Goal: Information Seeking & Learning: Compare options

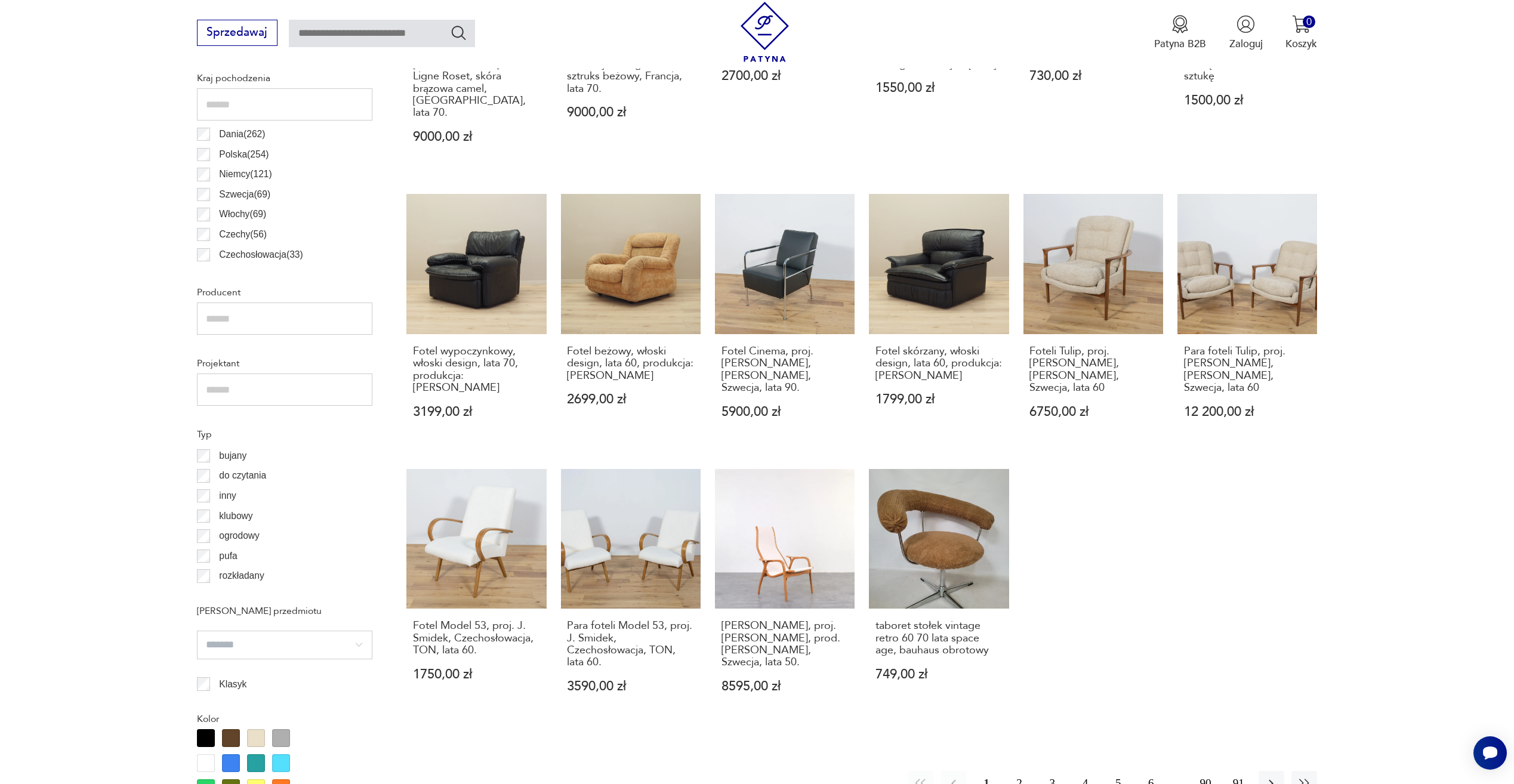
scroll to position [814, 0]
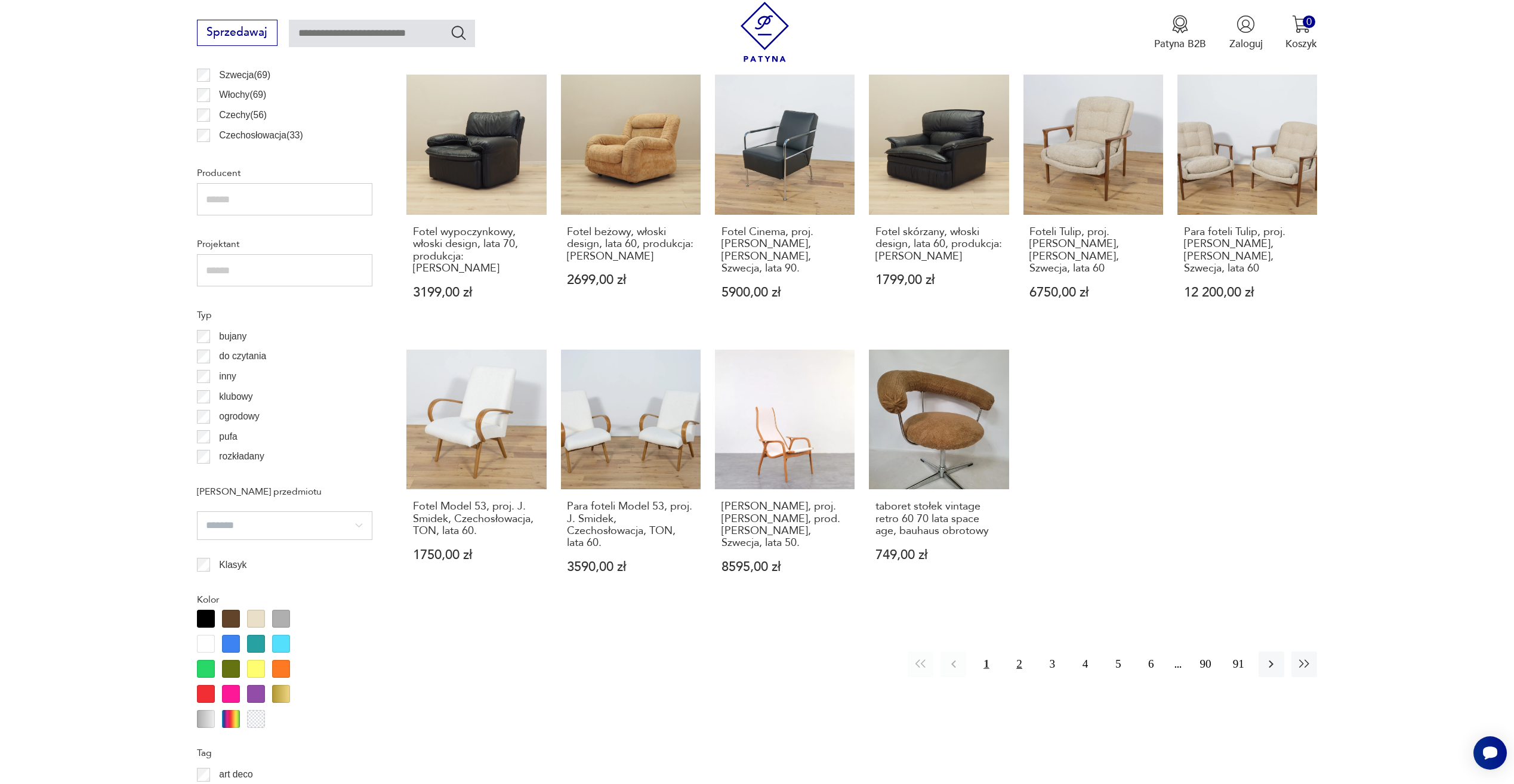
click at [1011, 651] on button "2" at bounding box center [1020, 664] width 26 height 26
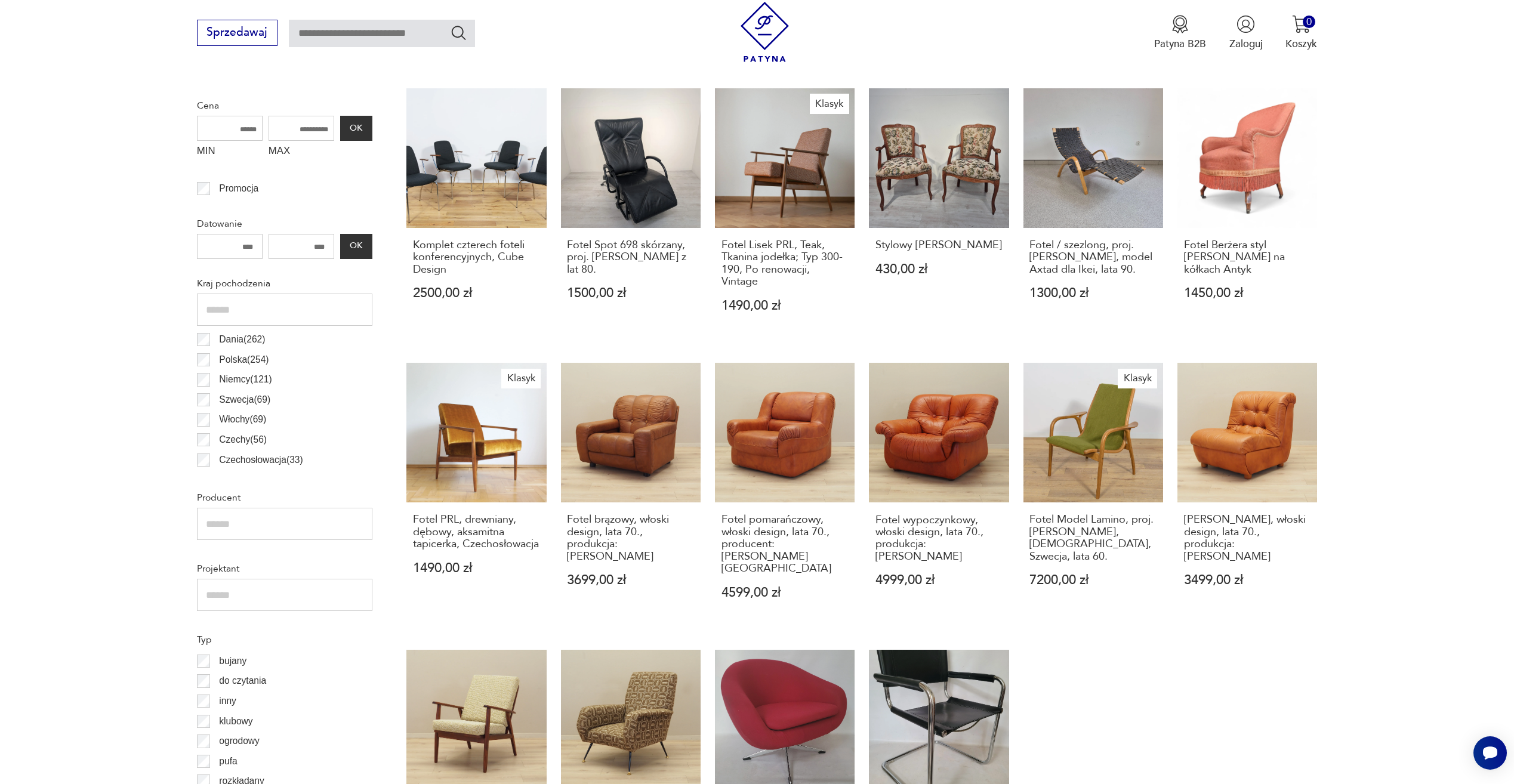
scroll to position [517, 0]
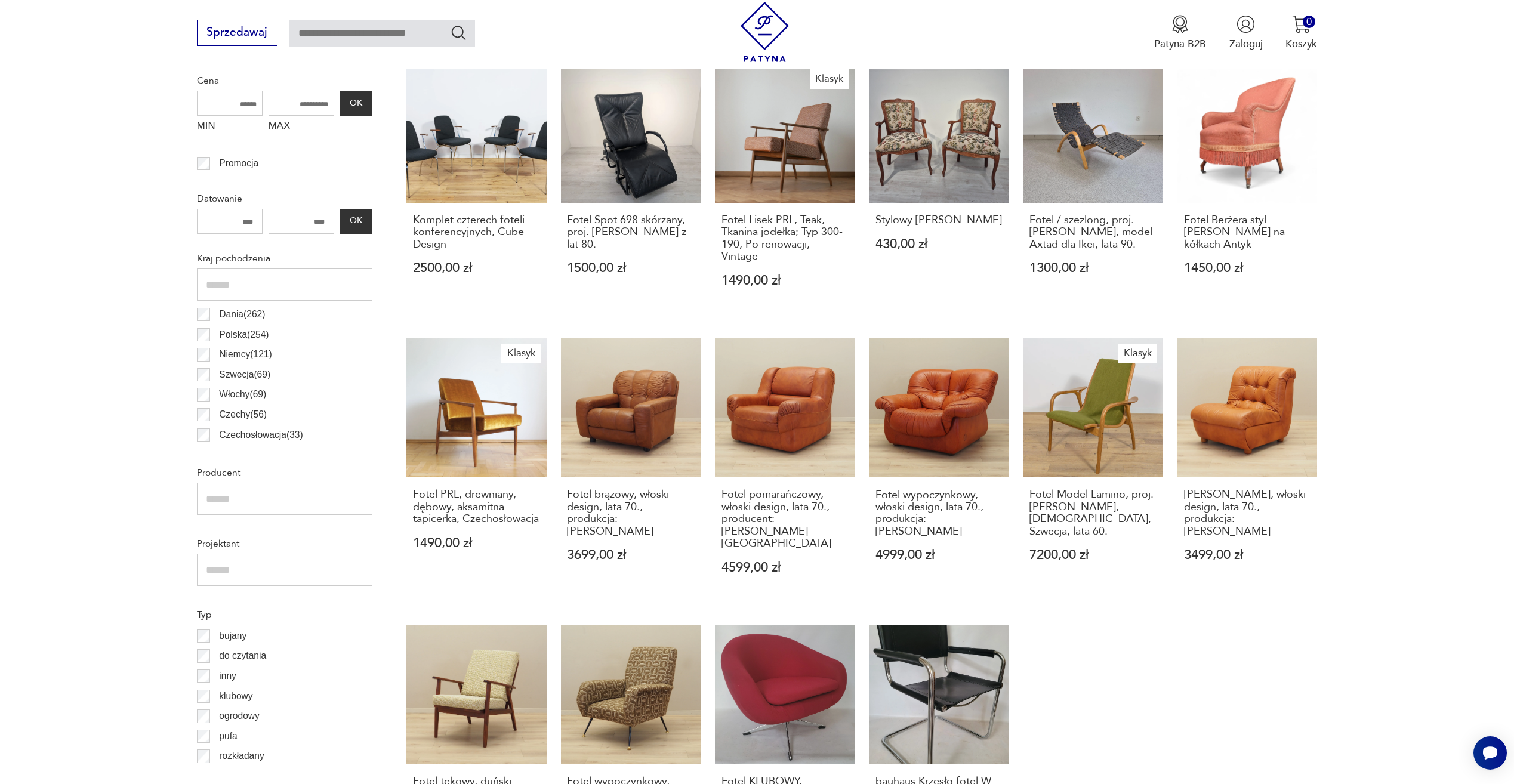
drag, startPoint x: 1416, startPoint y: 374, endPoint x: 1399, endPoint y: 416, distance: 45.3
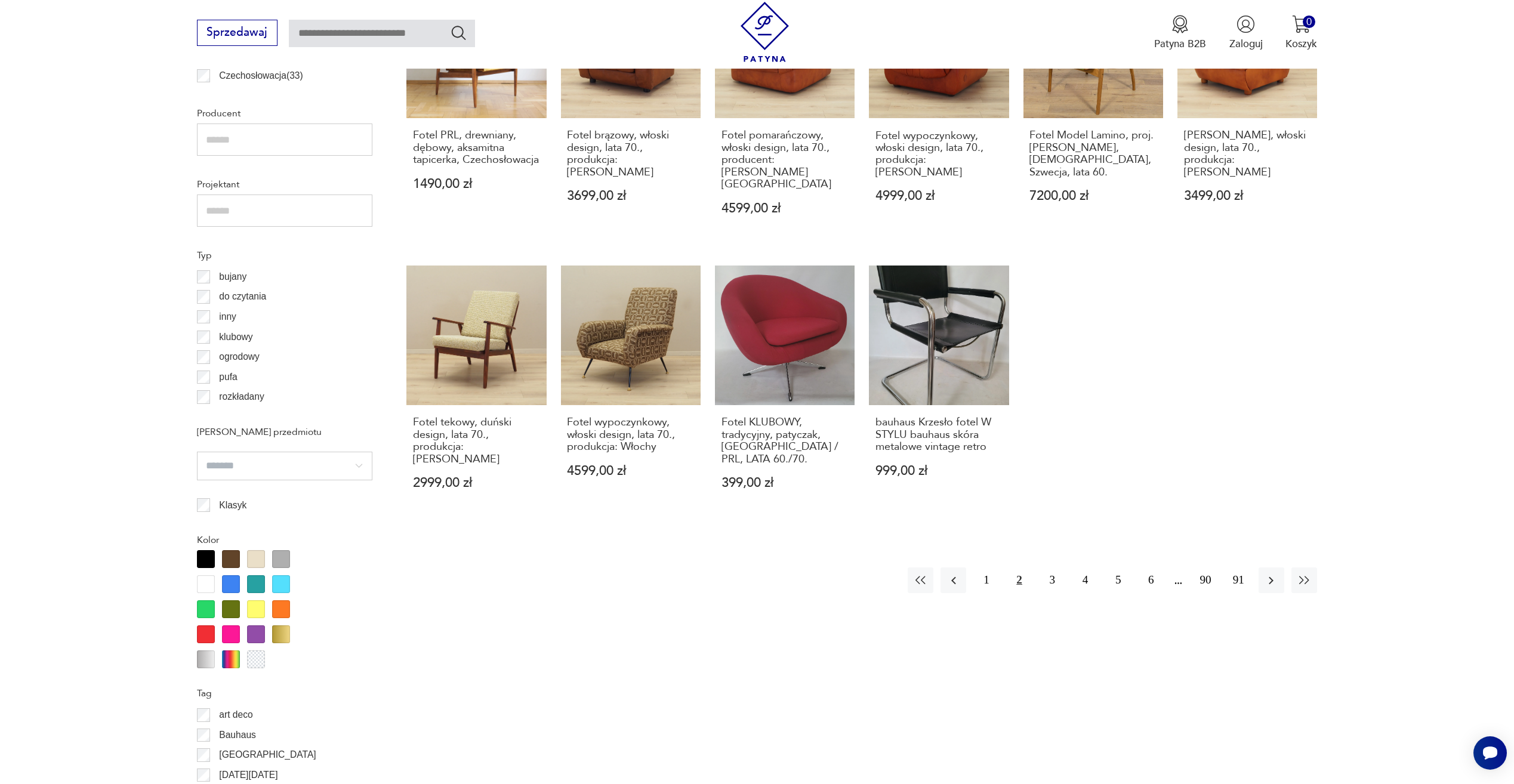
scroll to position [875, 0]
click at [1045, 566] on button "3" at bounding box center [1053, 579] width 26 height 26
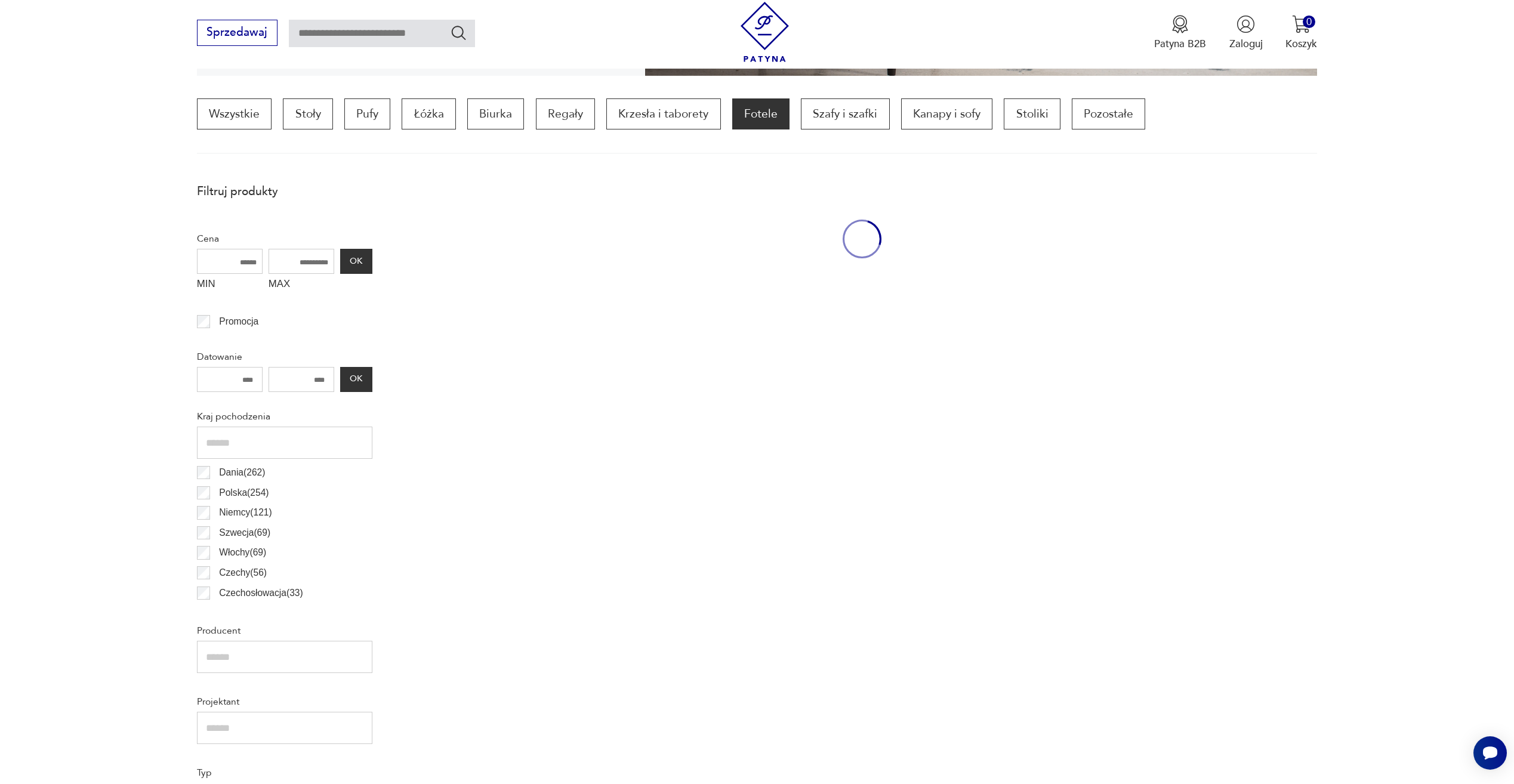
scroll to position [354, 0]
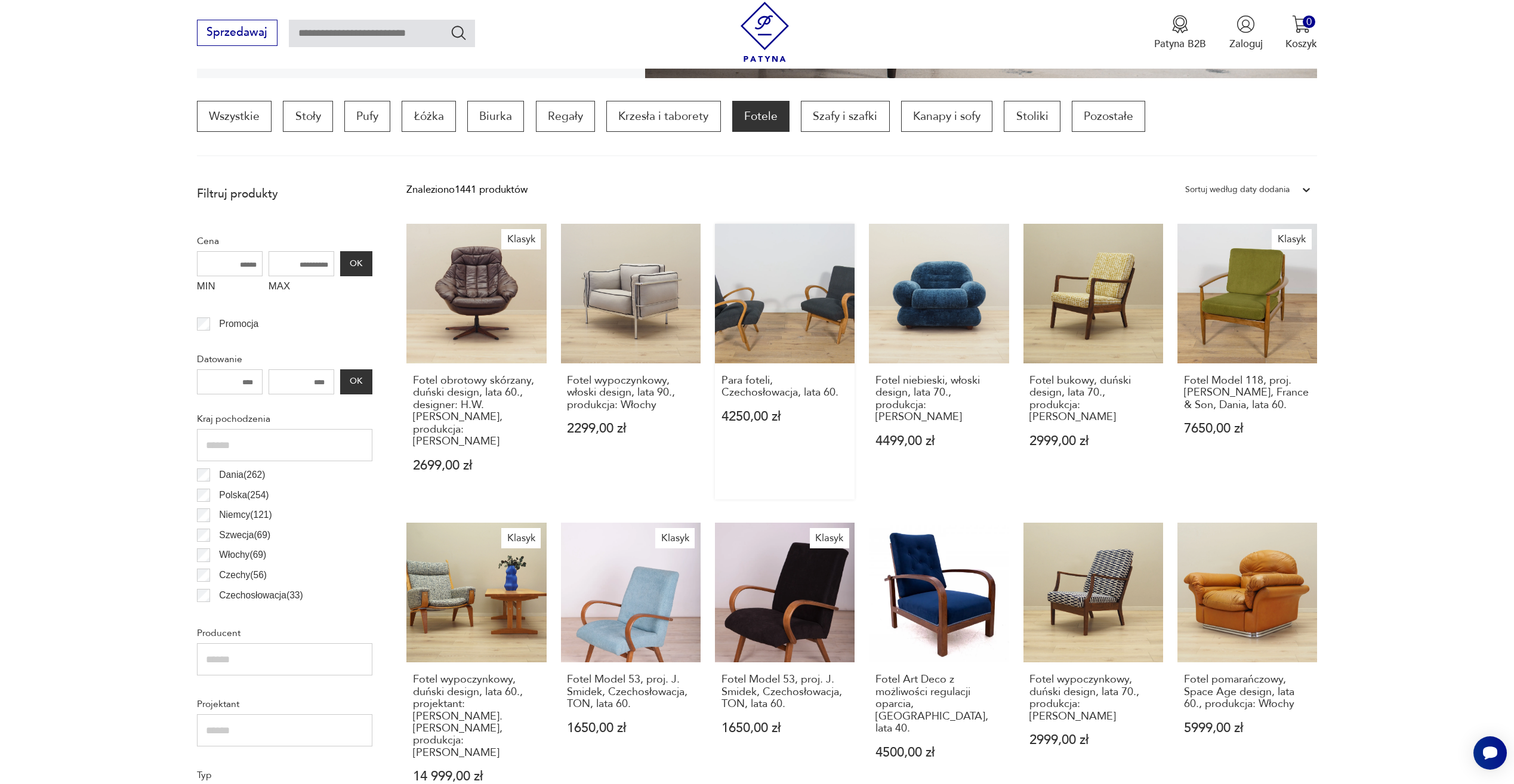
click at [761, 292] on link "Para foteli, Czechosłowacja, lata 60. 4250,00 zł" at bounding box center [785, 362] width 140 height 276
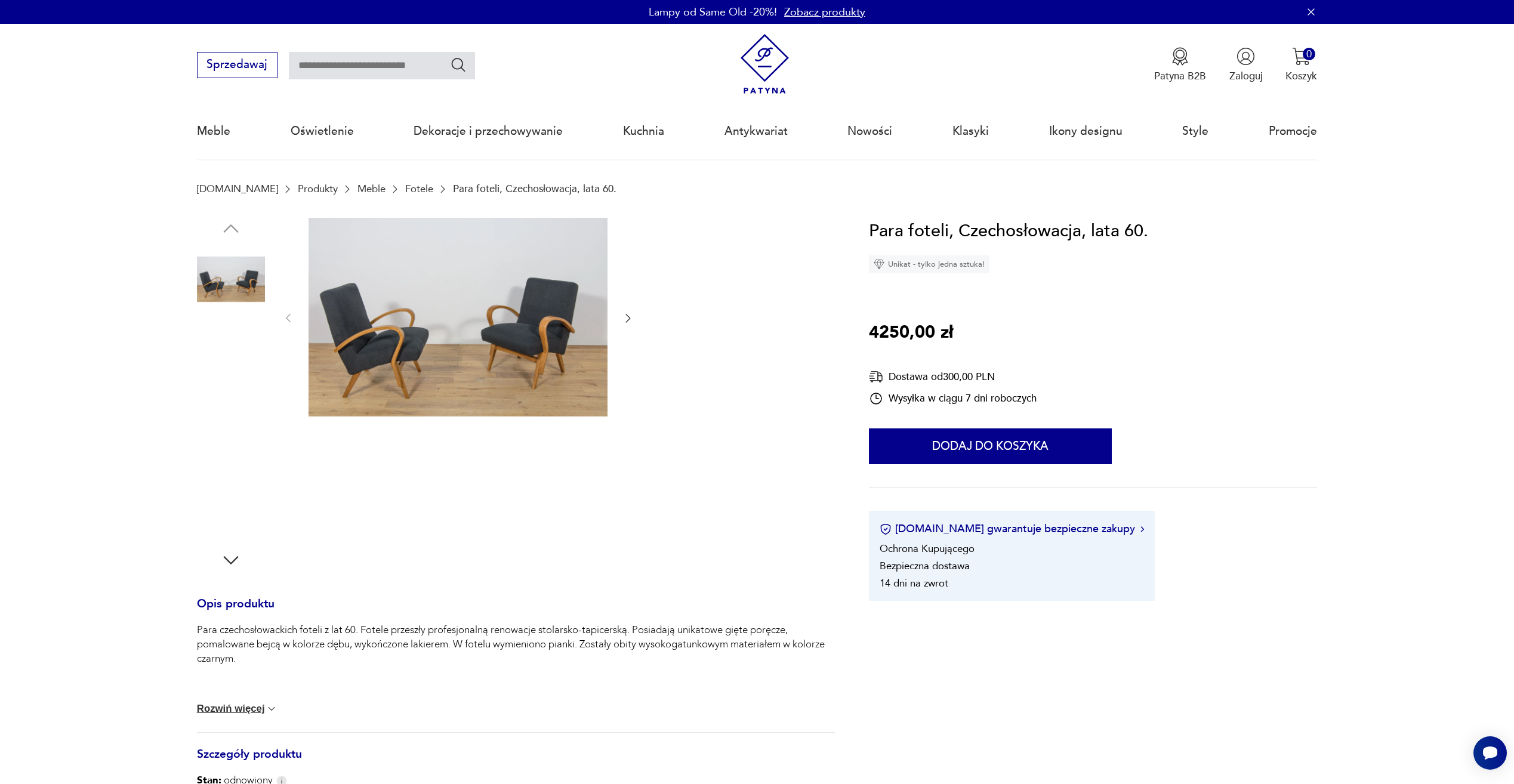
click at [239, 364] on img at bounding box center [231, 355] width 68 height 68
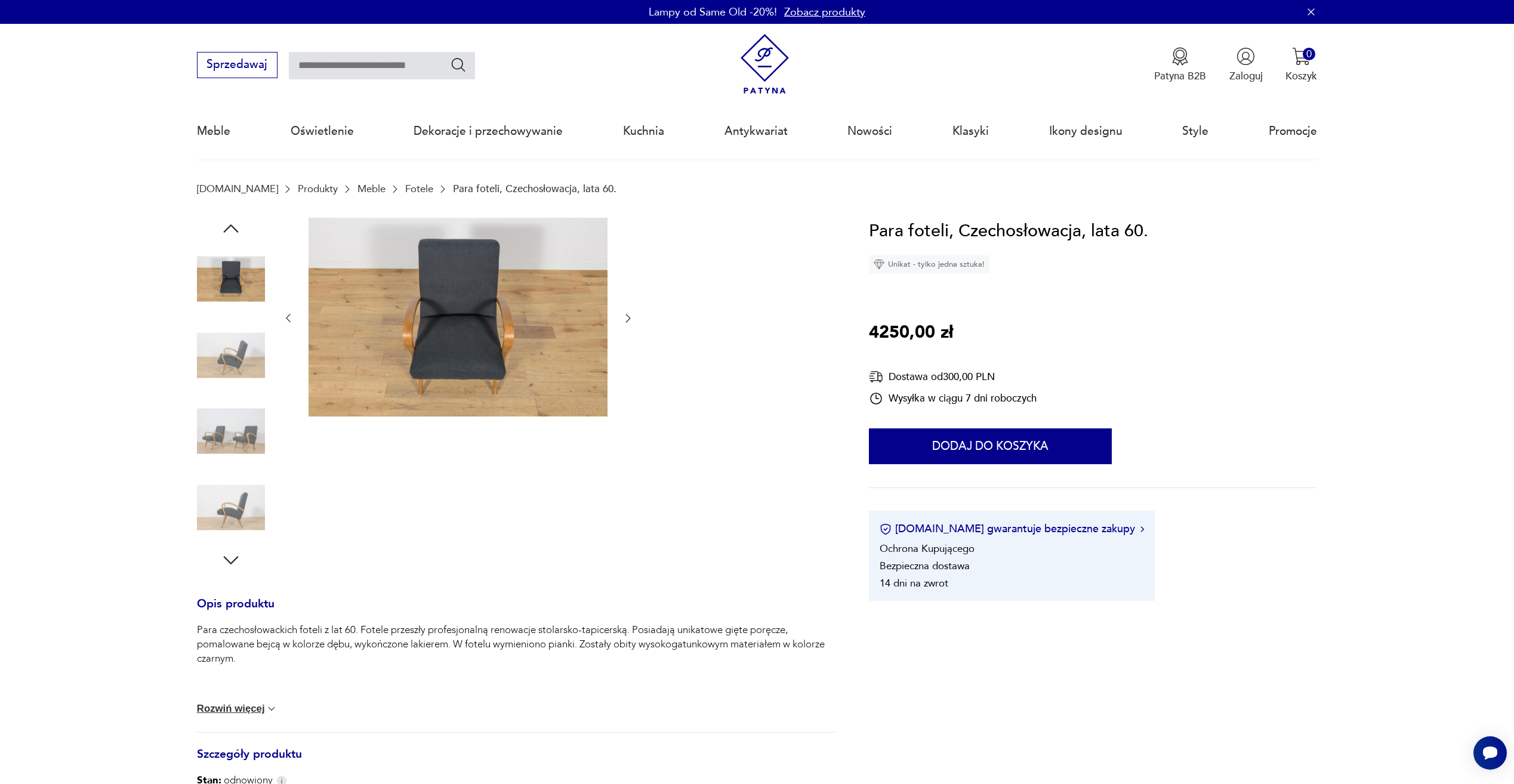
click at [233, 388] on img at bounding box center [231, 355] width 68 height 68
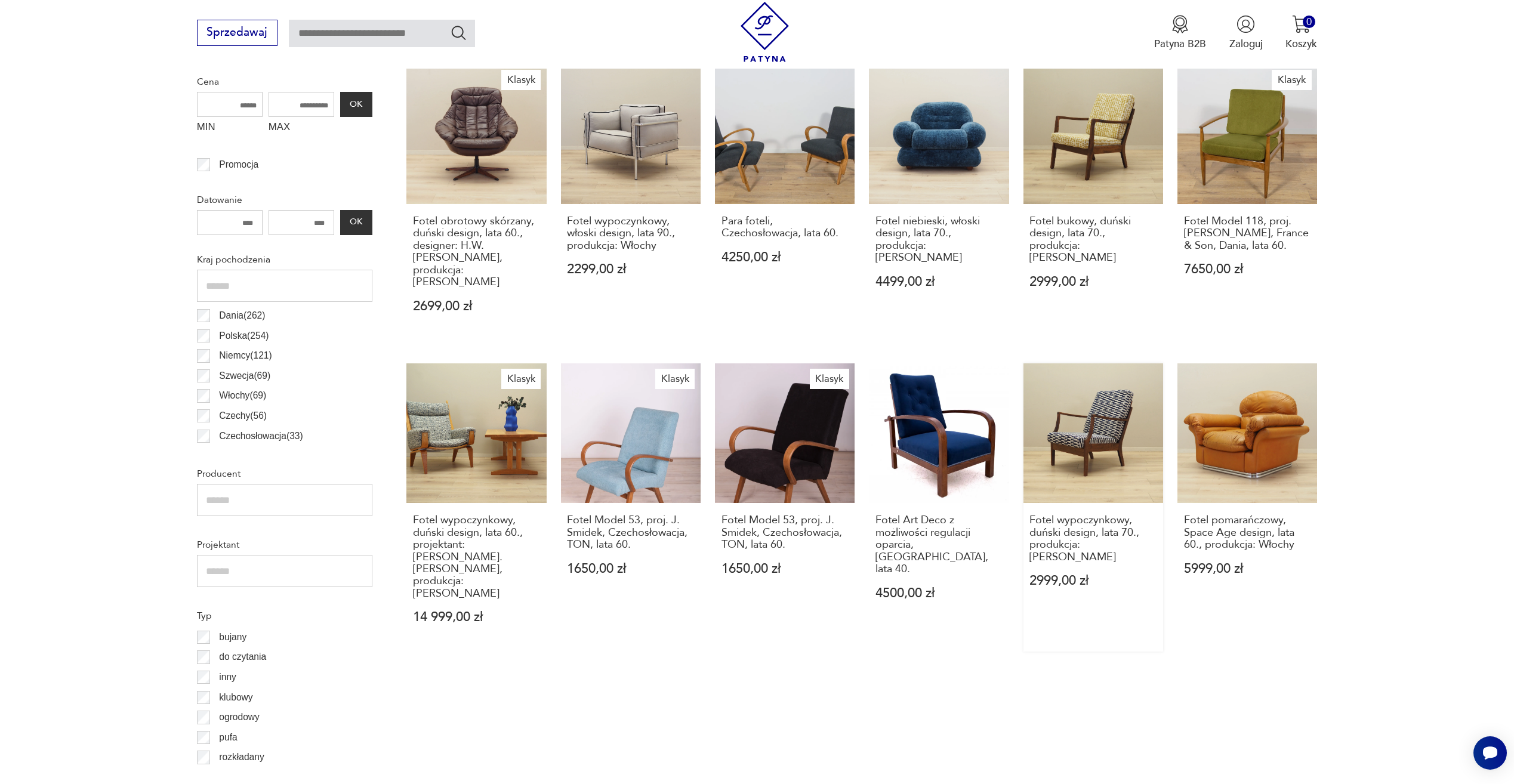
scroll to position [534, 0]
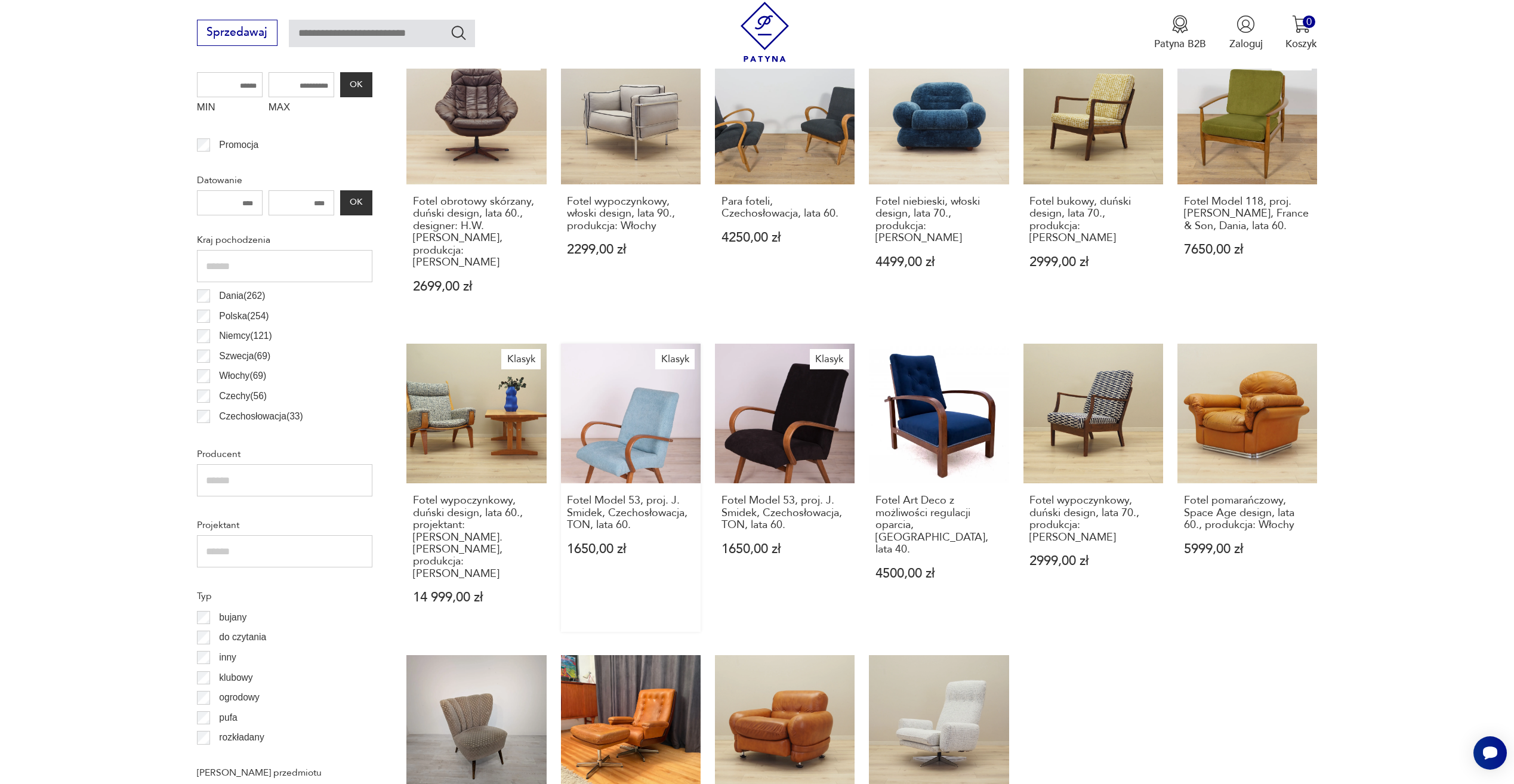
click at [595, 428] on link "Klasyk Fotel Model 53, proj. J. Smidek, Czechosłowacja, TON, lata 60. 1650,00 zł" at bounding box center [631, 488] width 140 height 288
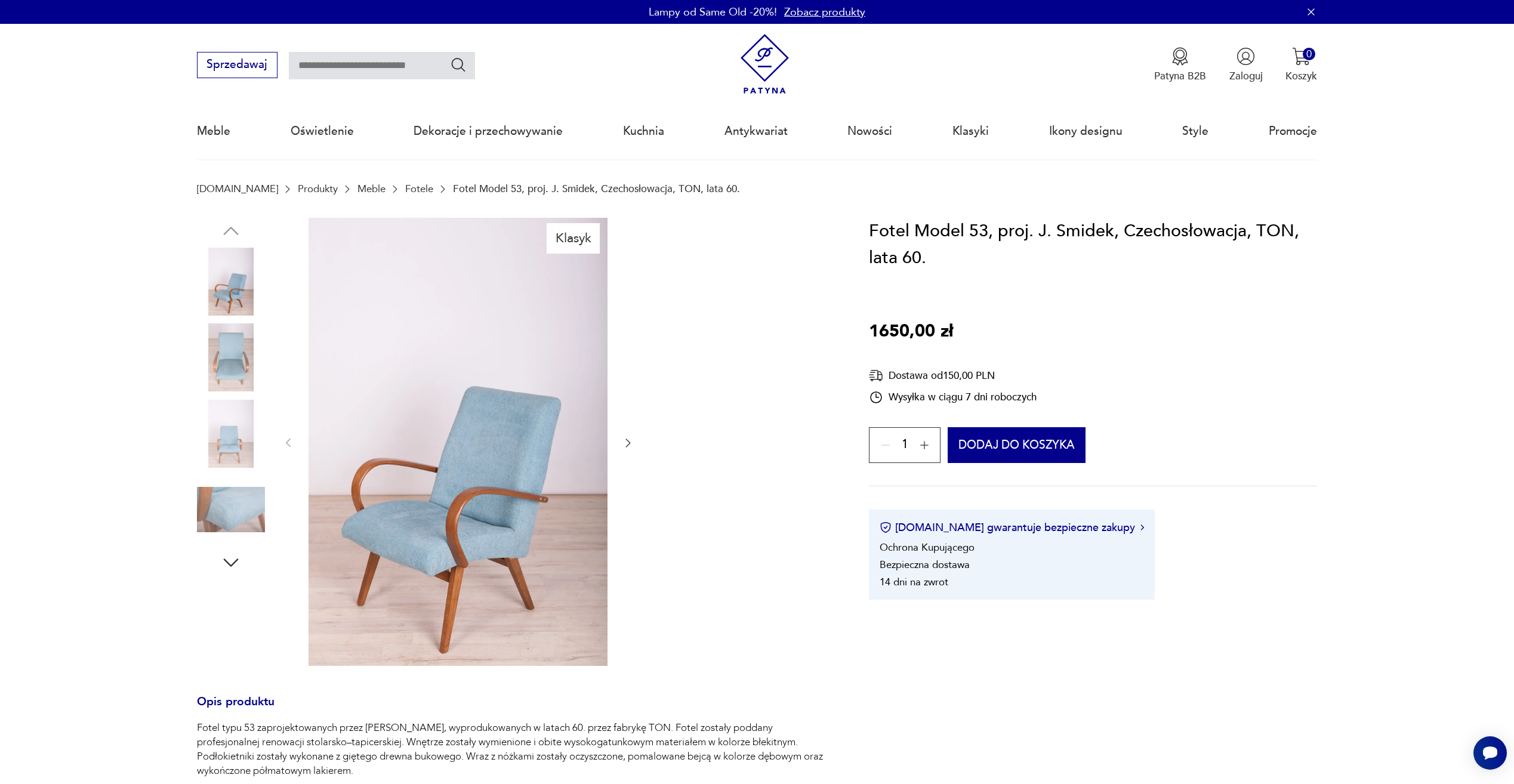
click at [232, 354] on img at bounding box center [231, 357] width 68 height 68
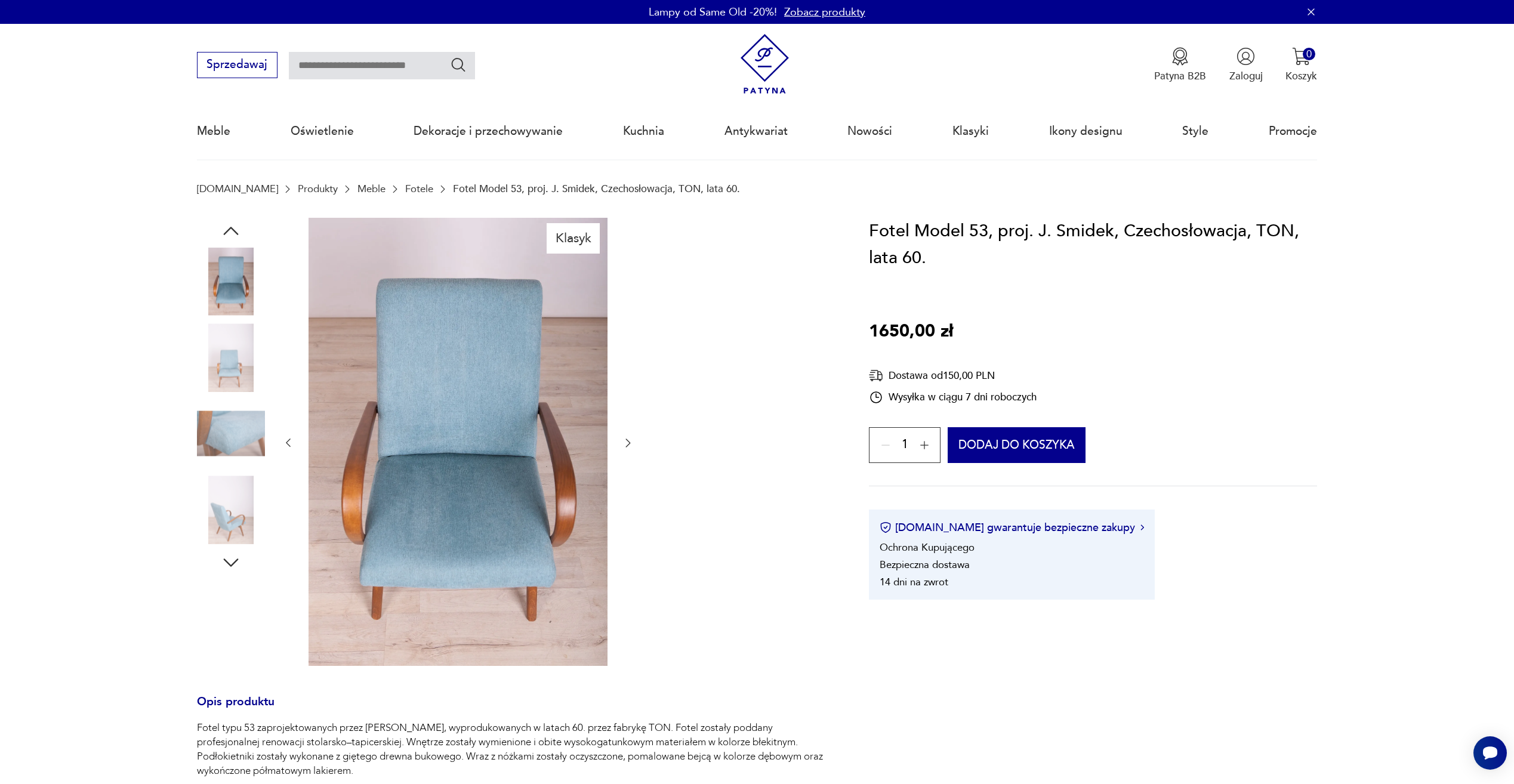
click at [244, 425] on img at bounding box center [231, 433] width 68 height 68
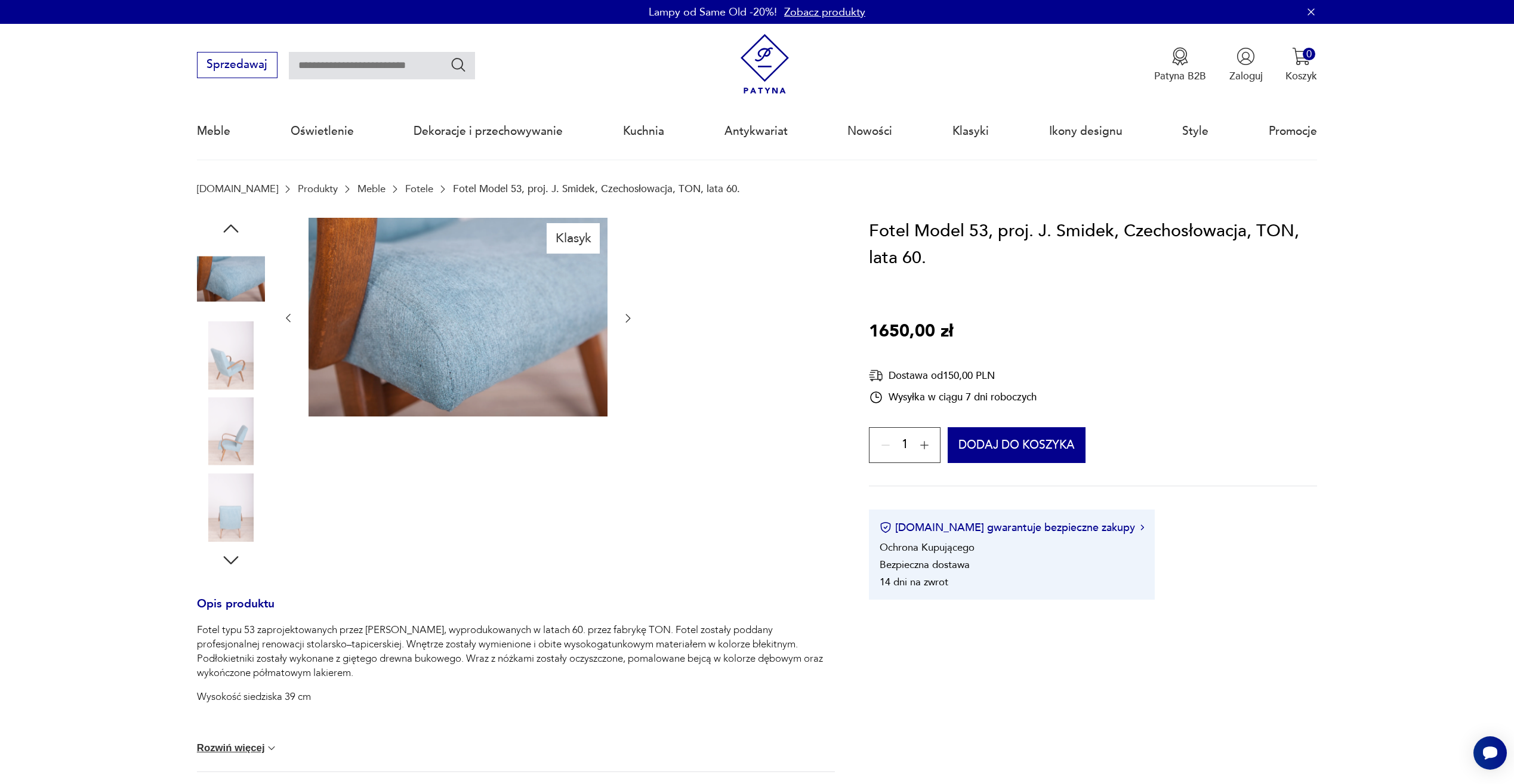
click at [243, 466] on div at bounding box center [231, 433] width 68 height 70
click at [239, 499] on img at bounding box center [231, 507] width 68 height 68
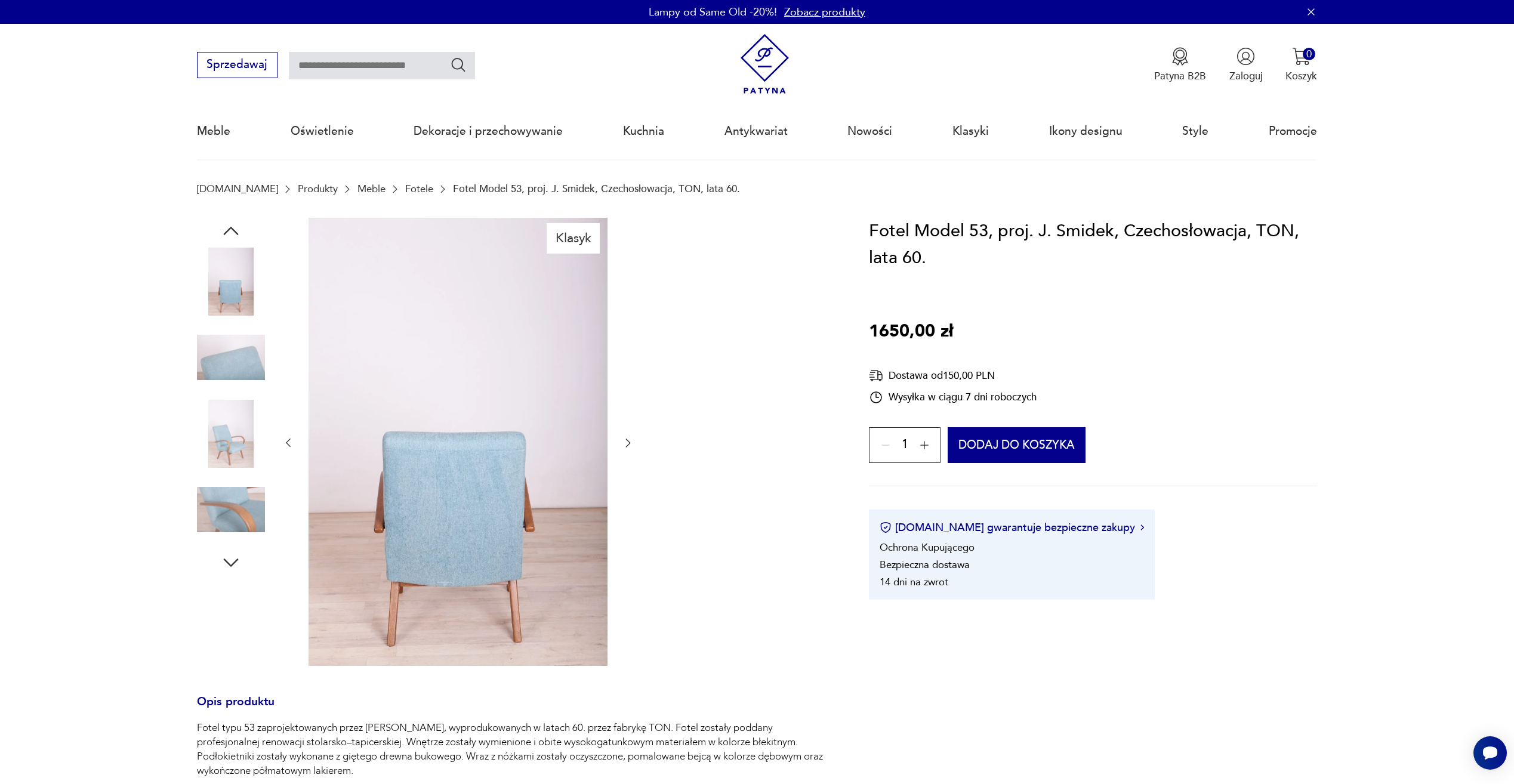
click at [230, 450] on img at bounding box center [231, 433] width 68 height 68
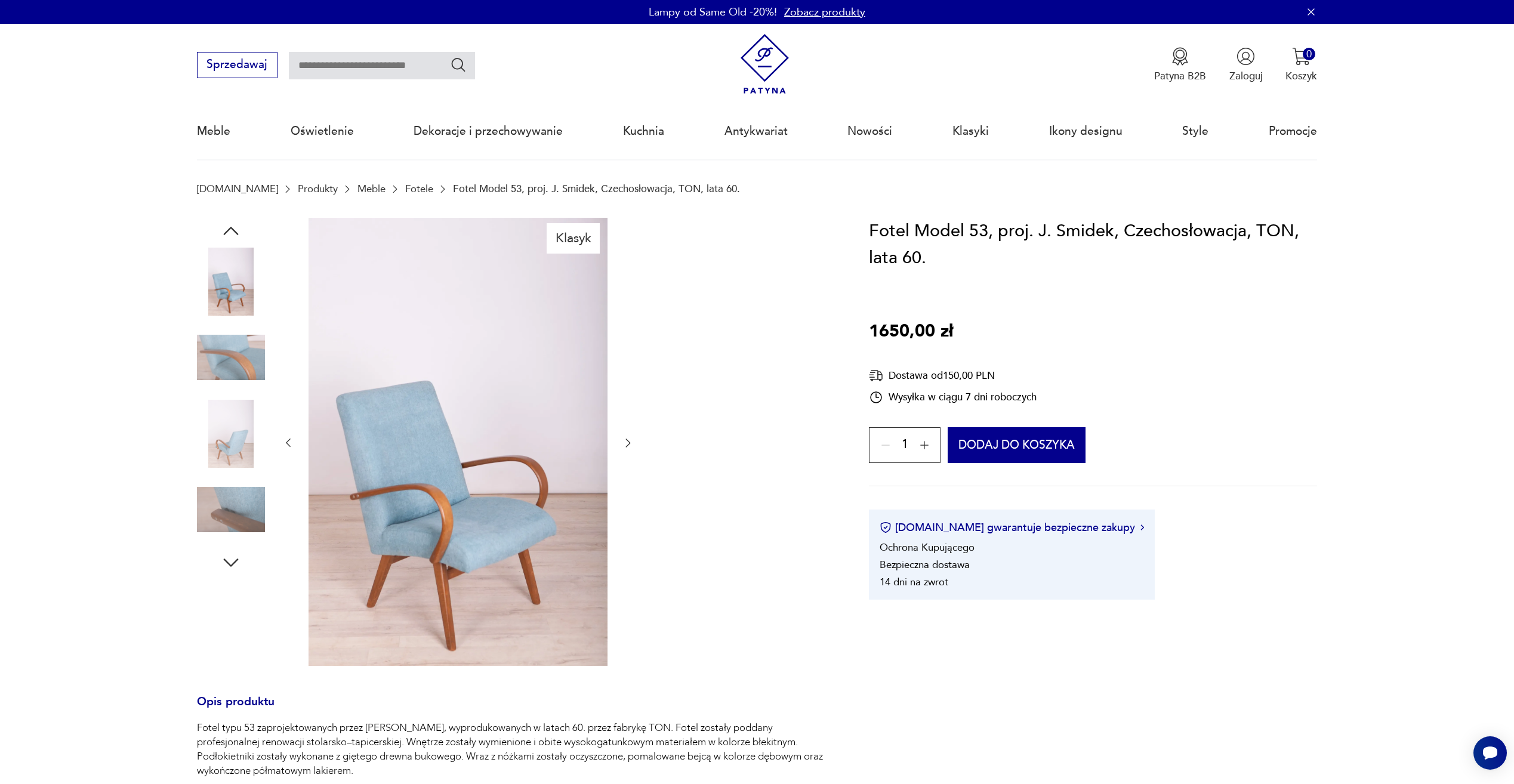
click at [220, 431] on img at bounding box center [231, 433] width 68 height 68
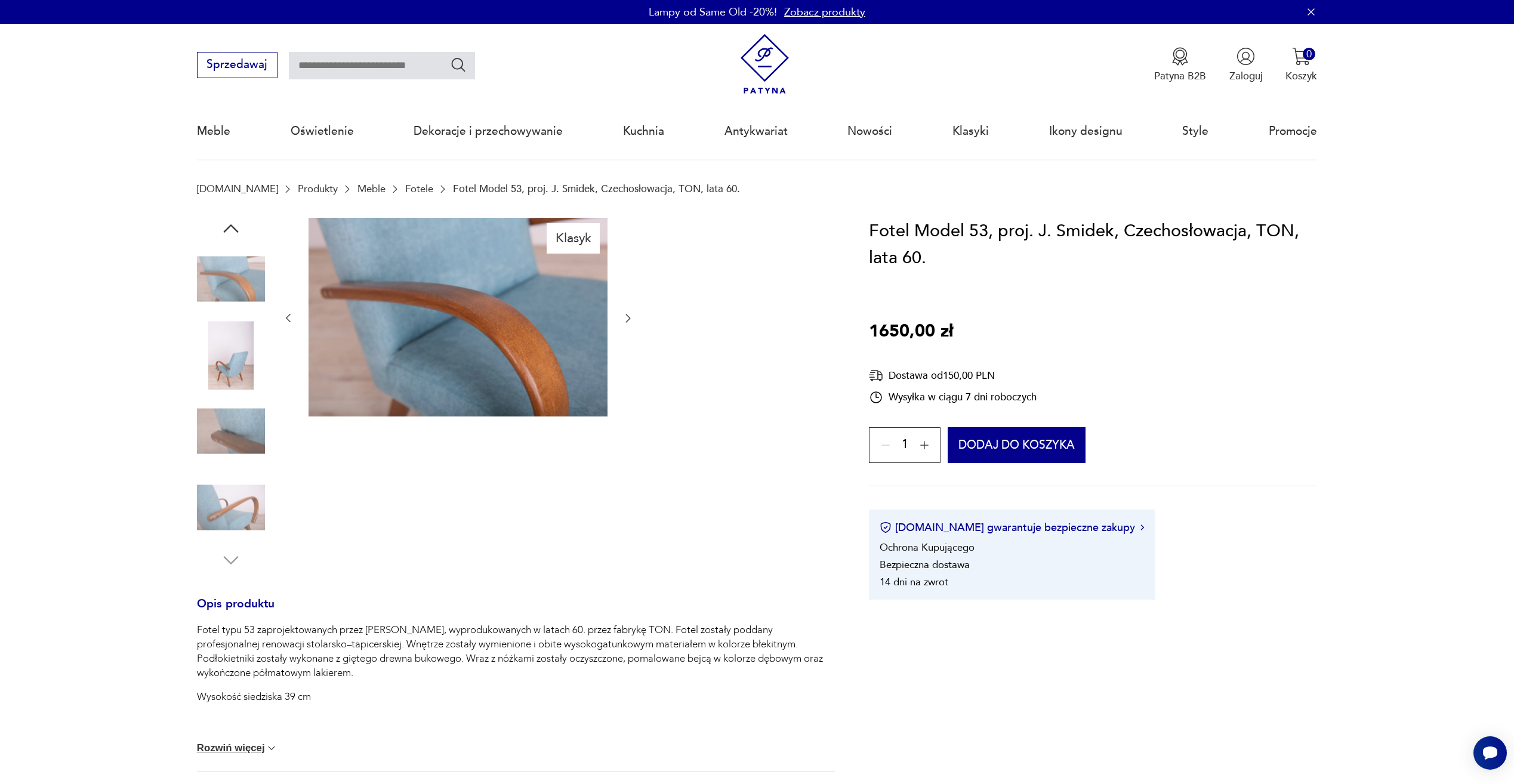
click at [205, 369] on img at bounding box center [231, 355] width 68 height 68
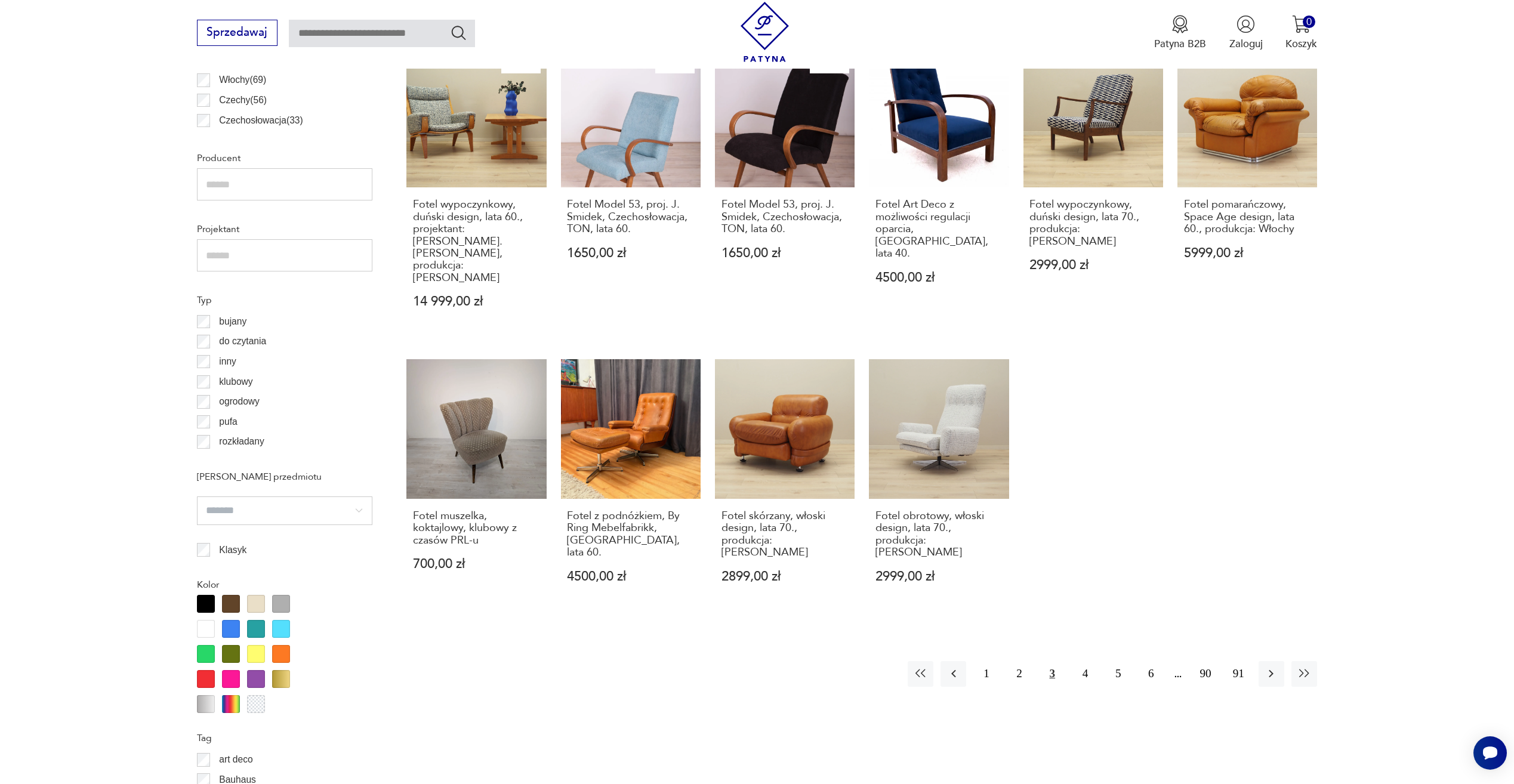
scroll to position [832, 0]
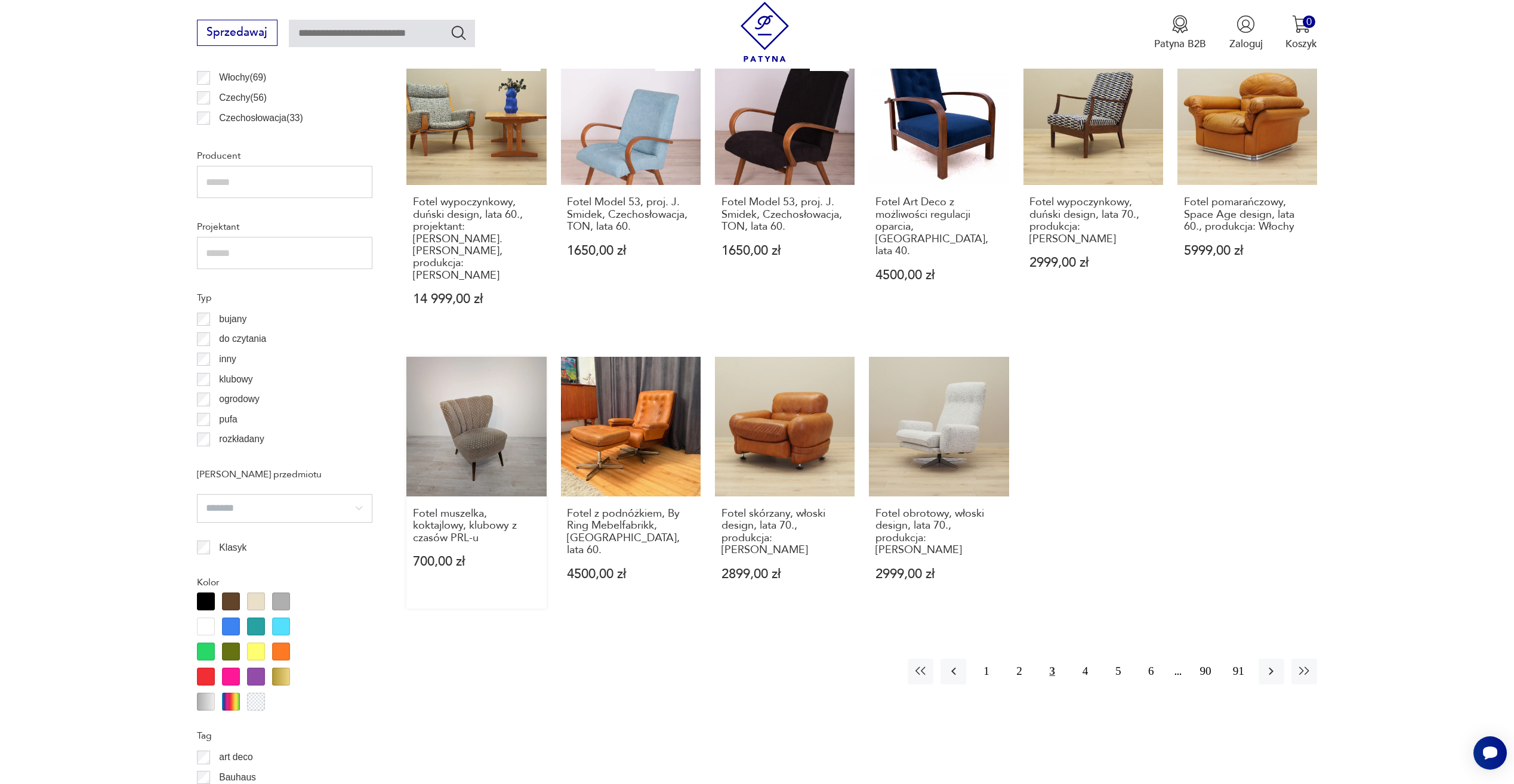
click at [477, 428] on link "Fotel muszelka, koktajlowy, klubowy z czasów PRL-u 700,00 zł" at bounding box center [476, 482] width 140 height 252
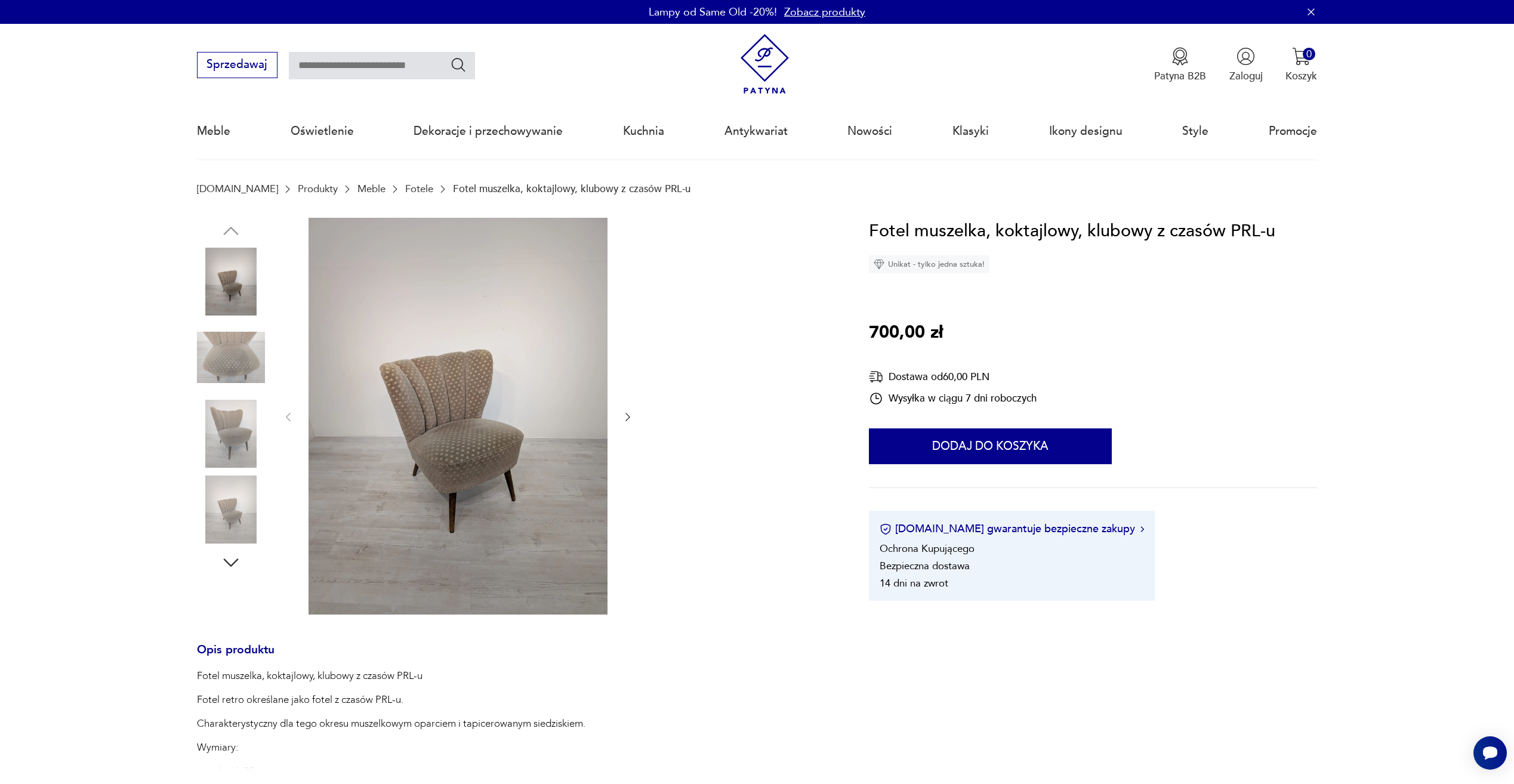
click at [230, 353] on img at bounding box center [231, 357] width 68 height 68
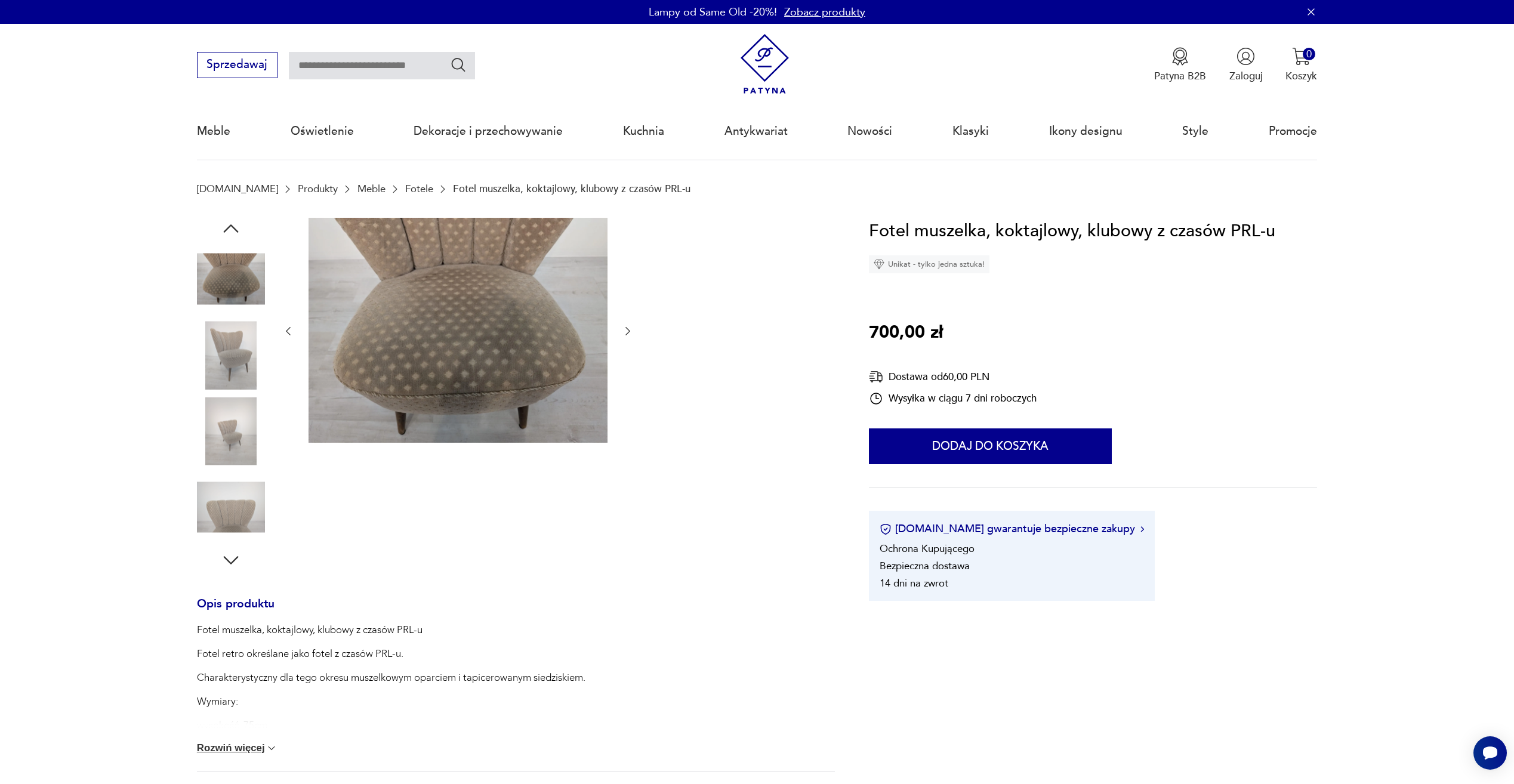
click at [229, 434] on img at bounding box center [231, 431] width 68 height 68
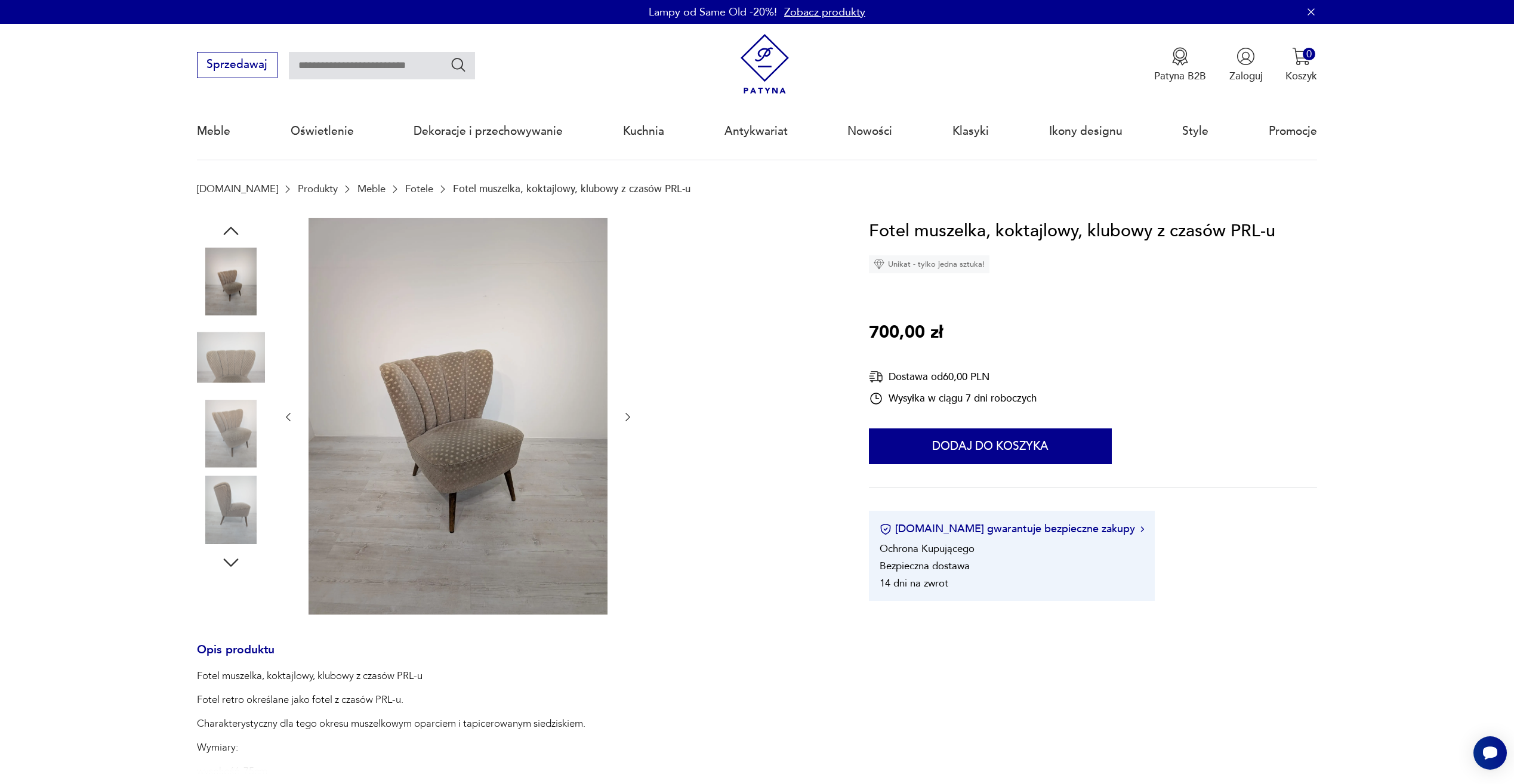
click at [260, 570] on div at bounding box center [231, 397] width 68 height 358
click at [250, 535] on img at bounding box center [231, 509] width 68 height 68
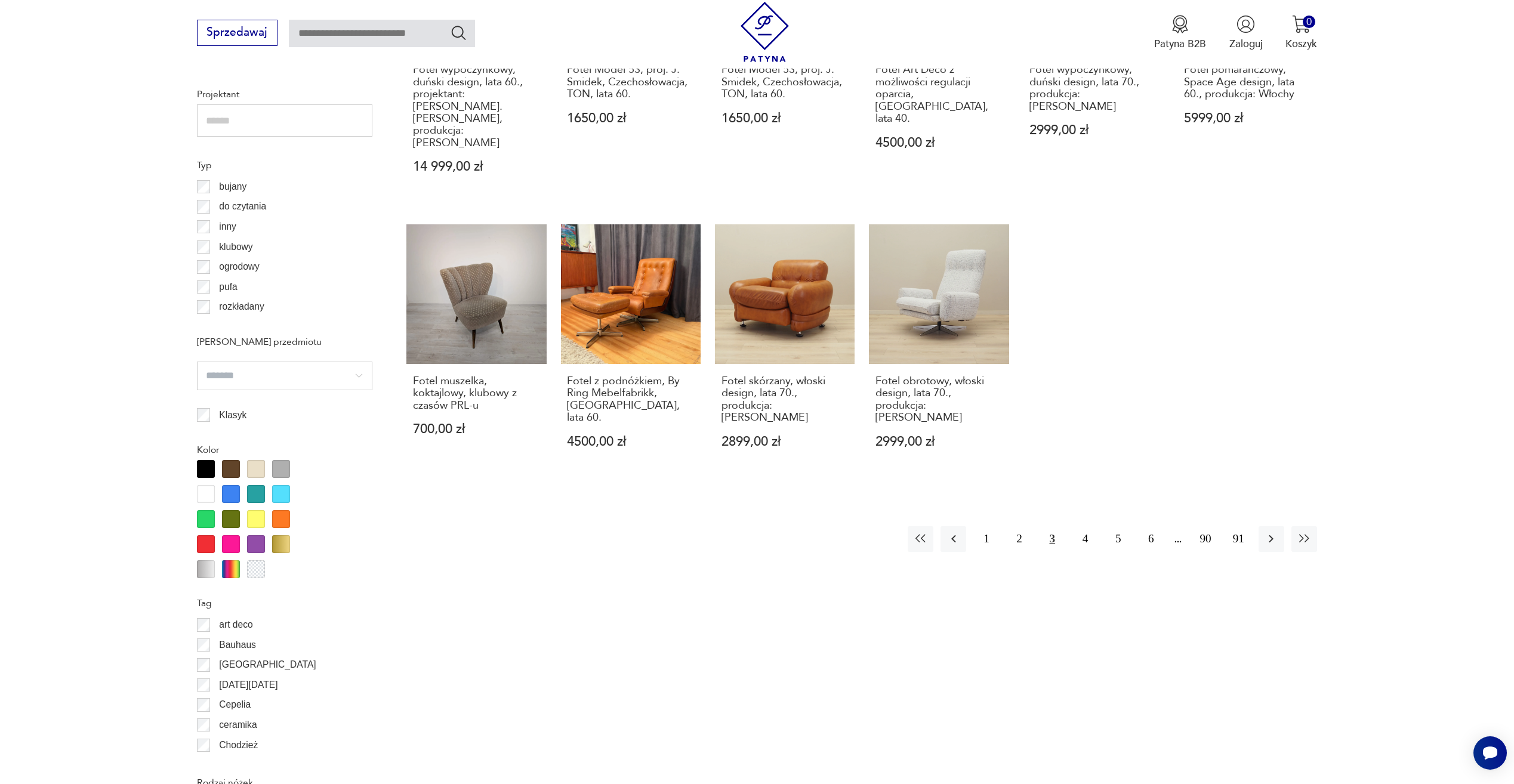
scroll to position [875, 0]
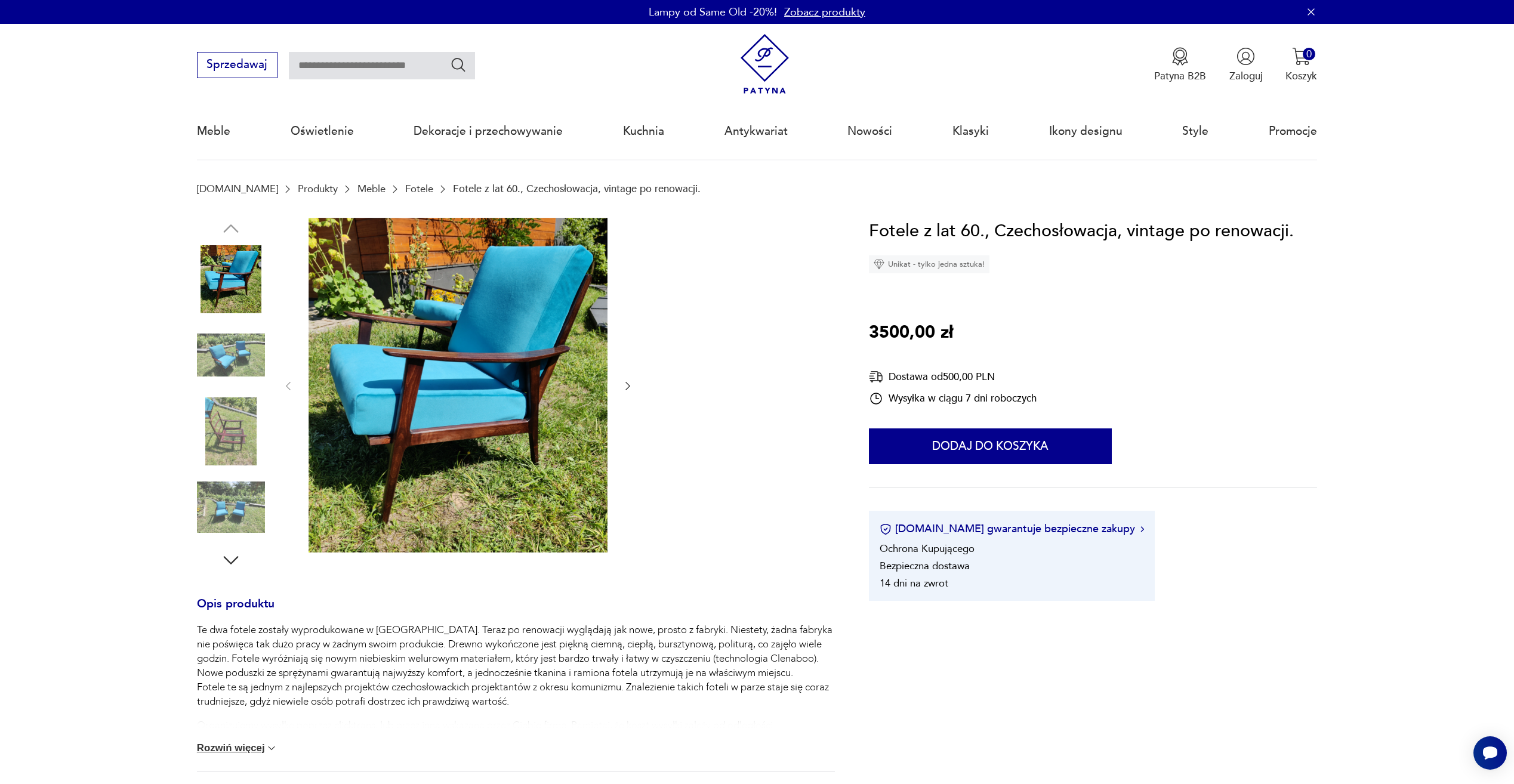
click at [215, 371] on img at bounding box center [231, 355] width 68 height 68
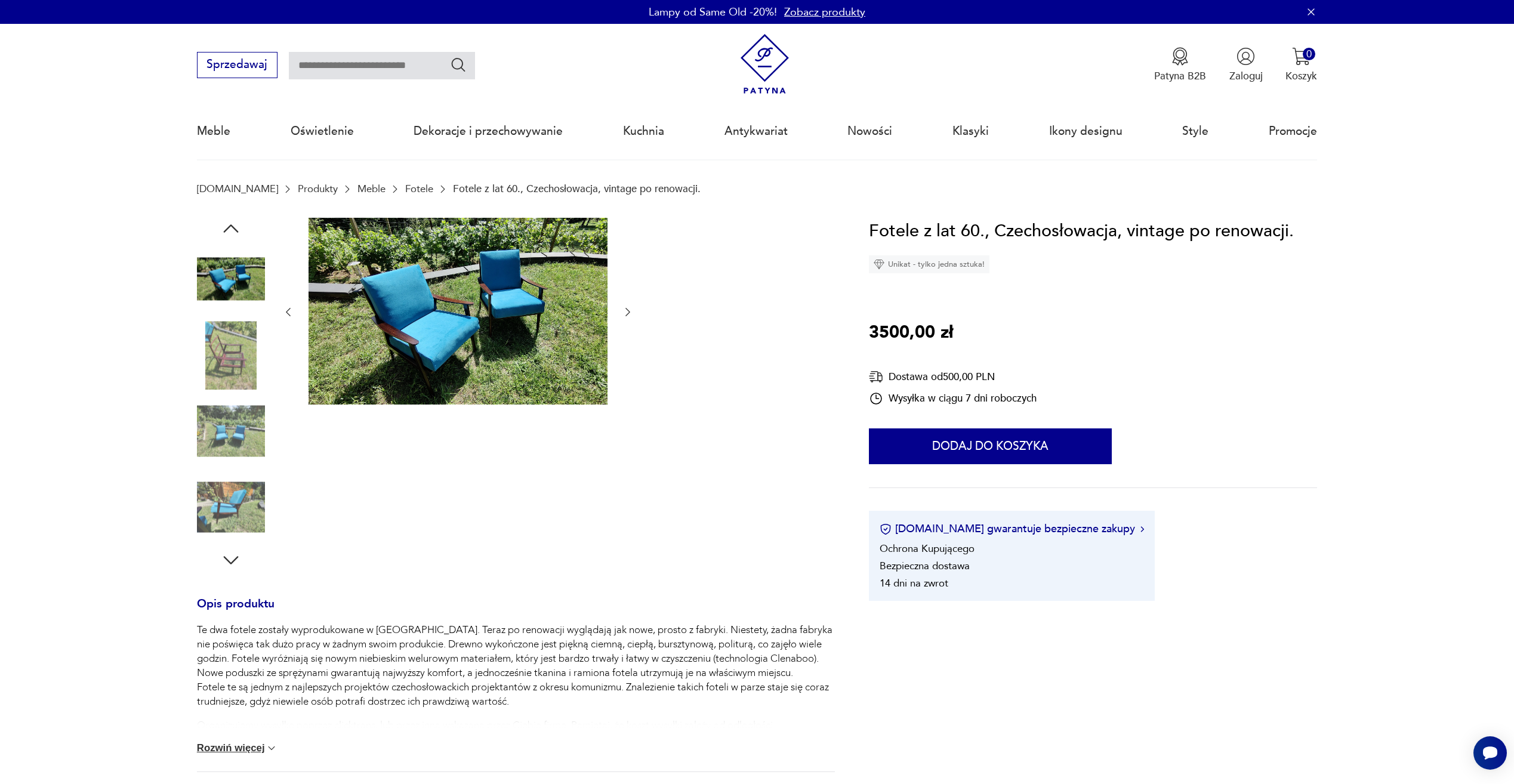
click at [214, 397] on img at bounding box center [231, 431] width 68 height 68
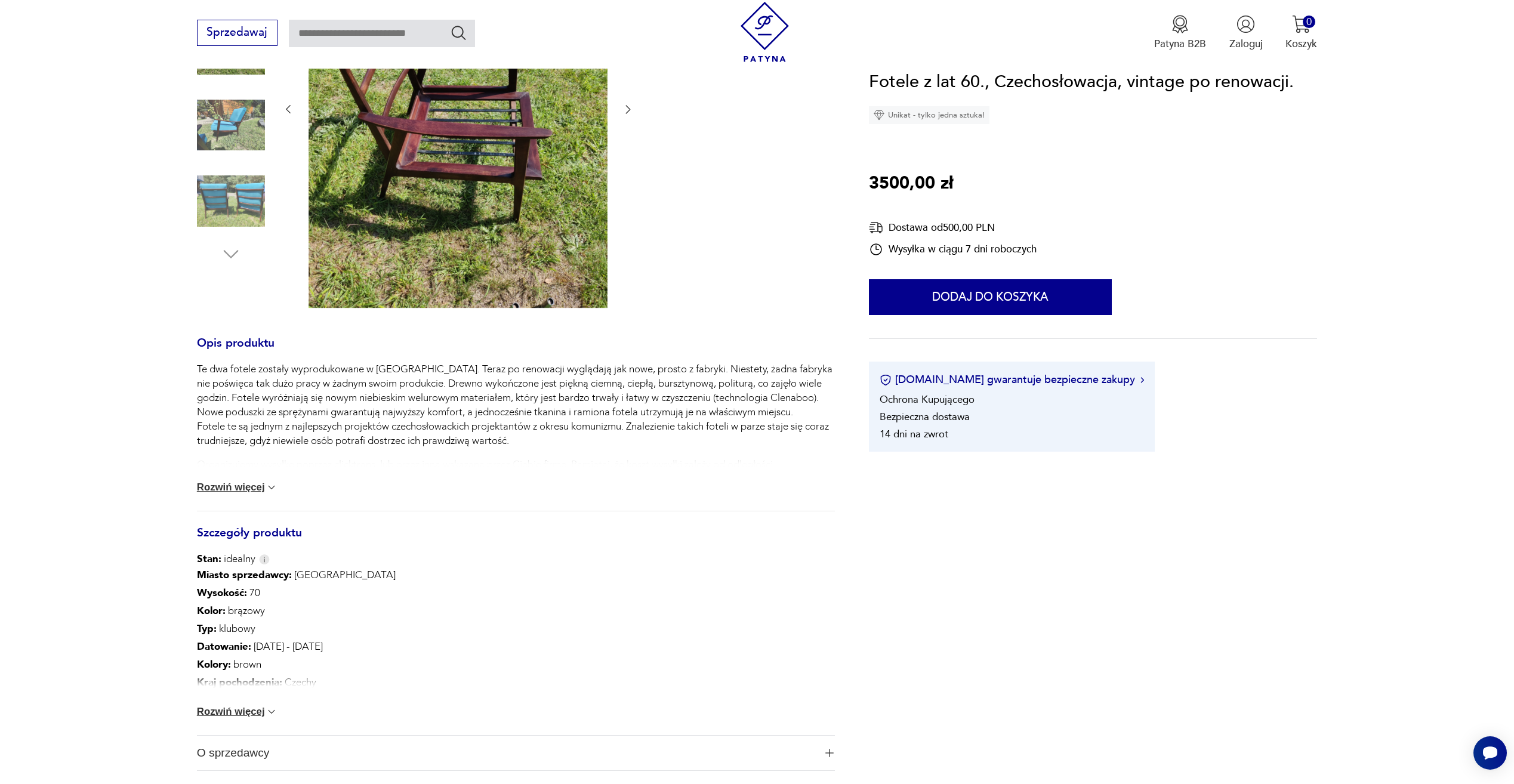
scroll to position [155, 0]
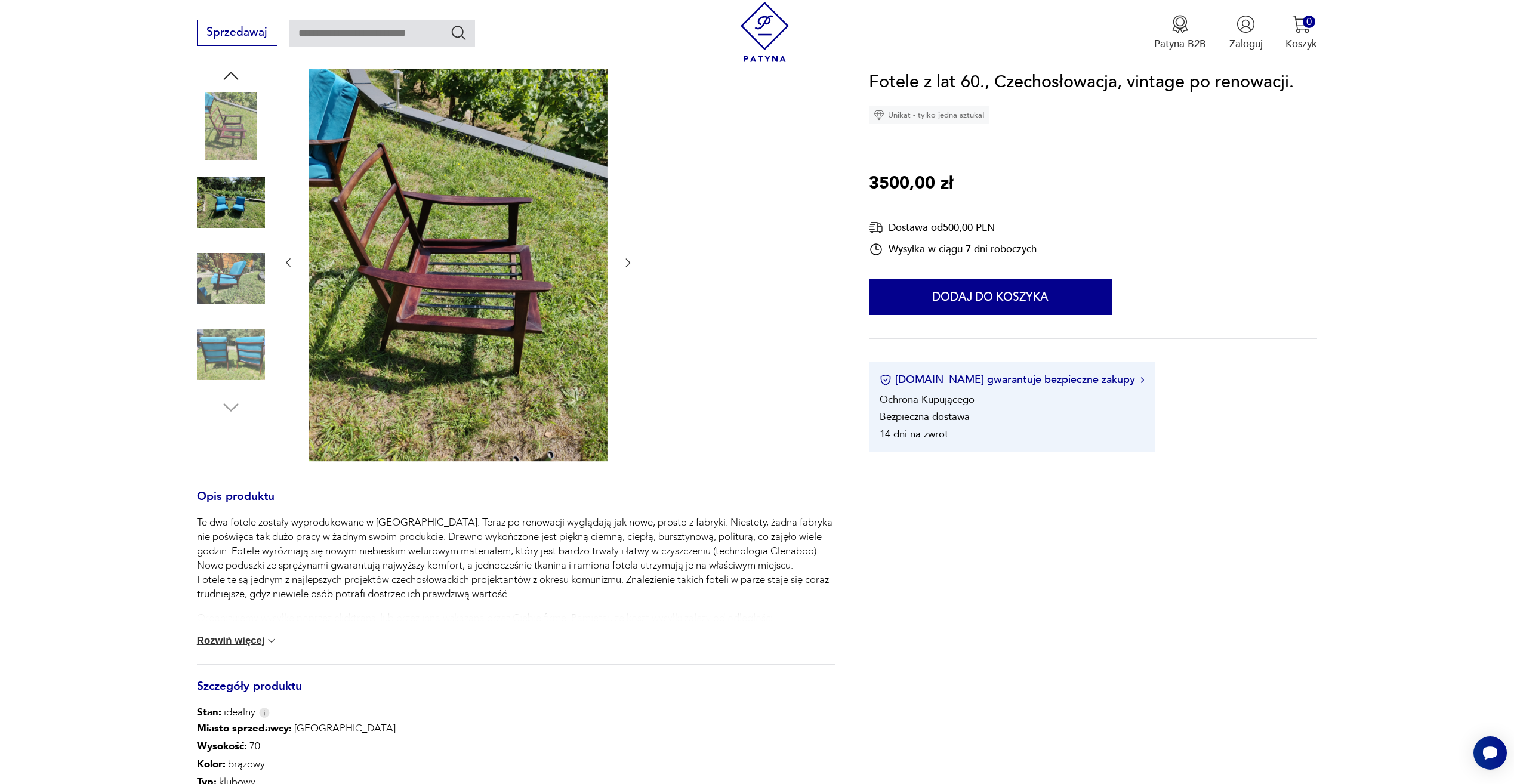
click at [249, 286] on img at bounding box center [231, 278] width 68 height 68
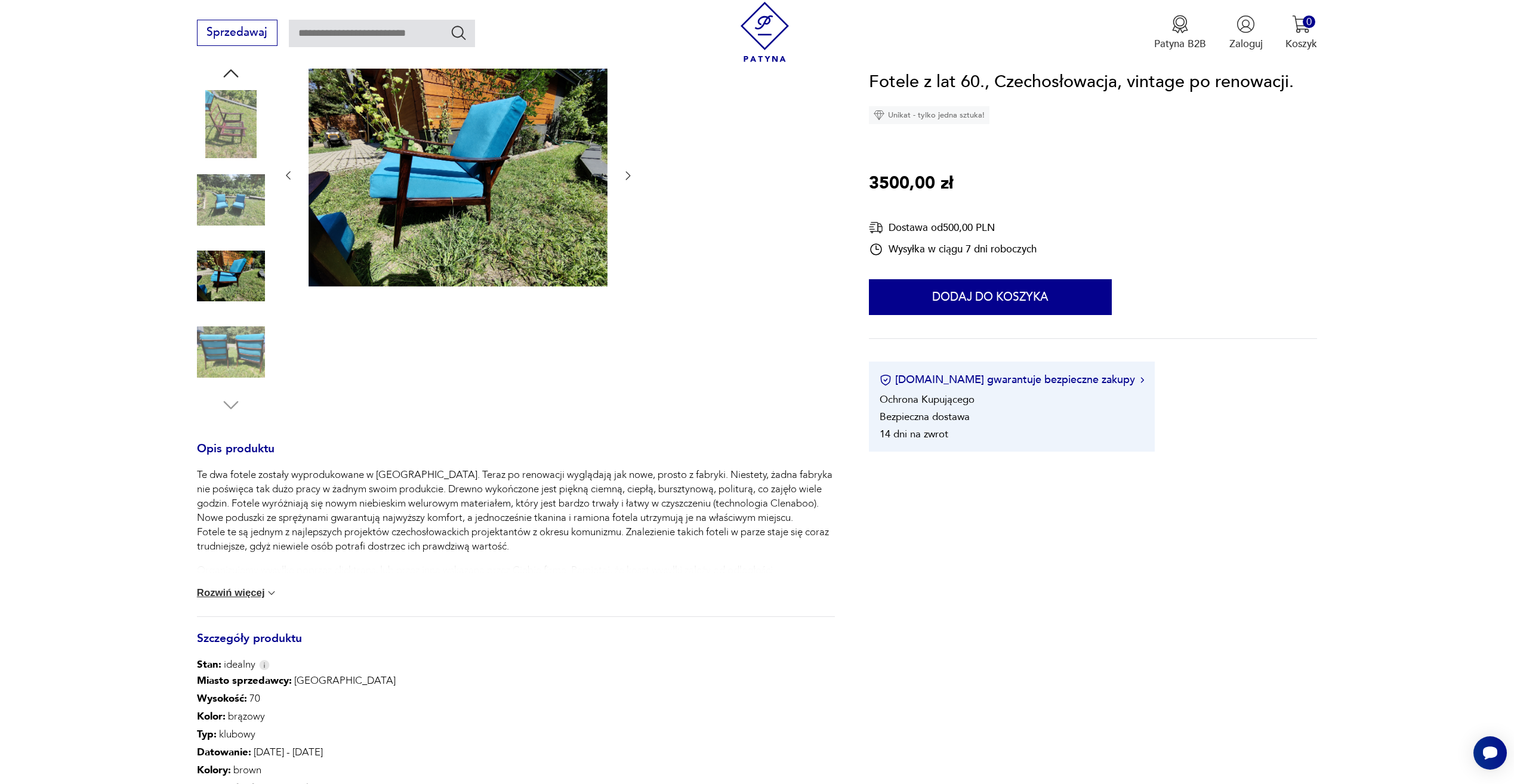
click at [250, 357] on img at bounding box center [231, 351] width 68 height 68
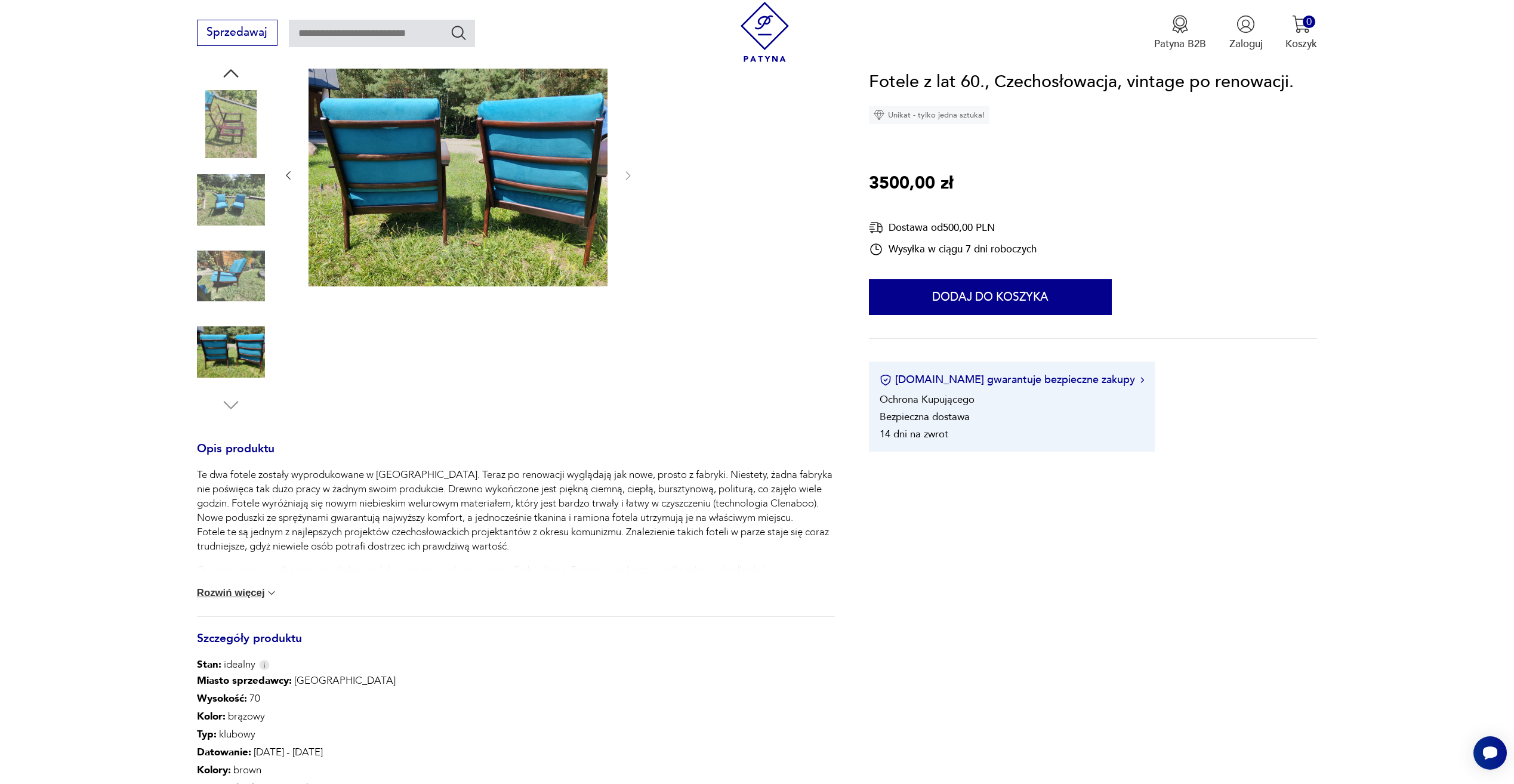
click at [225, 194] on img at bounding box center [231, 199] width 68 height 68
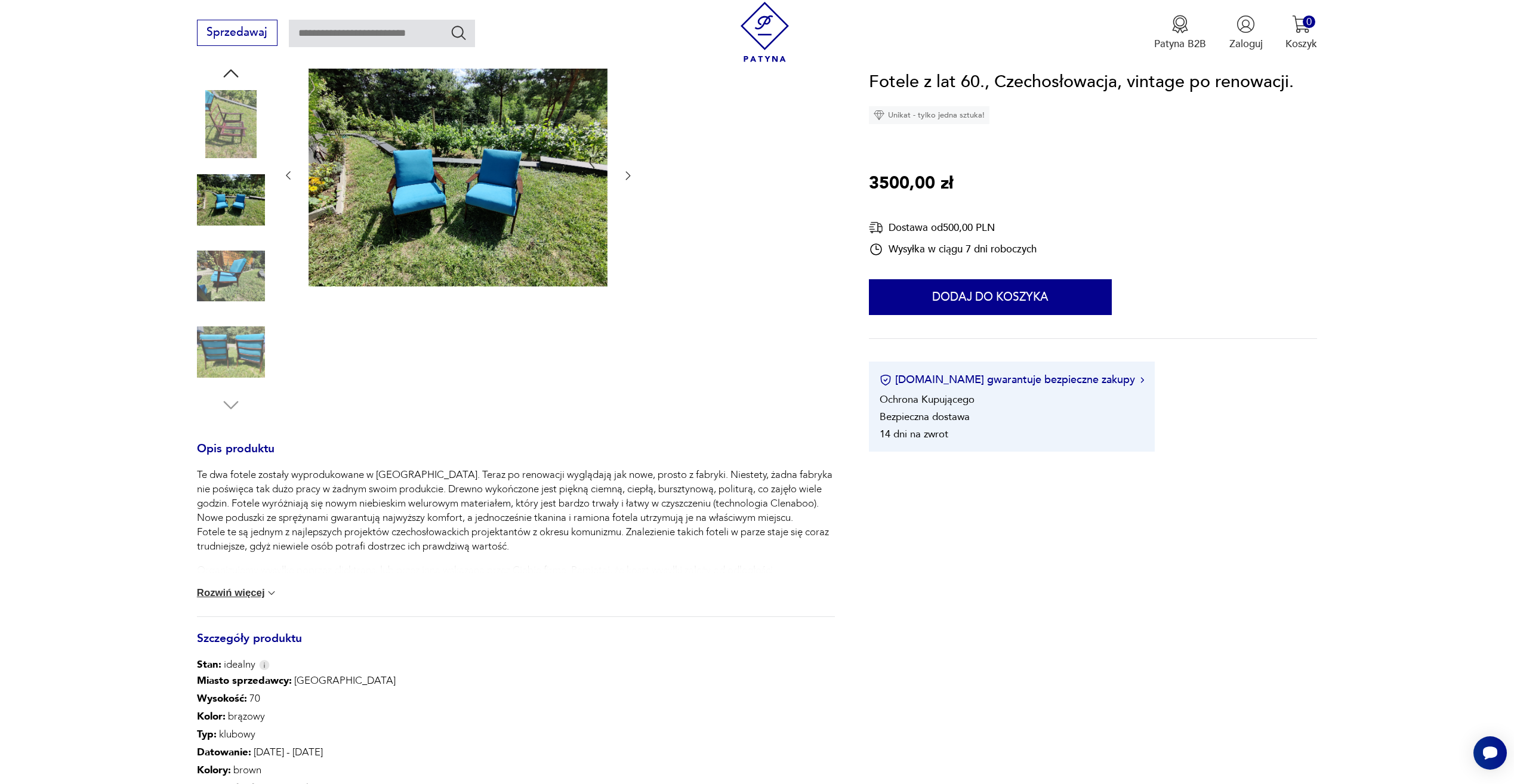
click at [233, 122] on img at bounding box center [231, 124] width 68 height 68
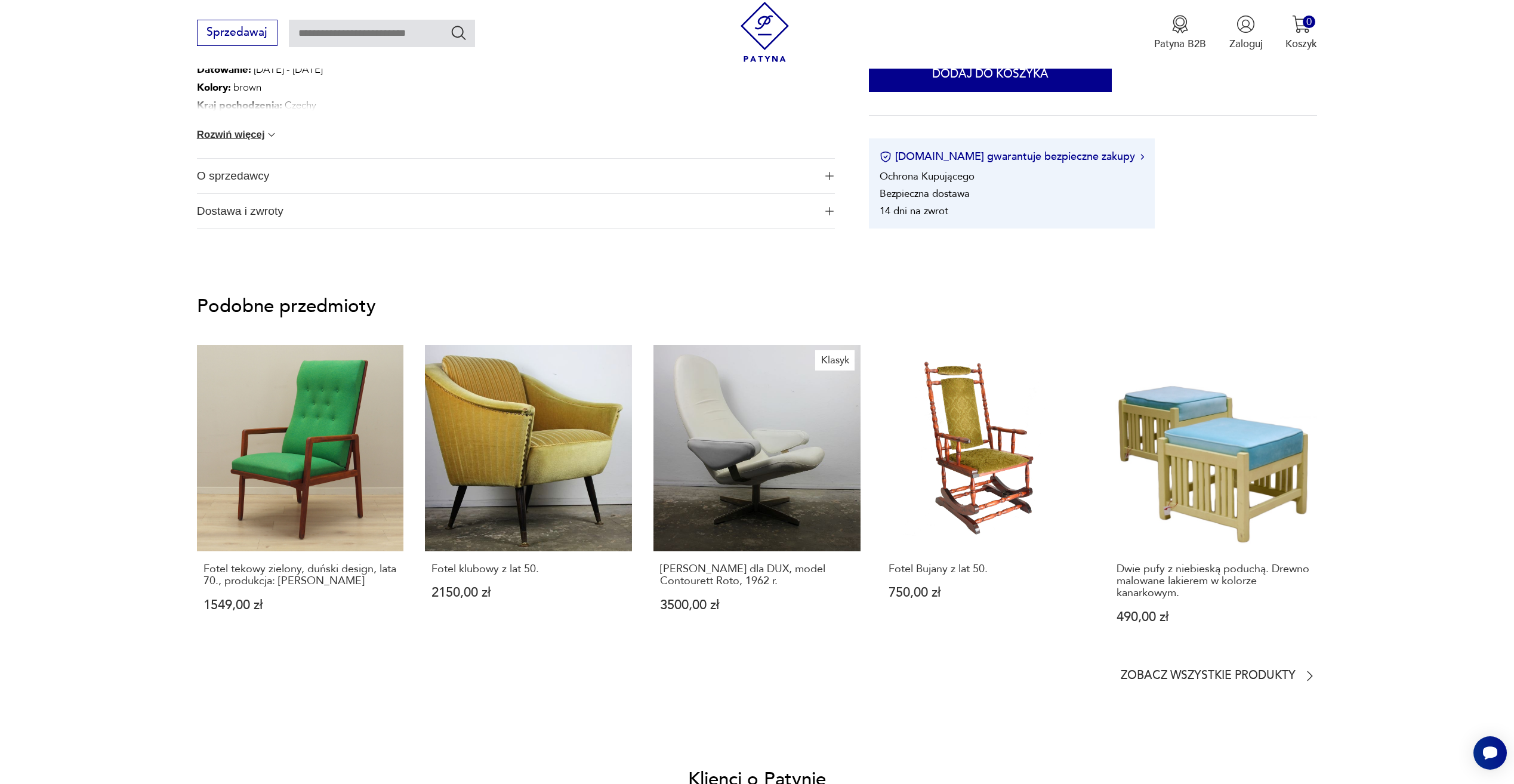
scroll to position [1050, 0]
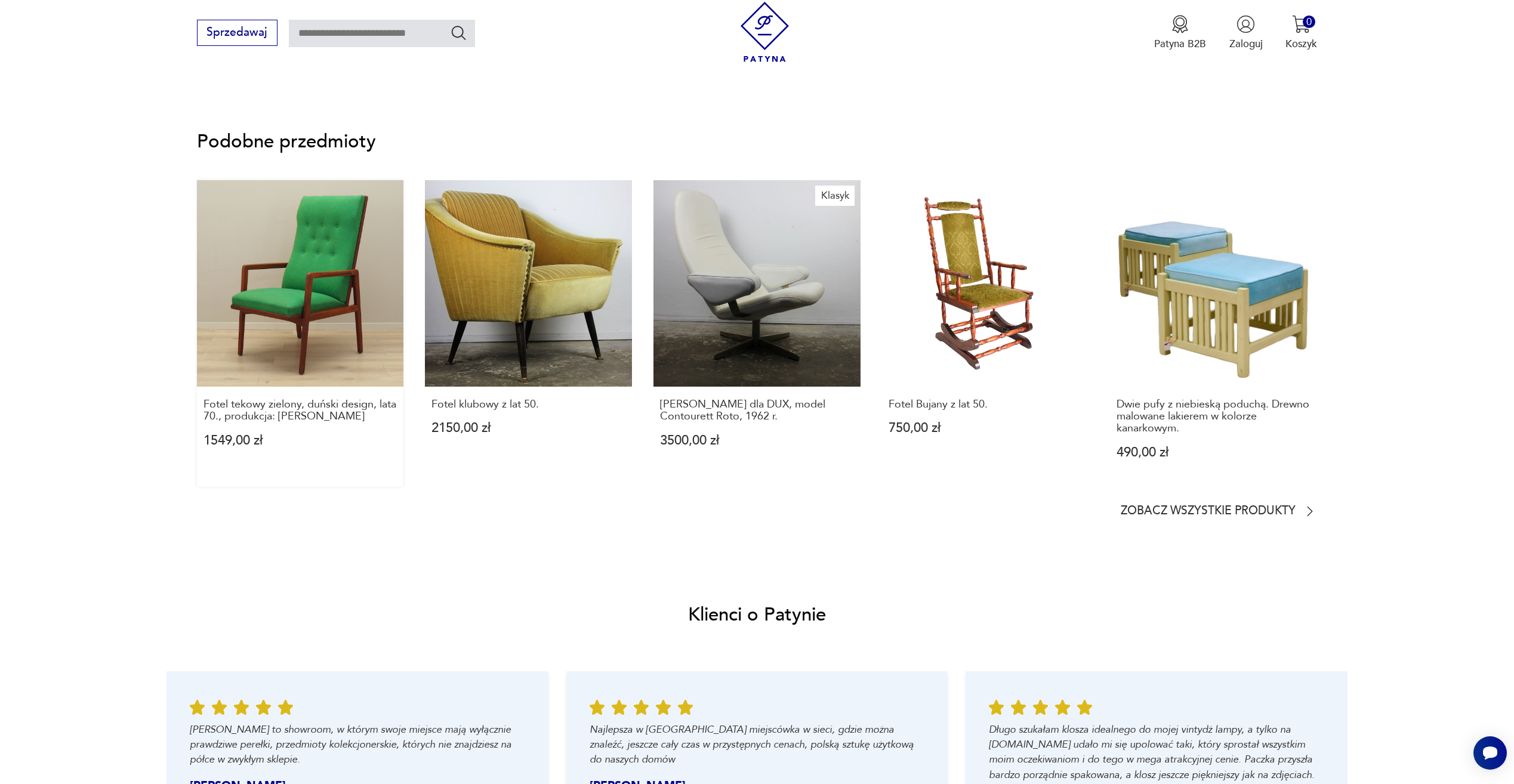
click at [360, 291] on link "Fotel tekowy zielony, duński design, lata 70., produkcja: [PERSON_NAME] 1549,00…" at bounding box center [301, 334] width 207 height 307
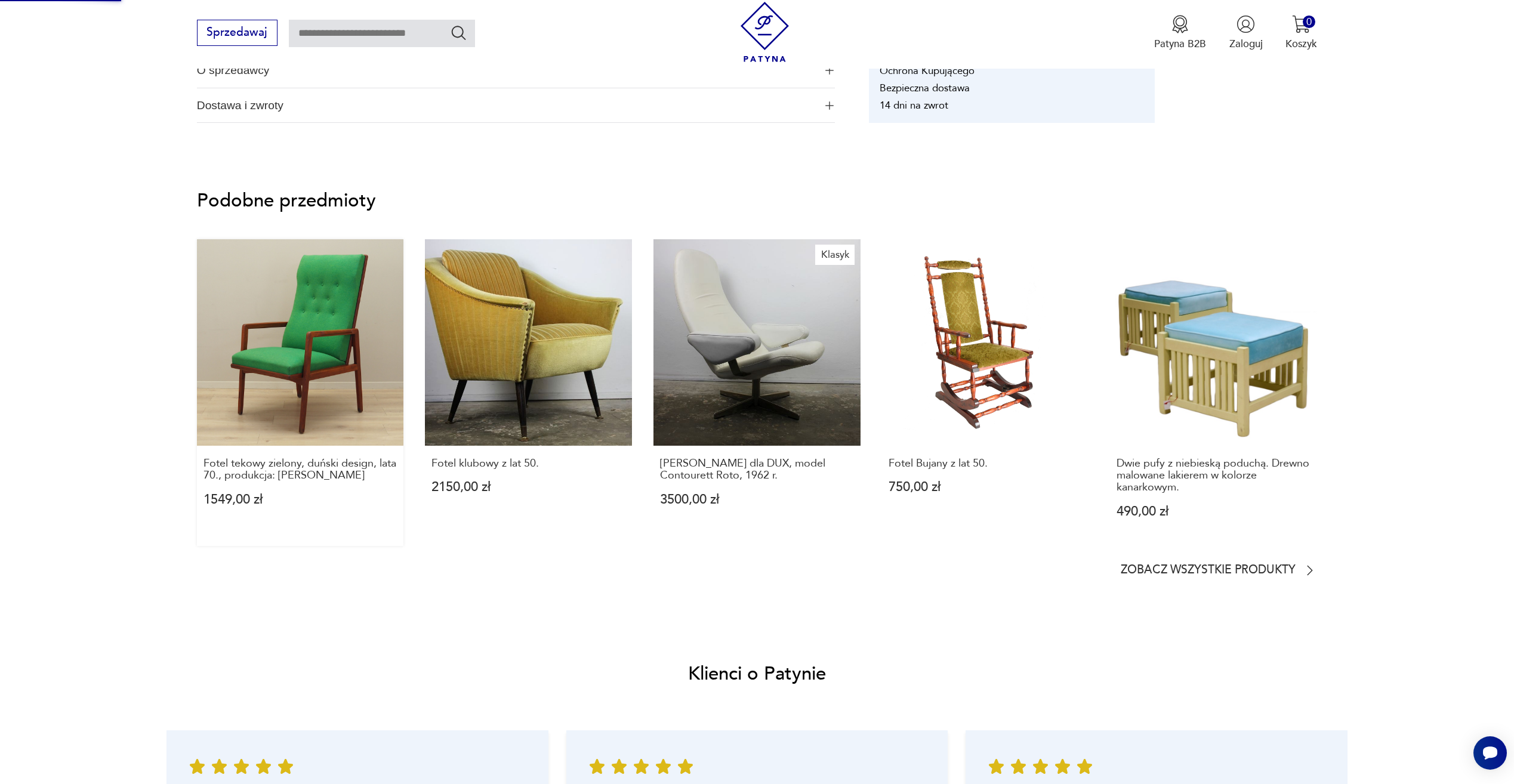
scroll to position [839, 0]
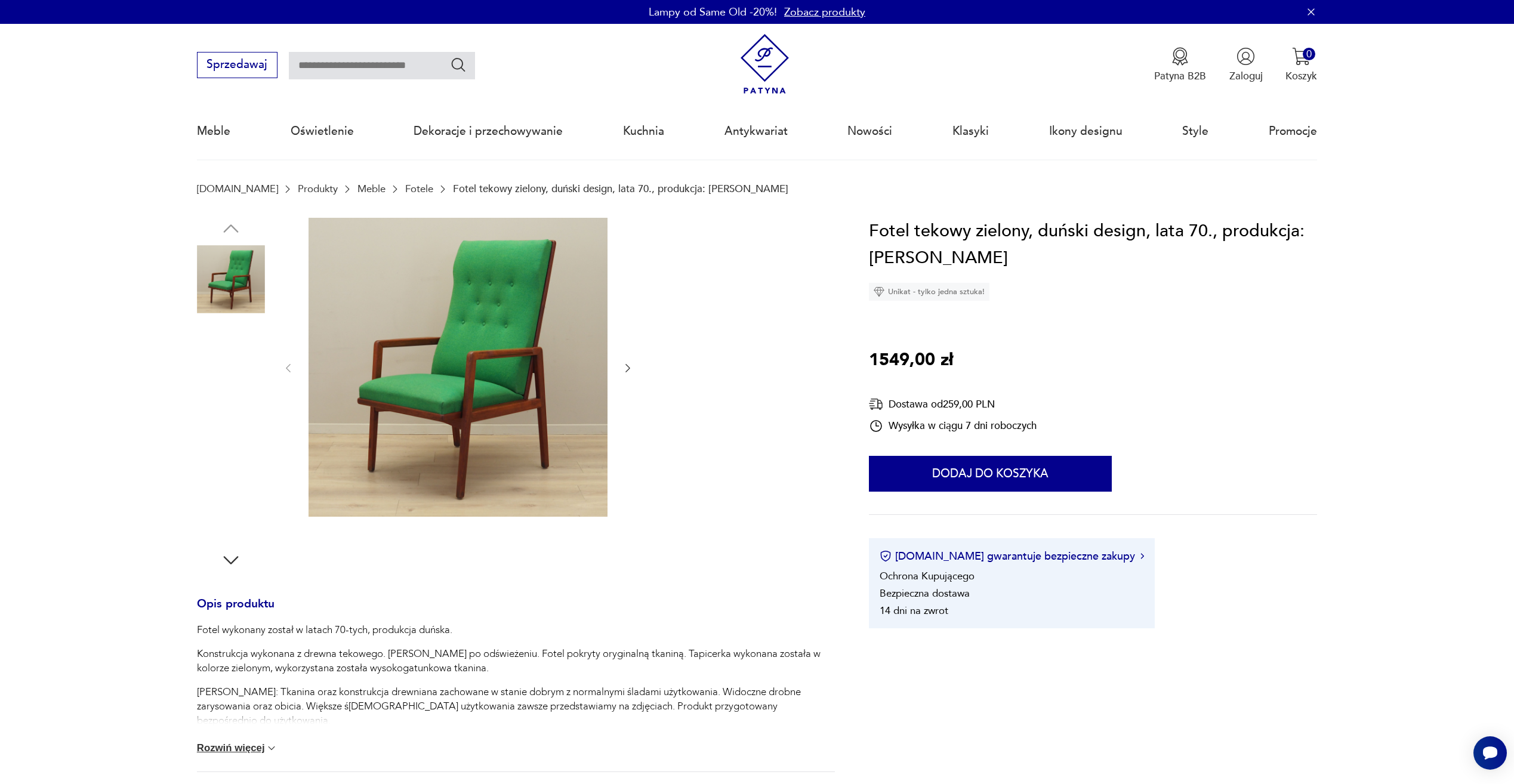
click at [248, 372] on img at bounding box center [231, 355] width 68 height 68
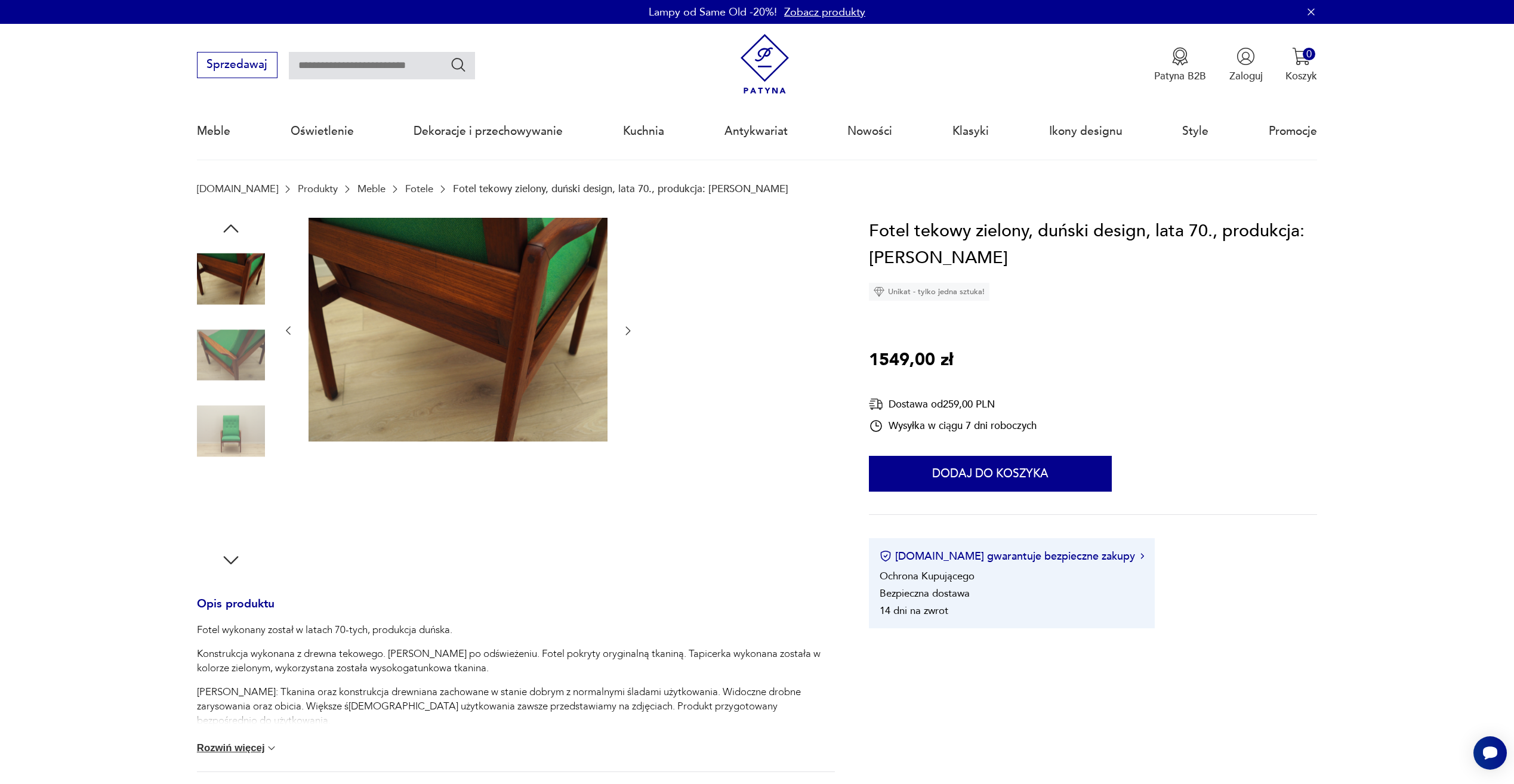
click at [218, 396] on div at bounding box center [231, 318] width 68 height 298
click at [220, 425] on img at bounding box center [231, 431] width 68 height 68
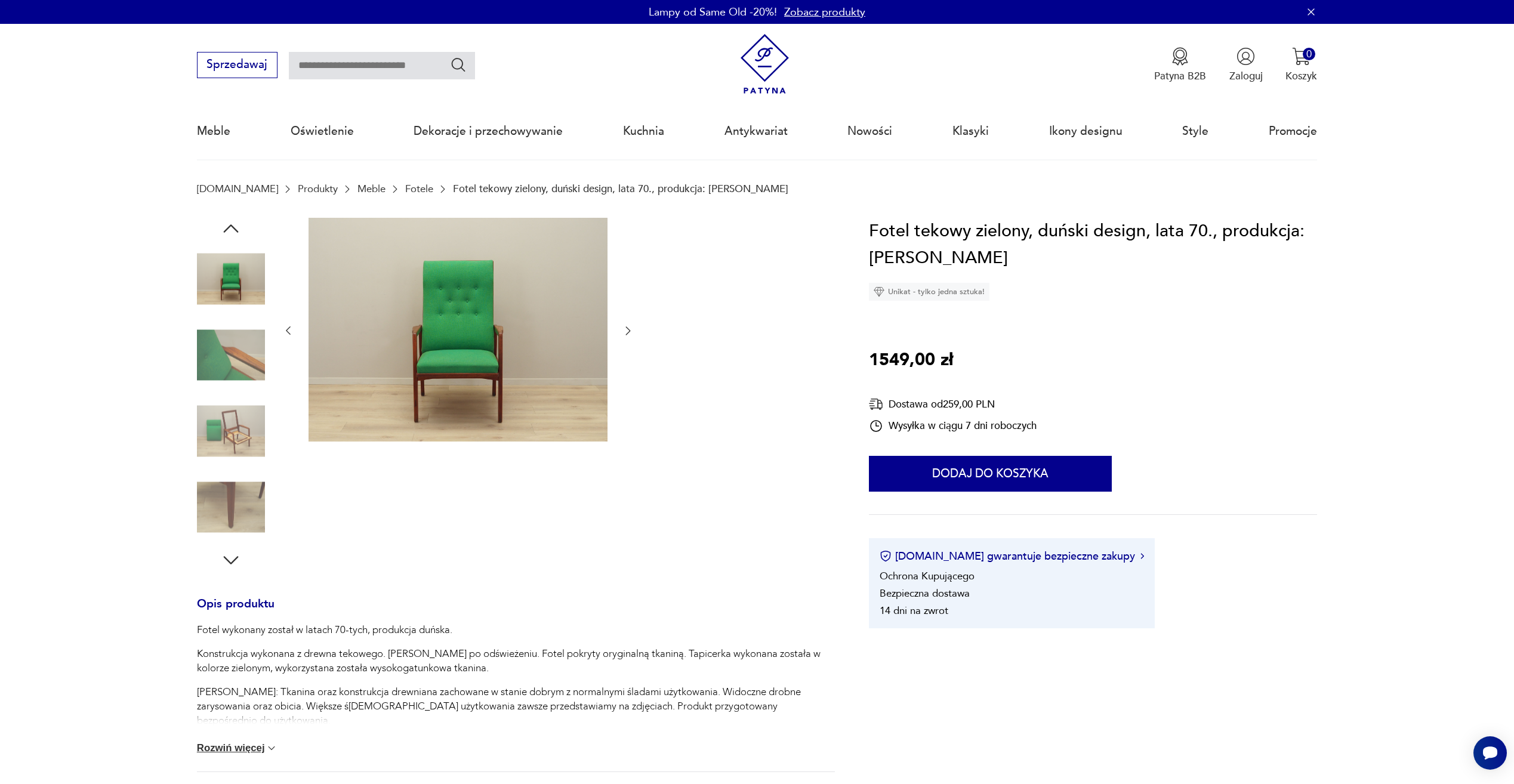
click at [232, 493] on img at bounding box center [231, 507] width 68 height 68
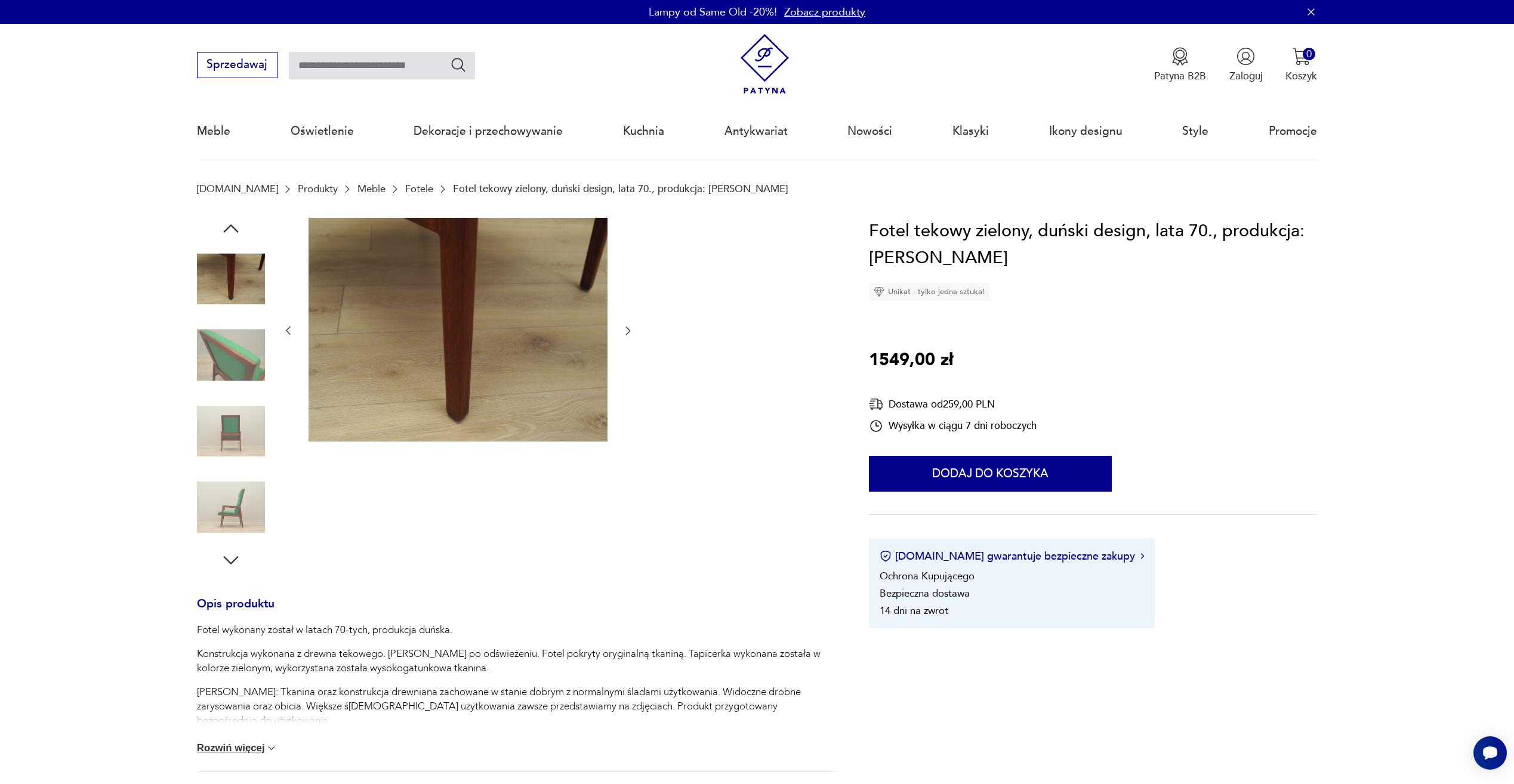
click at [233, 436] on img at bounding box center [231, 431] width 68 height 68
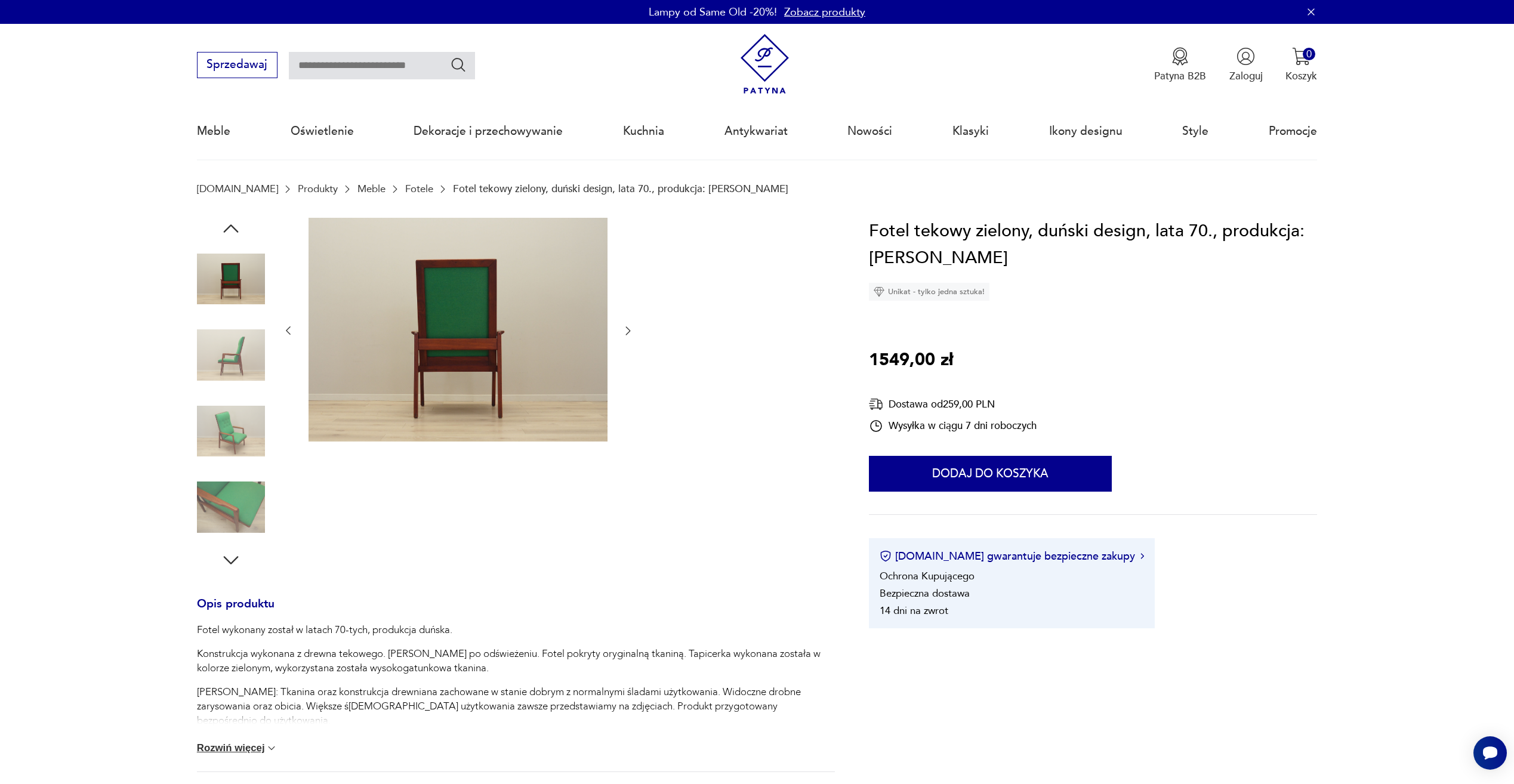
click at [237, 489] on img at bounding box center [231, 507] width 68 height 68
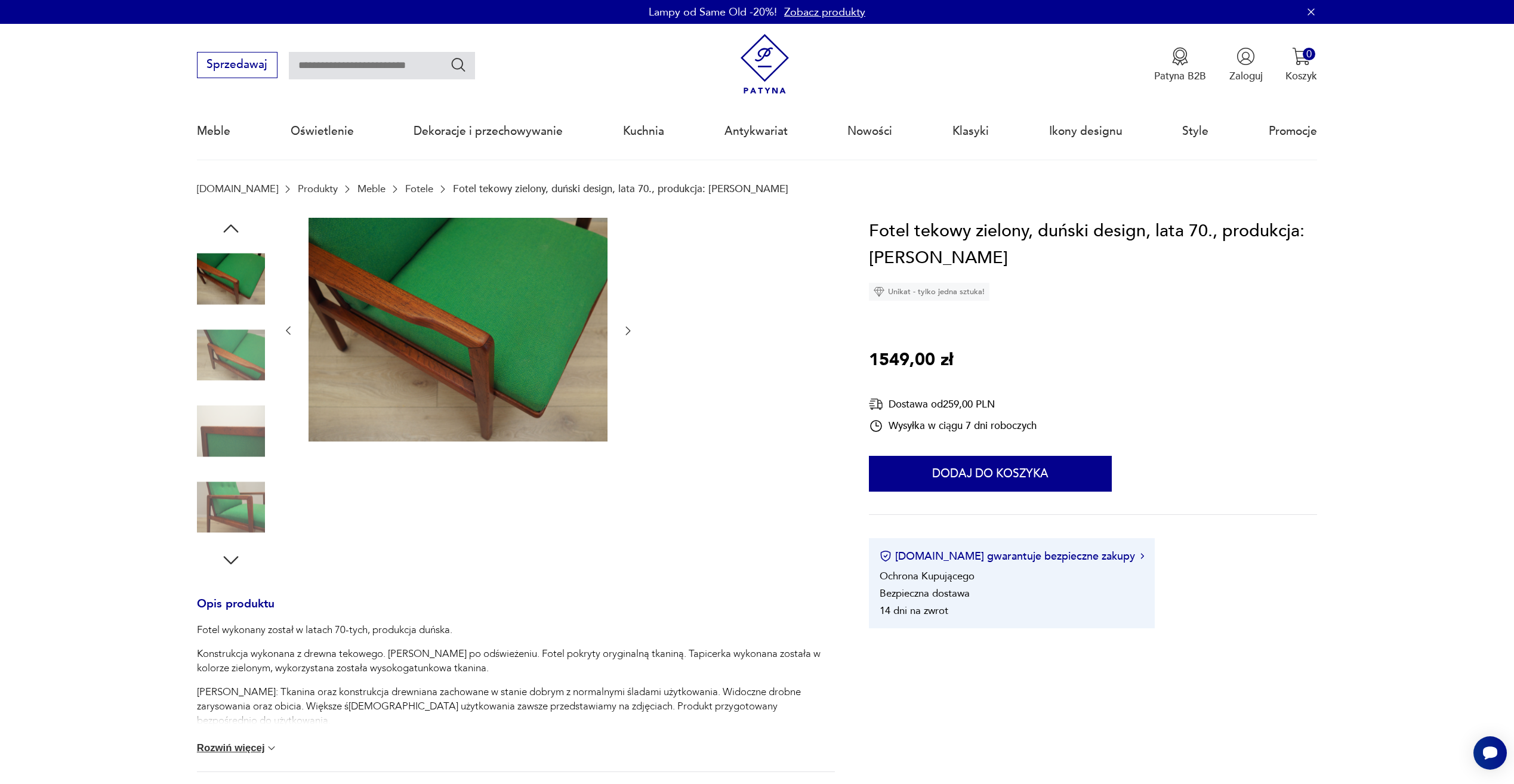
click at [405, 190] on link "Fotele" at bounding box center [419, 189] width 28 height 11
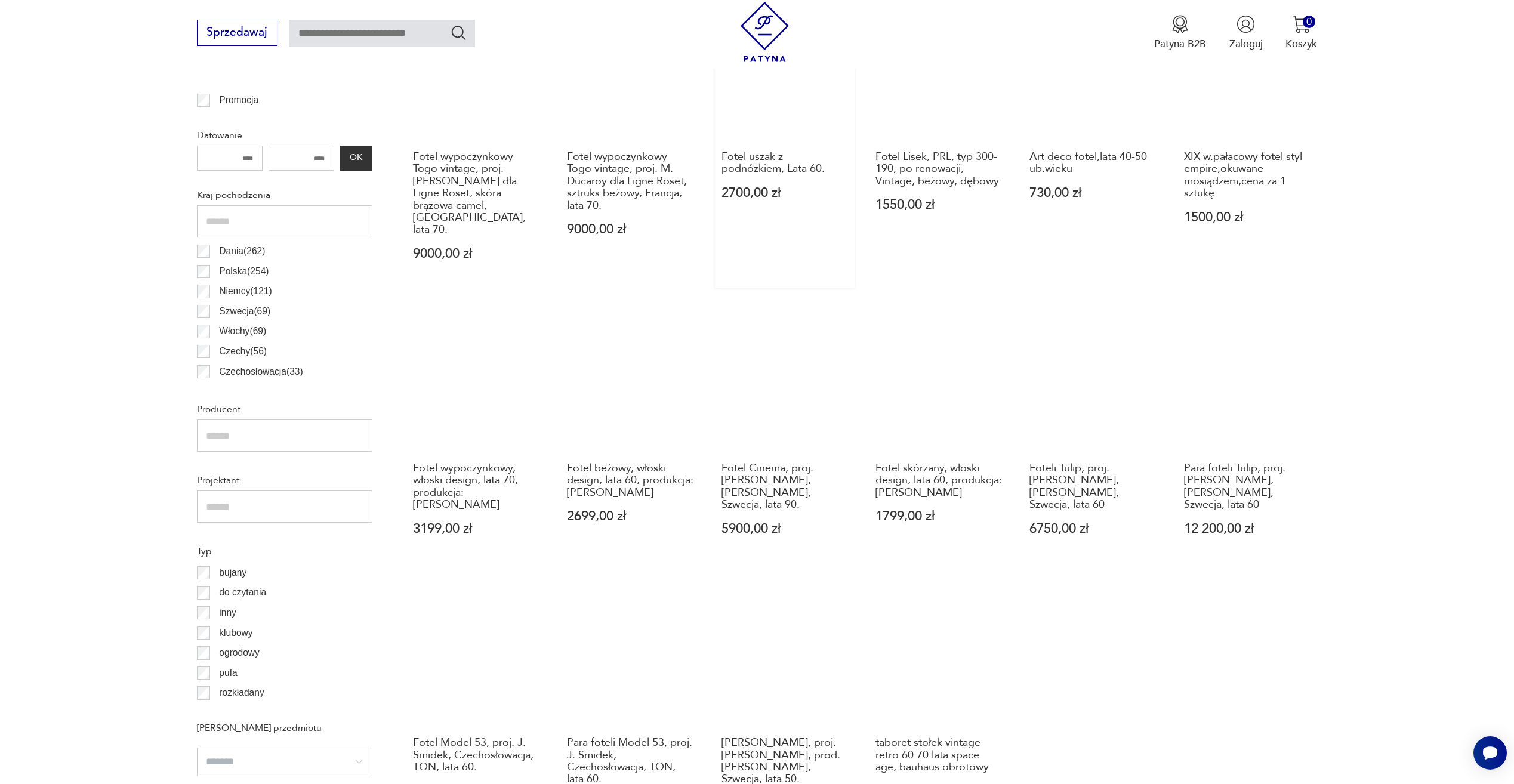
scroll to position [814, 0]
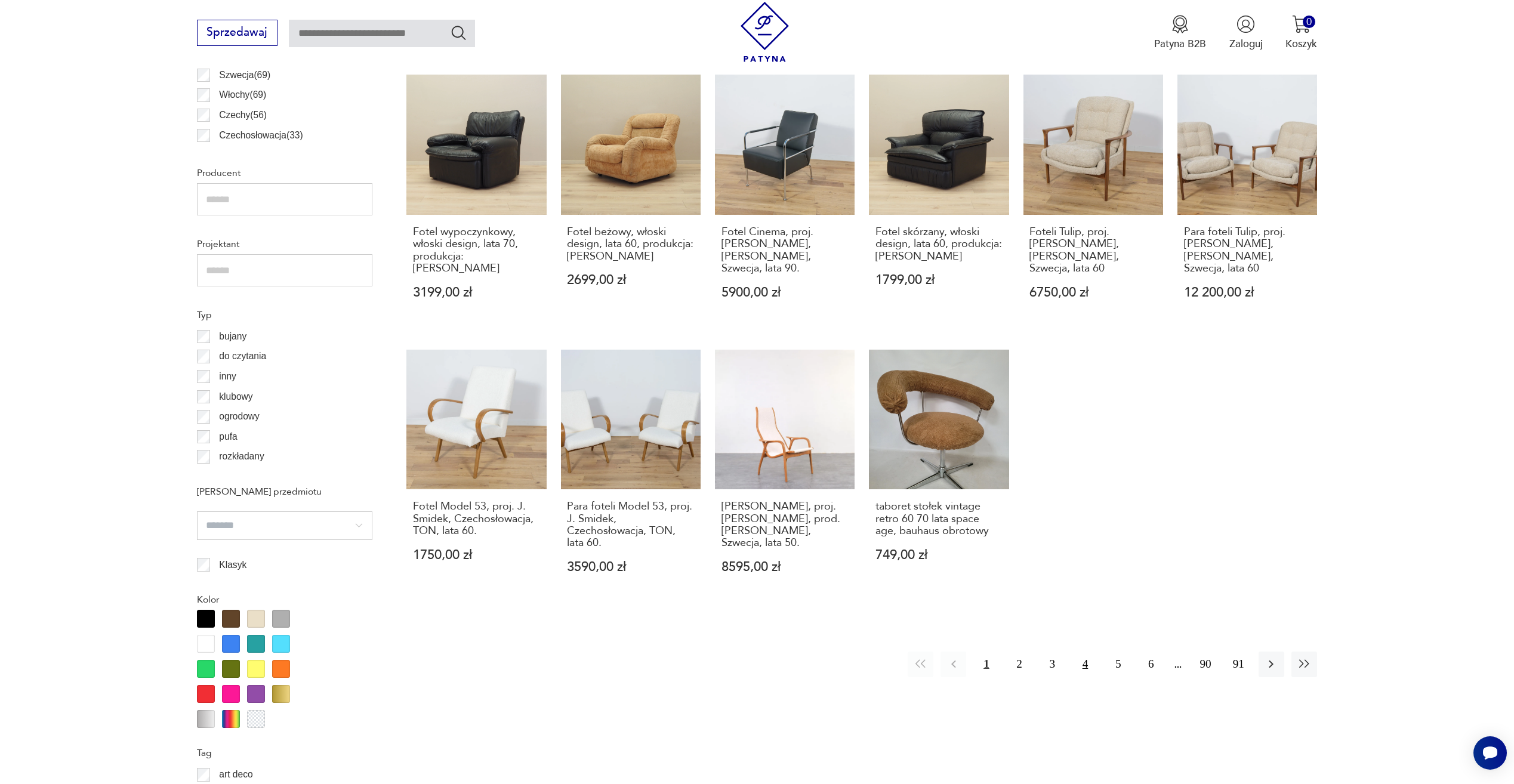
click at [1091, 651] on button "4" at bounding box center [1086, 664] width 26 height 26
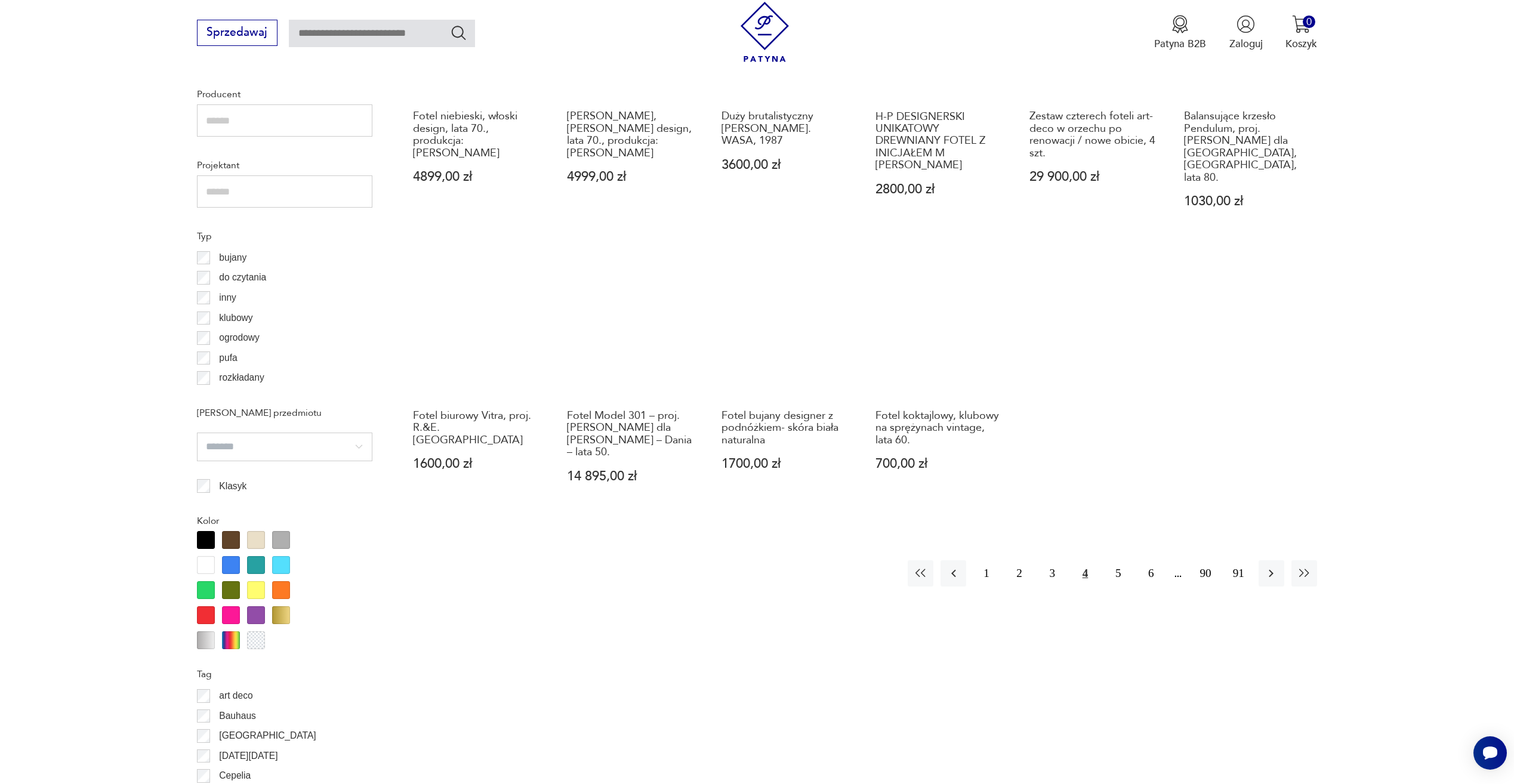
scroll to position [892, 0]
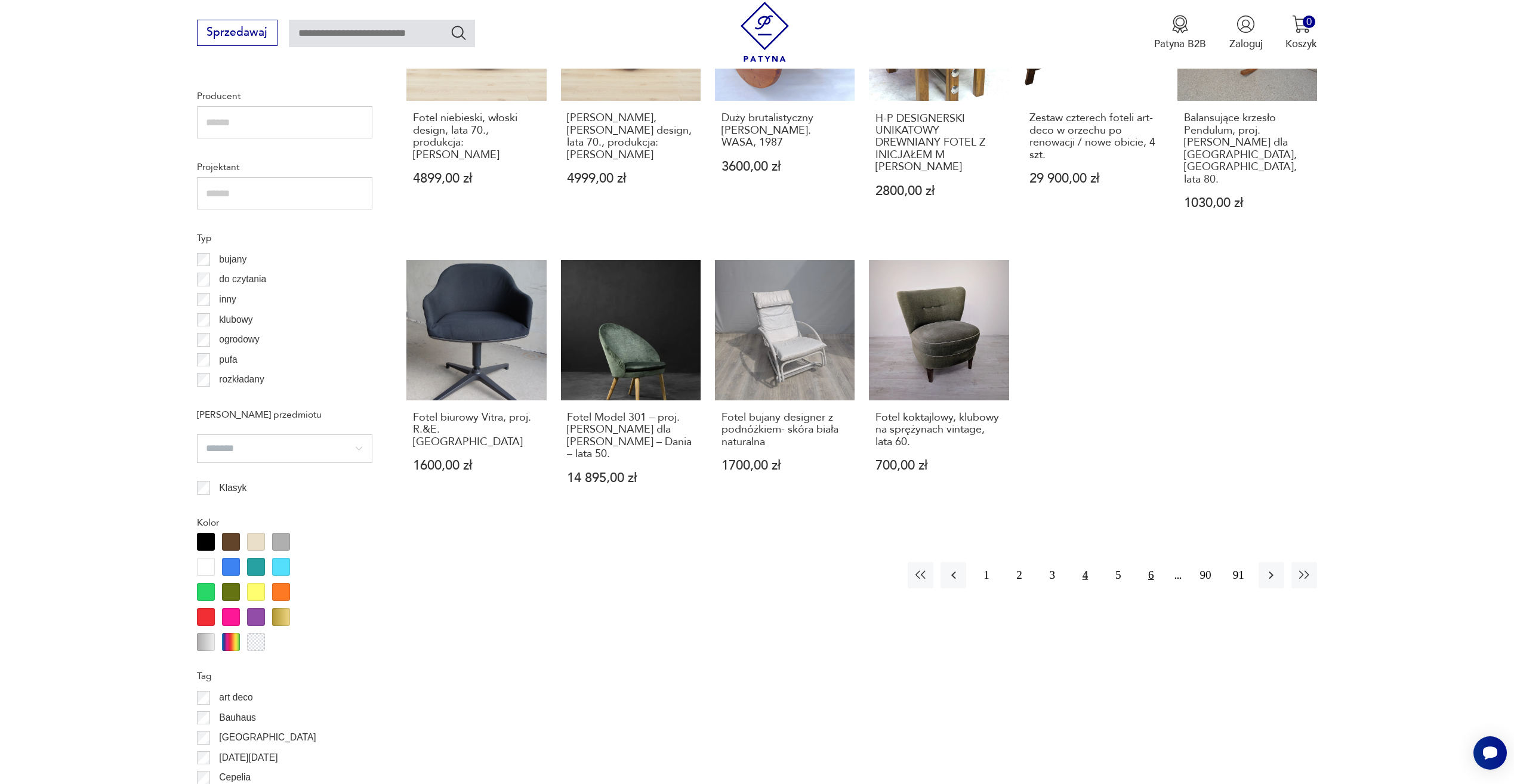
click at [1146, 562] on button "6" at bounding box center [1151, 575] width 26 height 26
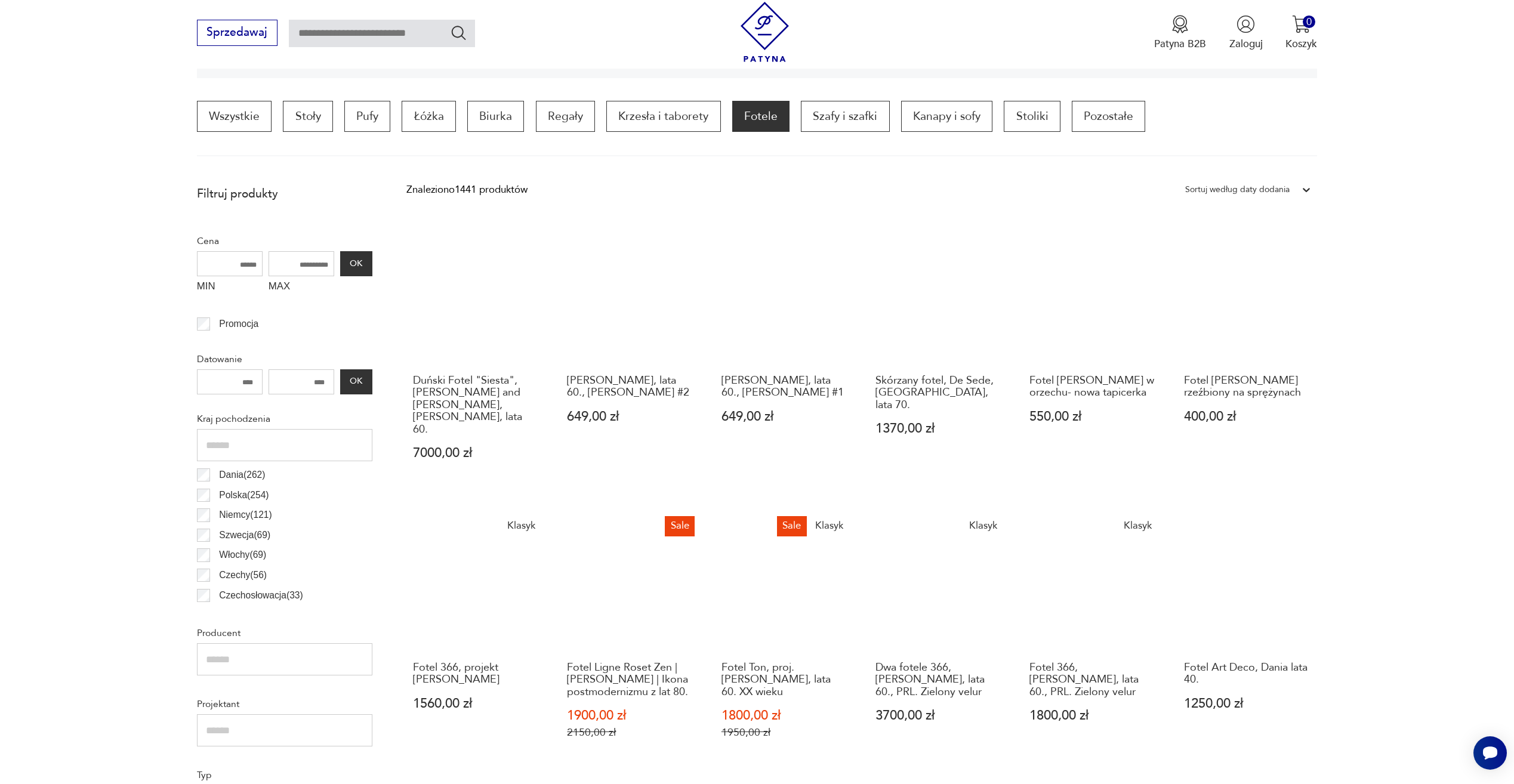
scroll to position [414, 0]
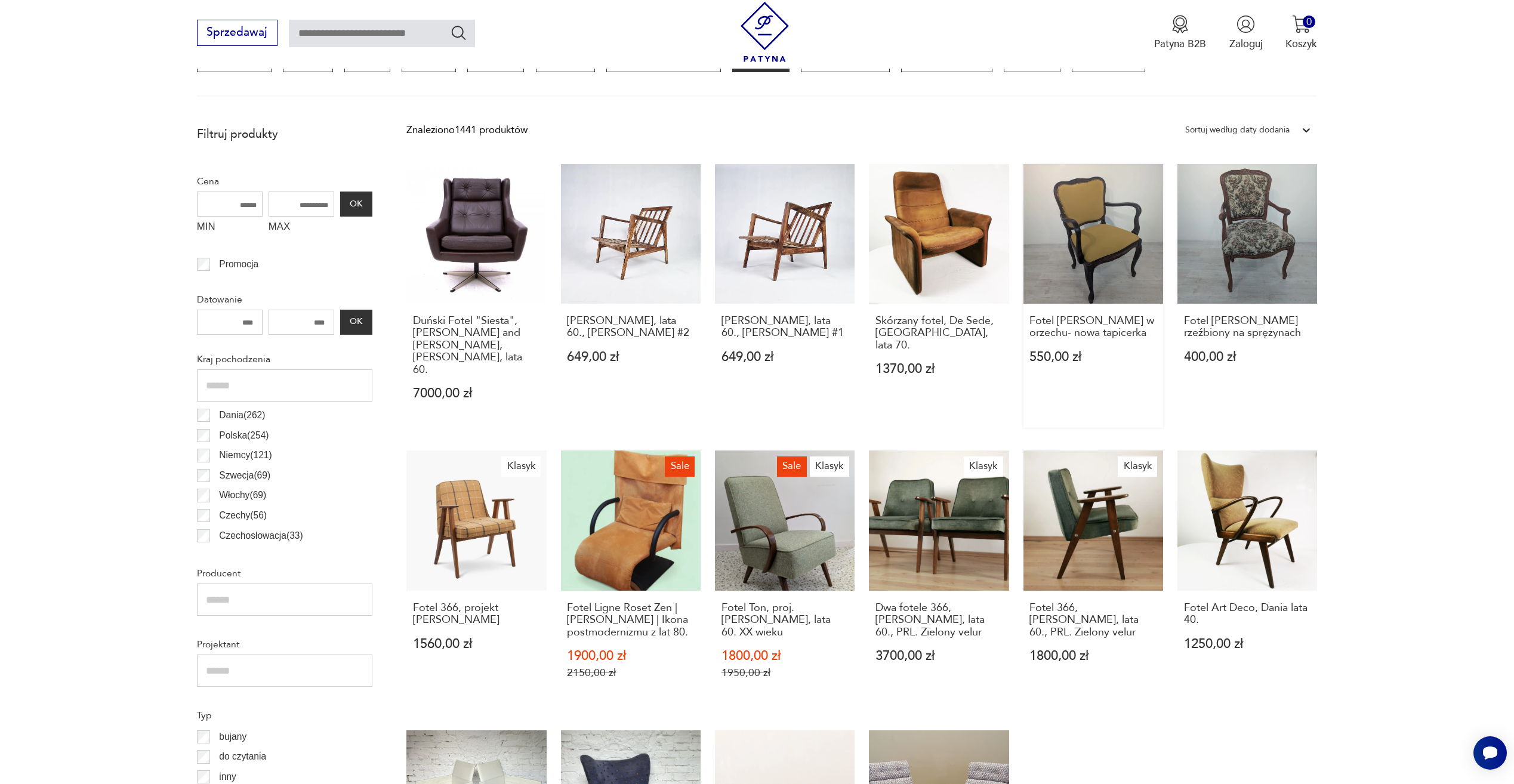
click at [1094, 249] on link "Fotel [PERSON_NAME] w orzechu- nowa tapicerka 550,00 zł" at bounding box center [1094, 296] width 140 height 265
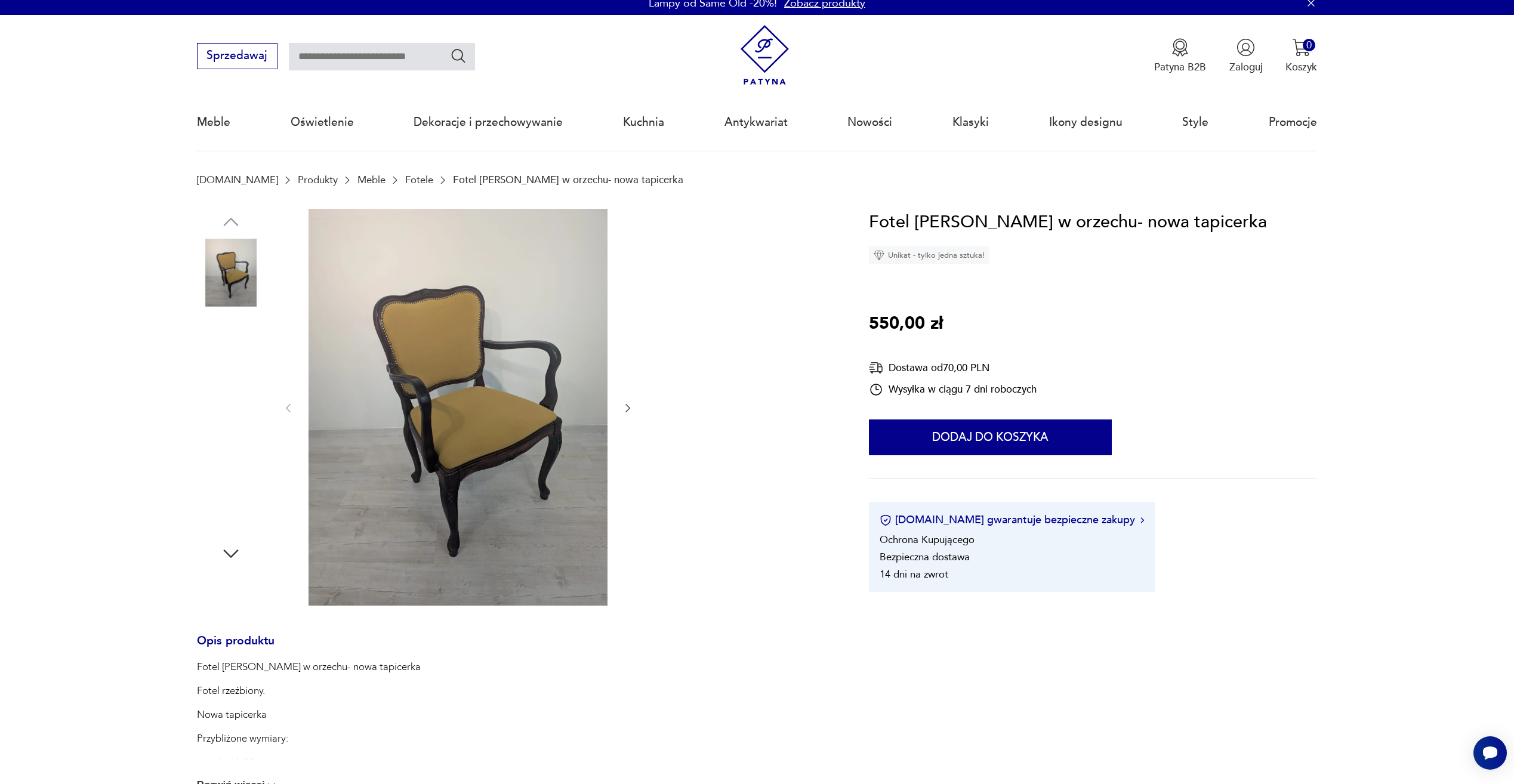
scroll to position [358, 0]
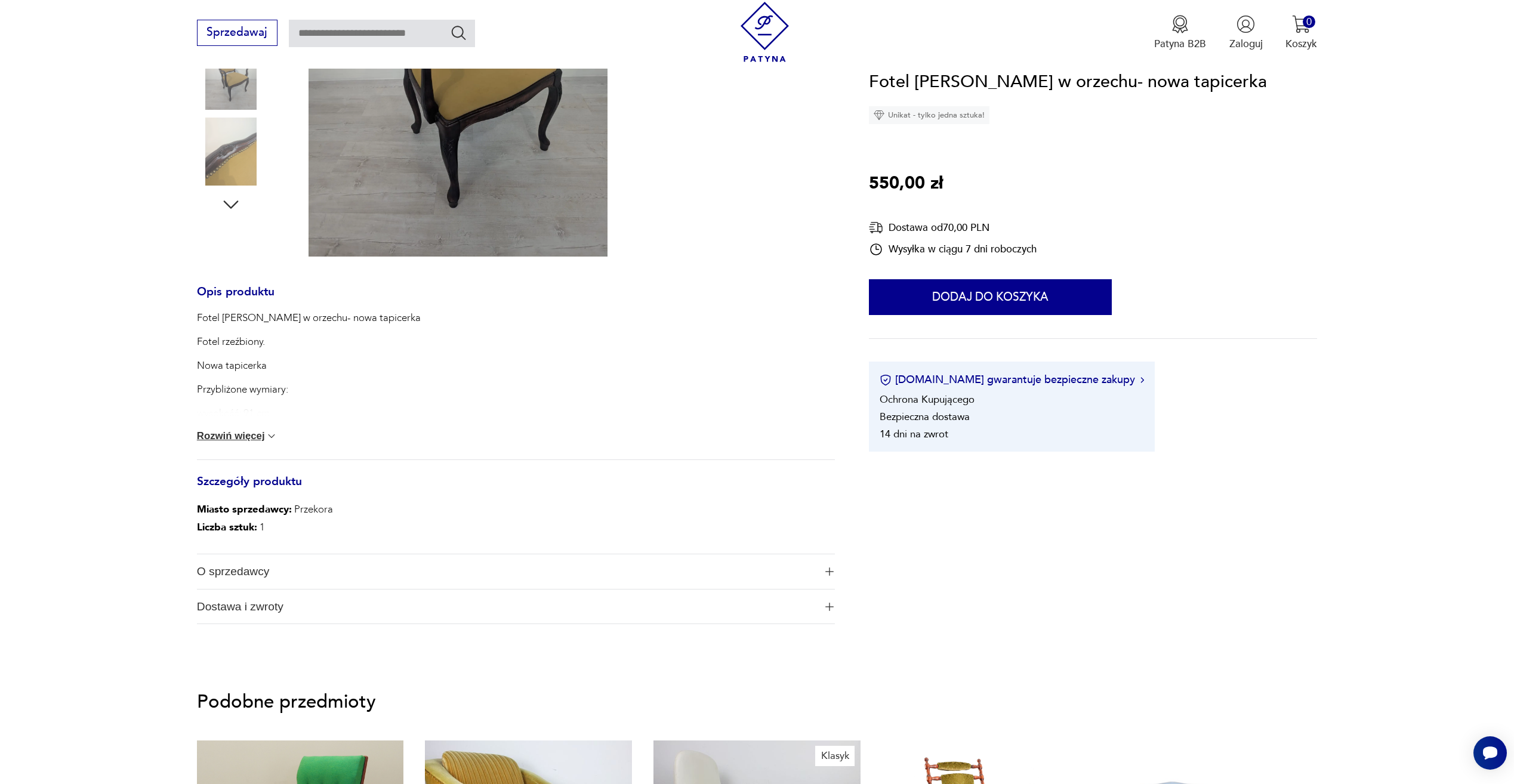
click at [222, 438] on button "Rozwiń więcej" at bounding box center [238, 436] width 81 height 12
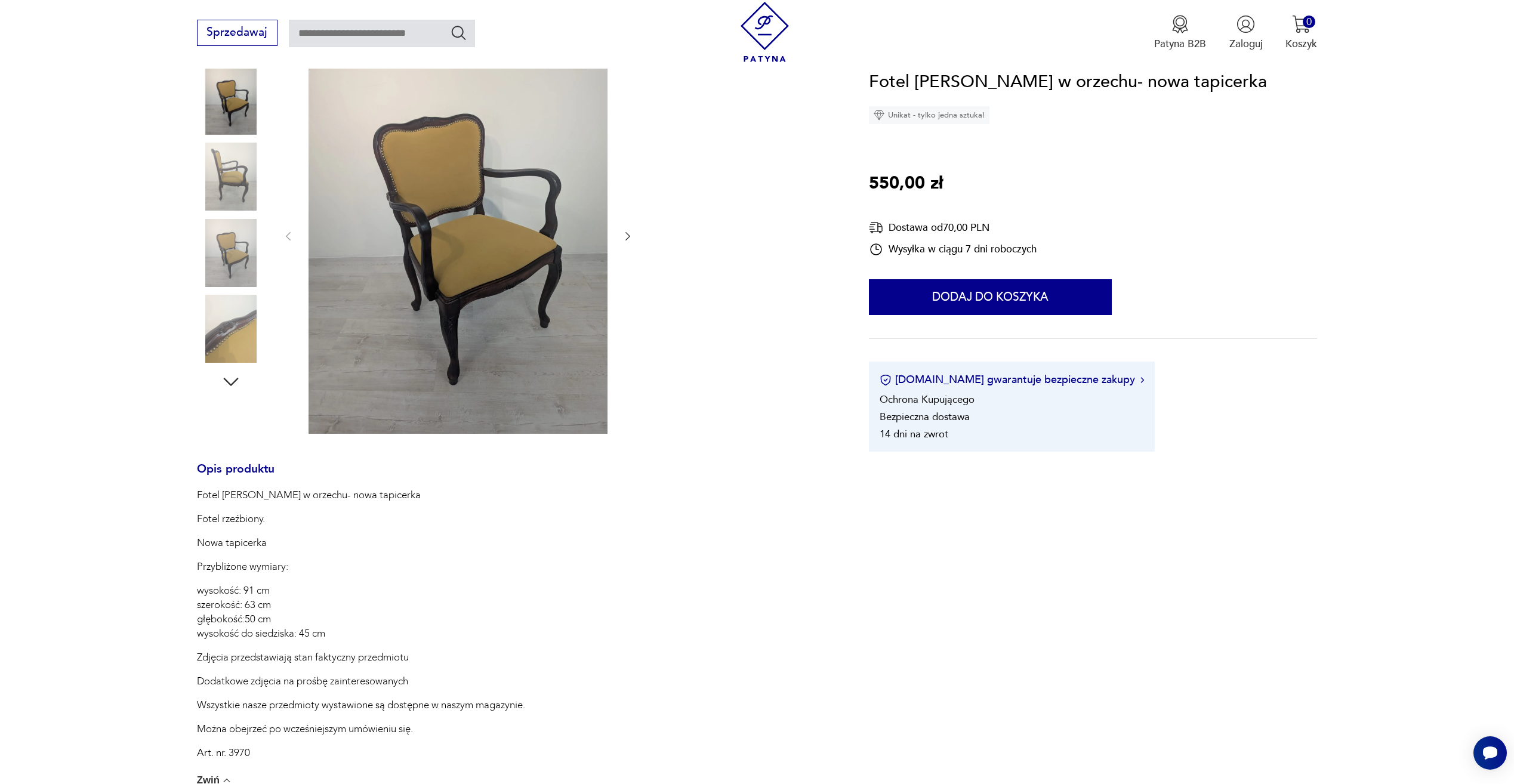
scroll to position [179, 0]
click at [228, 236] on img at bounding box center [231, 255] width 68 height 68
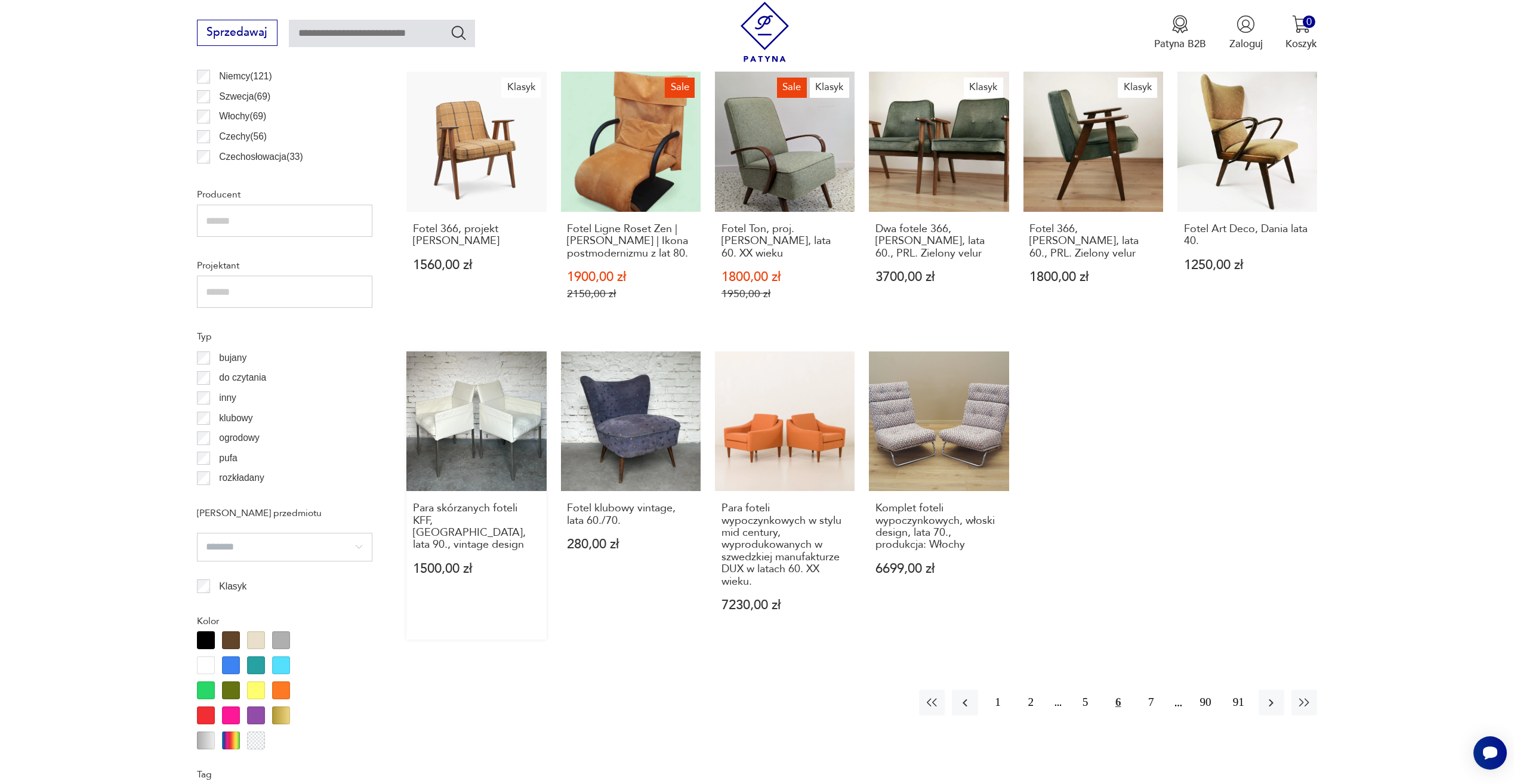
scroll to position [772, 0]
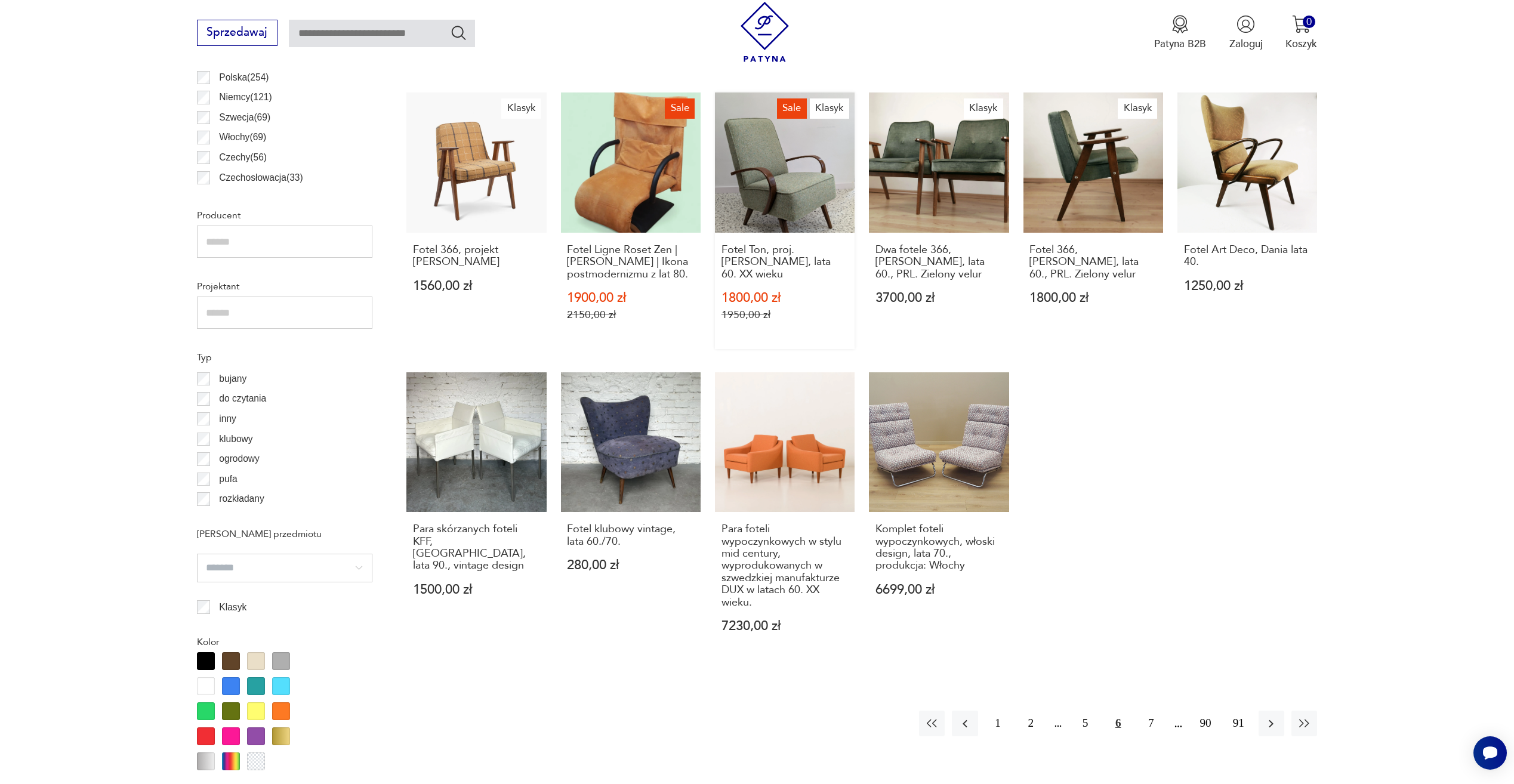
click at [814, 164] on link "Sale Klasyk Fotel Ton, proj. [PERSON_NAME], lata 60. XX wieku 1800,00 zł 1950,0…" at bounding box center [785, 221] width 140 height 257
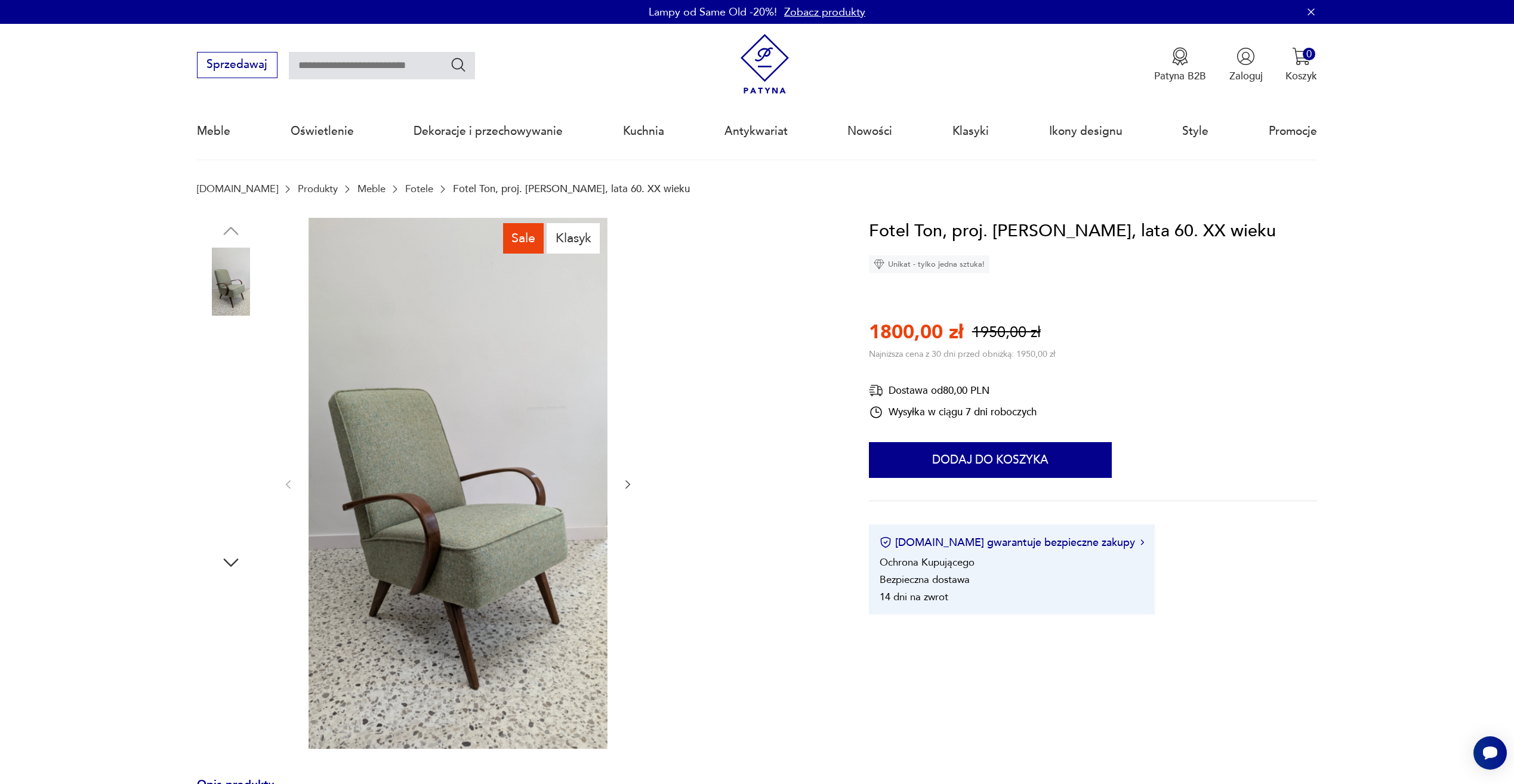
scroll to position [119, 0]
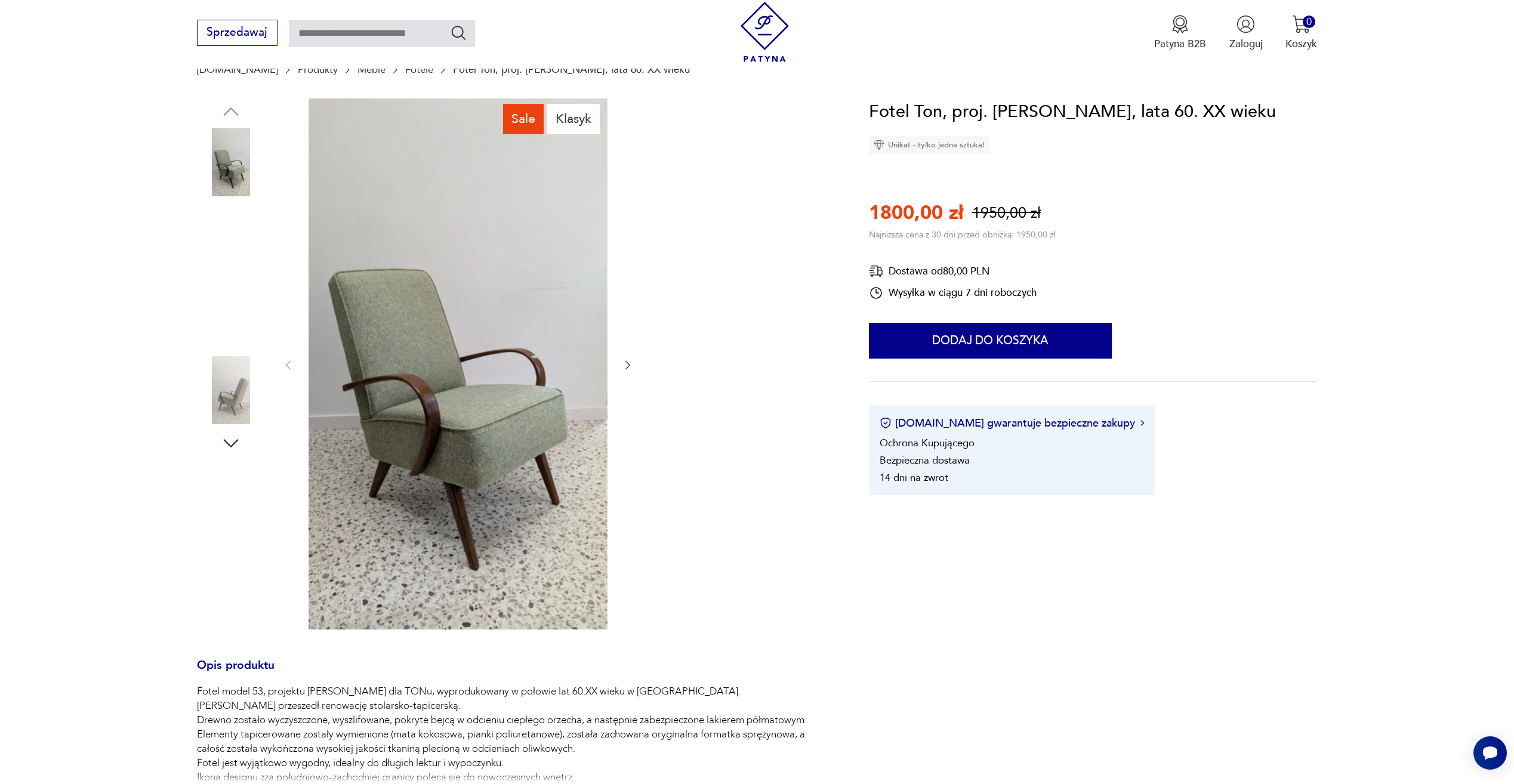
click at [262, 237] on img at bounding box center [231, 237] width 68 height 68
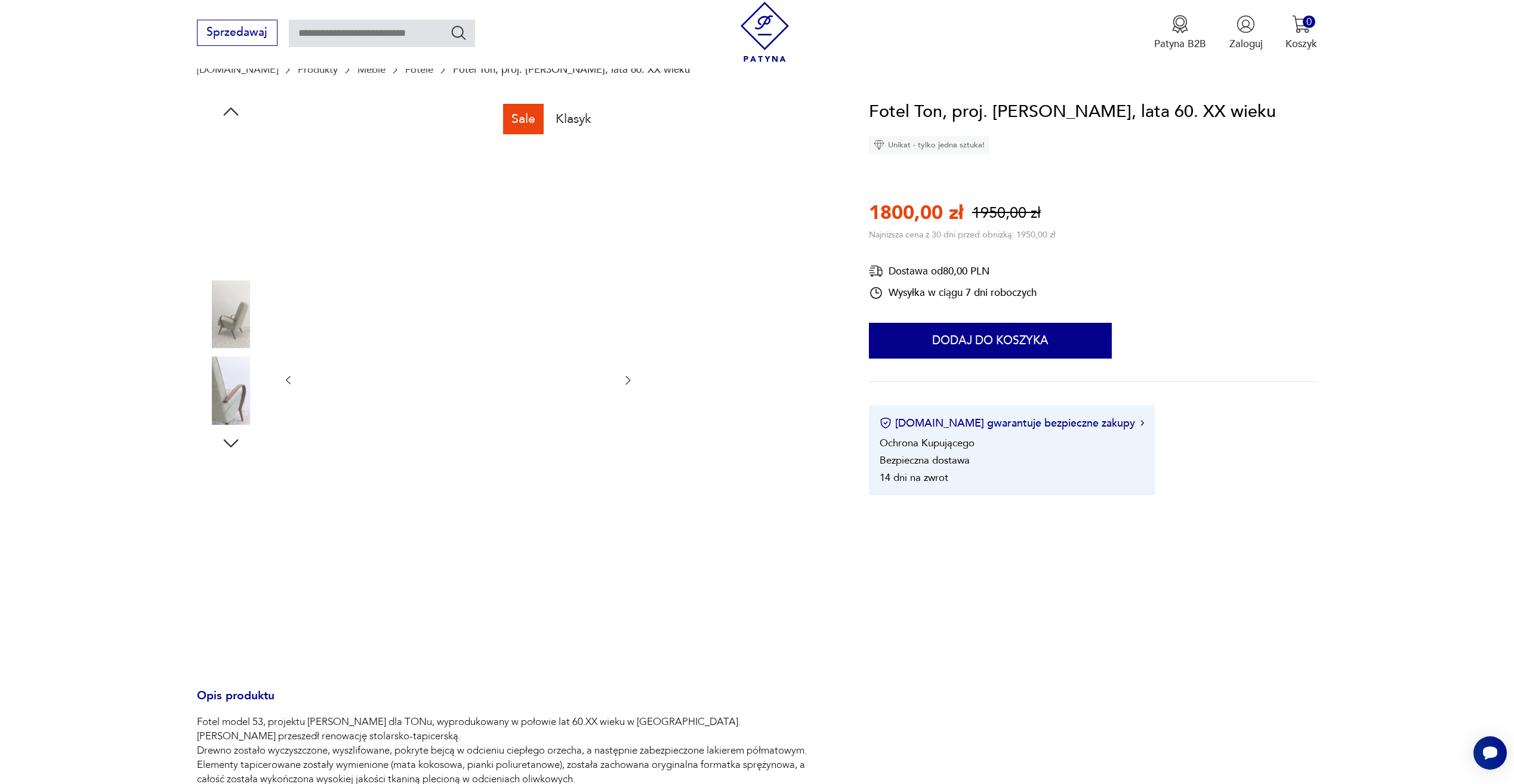
click at [258, 239] on img at bounding box center [231, 237] width 68 height 68
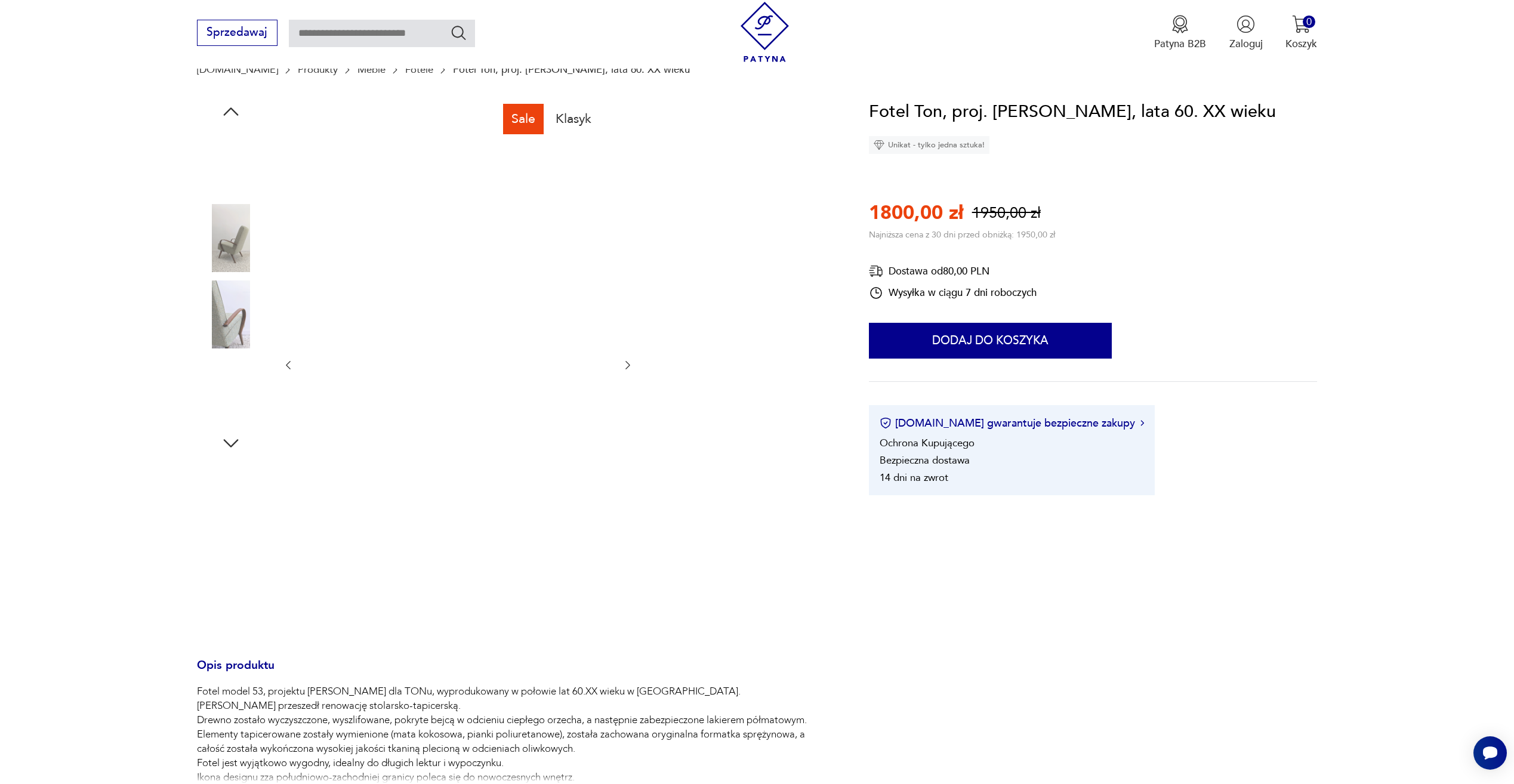
click at [208, 347] on img at bounding box center [231, 314] width 68 height 68
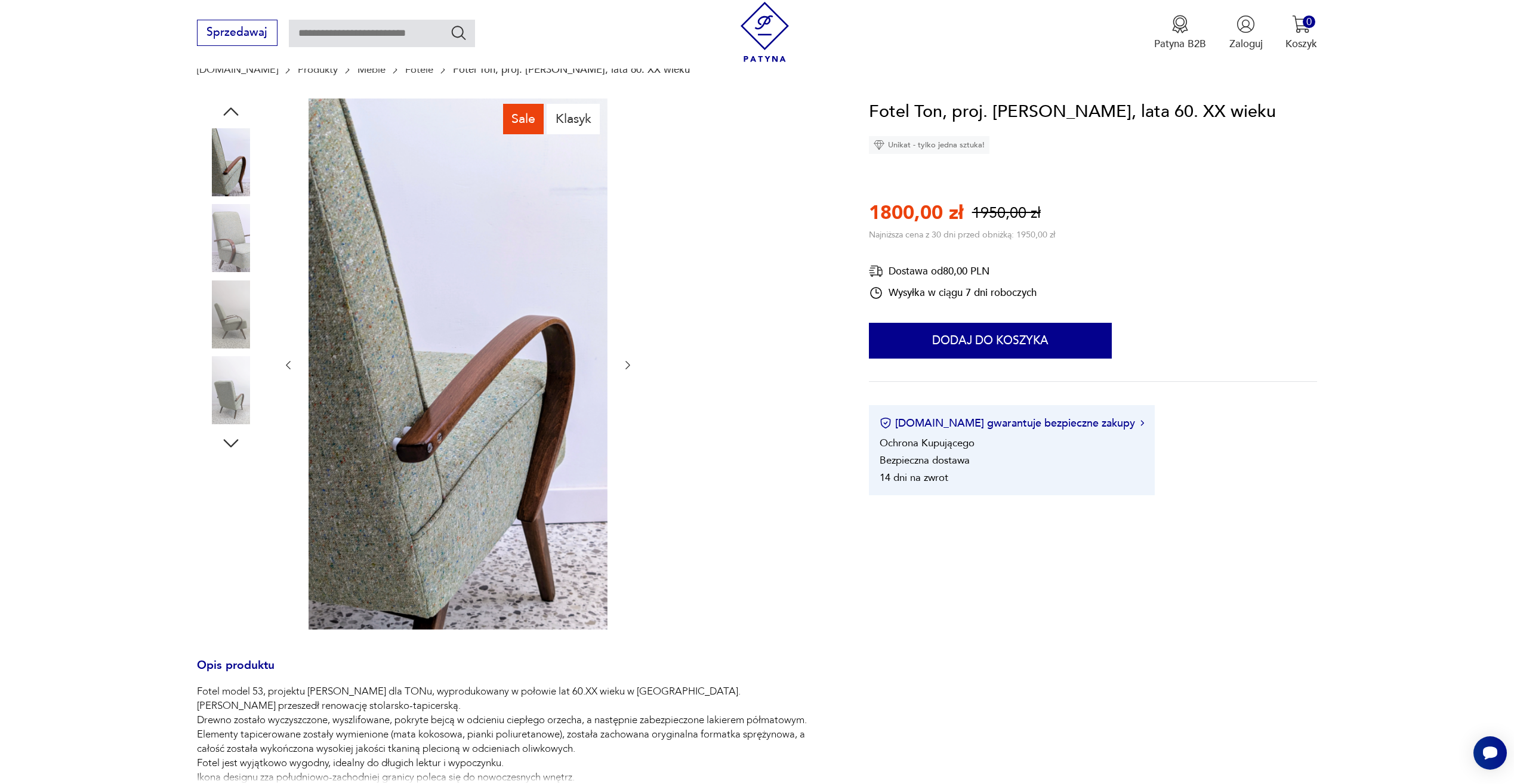
click at [247, 308] on img at bounding box center [231, 314] width 68 height 68
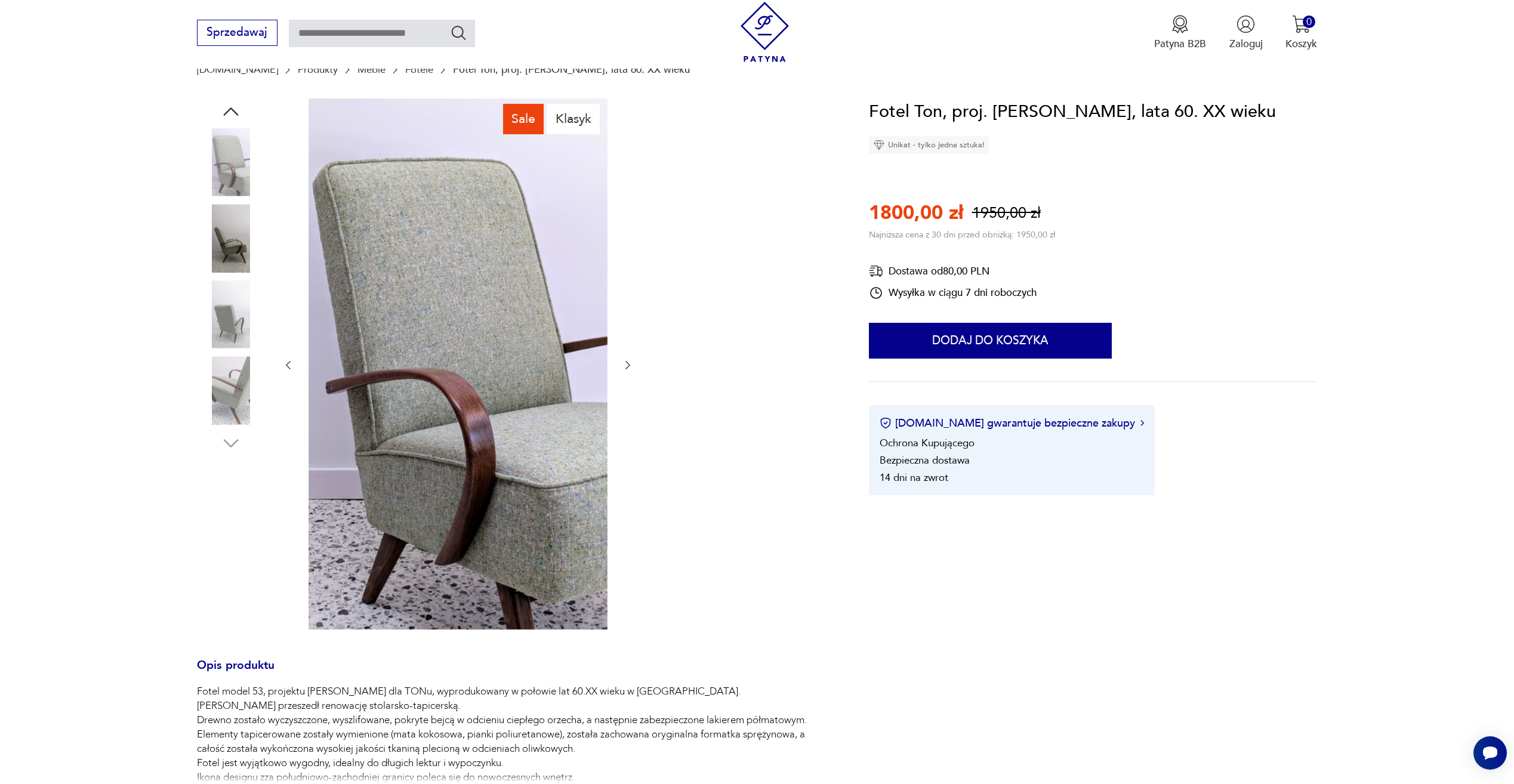
click at [247, 308] on img at bounding box center [231, 314] width 68 height 68
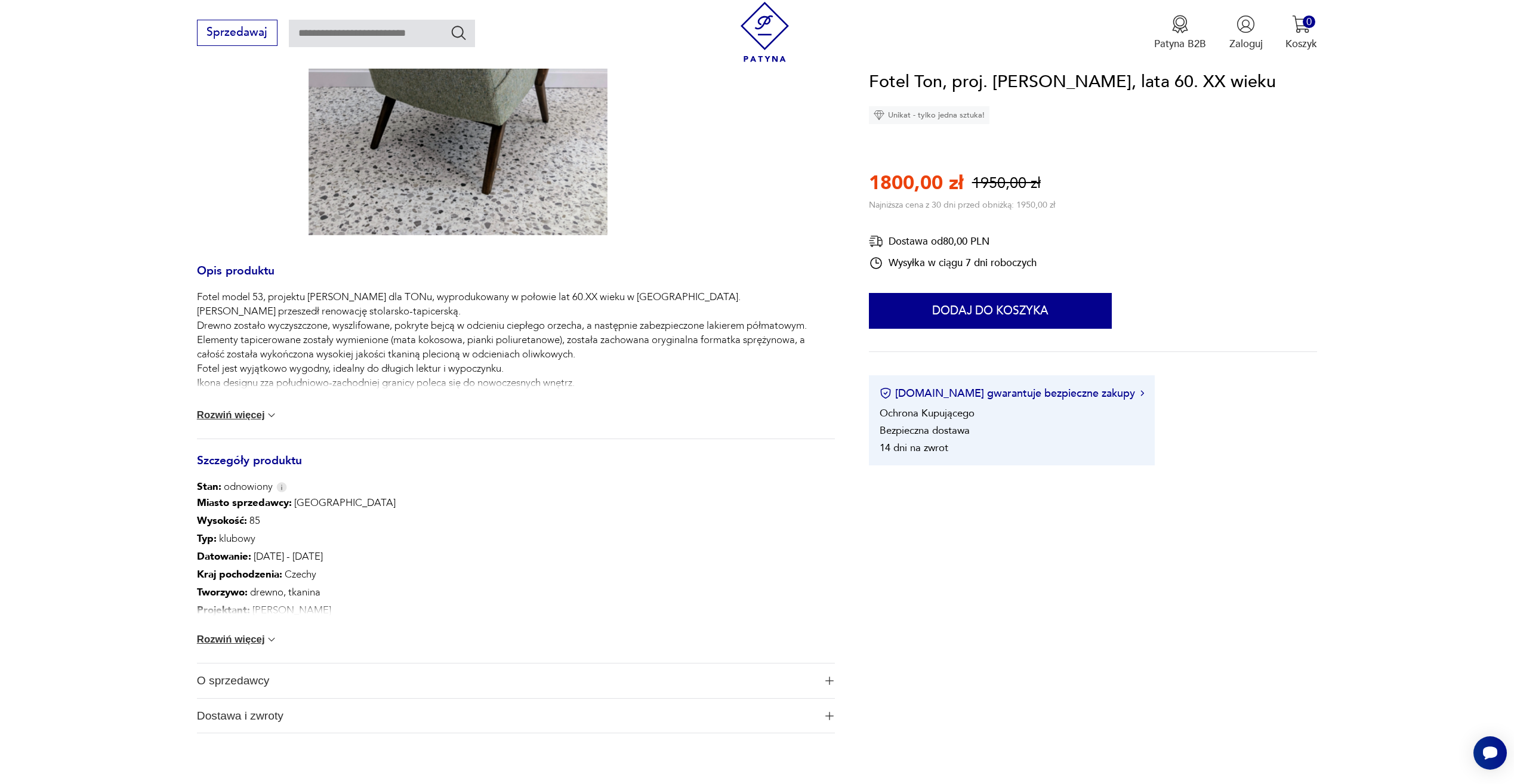
scroll to position [537, 0]
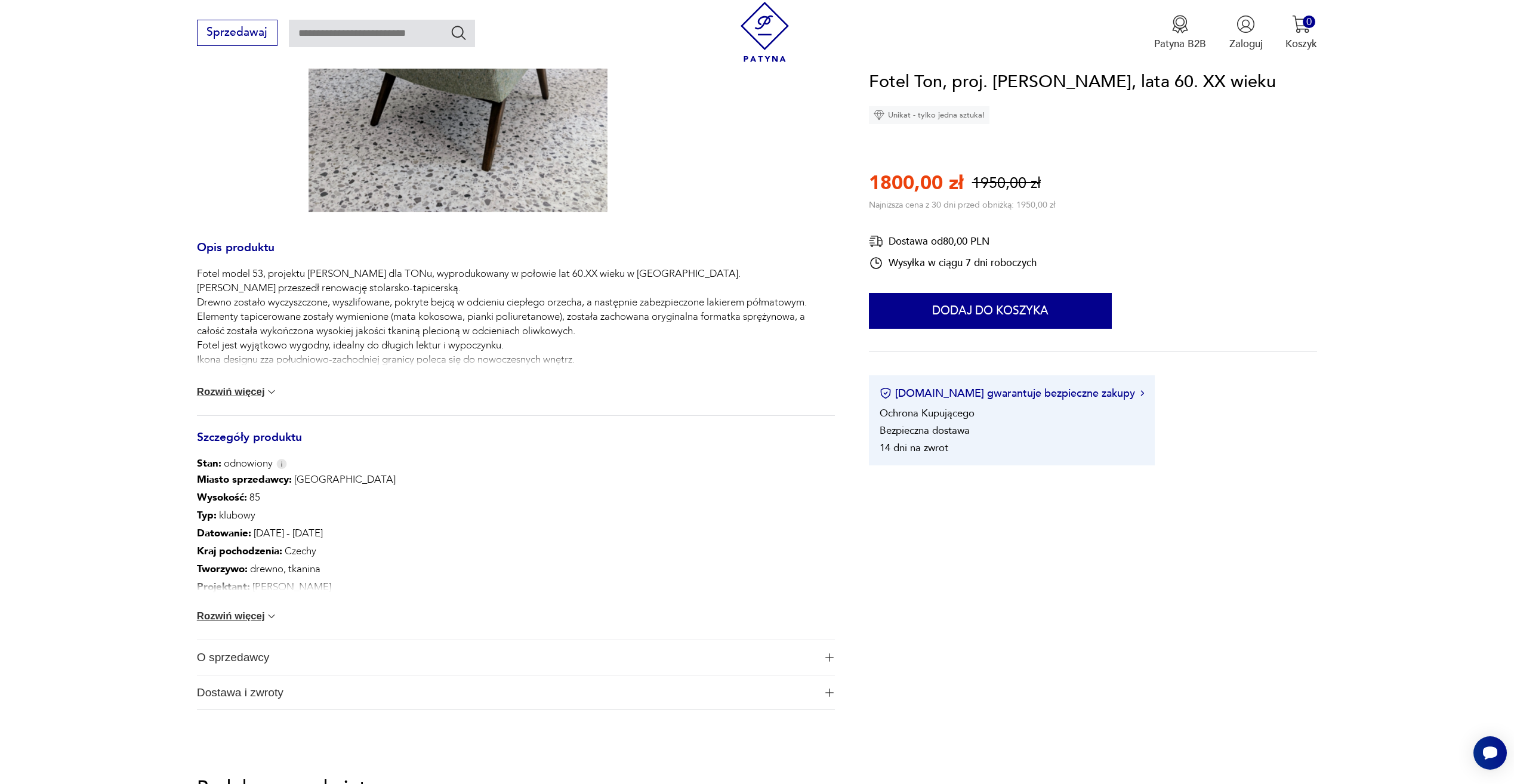
click at [266, 391] on img at bounding box center [271, 392] width 12 height 12
drag, startPoint x: 306, startPoint y: 277, endPoint x: 386, endPoint y: 271, distance: 80.2
click at [386, 271] on p "Fotel model 53, projektu [PERSON_NAME] dla TONu, wyprodukowany w połowie lat 60…" at bounding box center [516, 317] width 638 height 100
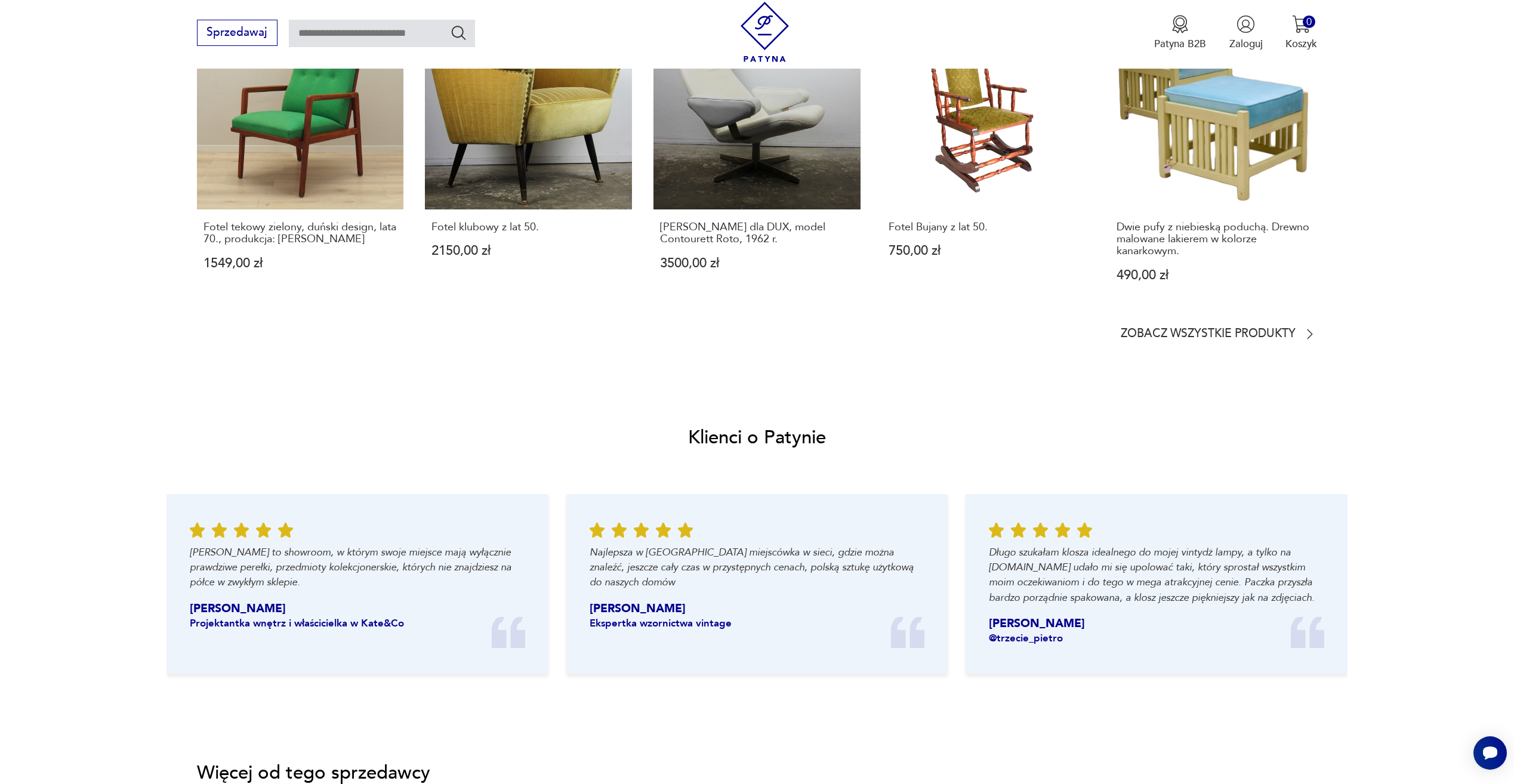
scroll to position [1611, 0]
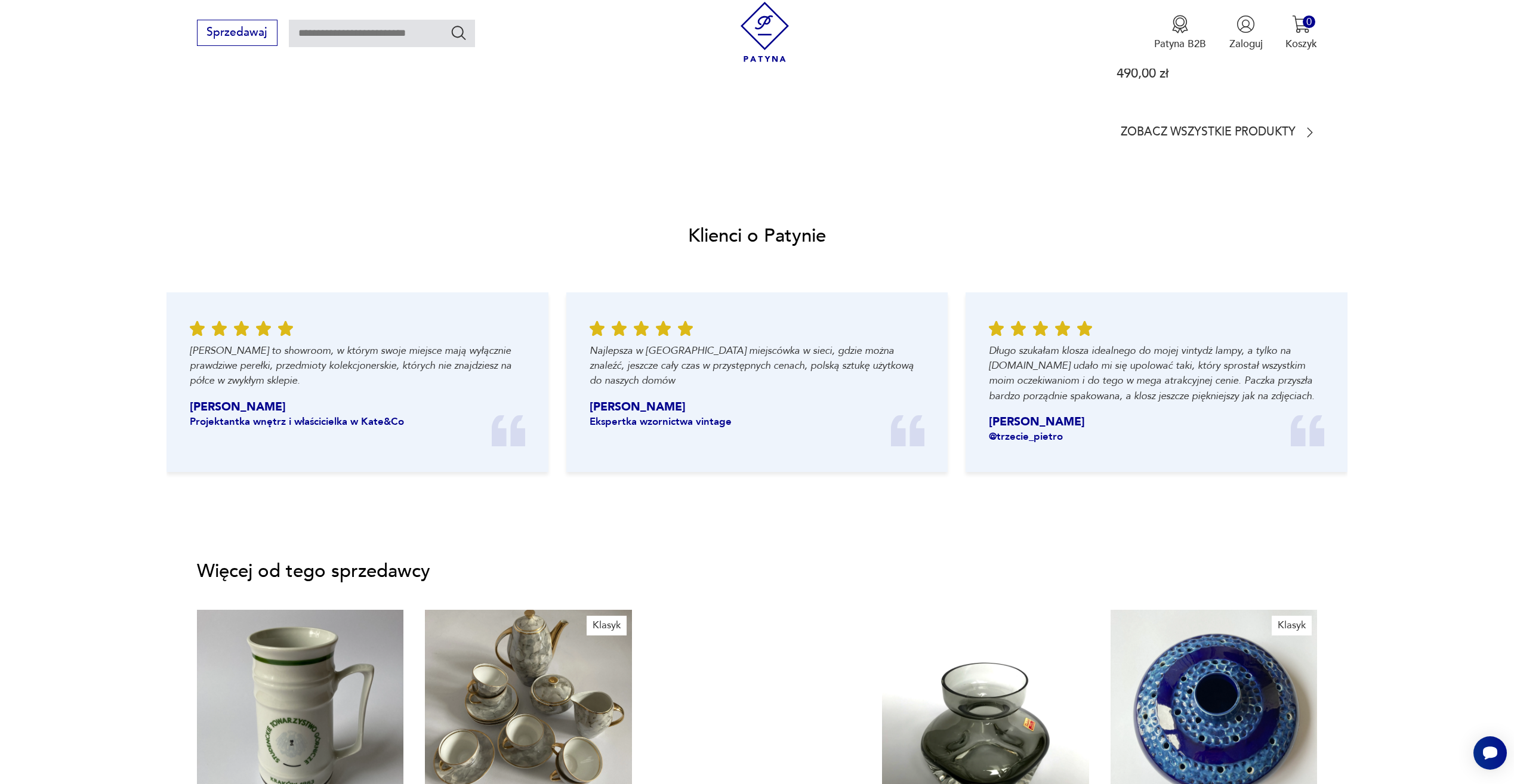
drag, startPoint x: 729, startPoint y: 468, endPoint x: 468, endPoint y: 431, distance: 263.6
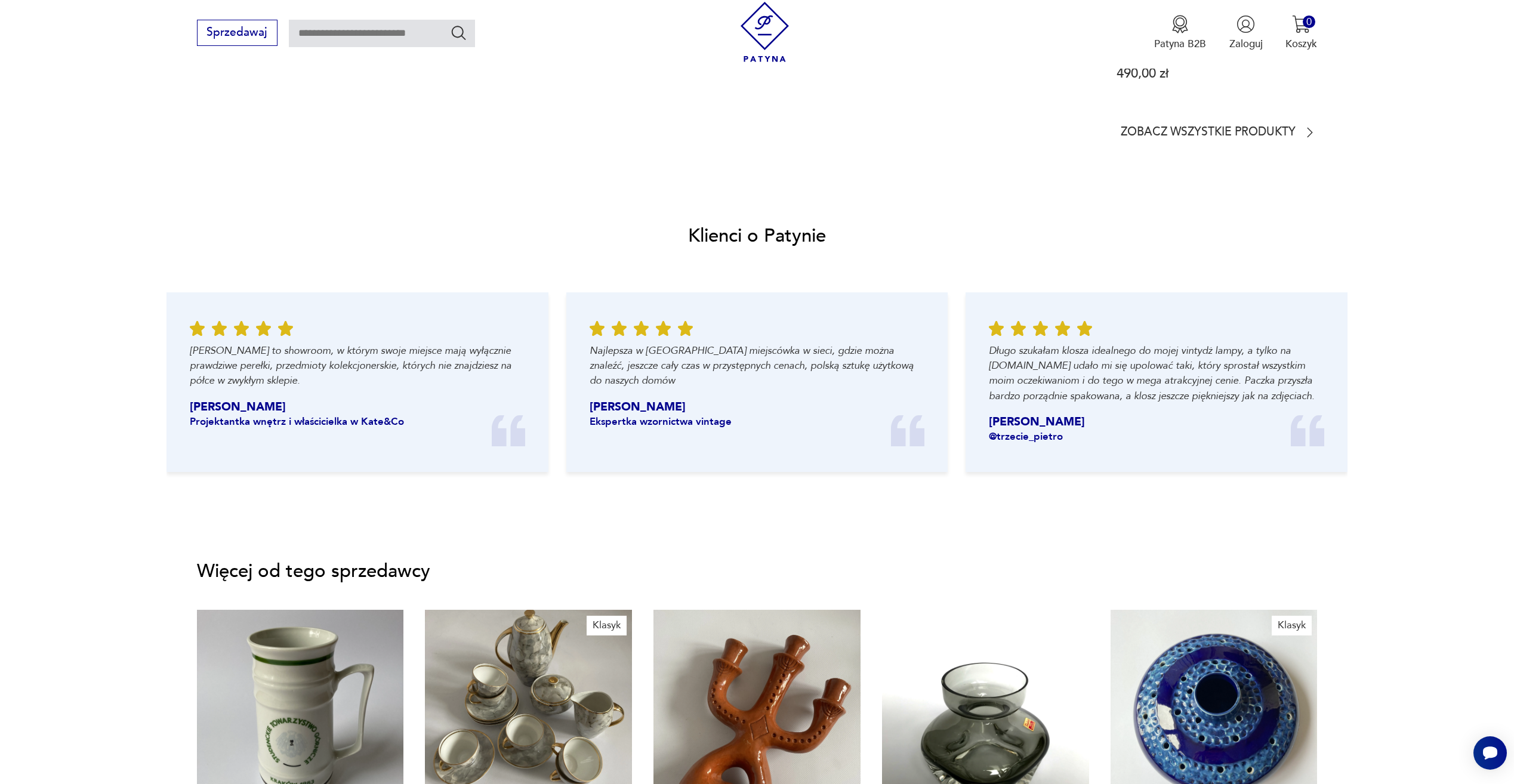
scroll to position [1554, 0]
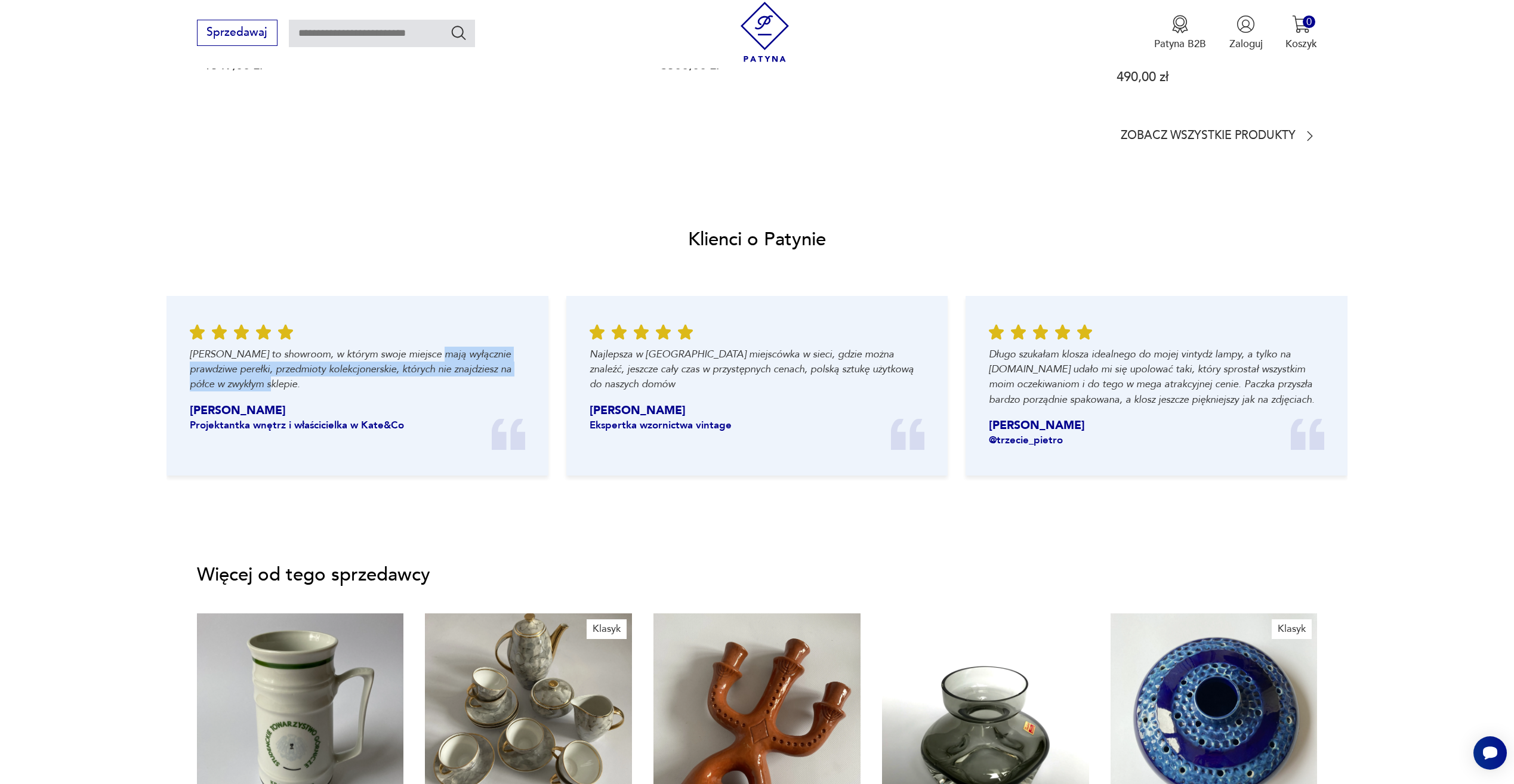
drag, startPoint x: 431, startPoint y: 352, endPoint x: 461, endPoint y: 386, distance: 45.3
click at [461, 386] on p "[PERSON_NAME] to showroom, w którym swoje miejsce mają wyłącznie prawdziwe pere…" at bounding box center [357, 369] width 335 height 45
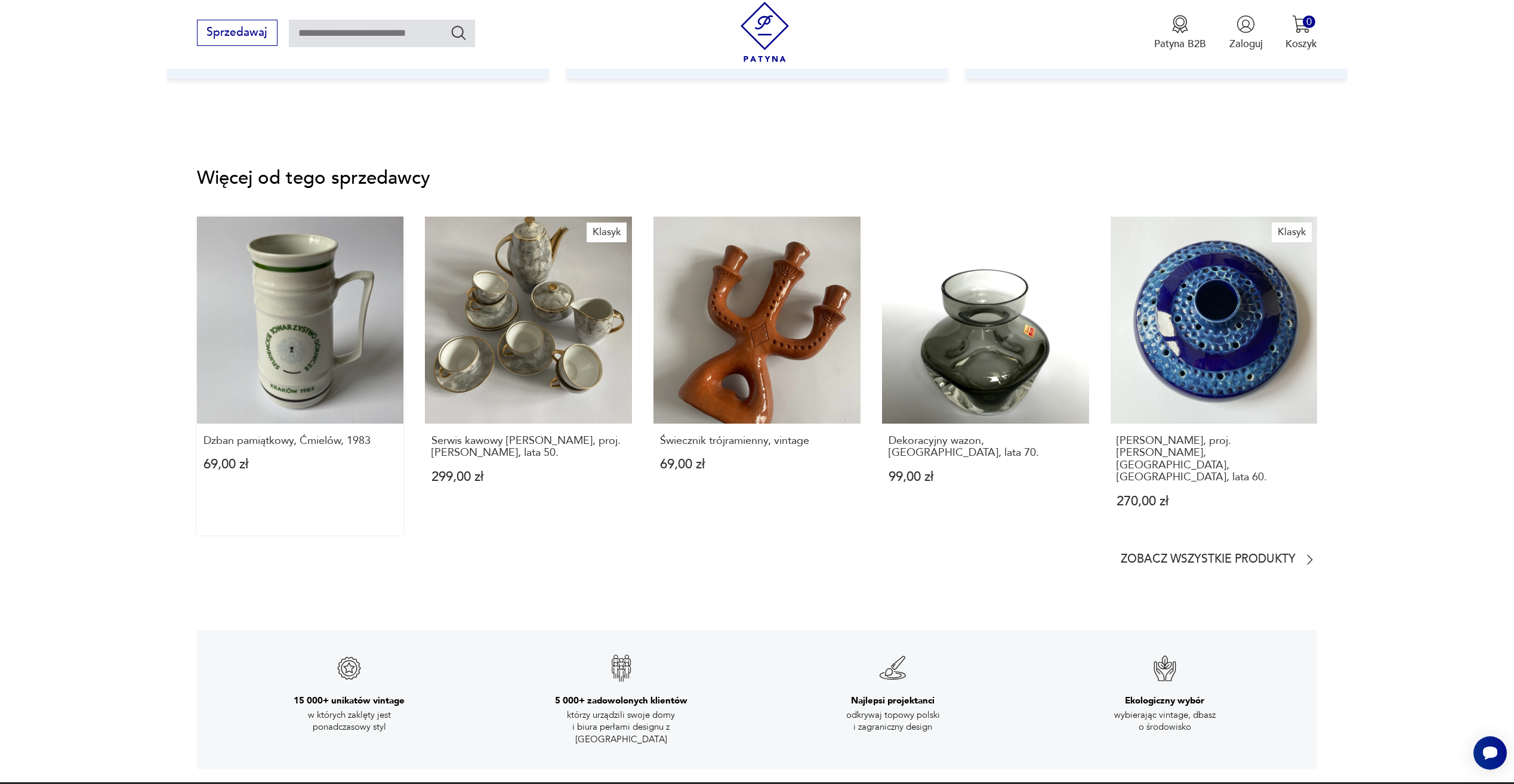
scroll to position [1971, 0]
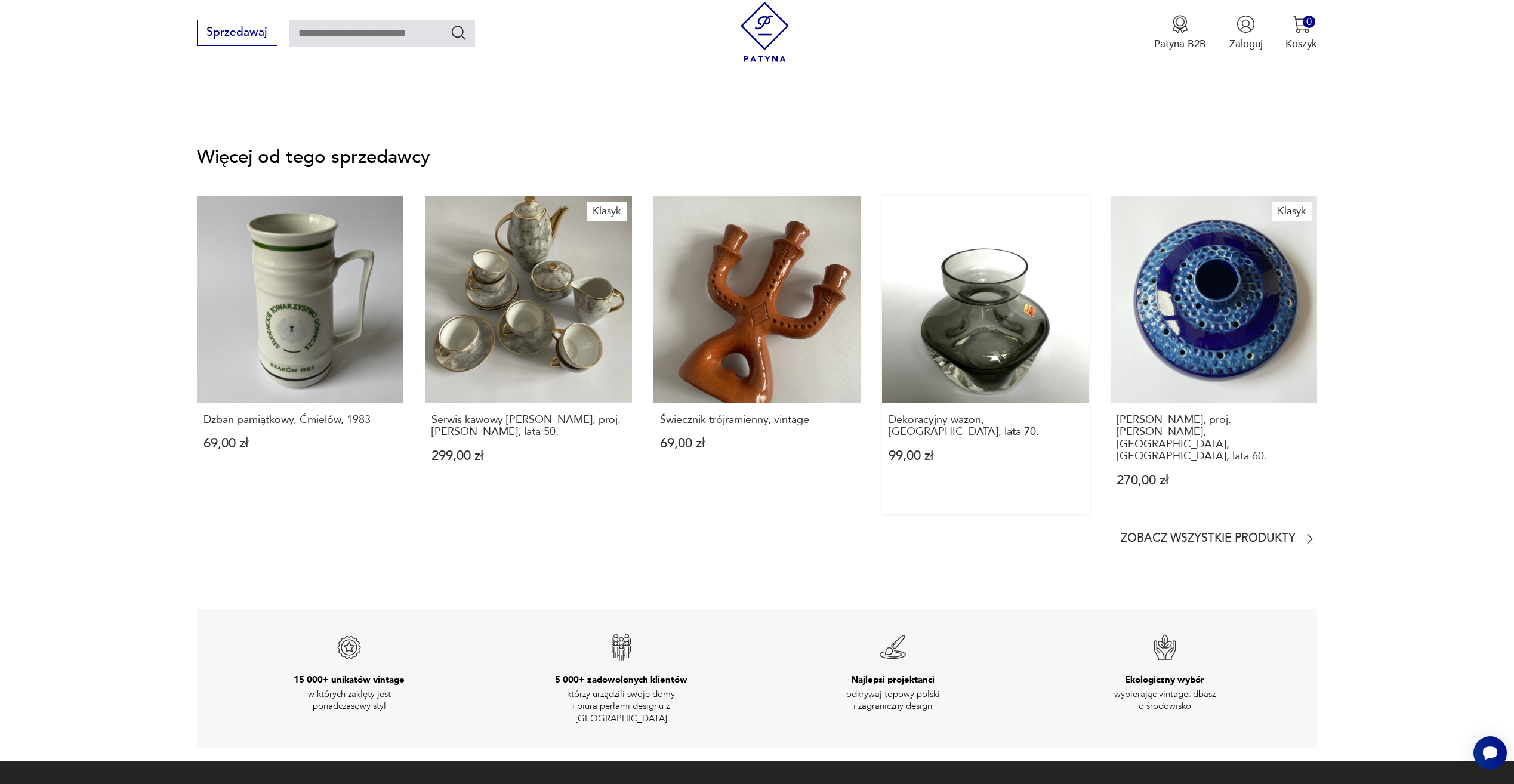
click at [1029, 339] on link "Dekoracyjny wazon, [GEOGRAPHIC_DATA], lata 70. 99,00 zł" at bounding box center [985, 355] width 207 height 318
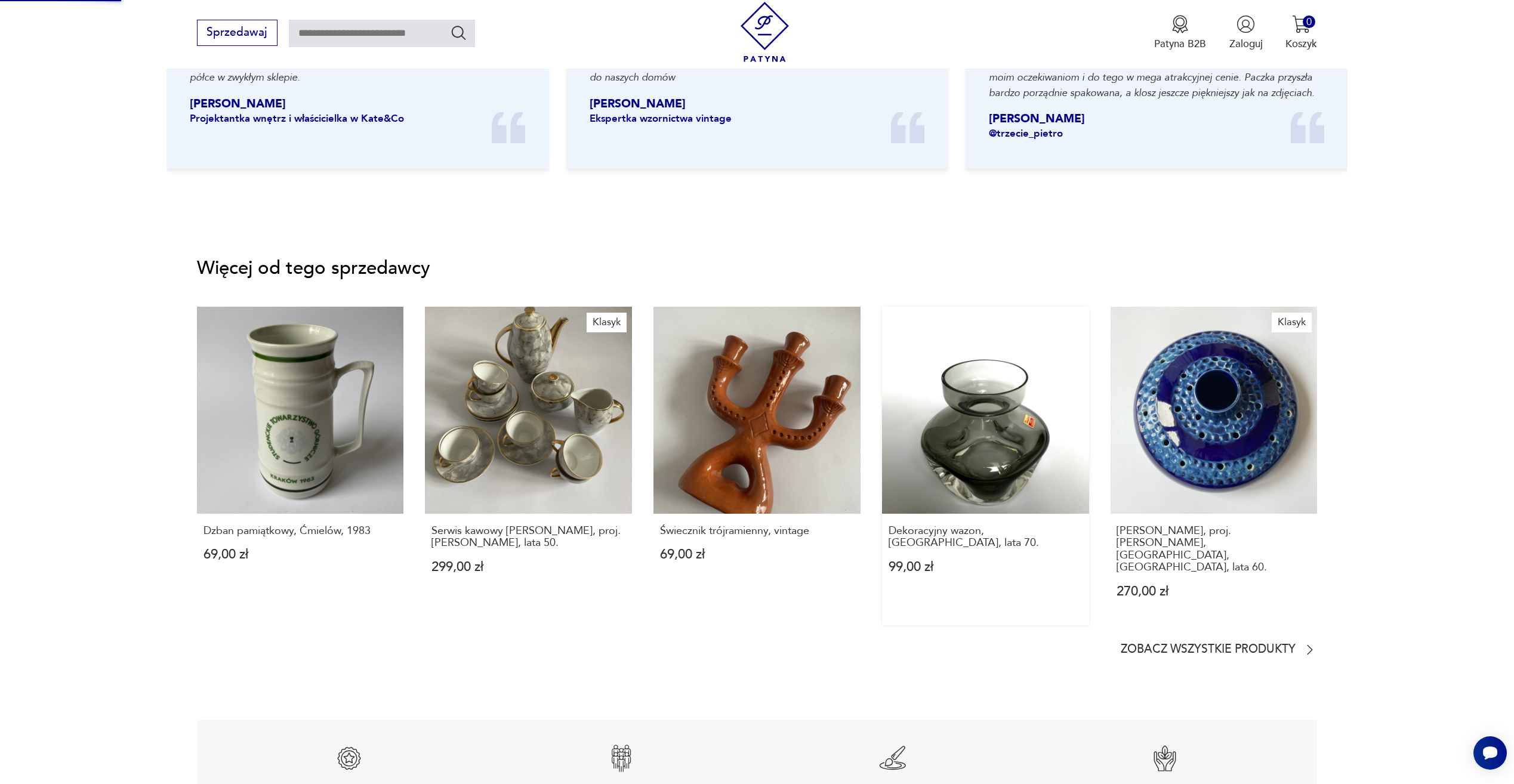
scroll to position [1577, 0]
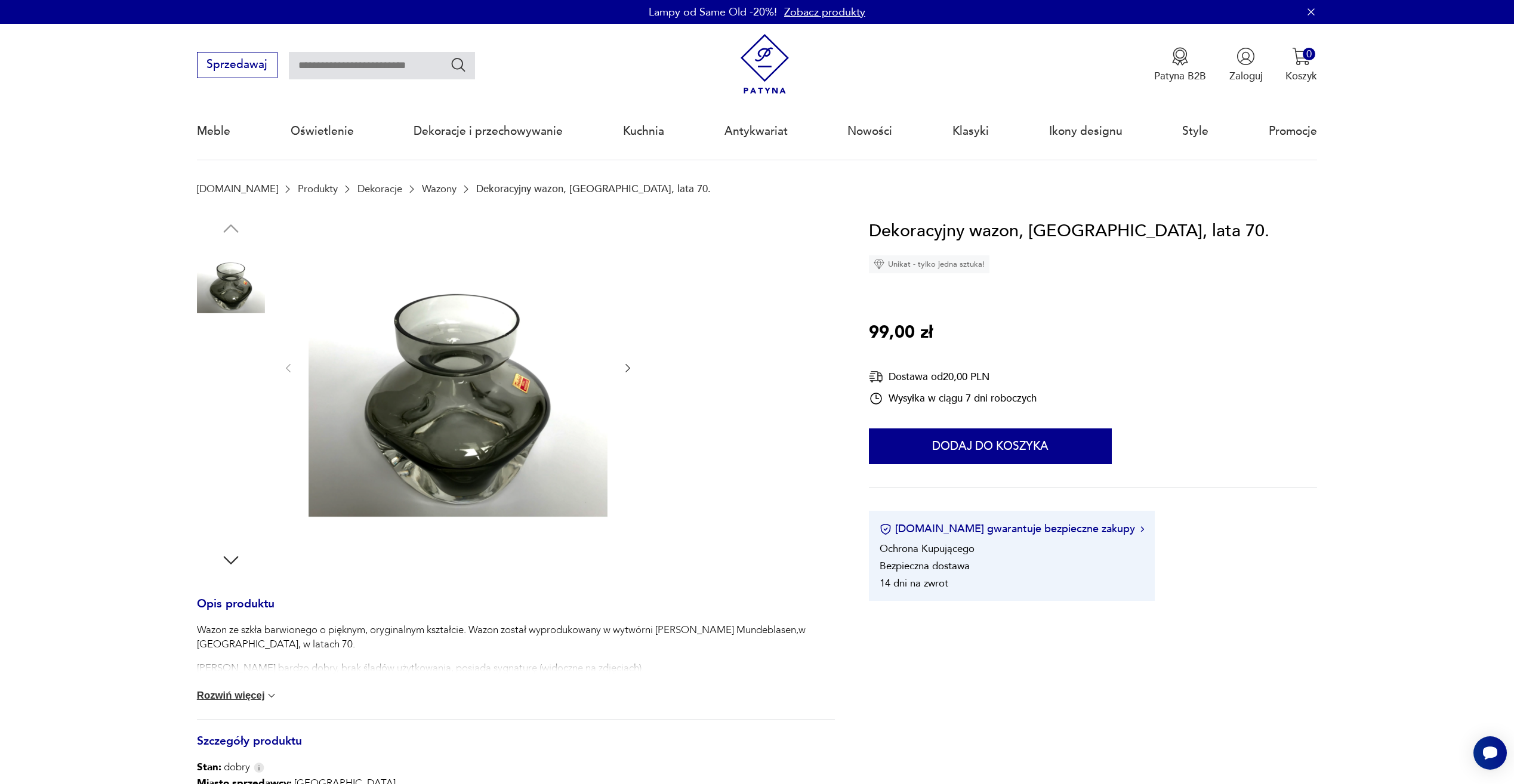
click at [214, 369] on img at bounding box center [231, 355] width 68 height 68
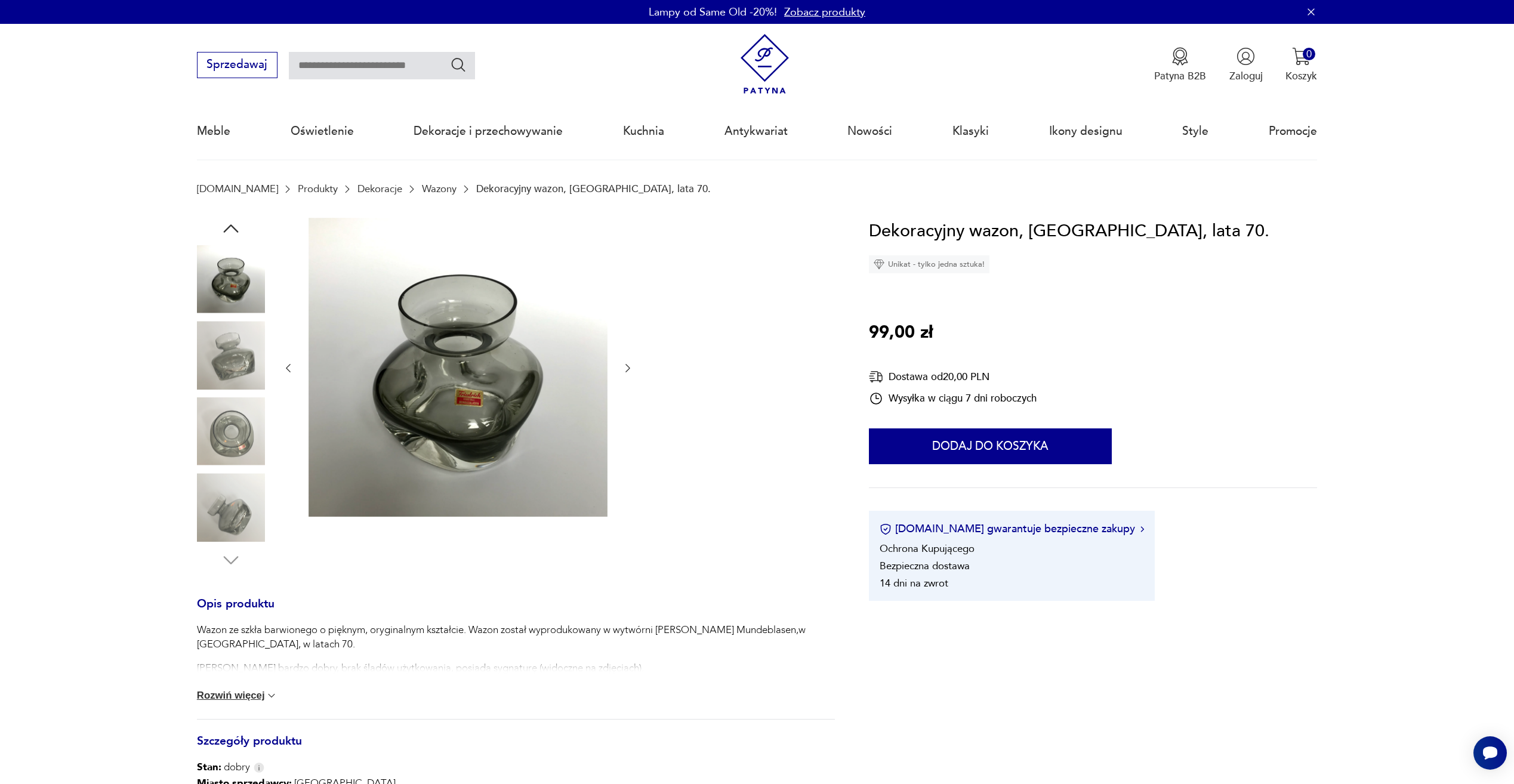
click at [225, 413] on img at bounding box center [231, 431] width 68 height 68
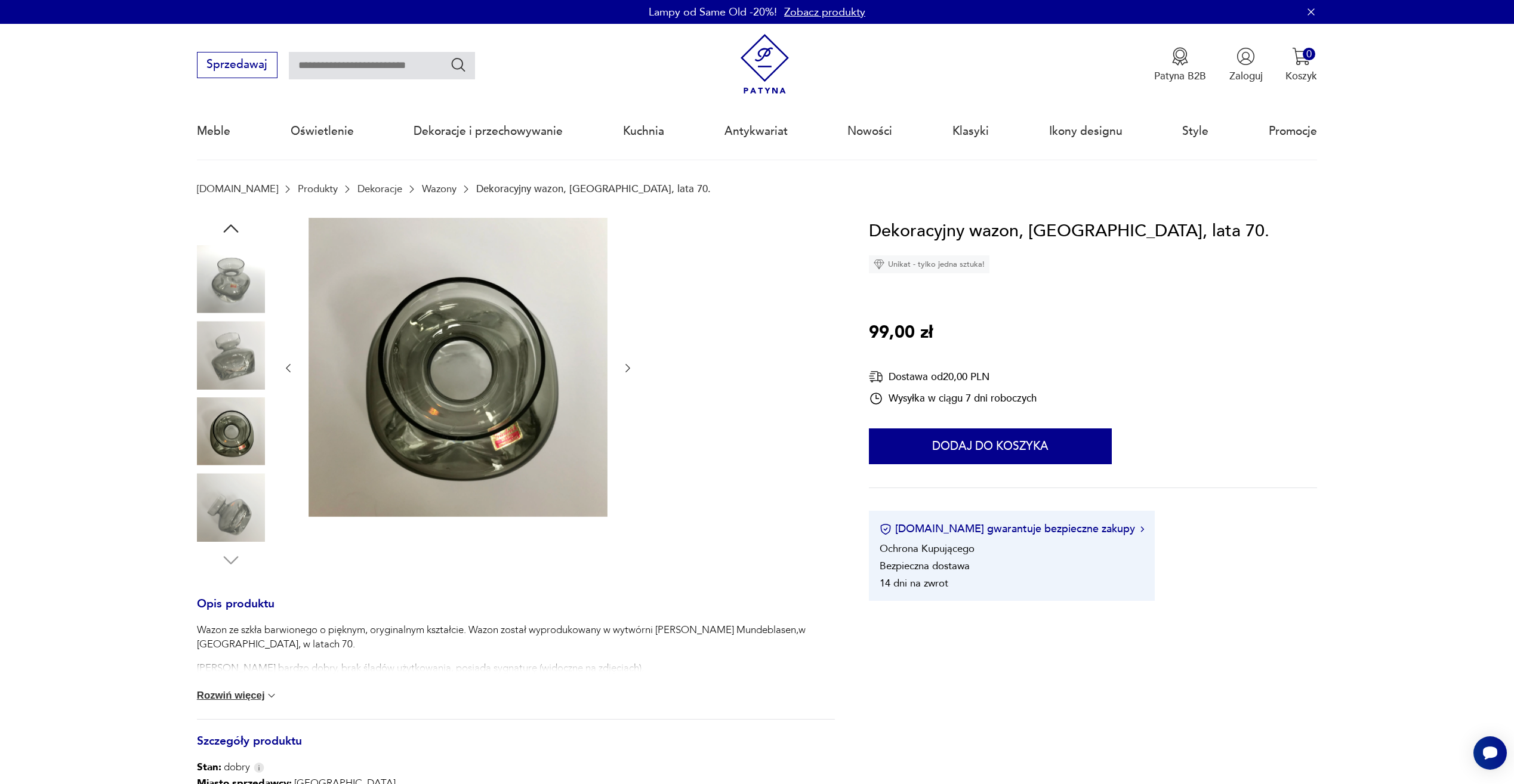
click at [422, 190] on link "Wazony" at bounding box center [439, 189] width 34 height 11
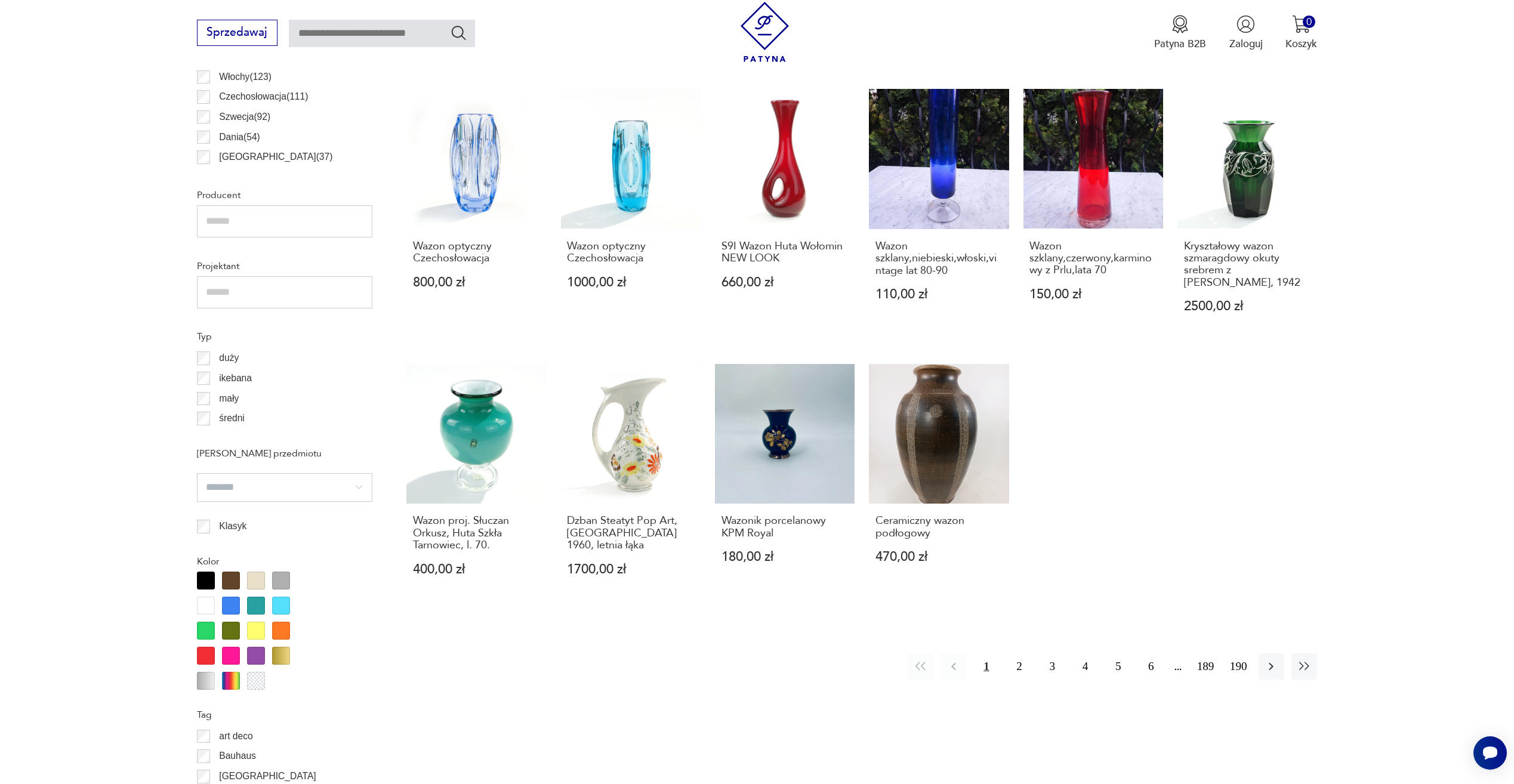
scroll to position [230, 0]
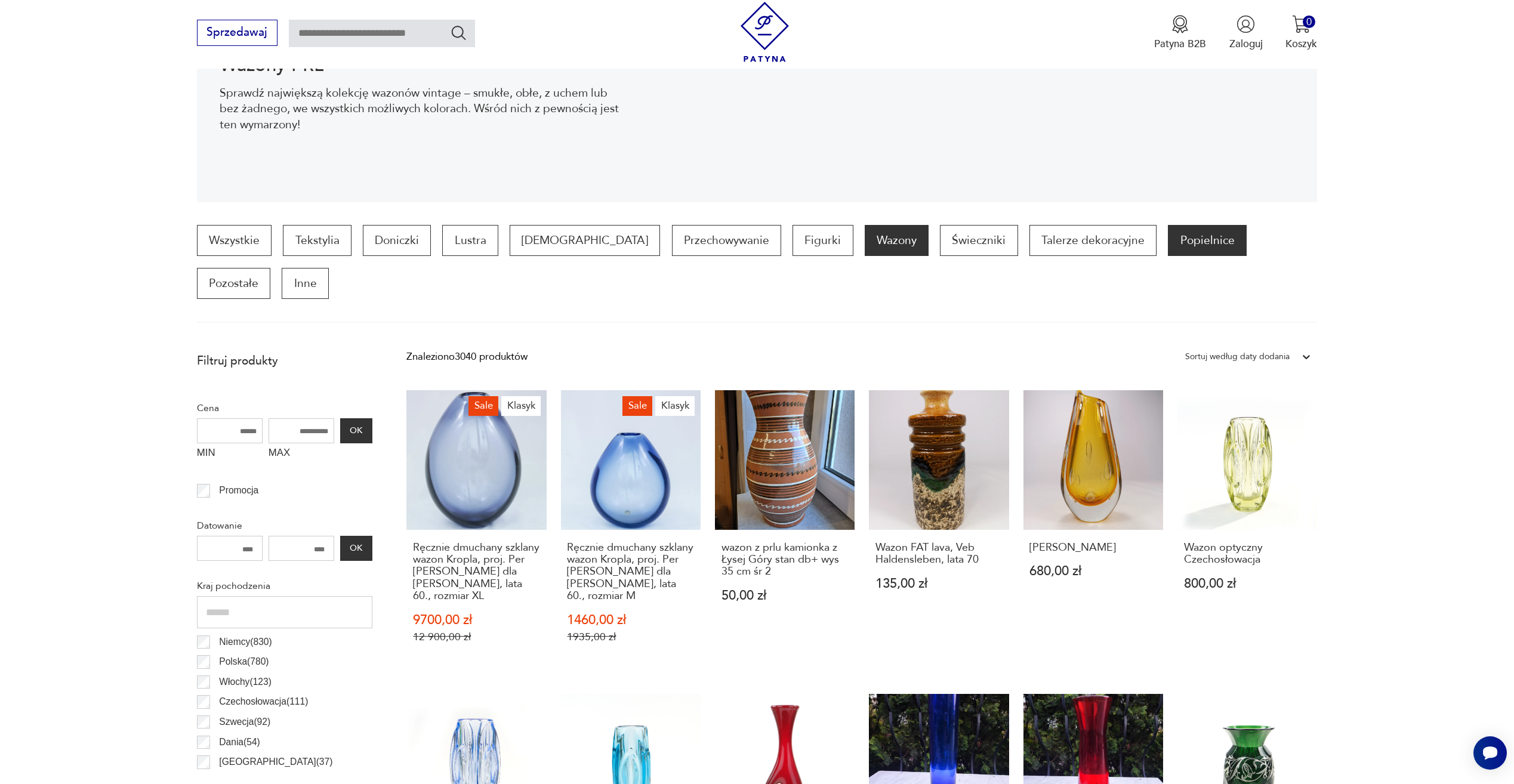
drag, startPoint x: 1163, startPoint y: 448, endPoint x: 1117, endPoint y: 254, distance: 199.4
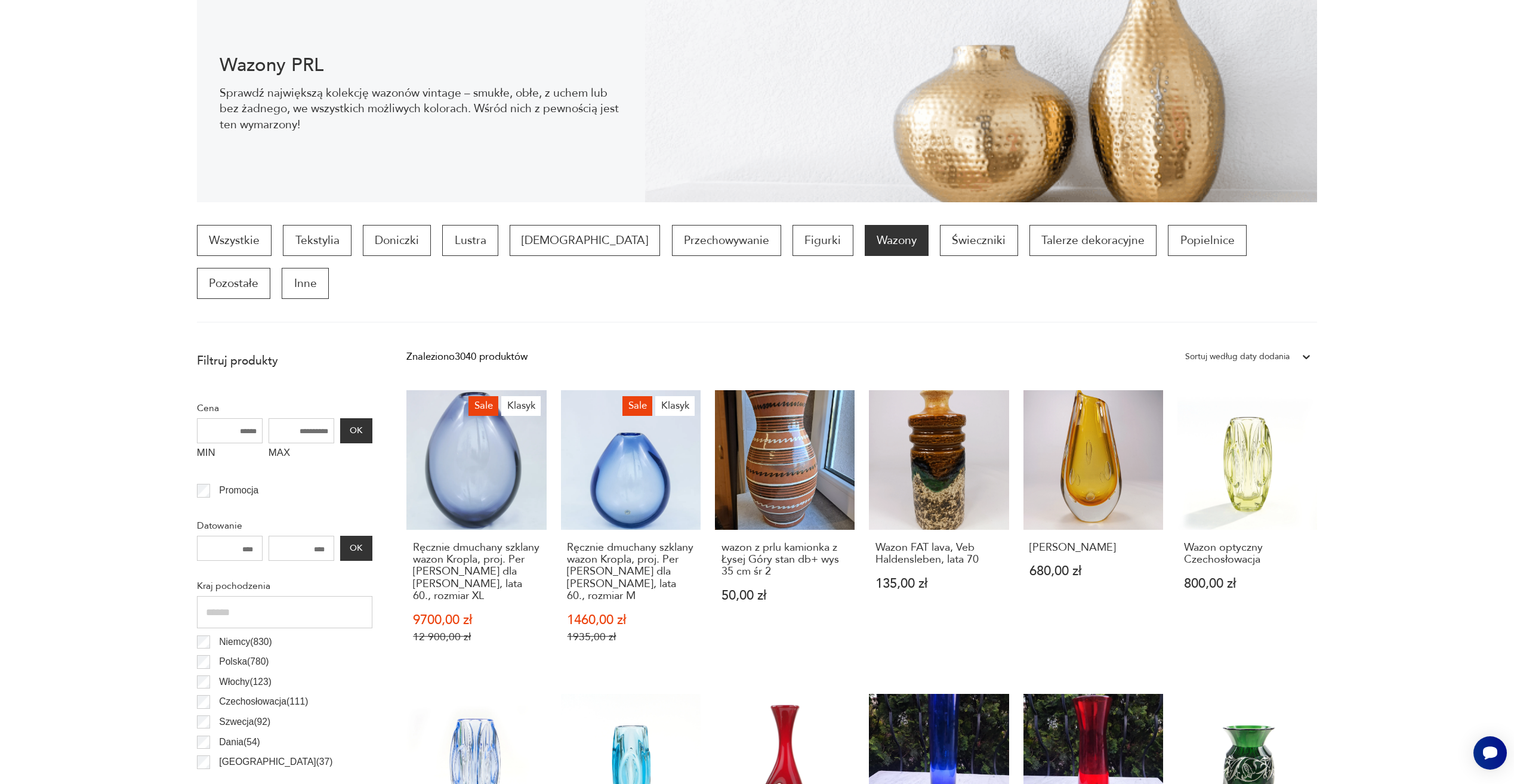
scroll to position [0, 0]
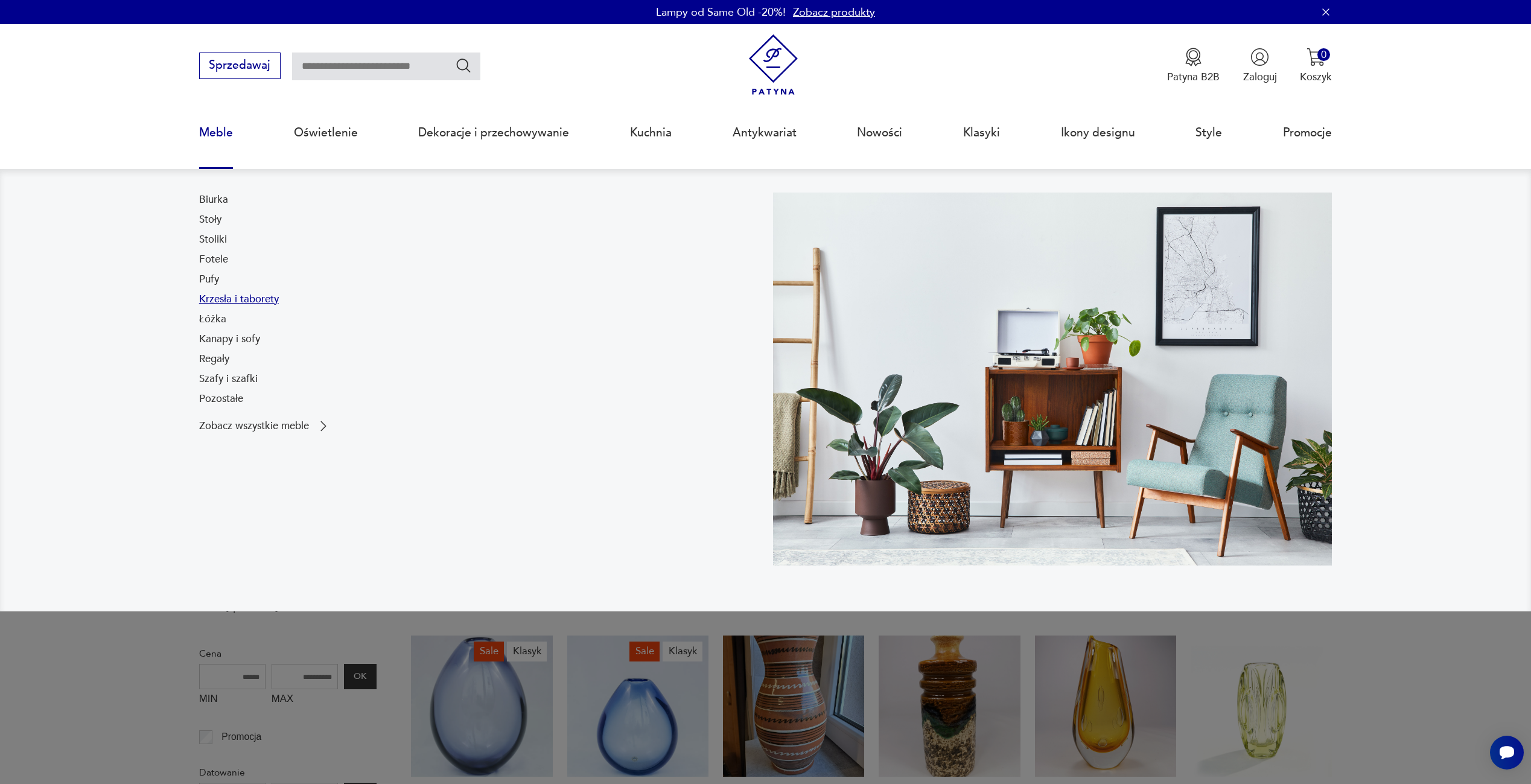
click at [225, 292] on link "Krzesła i taborety" at bounding box center [239, 300] width 80 height 15
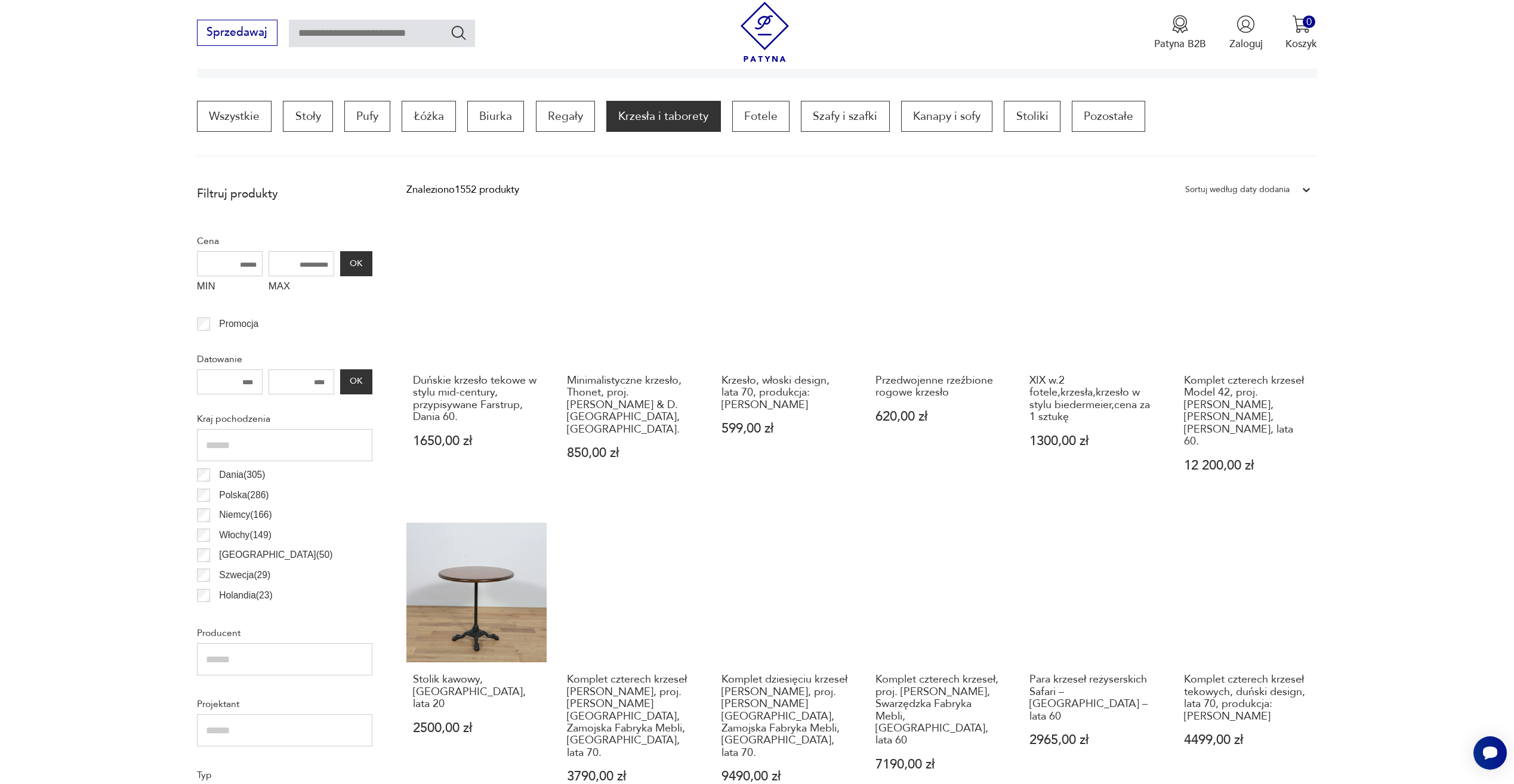
scroll to position [235, 0]
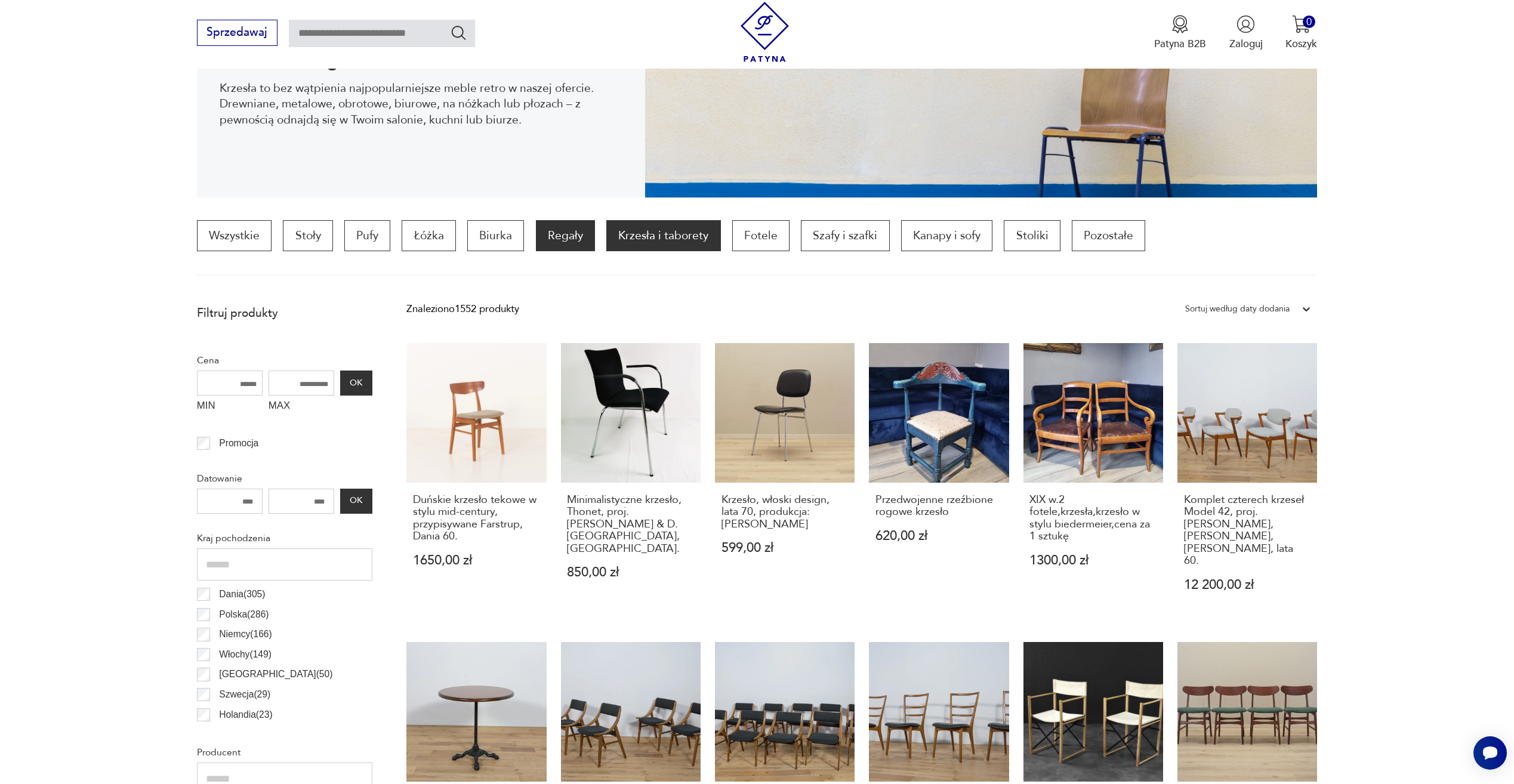
click at [586, 237] on p "Regały" at bounding box center [565, 235] width 59 height 31
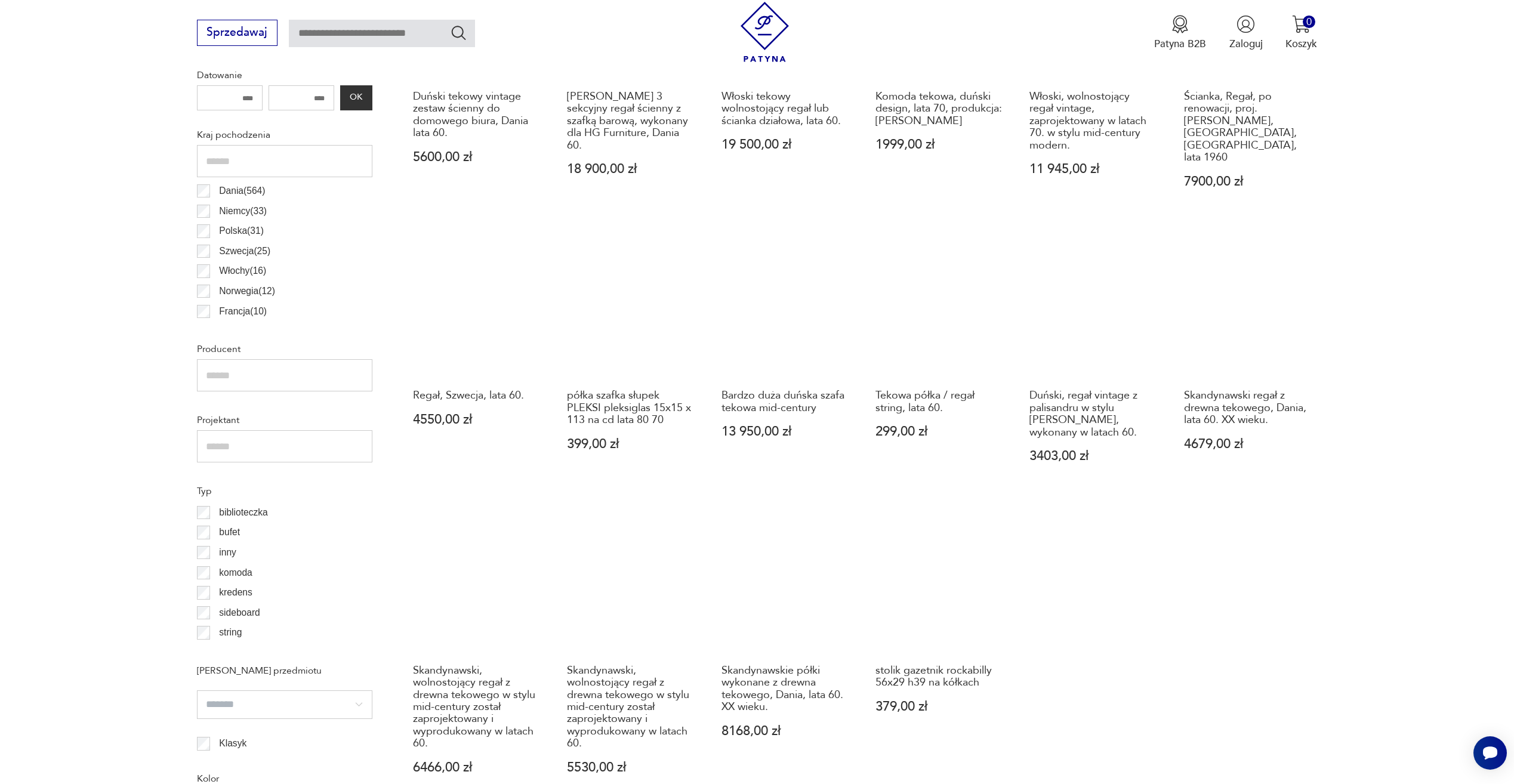
scroll to position [653, 0]
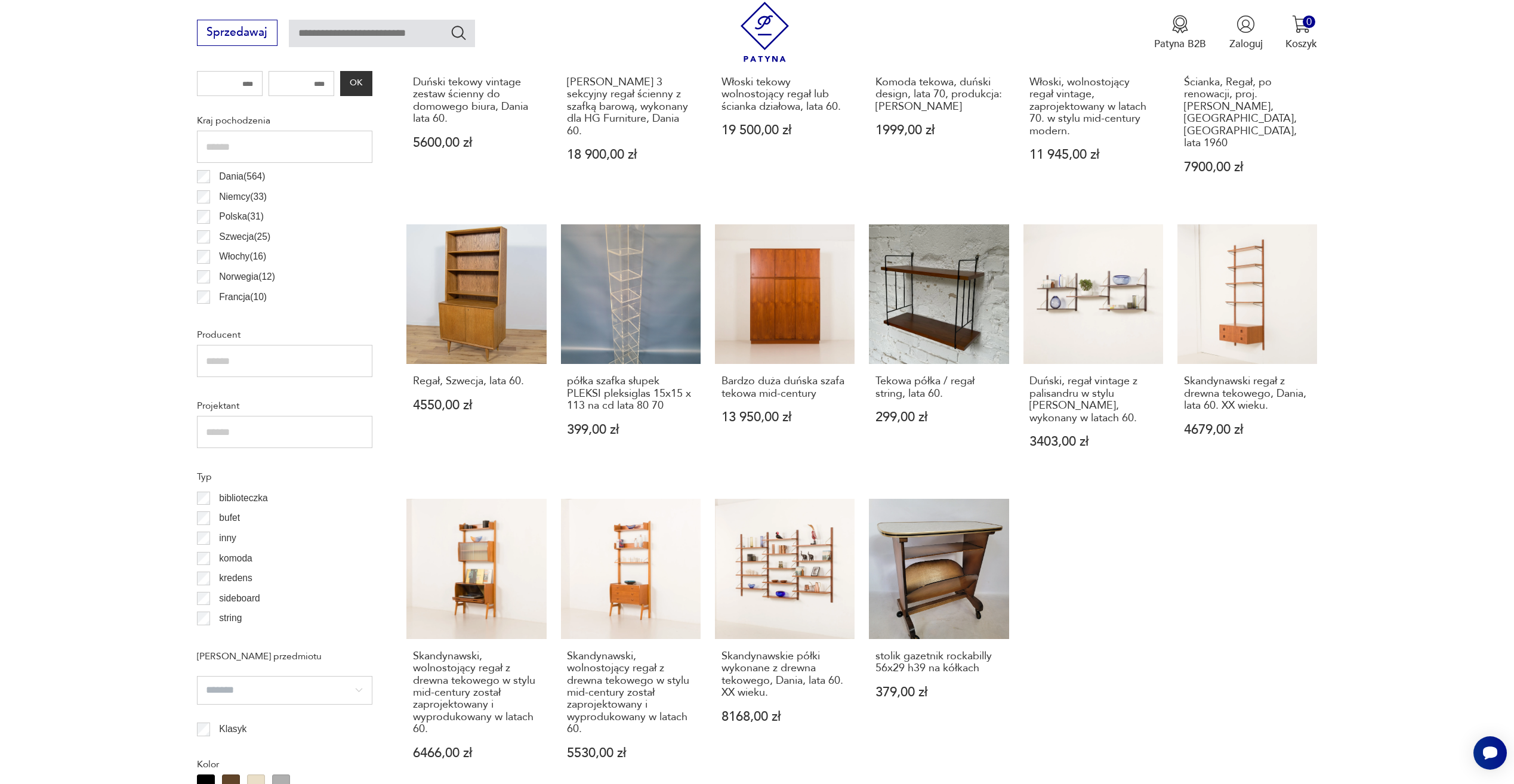
drag, startPoint x: 681, startPoint y: 111, endPoint x: 584, endPoint y: -42, distance: 181.2
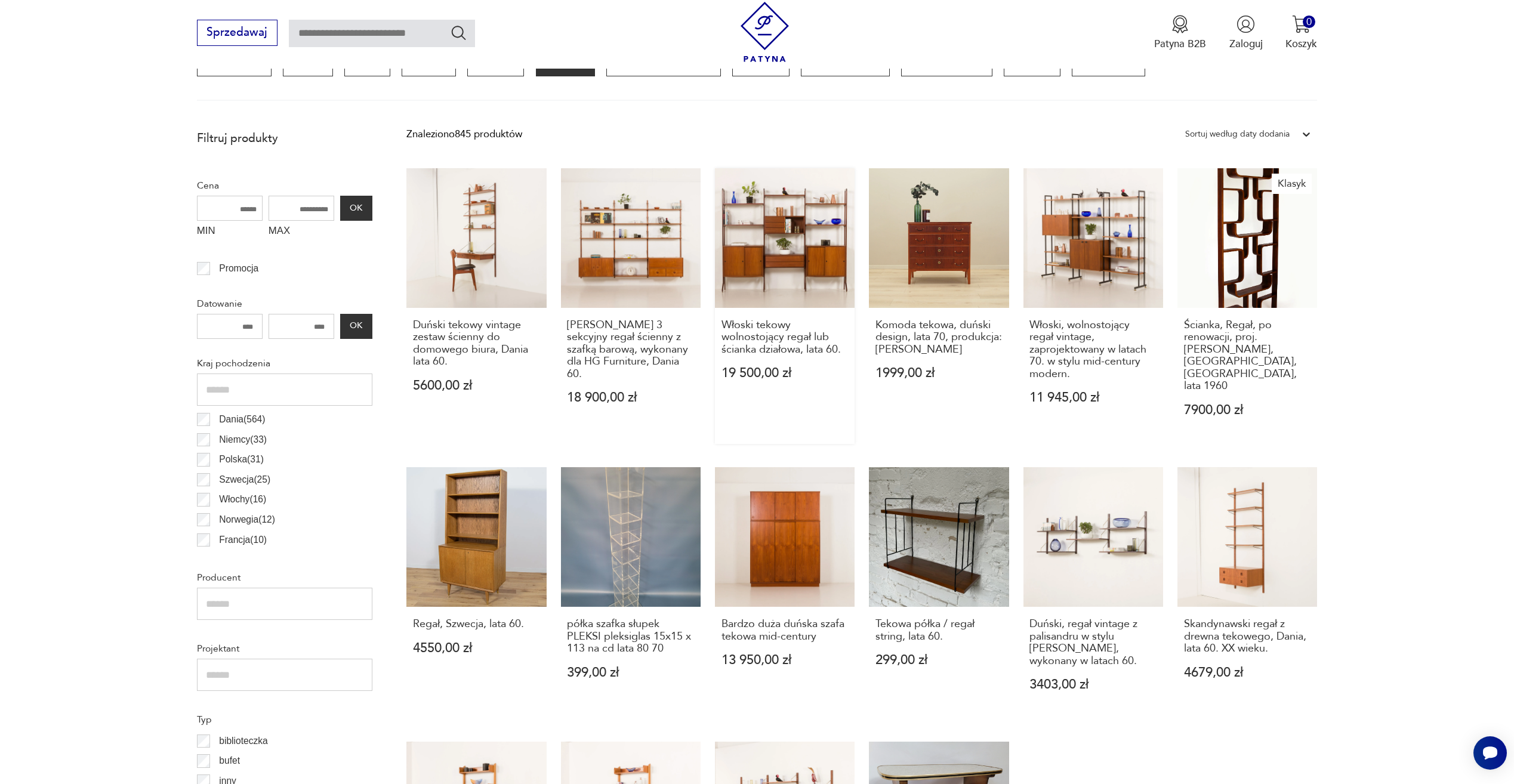
scroll to position [295, 0]
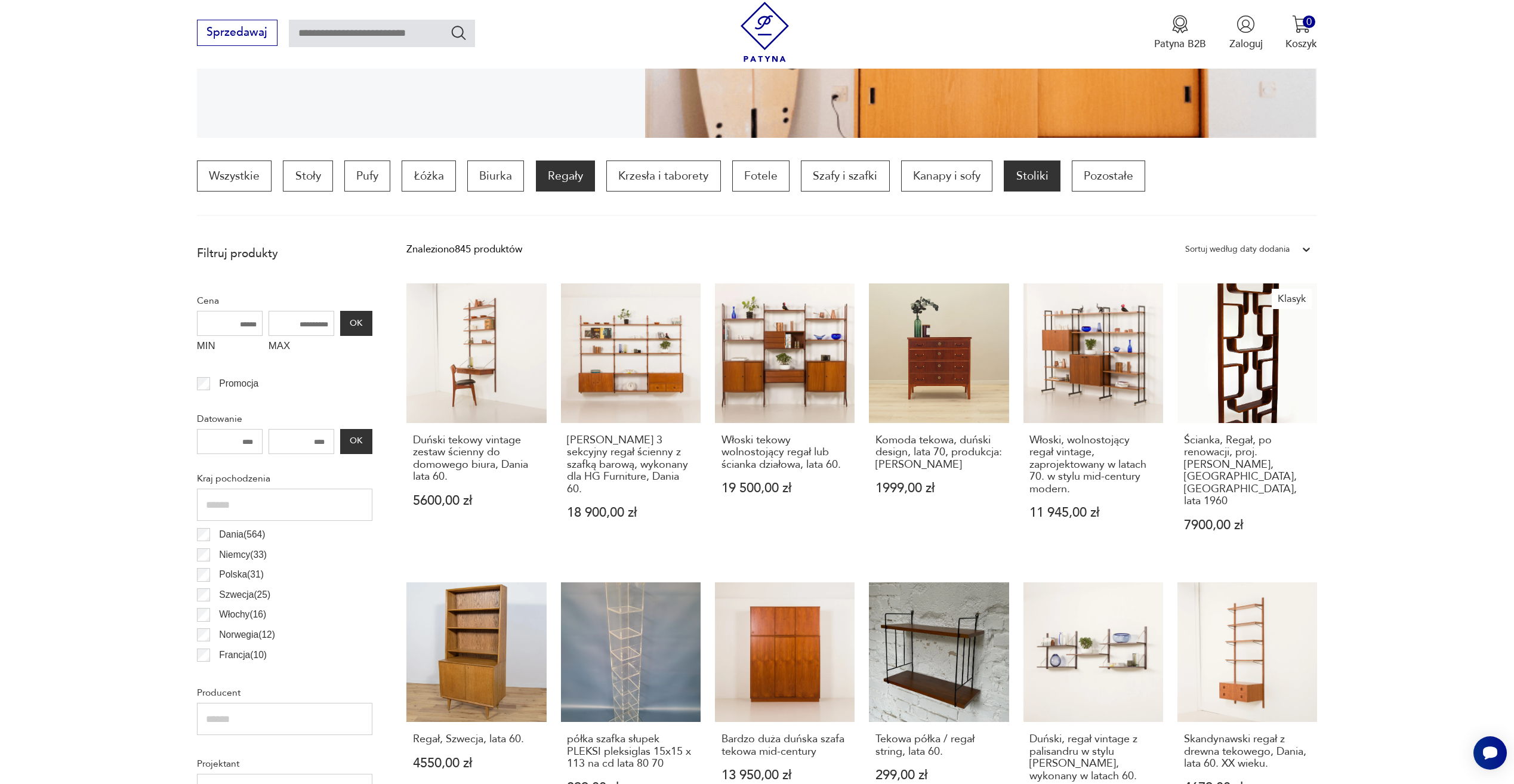
click at [1013, 179] on p "Stoliki" at bounding box center [1032, 176] width 56 height 31
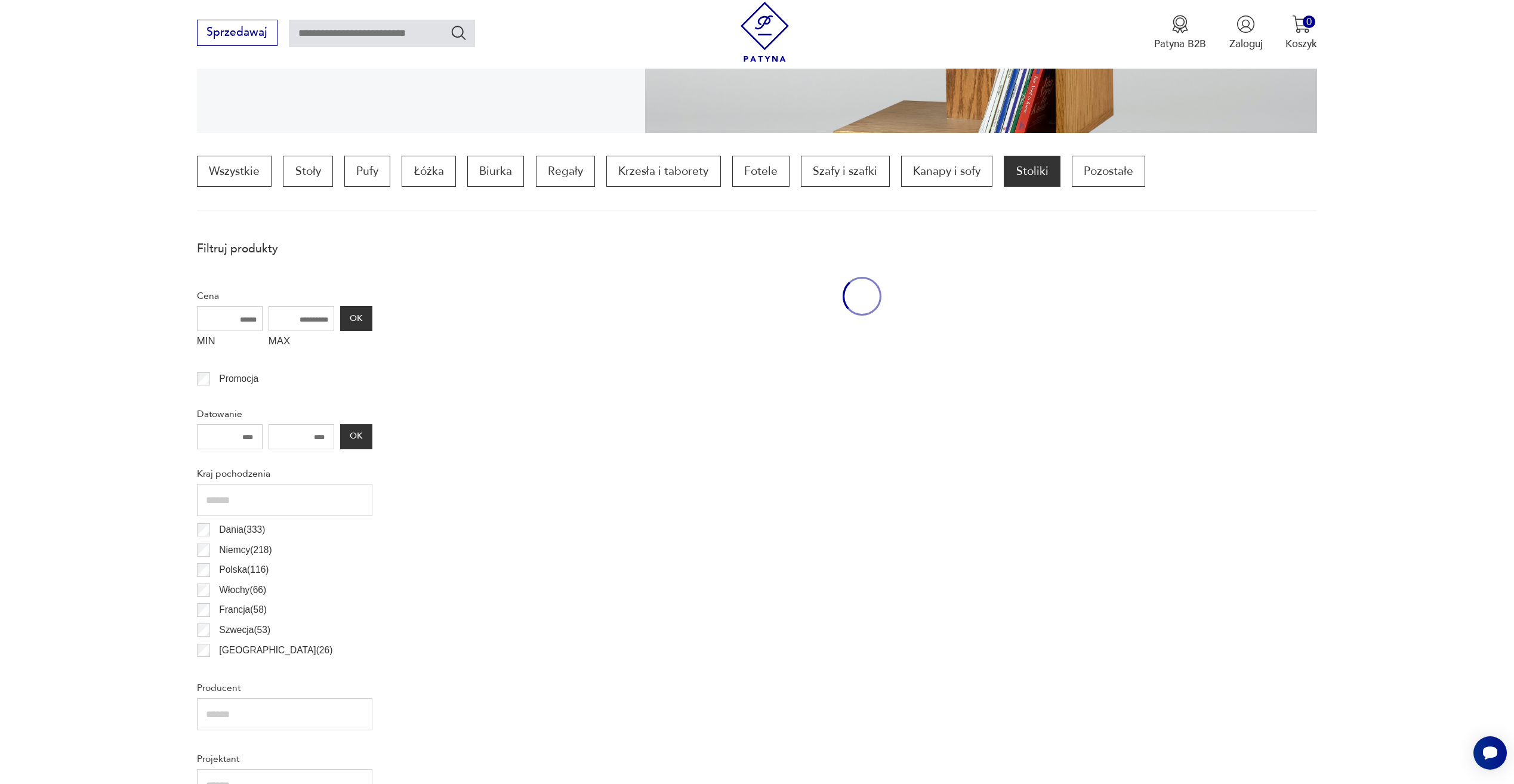
scroll to position [354, 0]
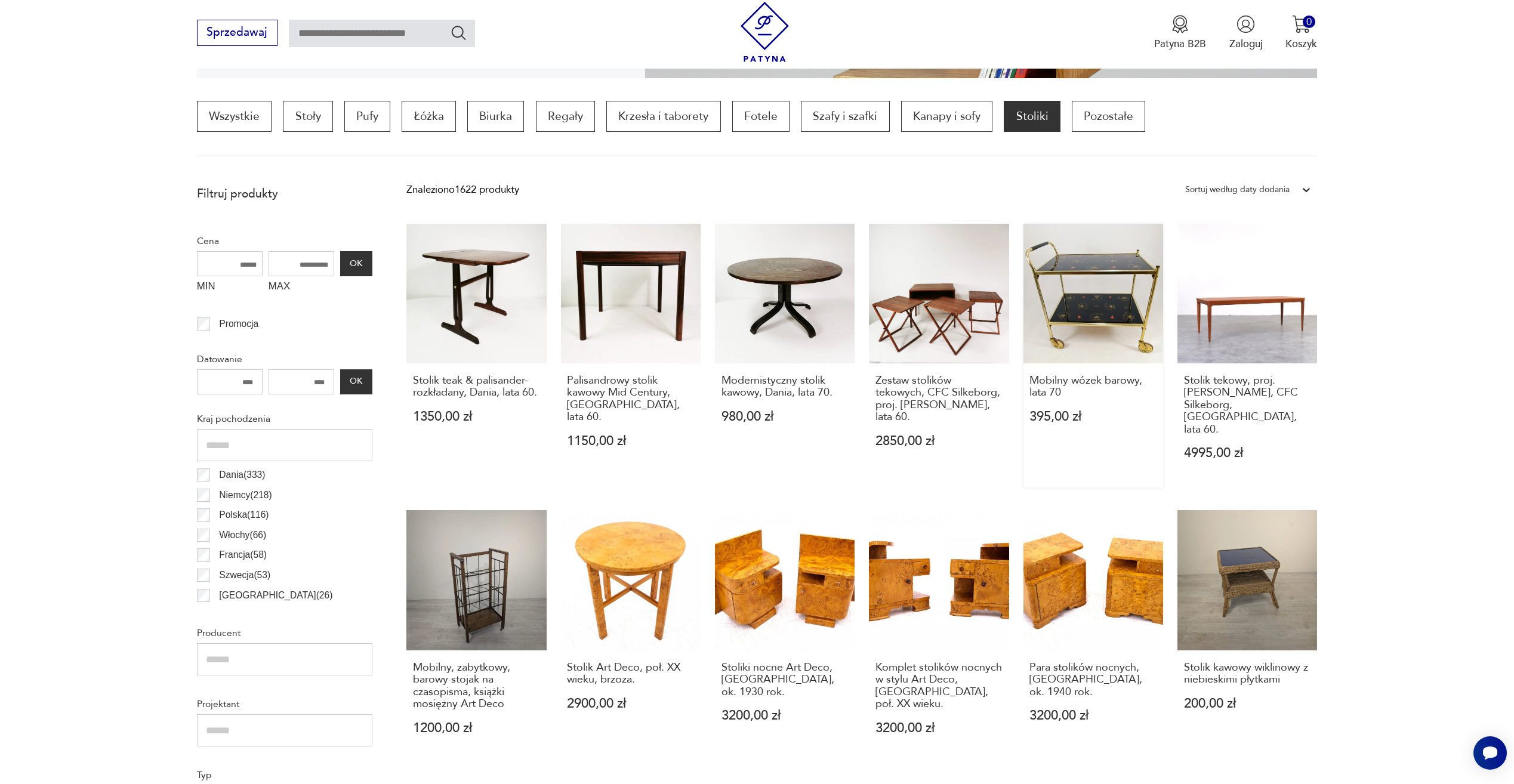
click at [1119, 318] on link "Mobilny wózek barowy, lata 70 395,00 zł" at bounding box center [1094, 356] width 140 height 265
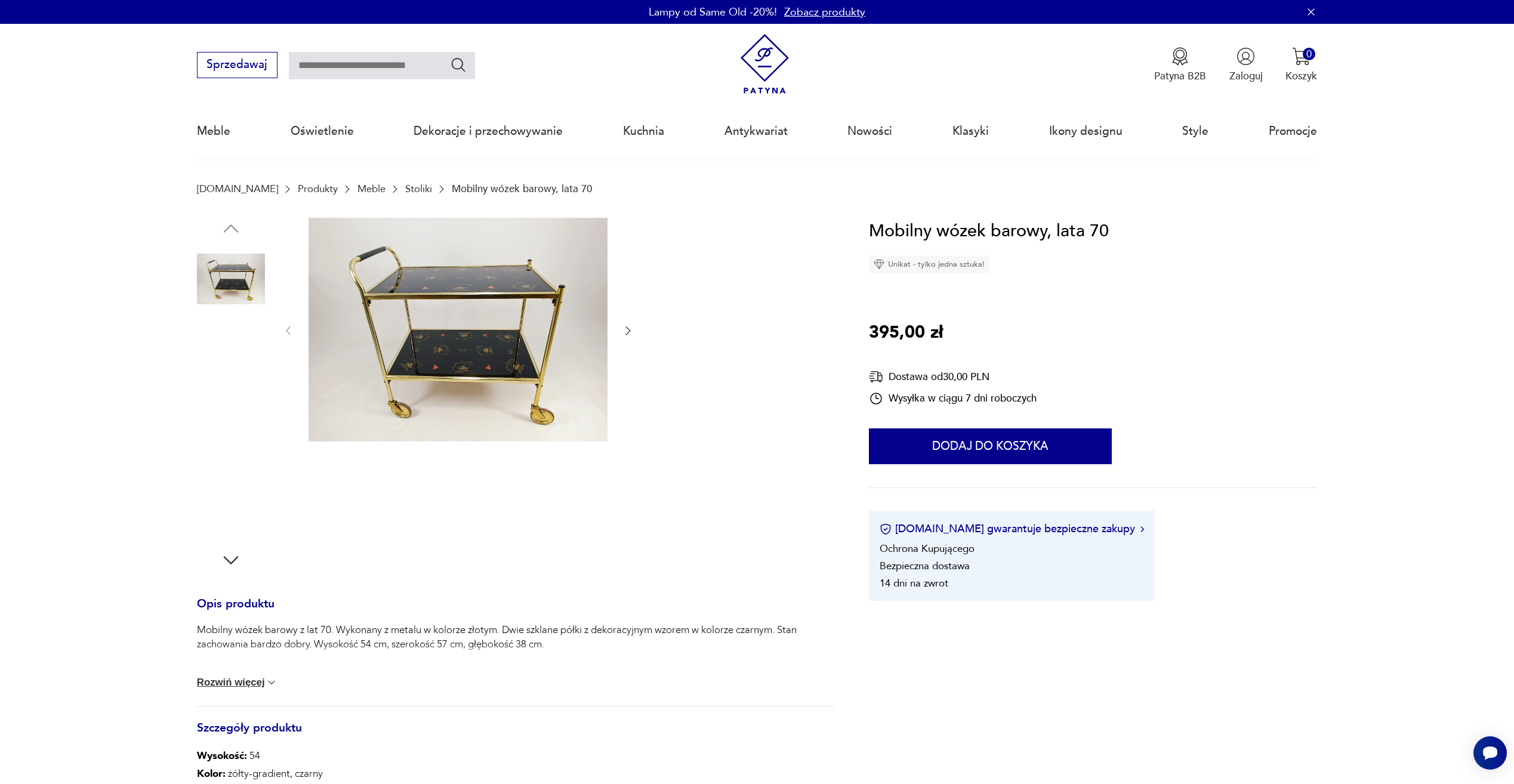
click at [236, 379] on img at bounding box center [231, 355] width 68 height 68
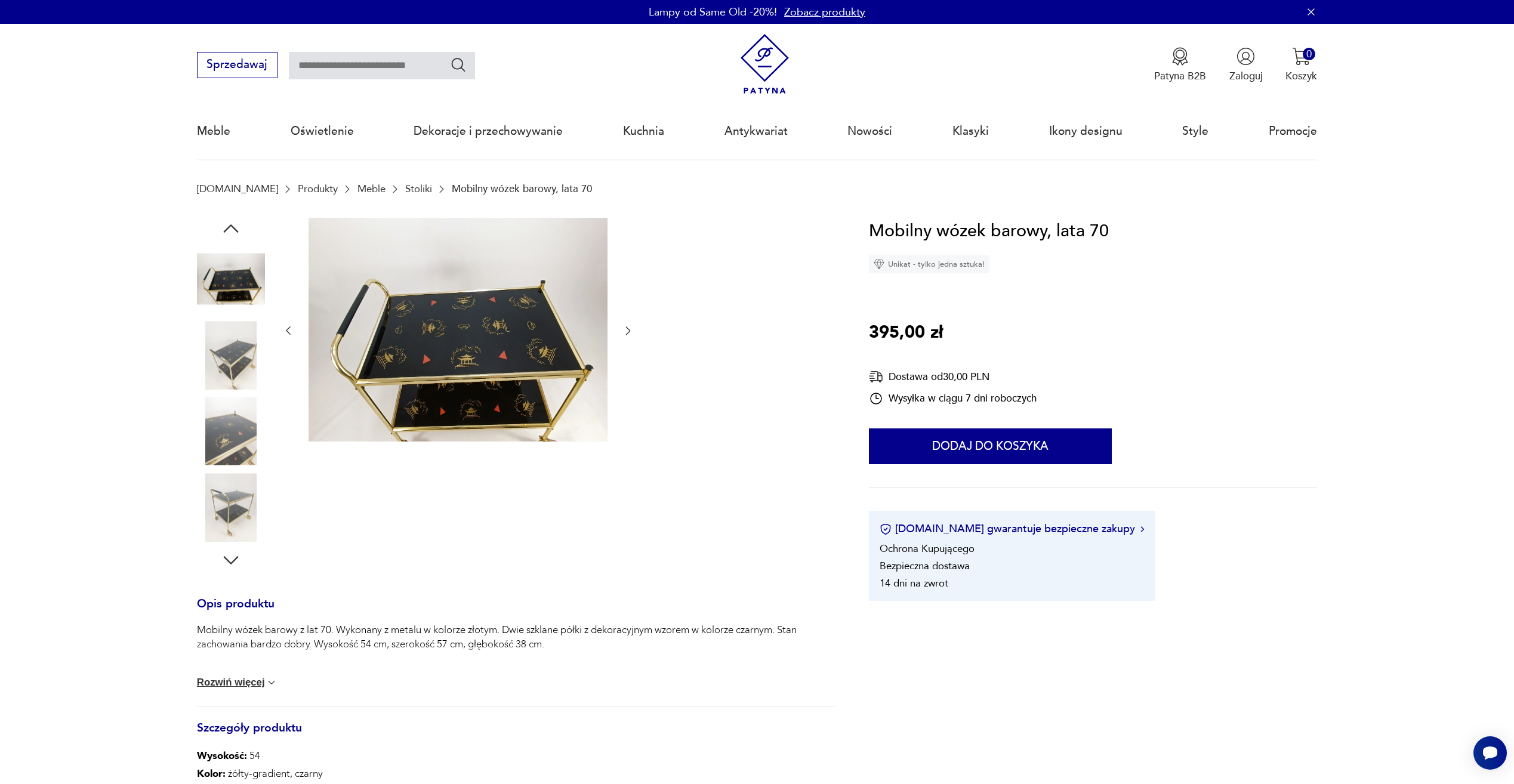
click at [222, 397] on img at bounding box center [231, 431] width 68 height 68
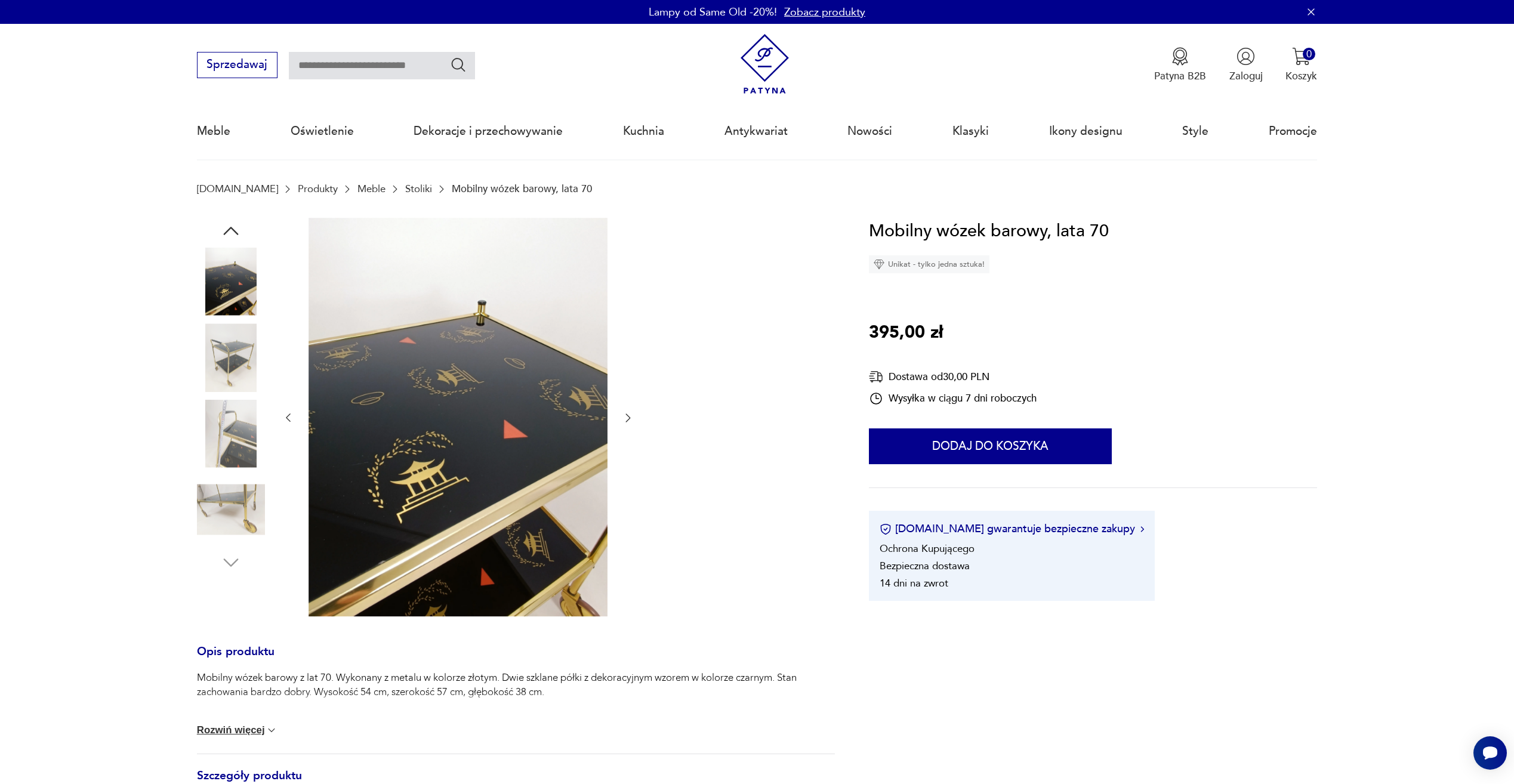
click at [205, 480] on img at bounding box center [231, 509] width 68 height 68
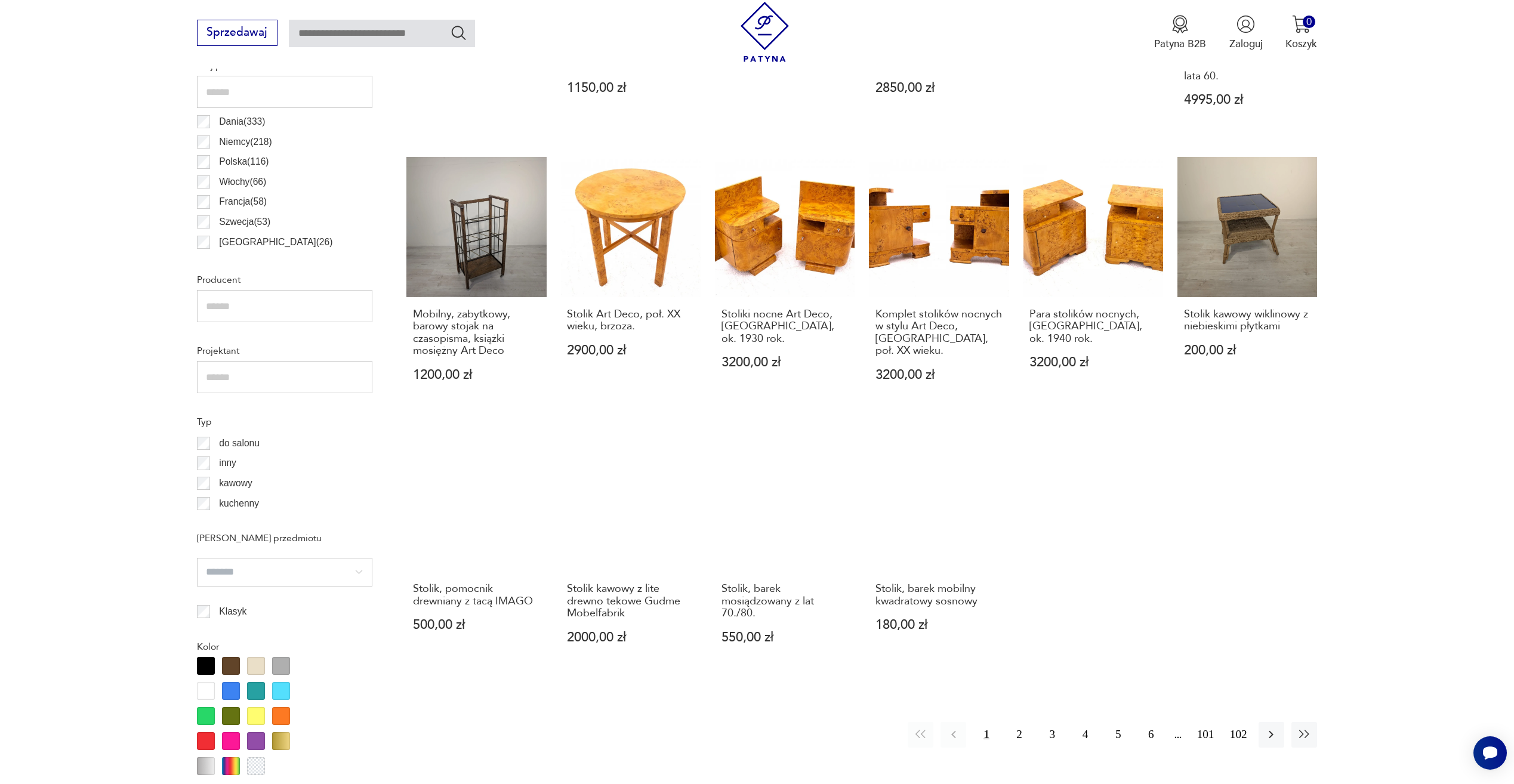
scroll to position [712, 0]
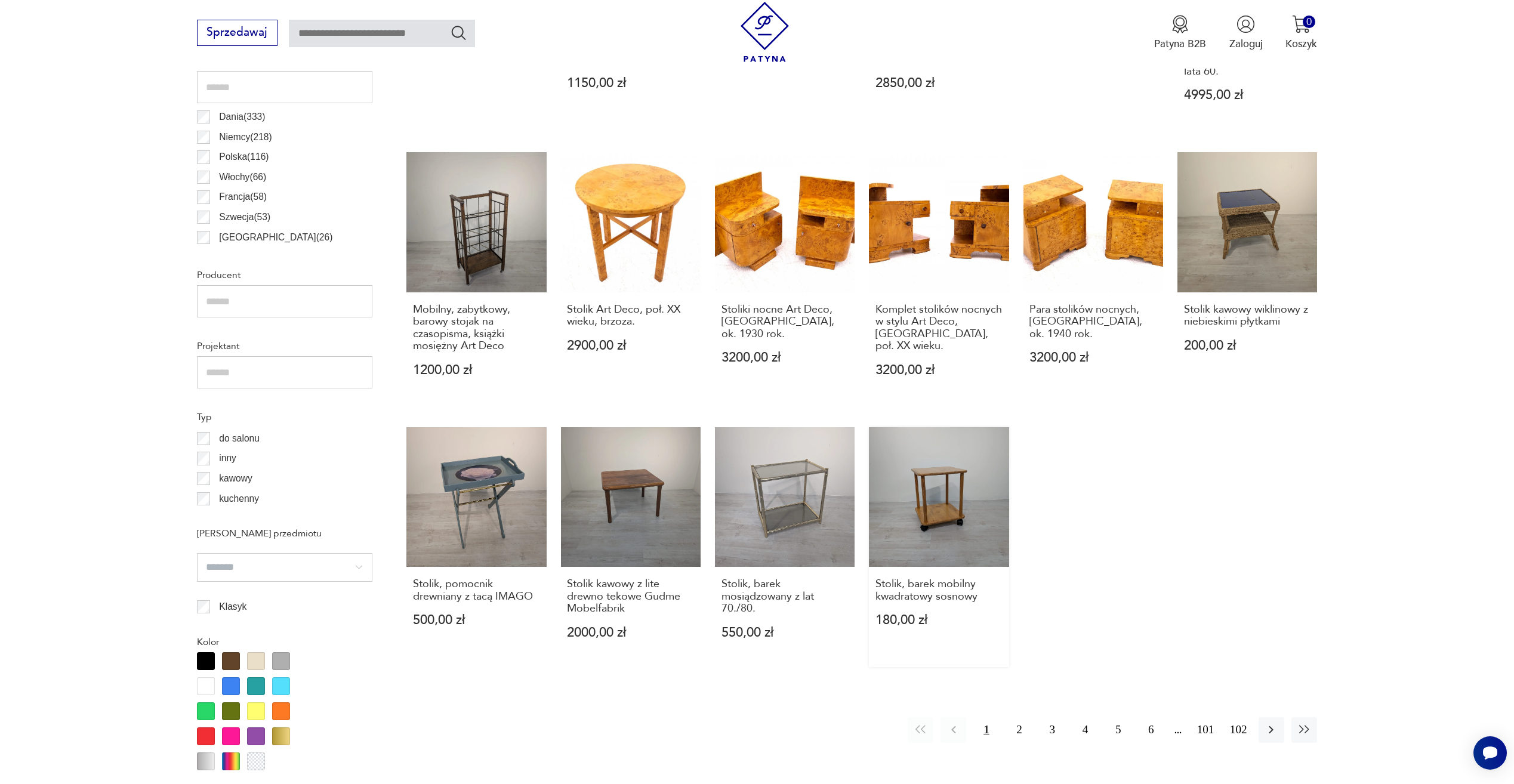
click at [949, 540] on link "Stolik, barek mobilny kwadratowy sosnowy 180,00 zł" at bounding box center [939, 547] width 140 height 240
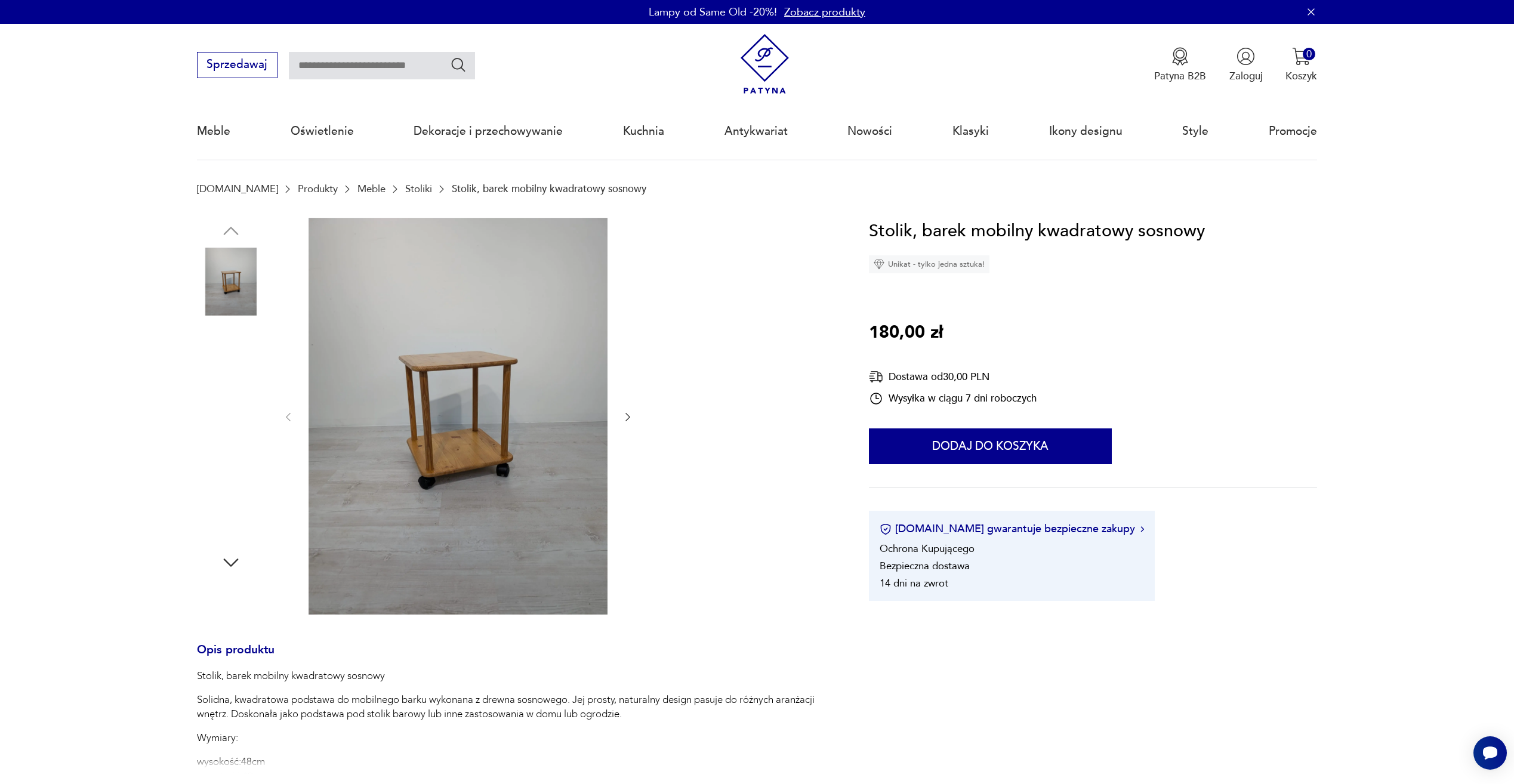
click at [219, 329] on img at bounding box center [231, 357] width 68 height 68
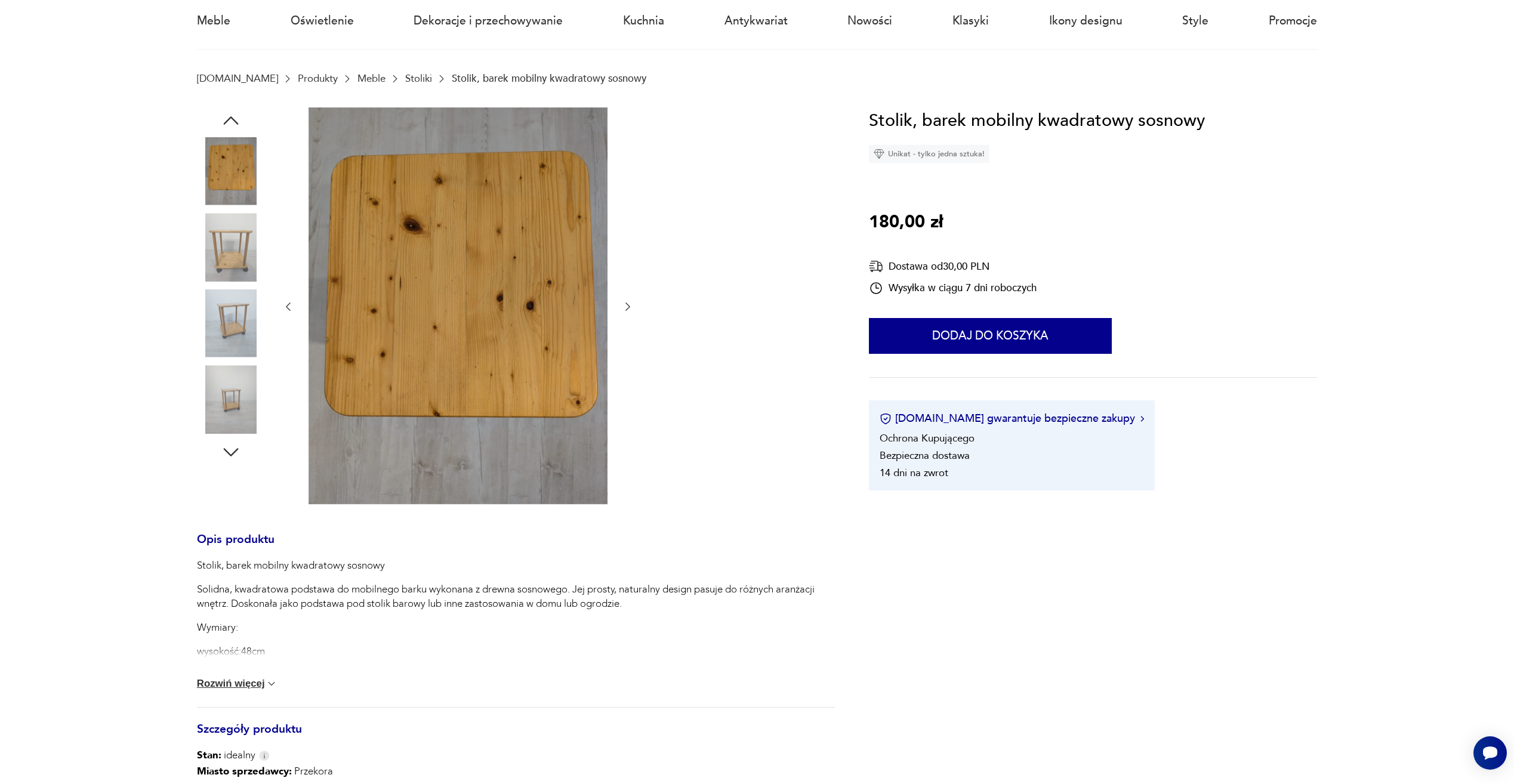
scroll to position [119, 0]
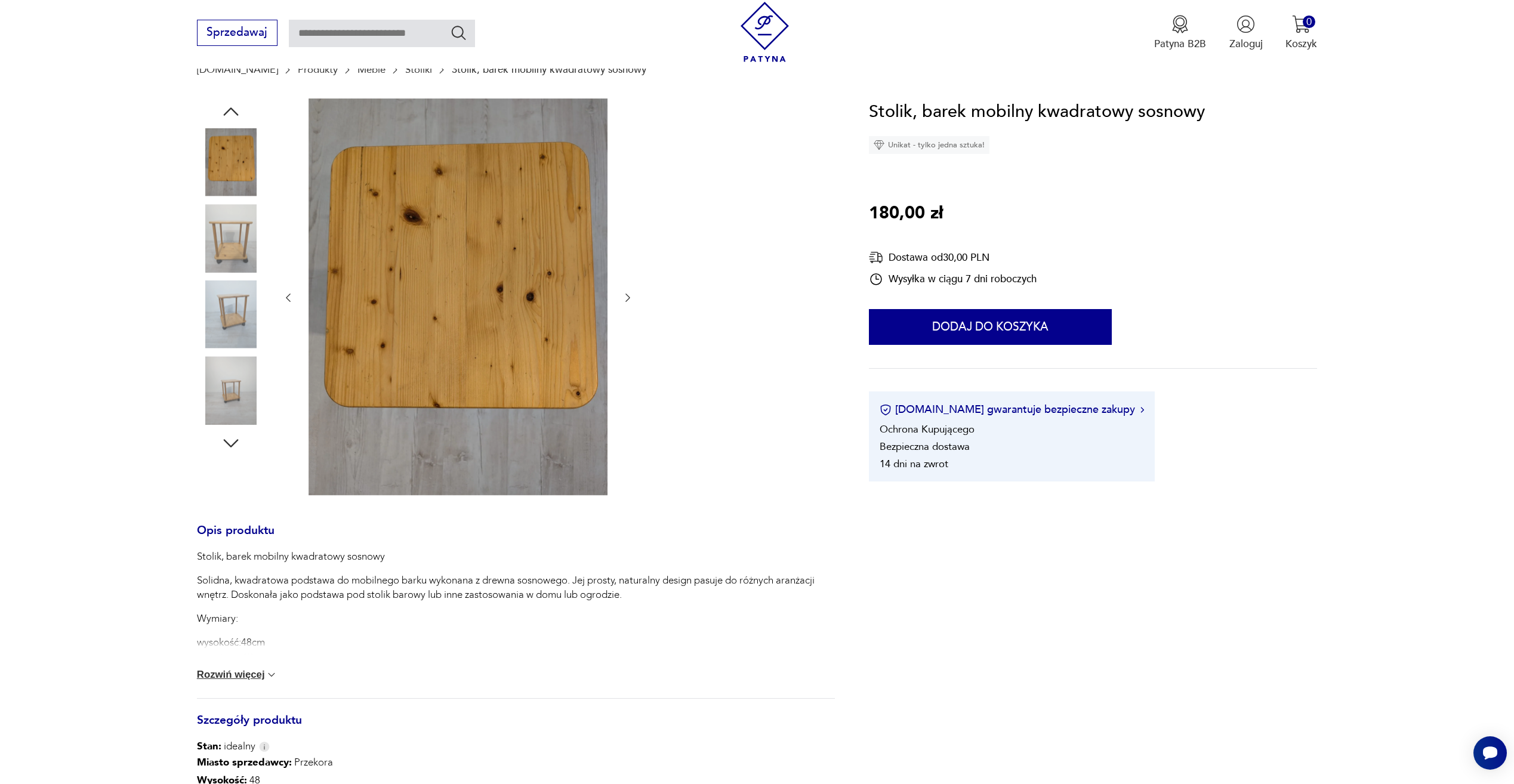
click at [246, 673] on button "Rozwiń więcej" at bounding box center [238, 674] width 81 height 12
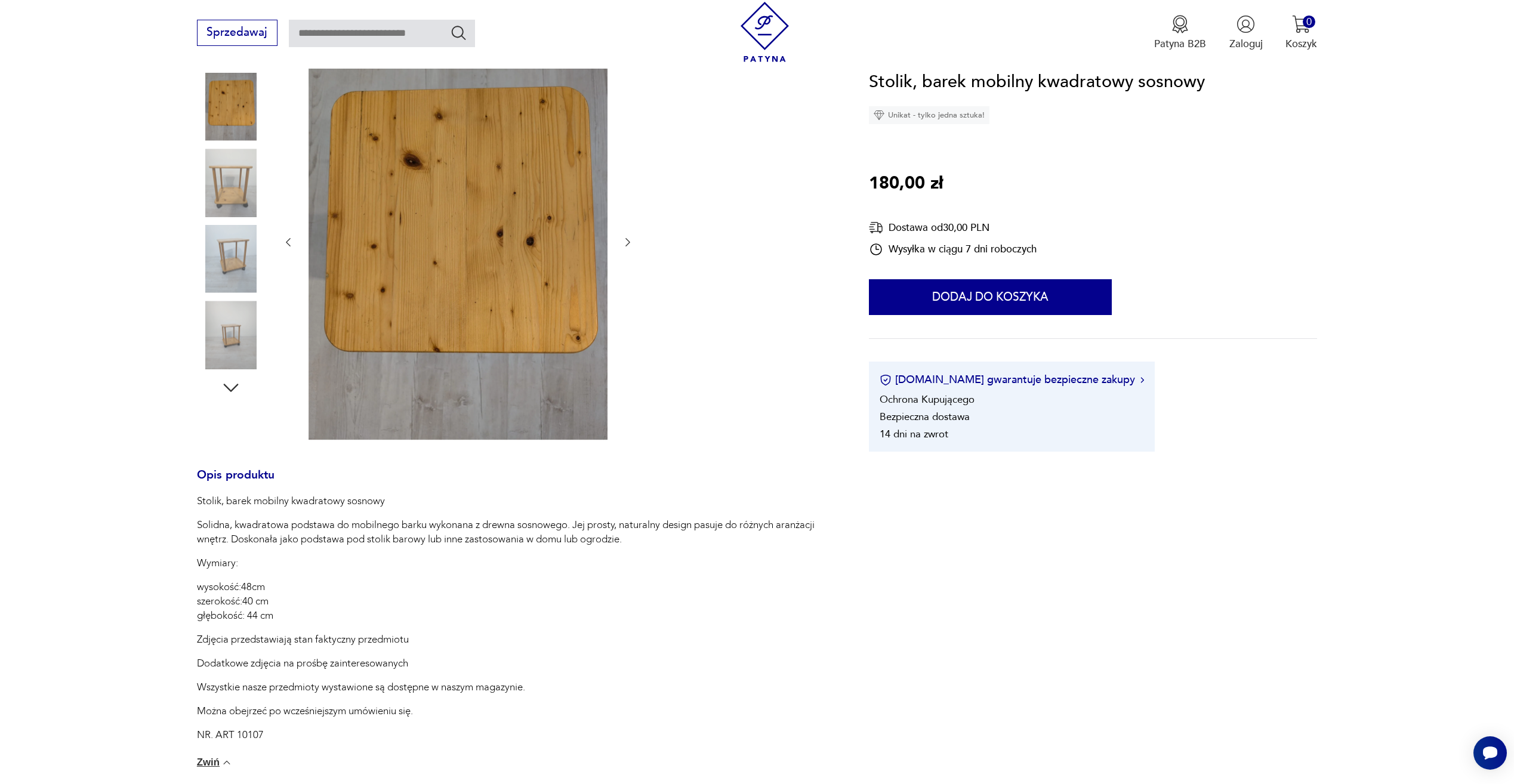
scroll to position [239, 0]
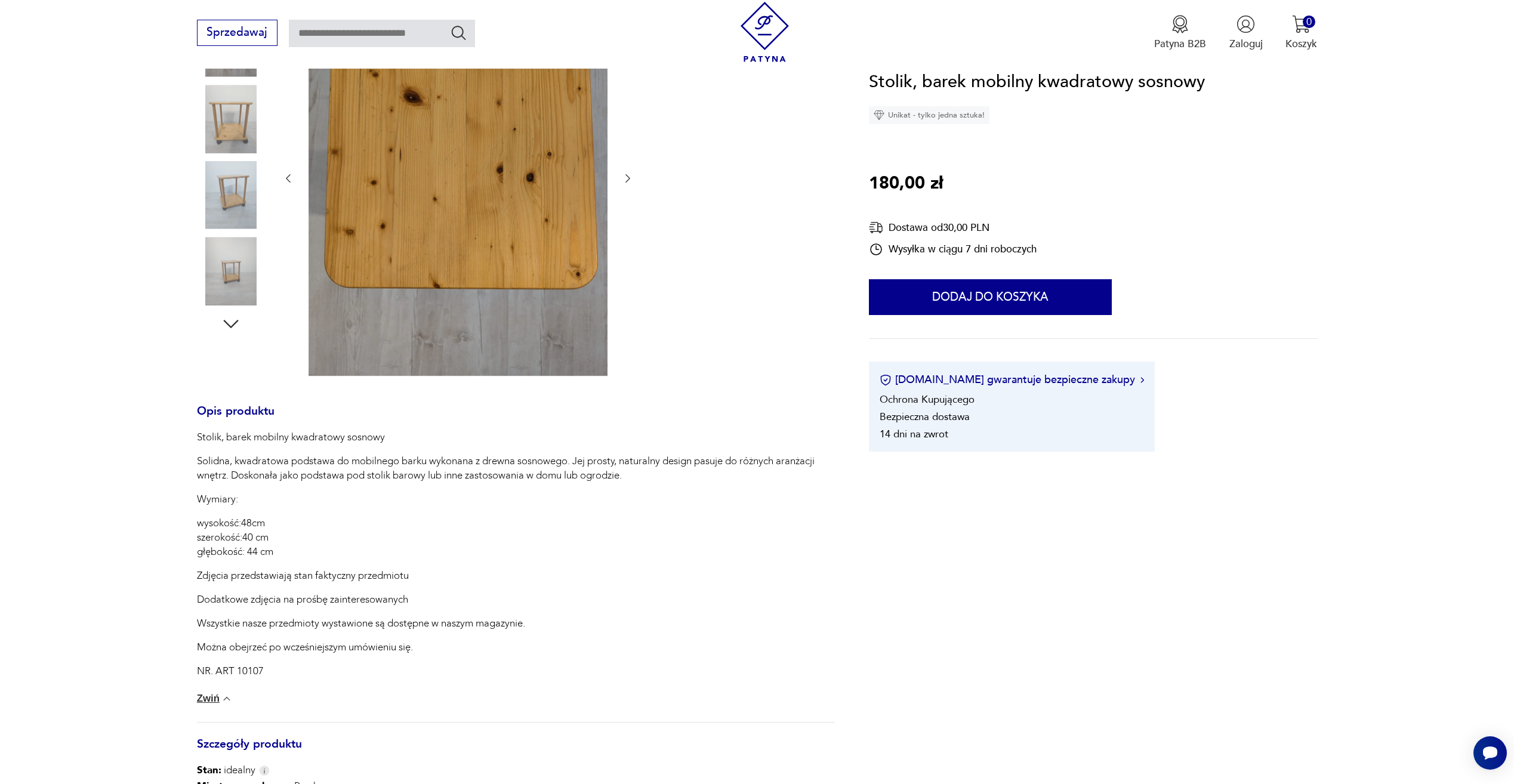
click at [209, 236] on div at bounding box center [231, 158] width 68 height 298
click at [223, 209] on img at bounding box center [231, 195] width 68 height 68
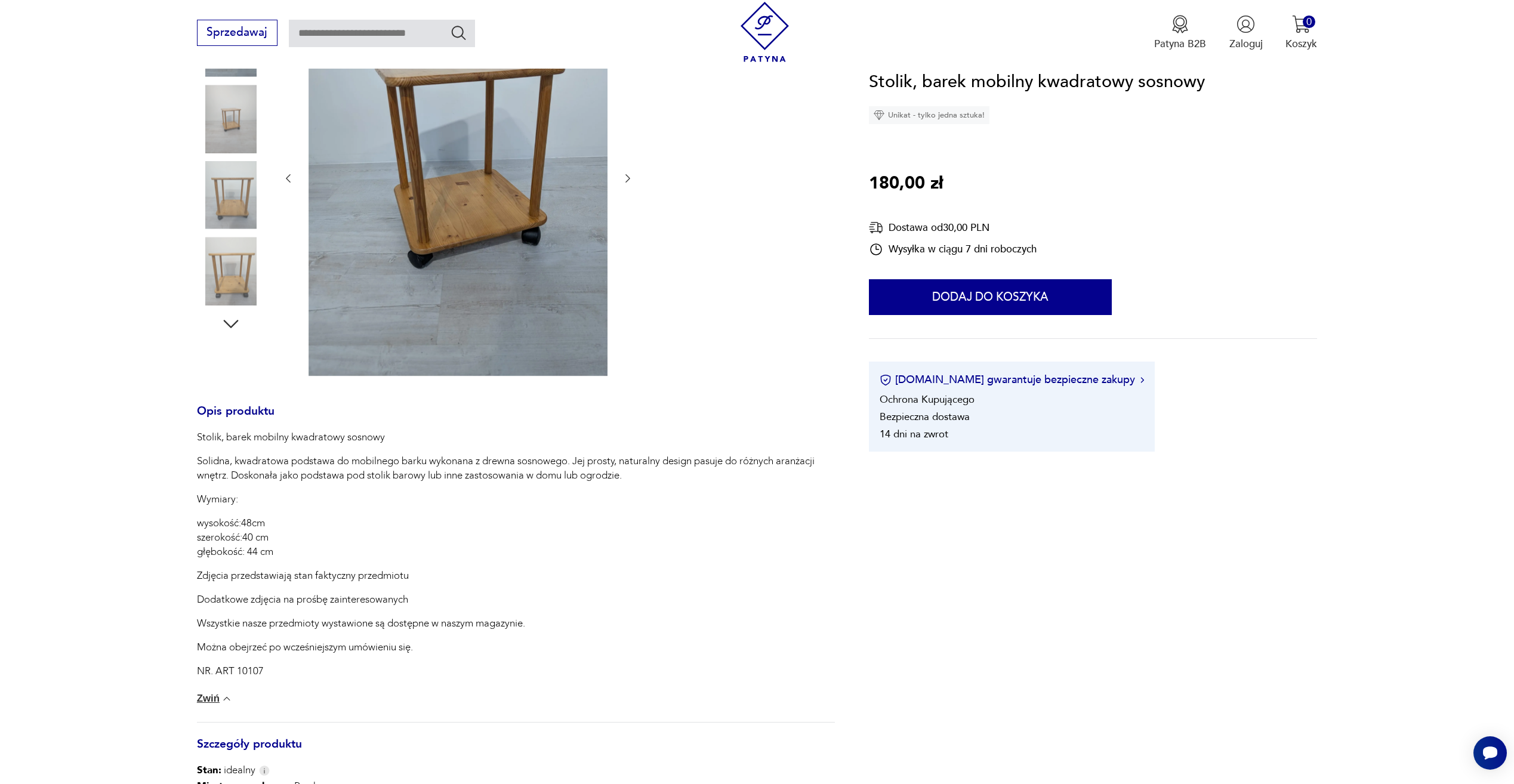
click at [241, 247] on img at bounding box center [231, 270] width 68 height 68
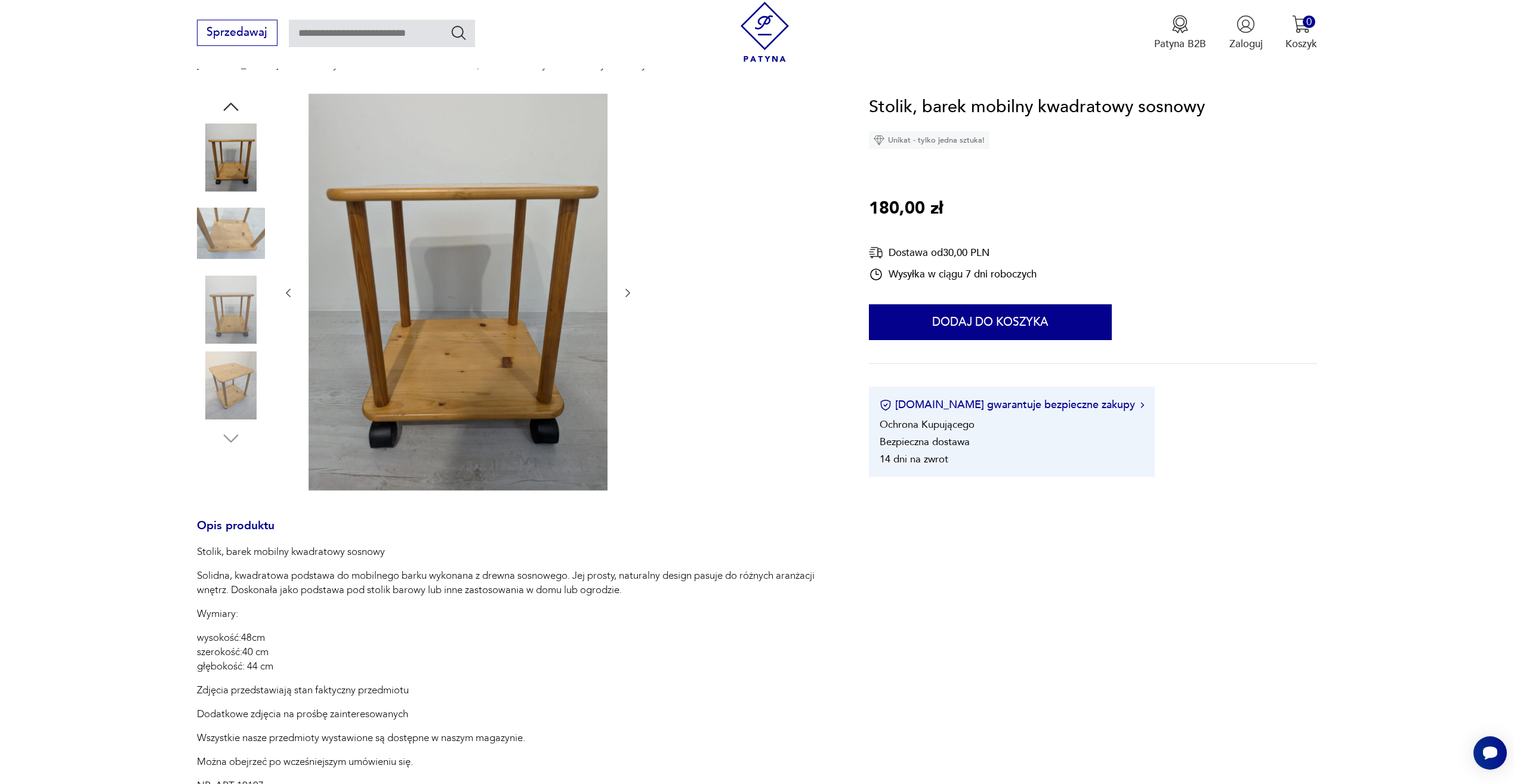
scroll to position [119, 0]
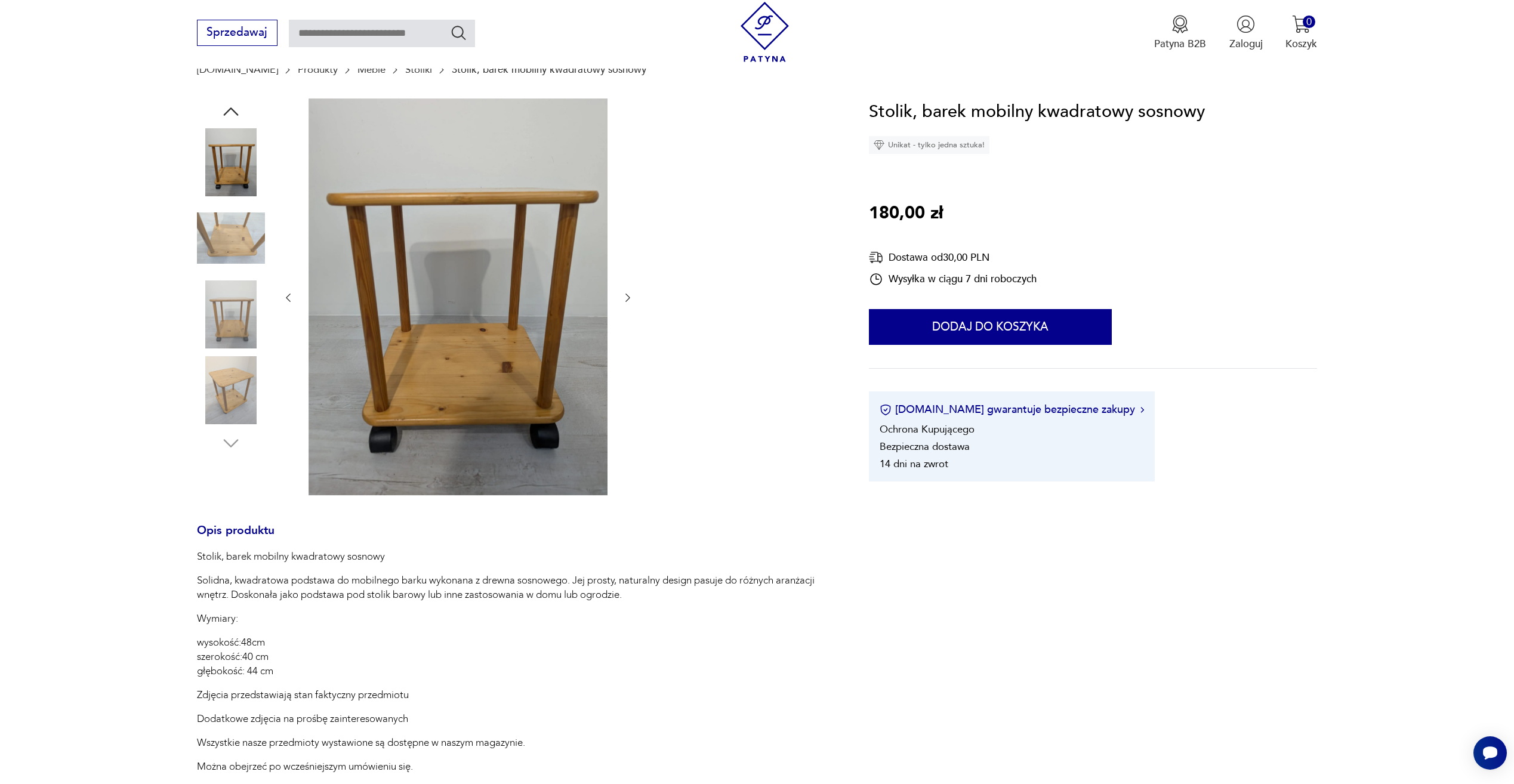
click at [249, 237] on img at bounding box center [231, 237] width 68 height 68
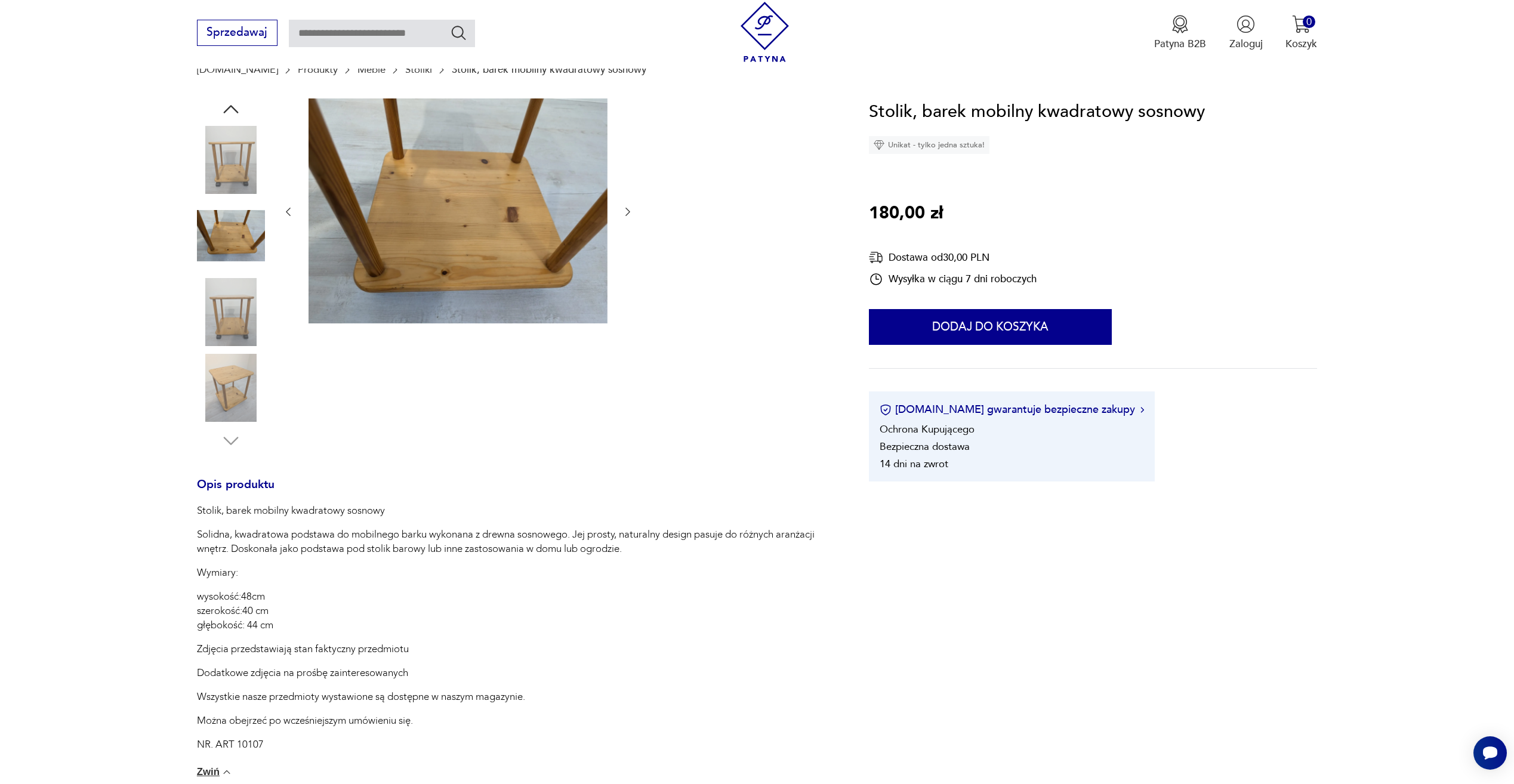
click at [249, 296] on img at bounding box center [231, 312] width 68 height 68
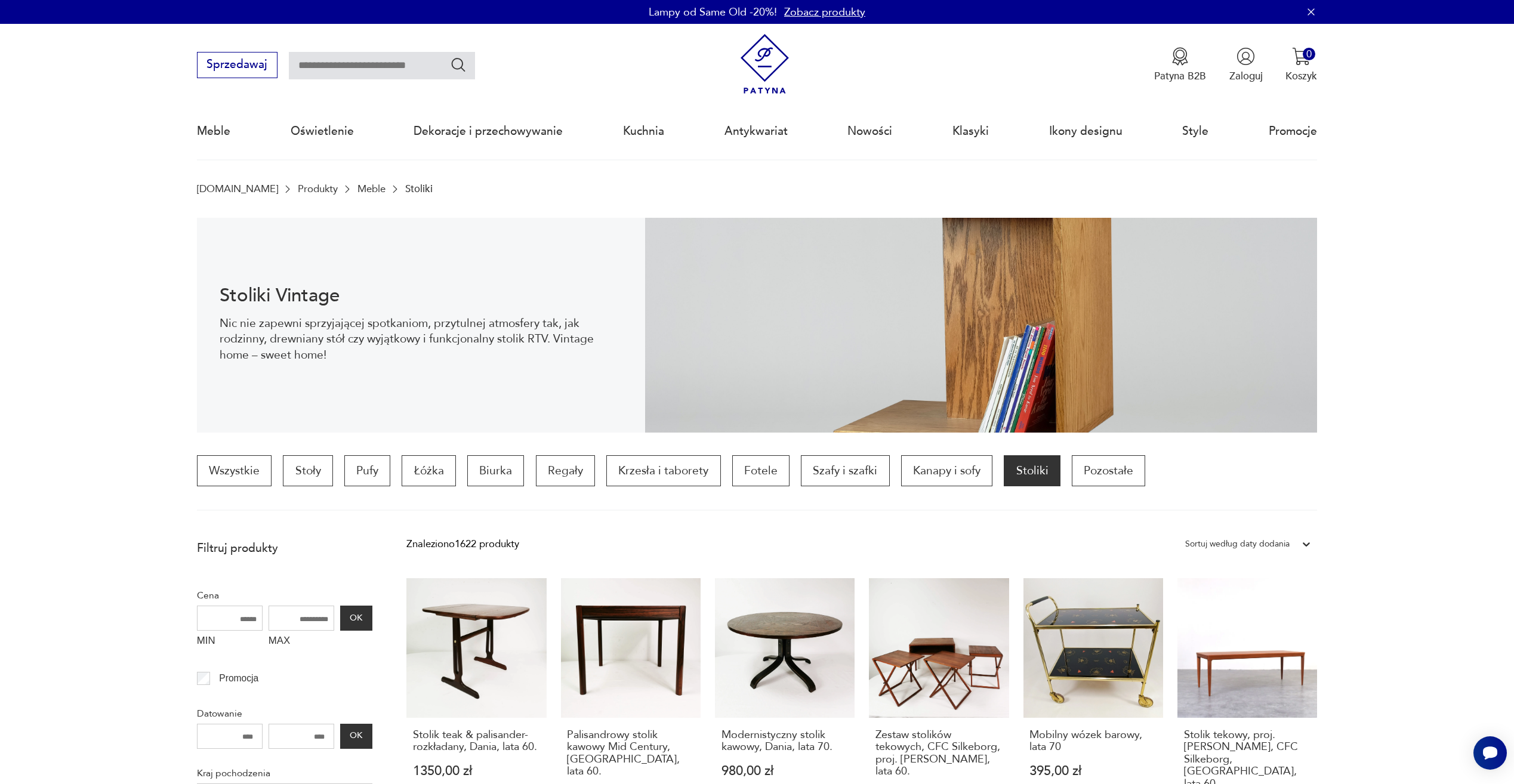
drag, startPoint x: 0, startPoint y: 476, endPoint x: 0, endPoint y: 125, distance: 351.0
click at [407, 60] on input "text" at bounding box center [382, 65] width 187 height 27
type input "*******"
click at [464, 60] on icon "Szukaj" at bounding box center [459, 65] width 17 height 17
type input "*******"
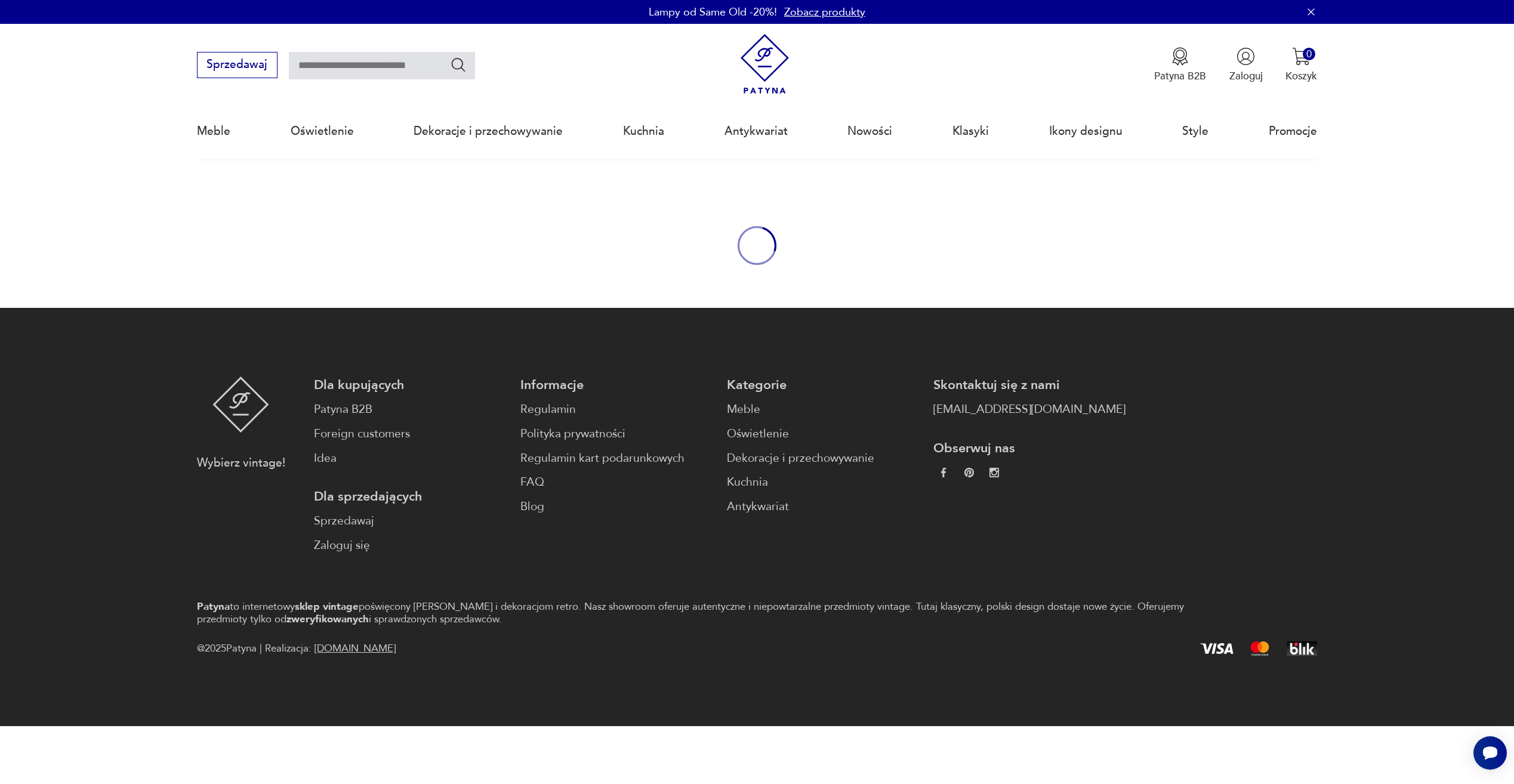
type input "*******"
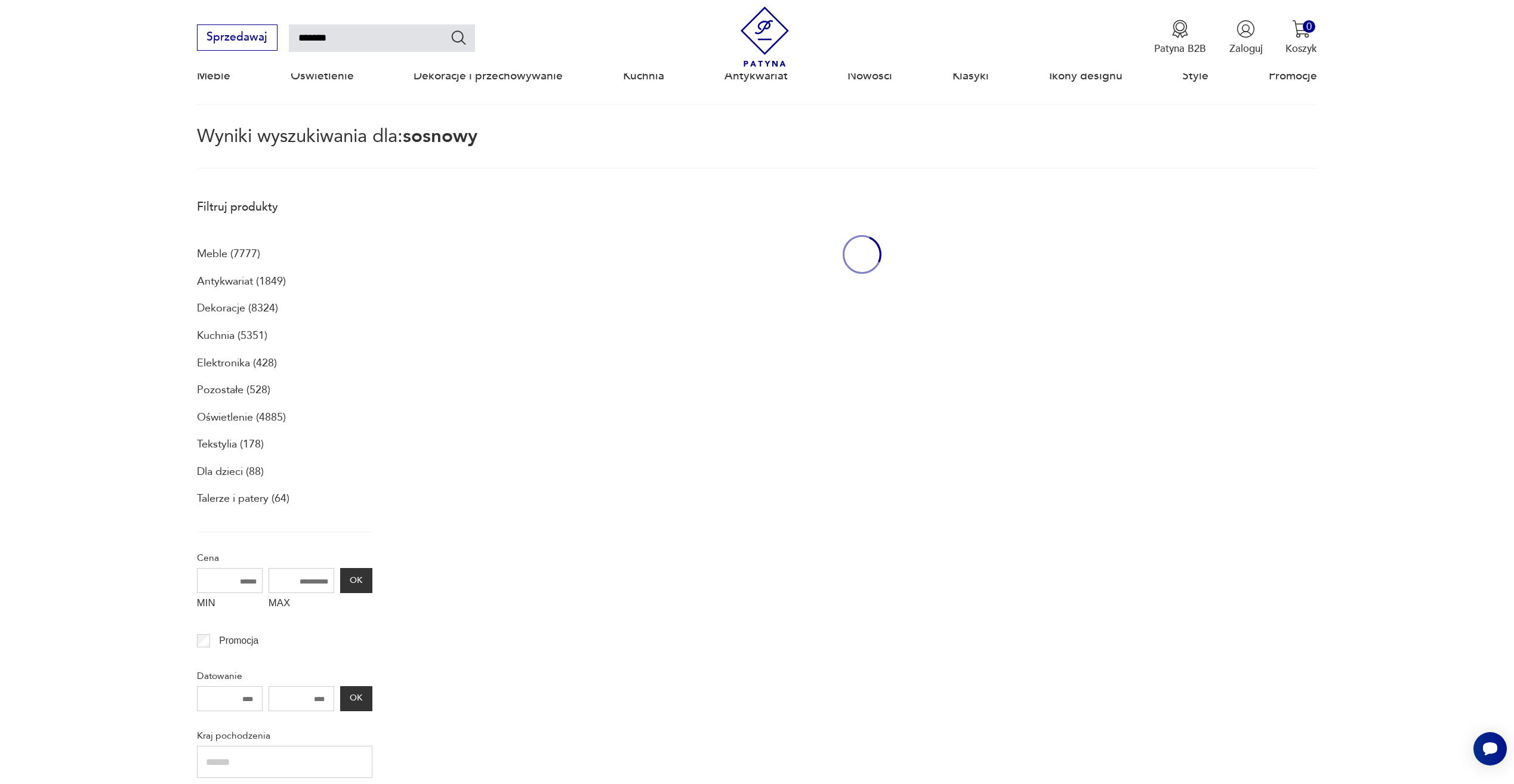
scroll to position [160, 0]
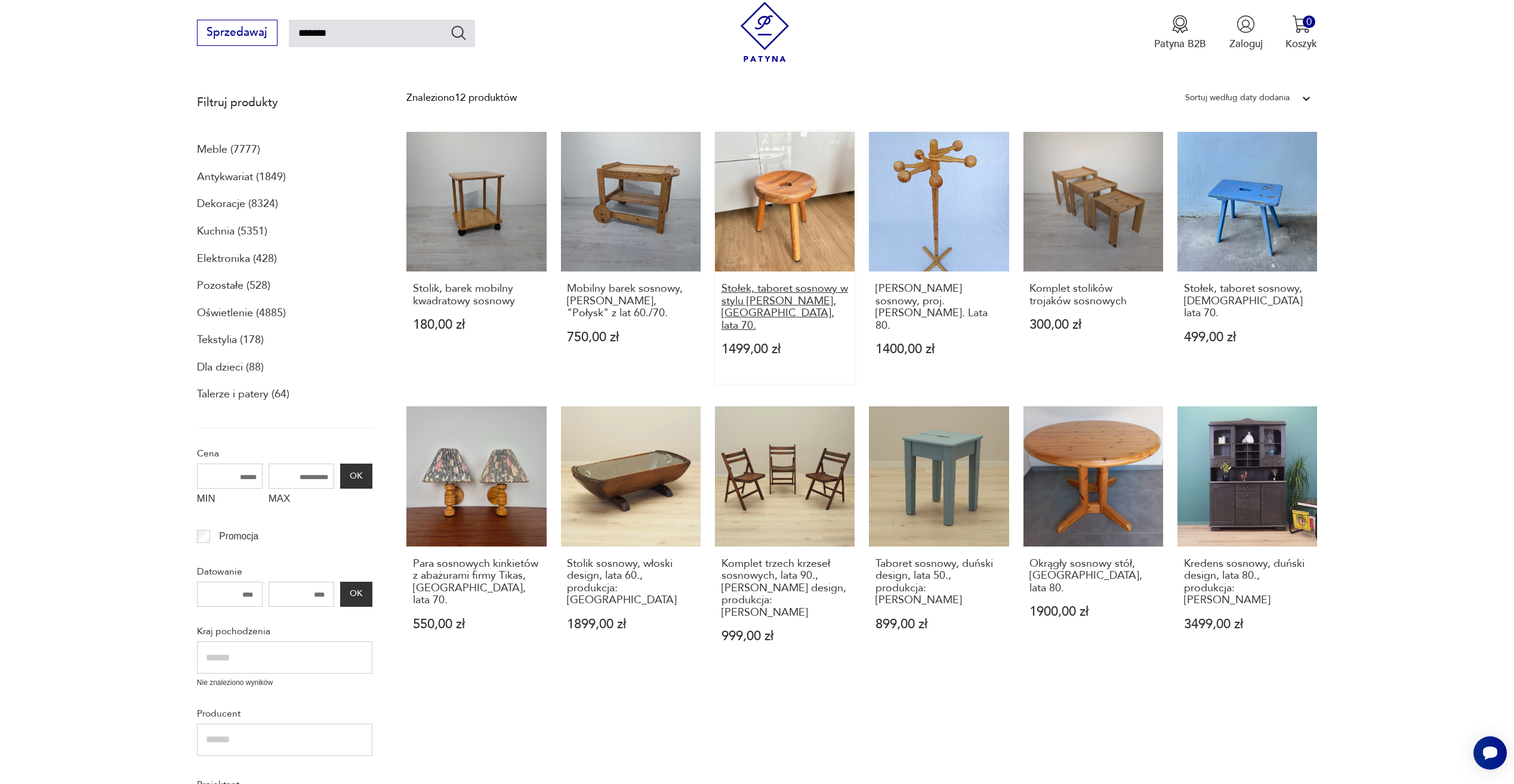
click at [761, 283] on h3 "Stołek, taboret sosnowy w stylu [PERSON_NAME], [GEOGRAPHIC_DATA], lata 70." at bounding box center [785, 307] width 127 height 49
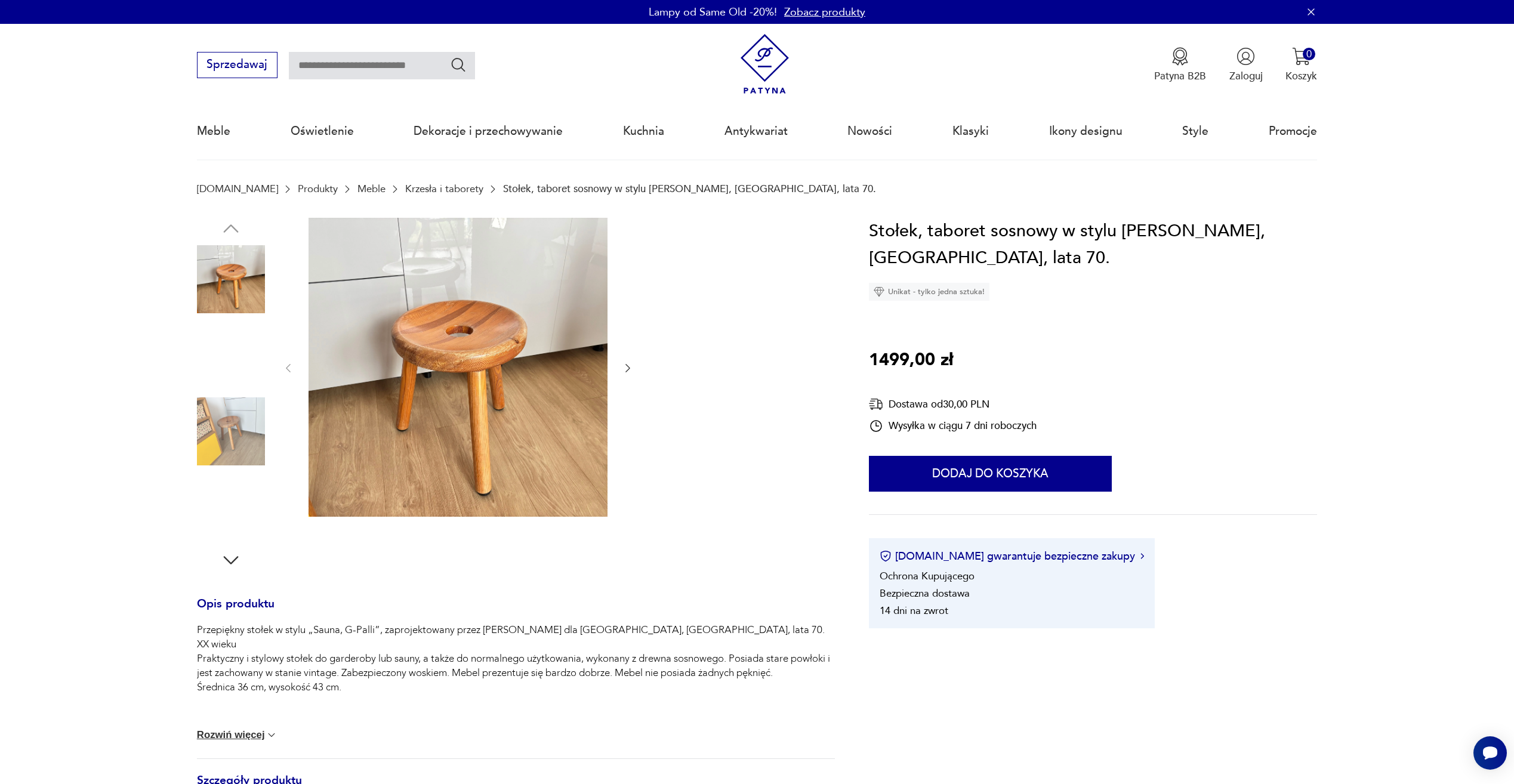
click at [220, 354] on img at bounding box center [231, 355] width 68 height 68
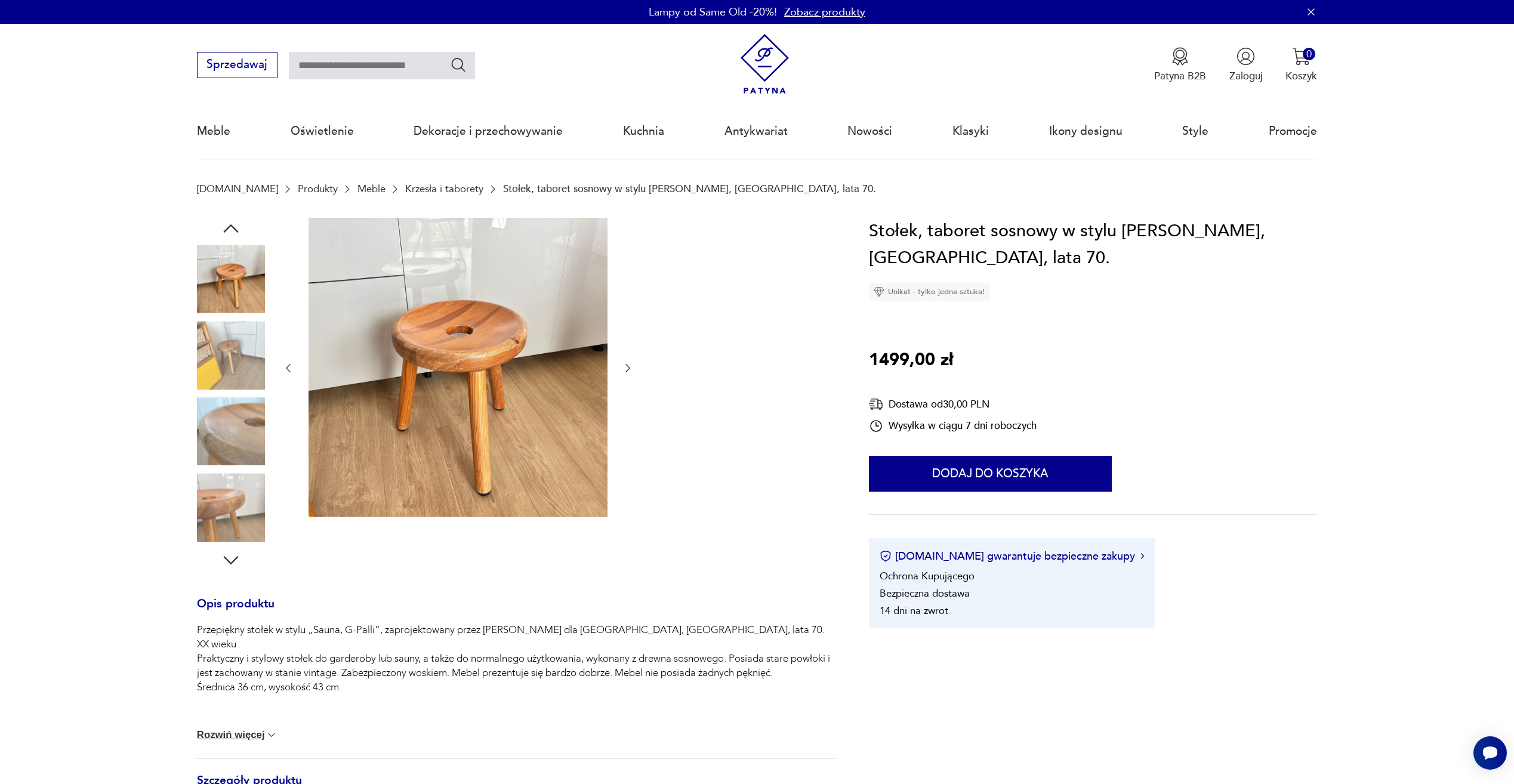
click at [240, 381] on img at bounding box center [231, 355] width 68 height 68
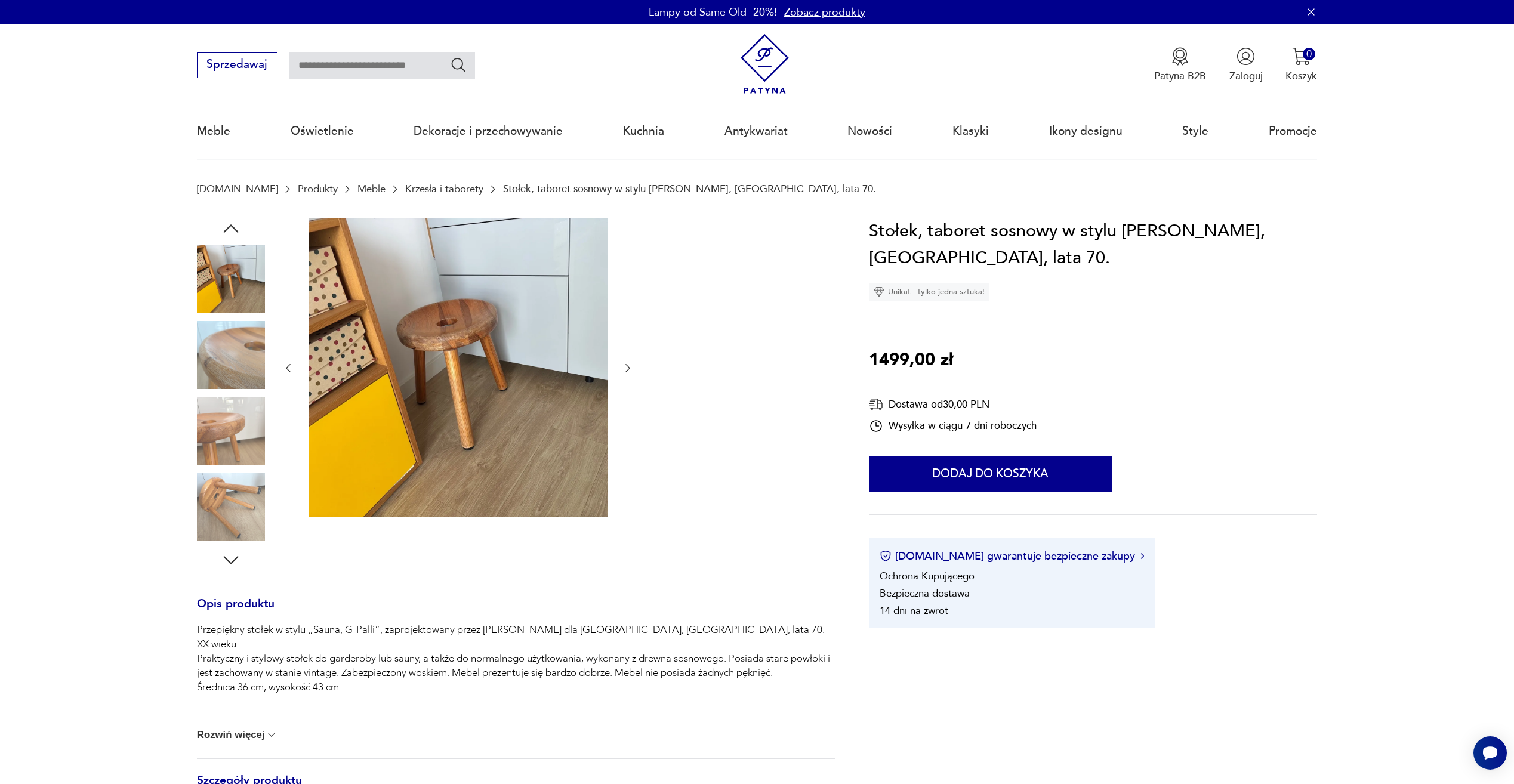
click at [239, 440] on img at bounding box center [231, 431] width 68 height 68
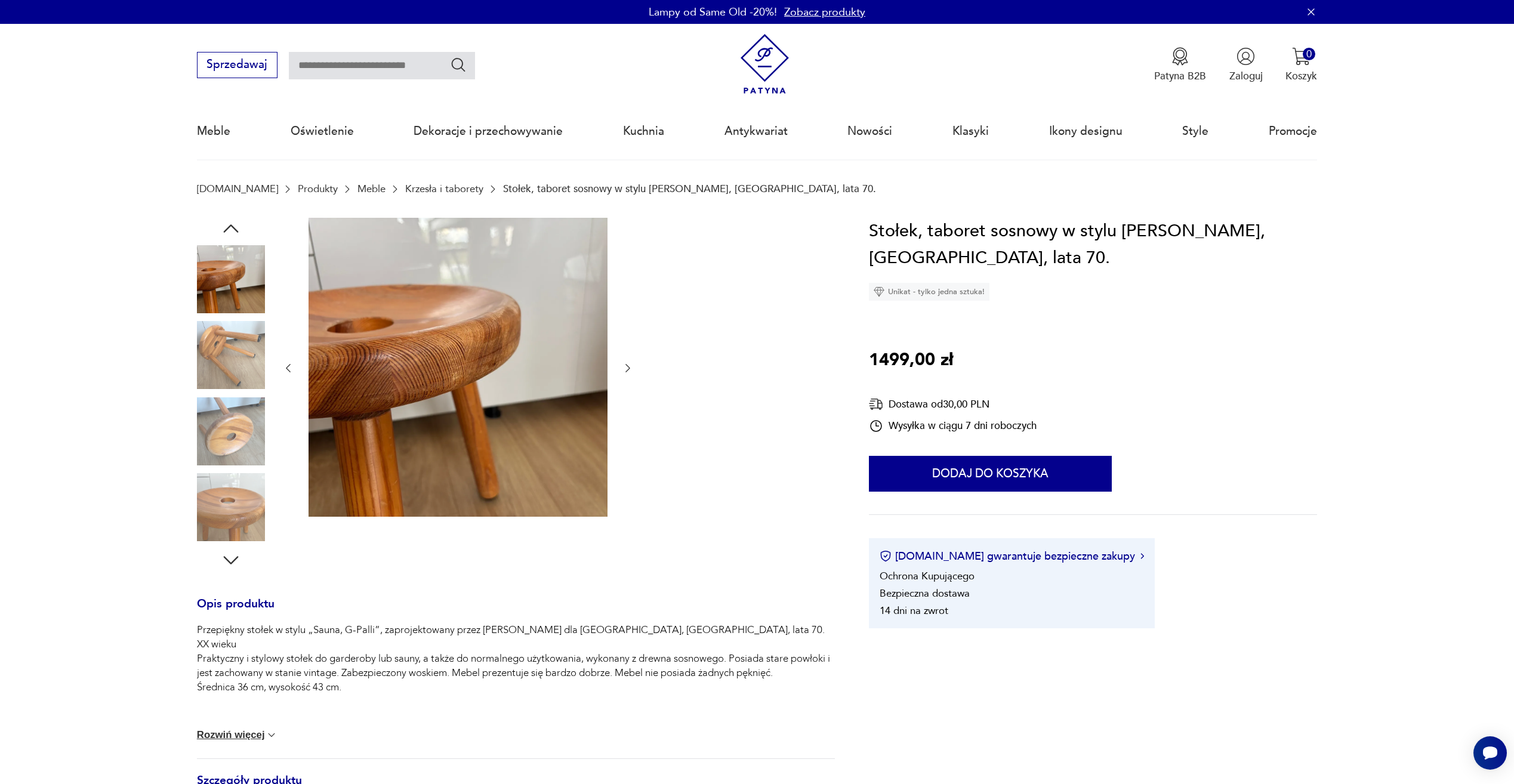
click at [239, 440] on img at bounding box center [231, 431] width 68 height 68
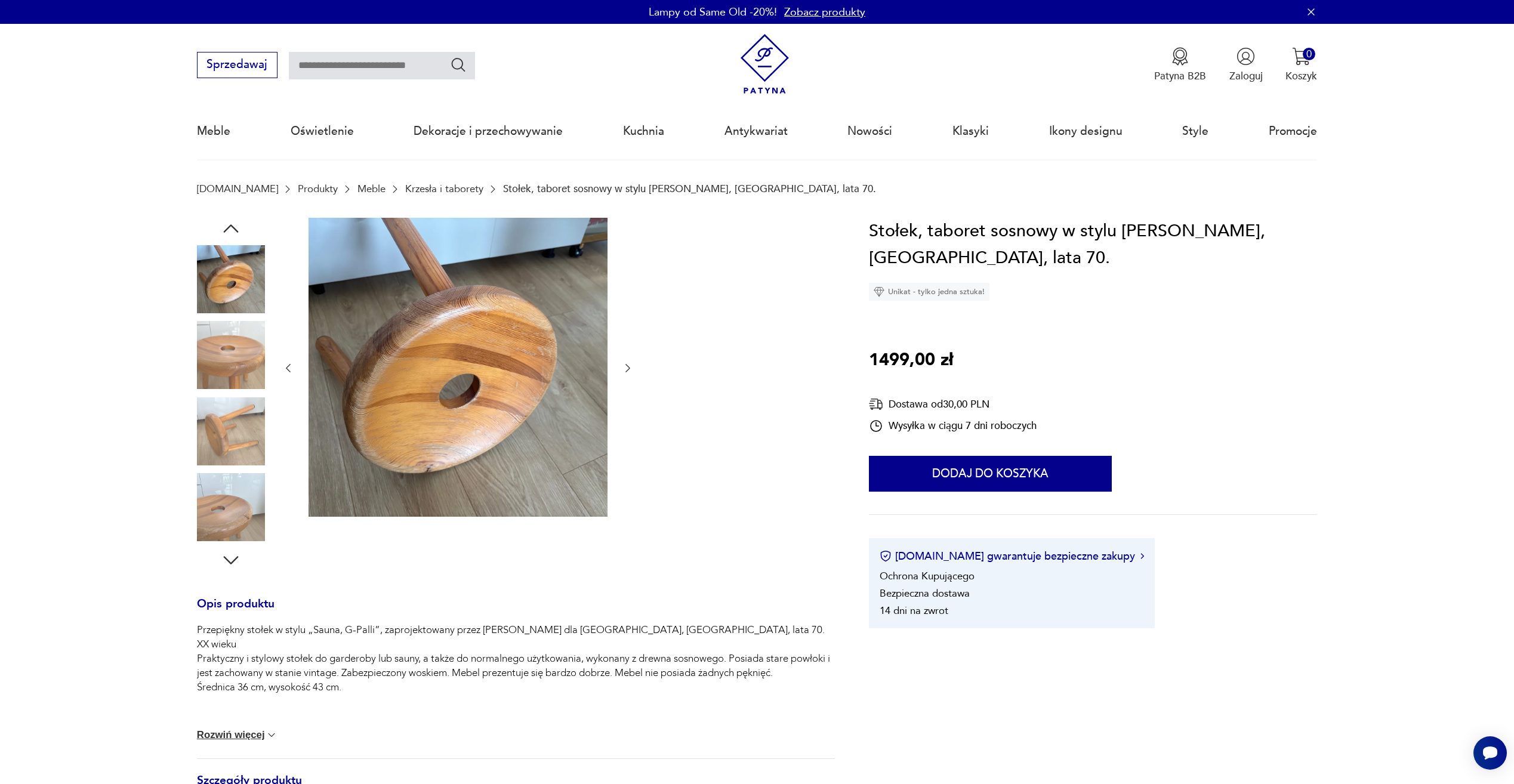
type input "*******"
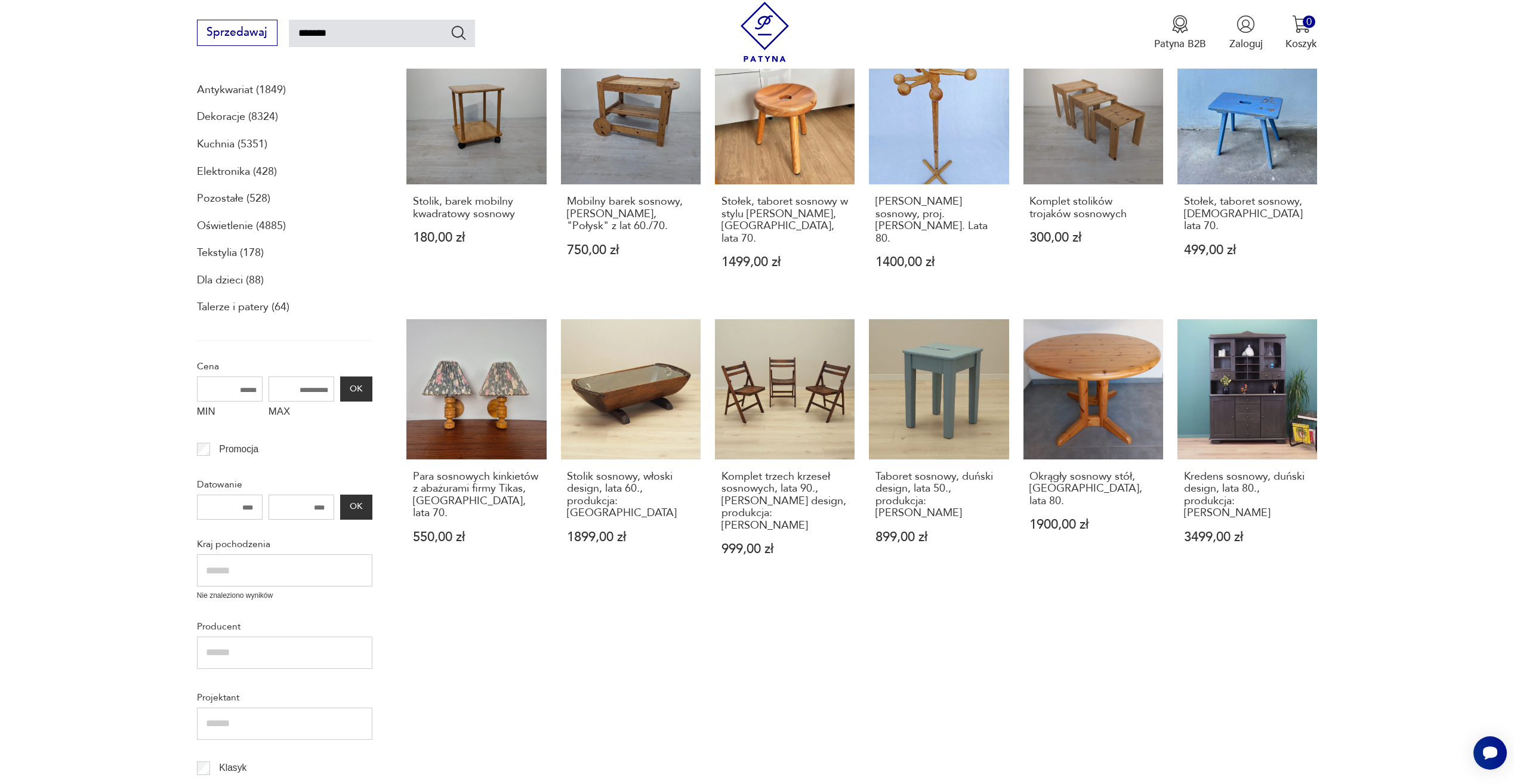
scroll to position [339, 0]
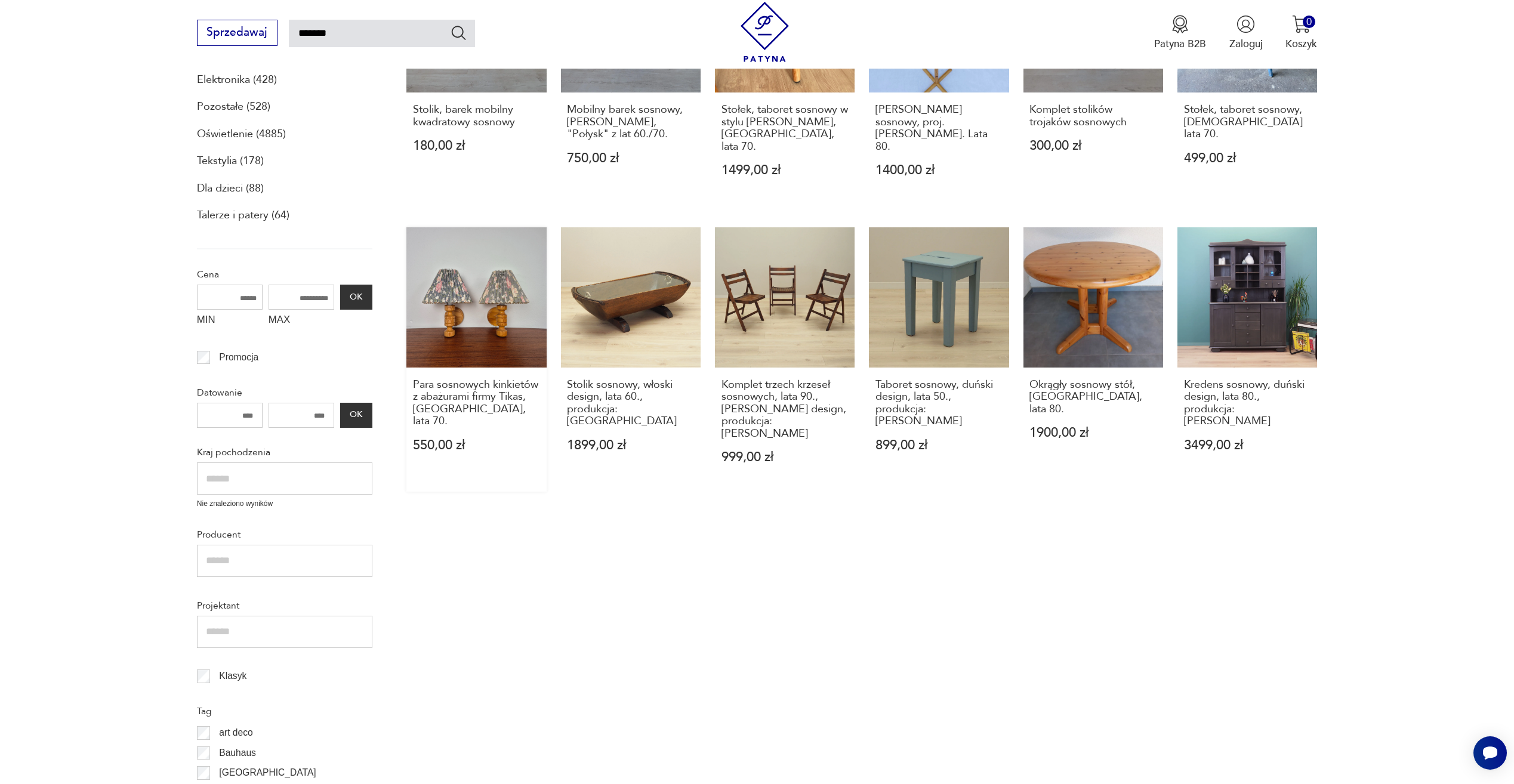
click at [461, 343] on link "Para sosnowych kinkietów z abażurami firmy Tikas, [GEOGRAPHIC_DATA], lata 70. 5…" at bounding box center [476, 359] width 140 height 265
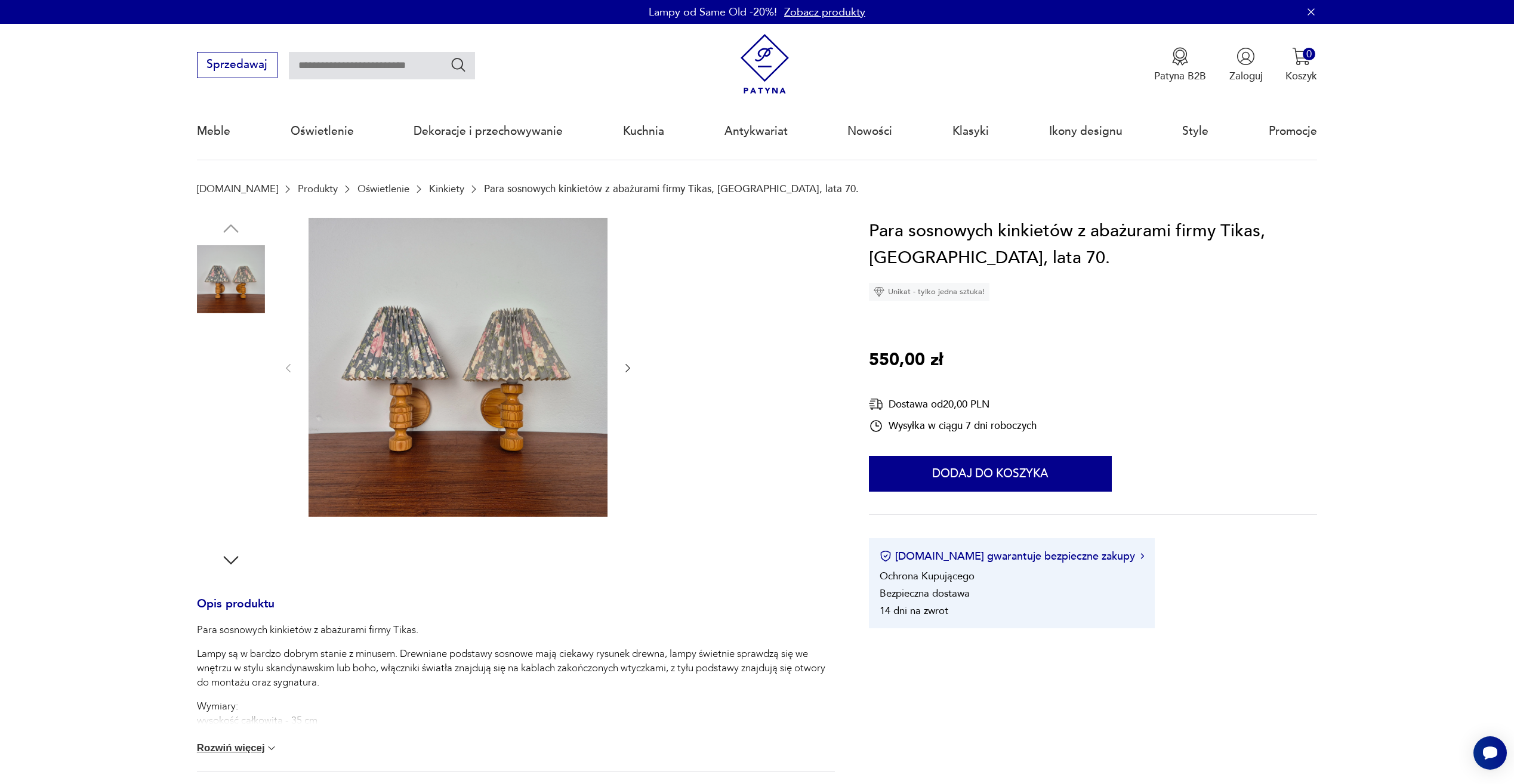
click at [229, 371] on img at bounding box center [231, 355] width 68 height 68
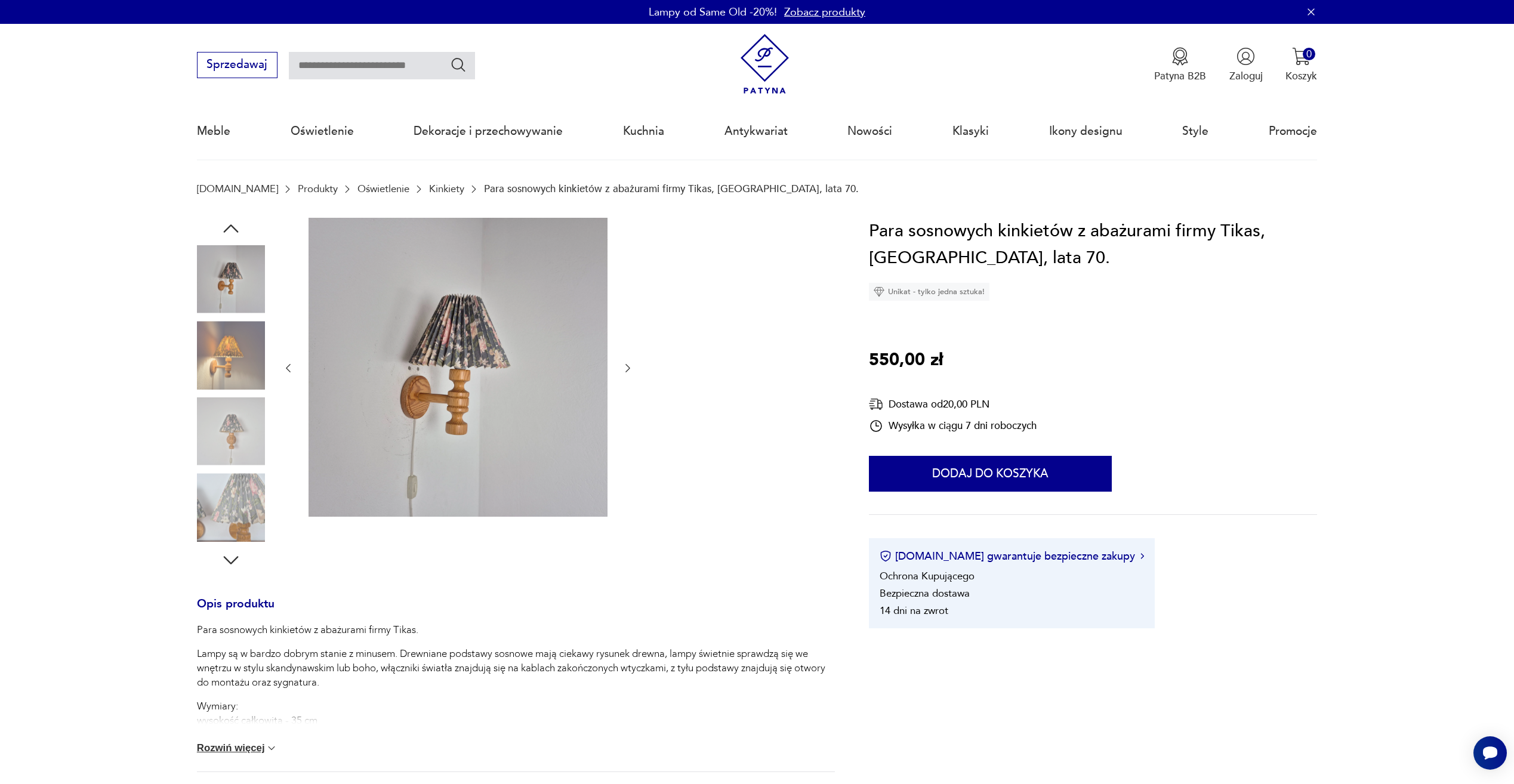
click at [221, 396] on div at bounding box center [231, 318] width 68 height 298
click at [362, 187] on link "Oświetlenie" at bounding box center [383, 189] width 52 height 11
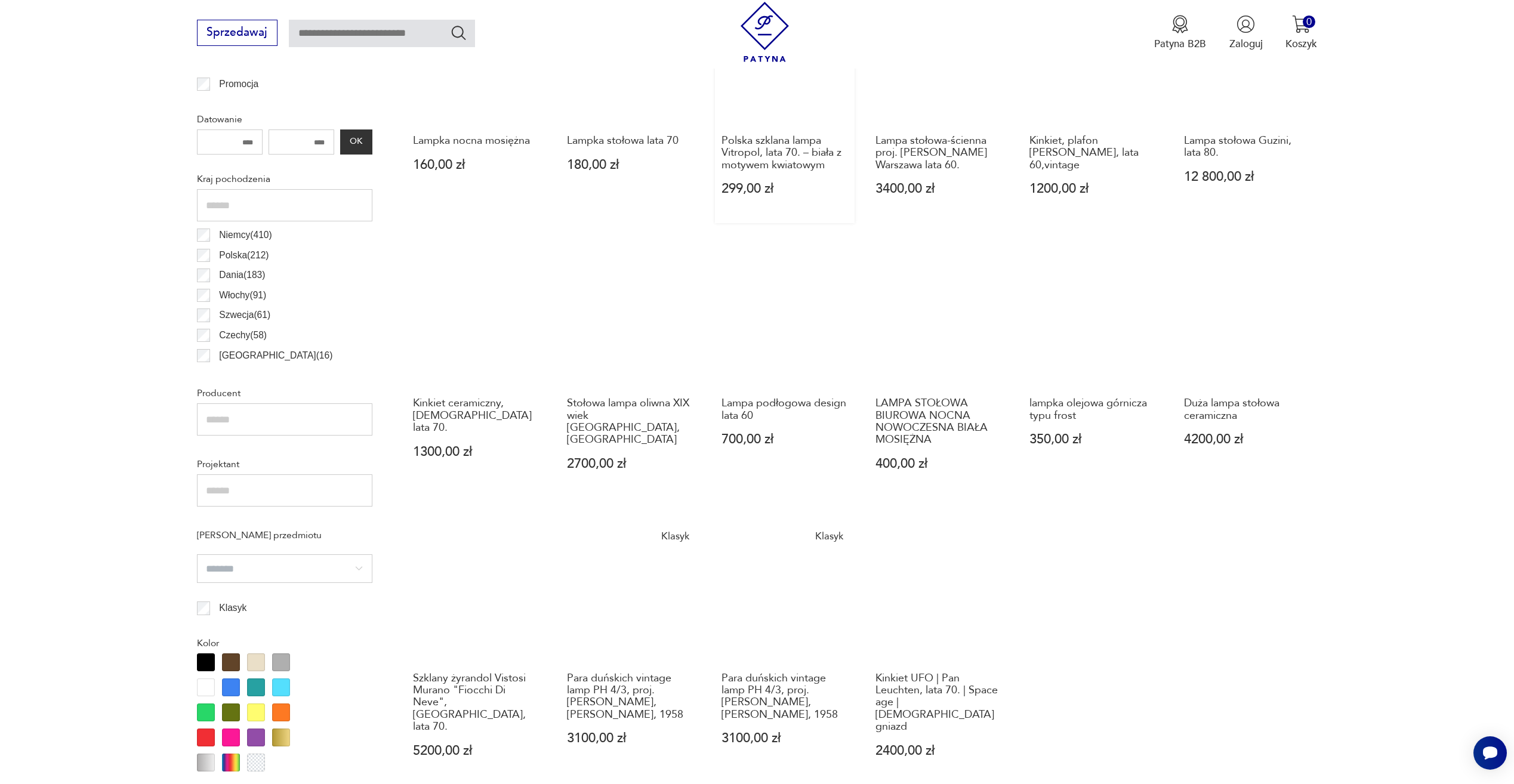
scroll to position [892, 0]
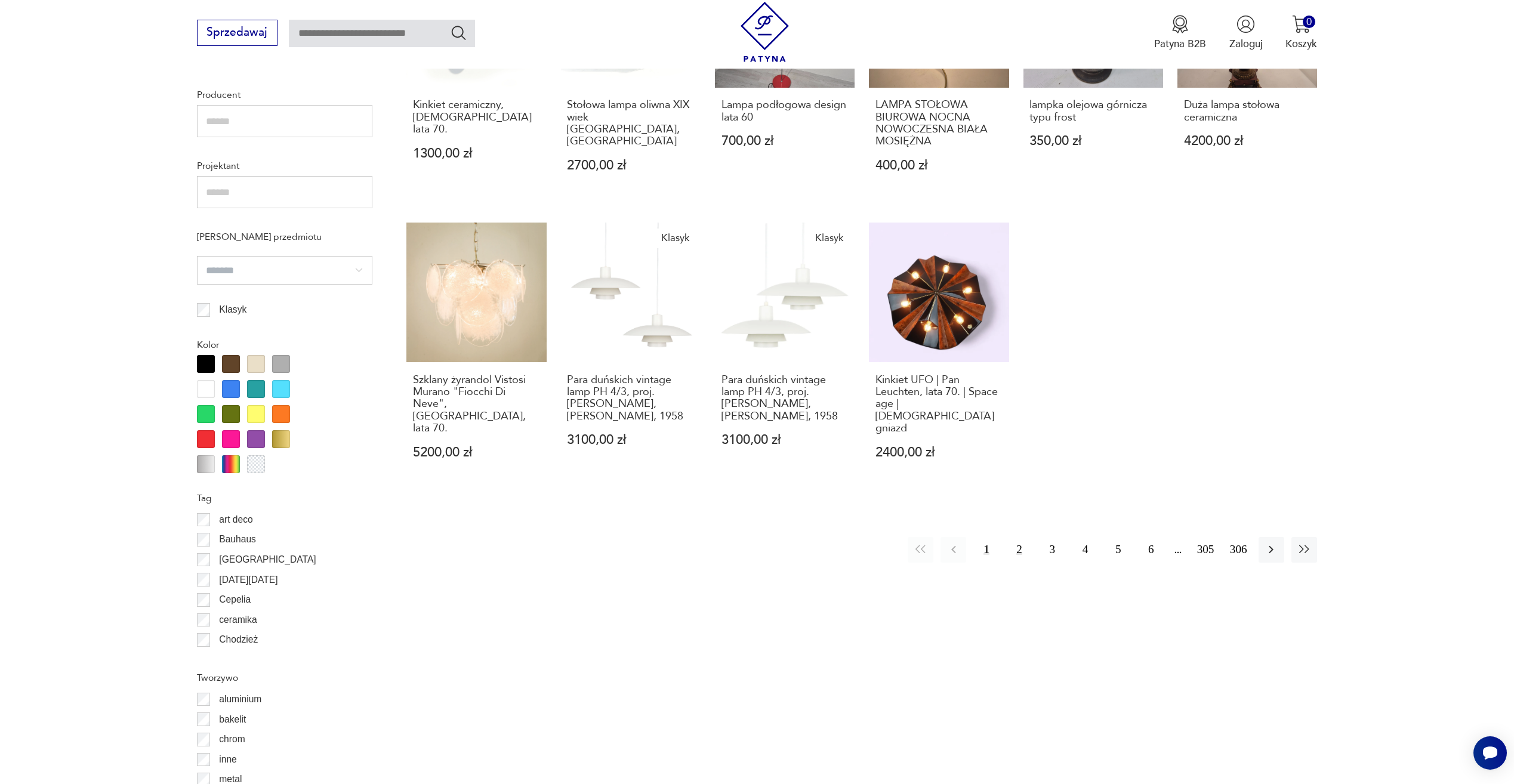
click at [1021, 546] on button "2" at bounding box center [1020, 550] width 26 height 26
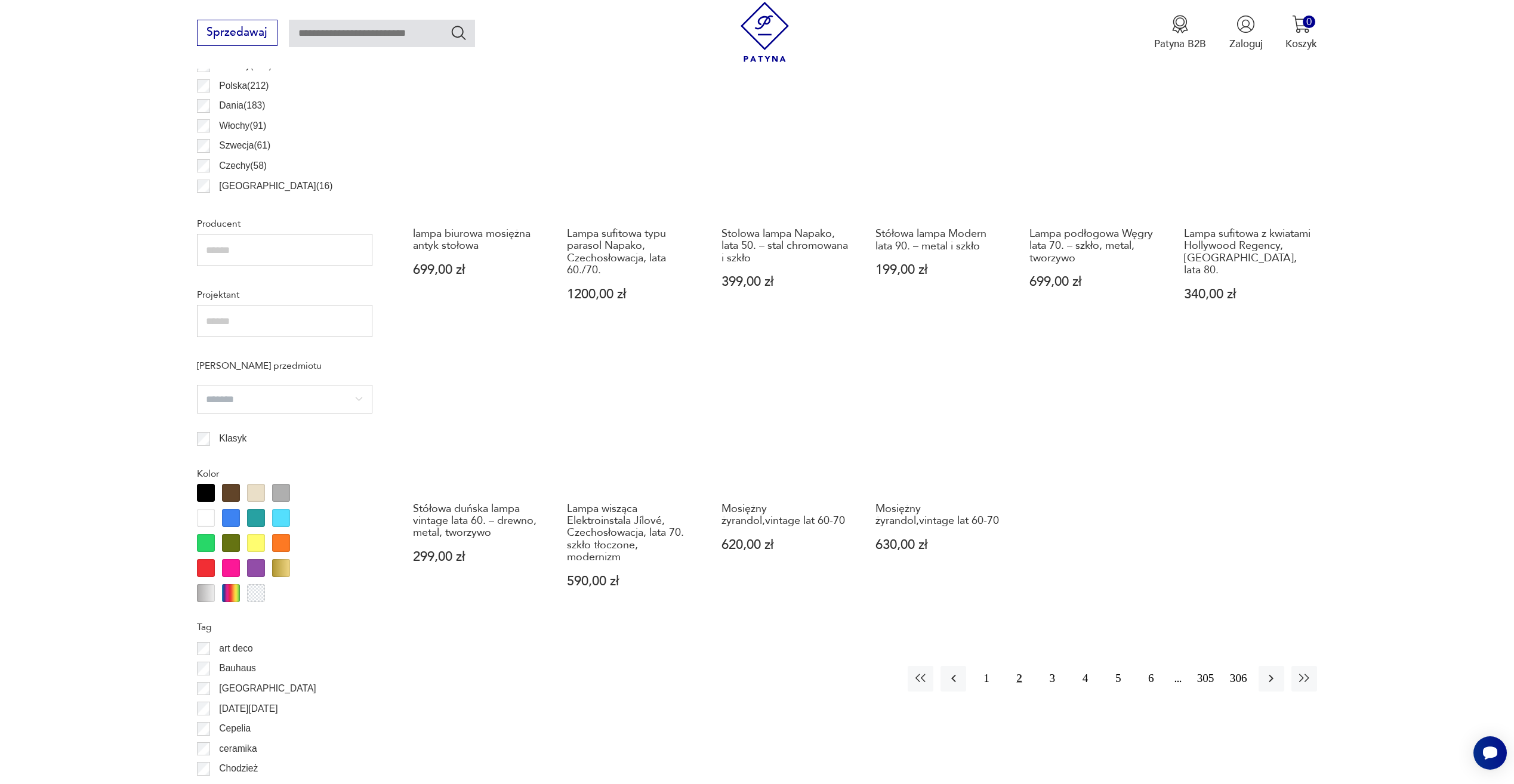
scroll to position [832, 0]
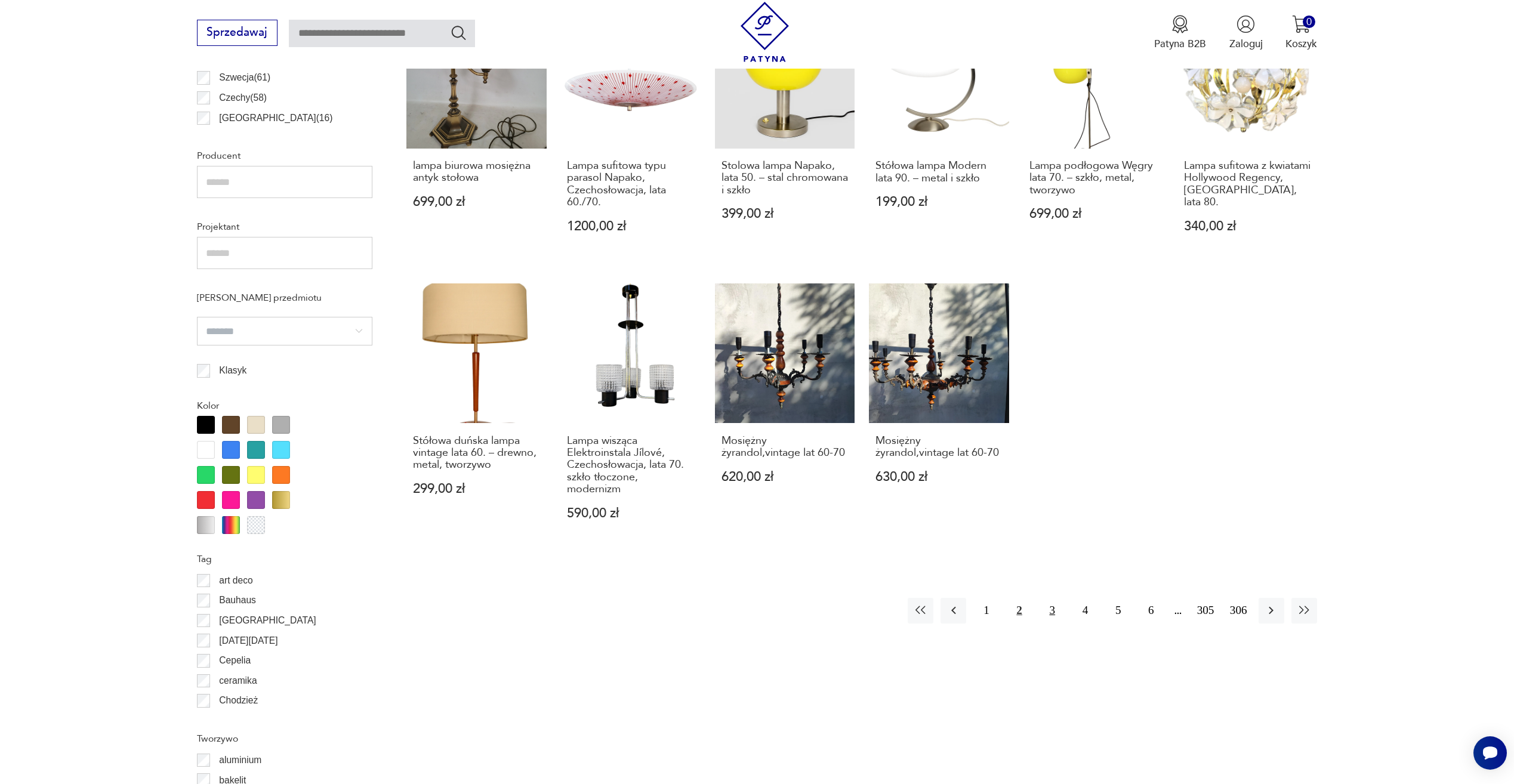
click at [1042, 614] on button "3" at bounding box center [1053, 611] width 26 height 26
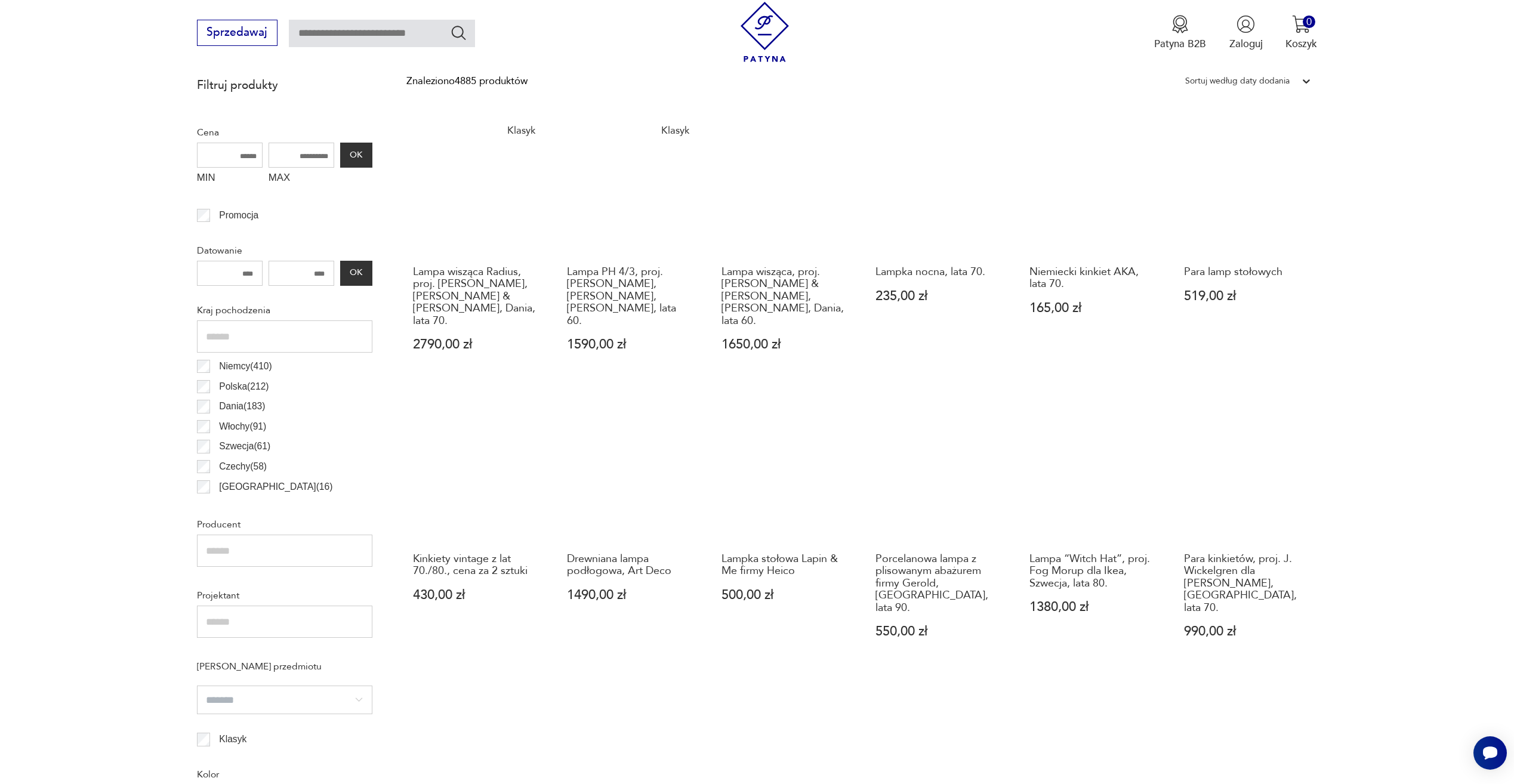
scroll to position [593, 0]
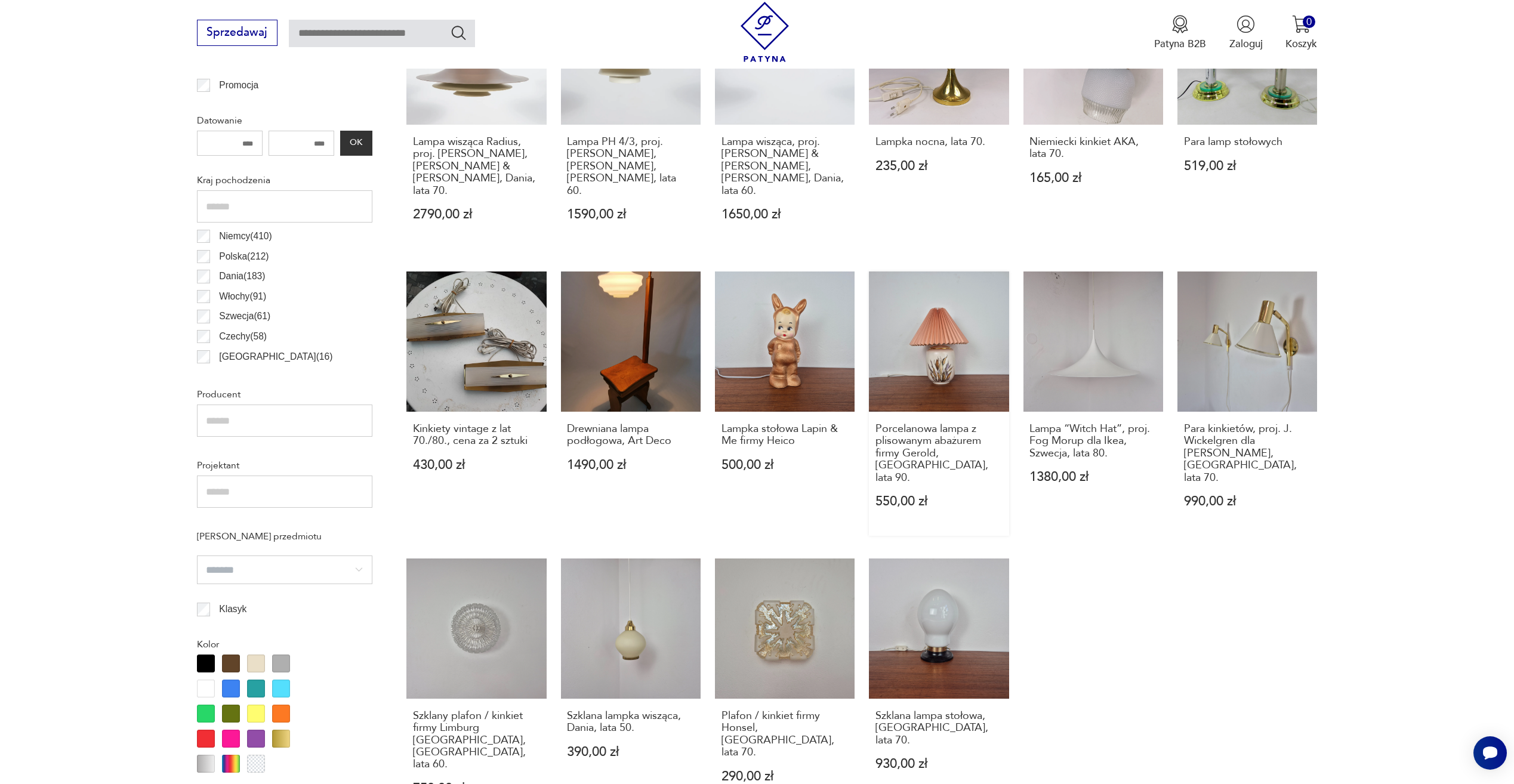
click at [985, 382] on link "Porcelanowa lampa z plisowanym abażurem firmy Gerold, [GEOGRAPHIC_DATA], lata 9…" at bounding box center [939, 403] width 140 height 265
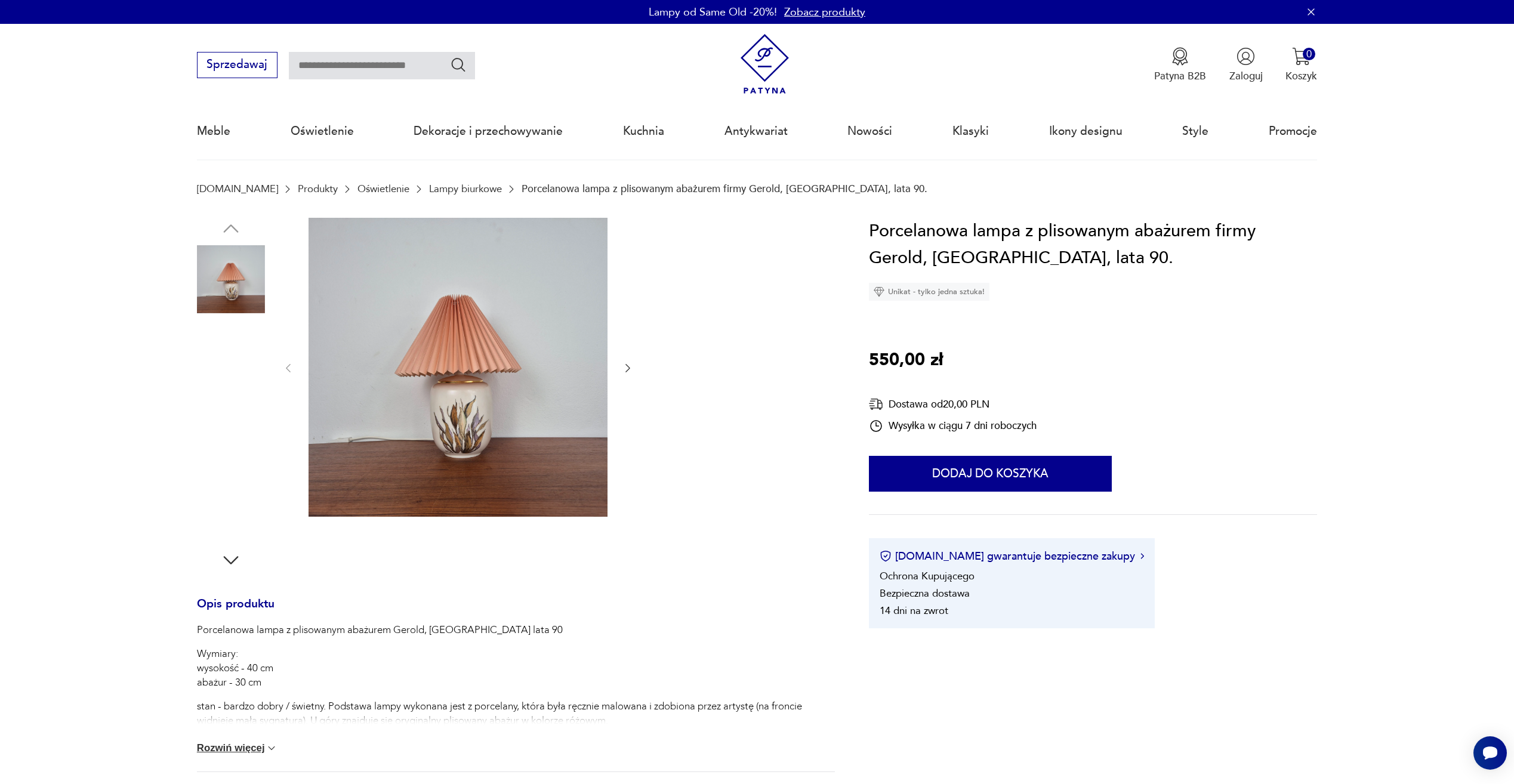
click at [211, 384] on img at bounding box center [231, 355] width 68 height 68
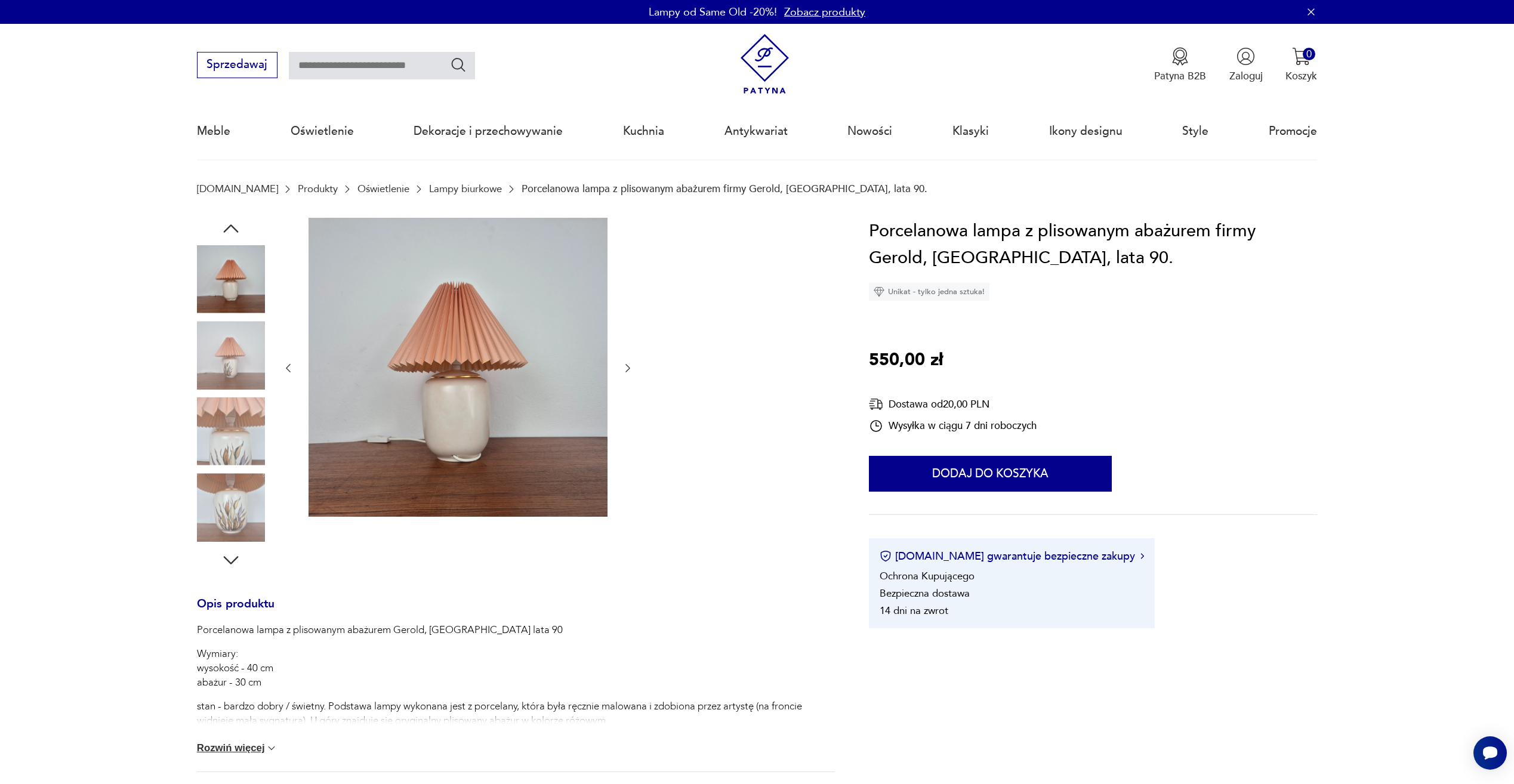
click at [200, 415] on img at bounding box center [231, 431] width 68 height 68
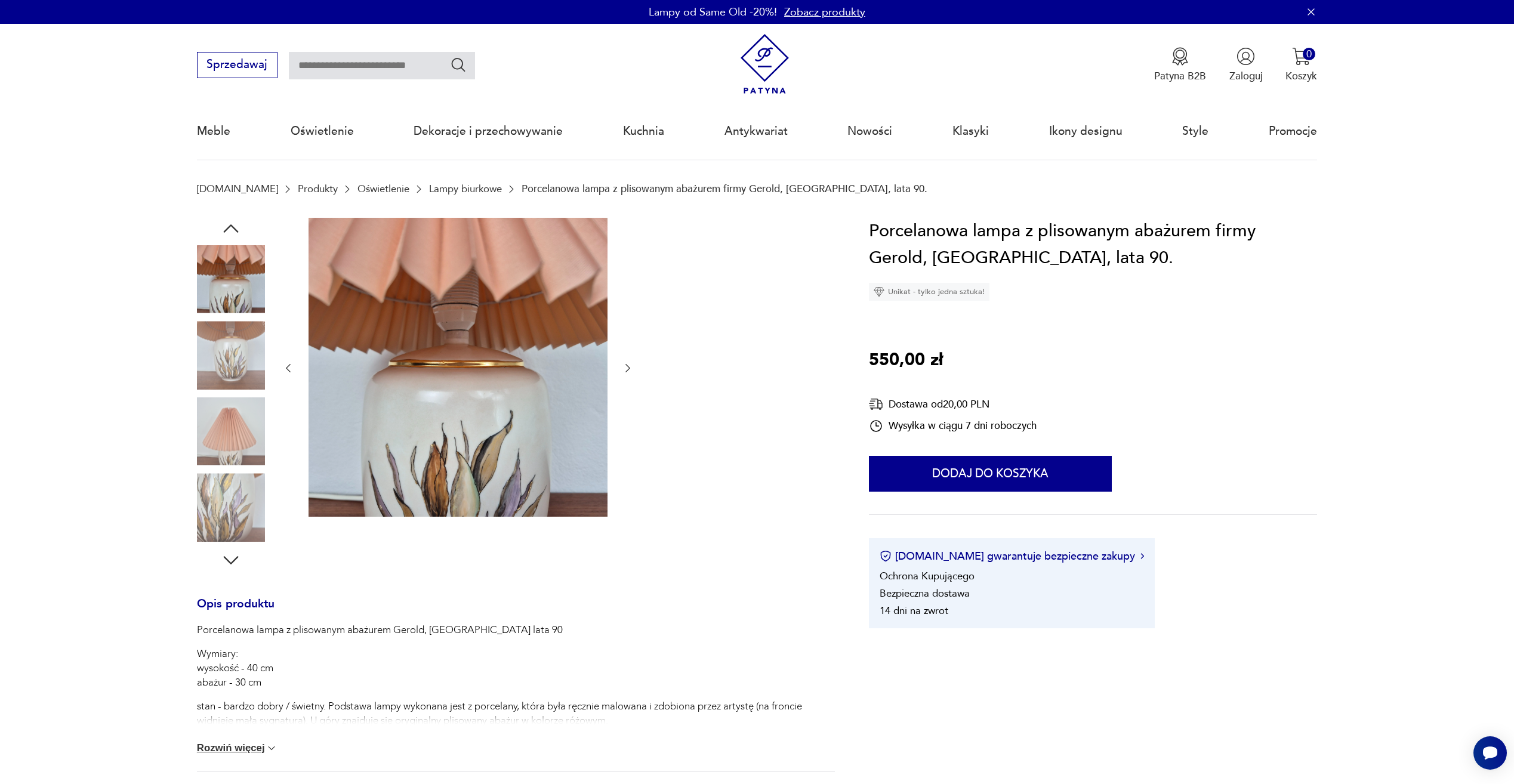
click at [211, 462] on img at bounding box center [231, 431] width 68 height 68
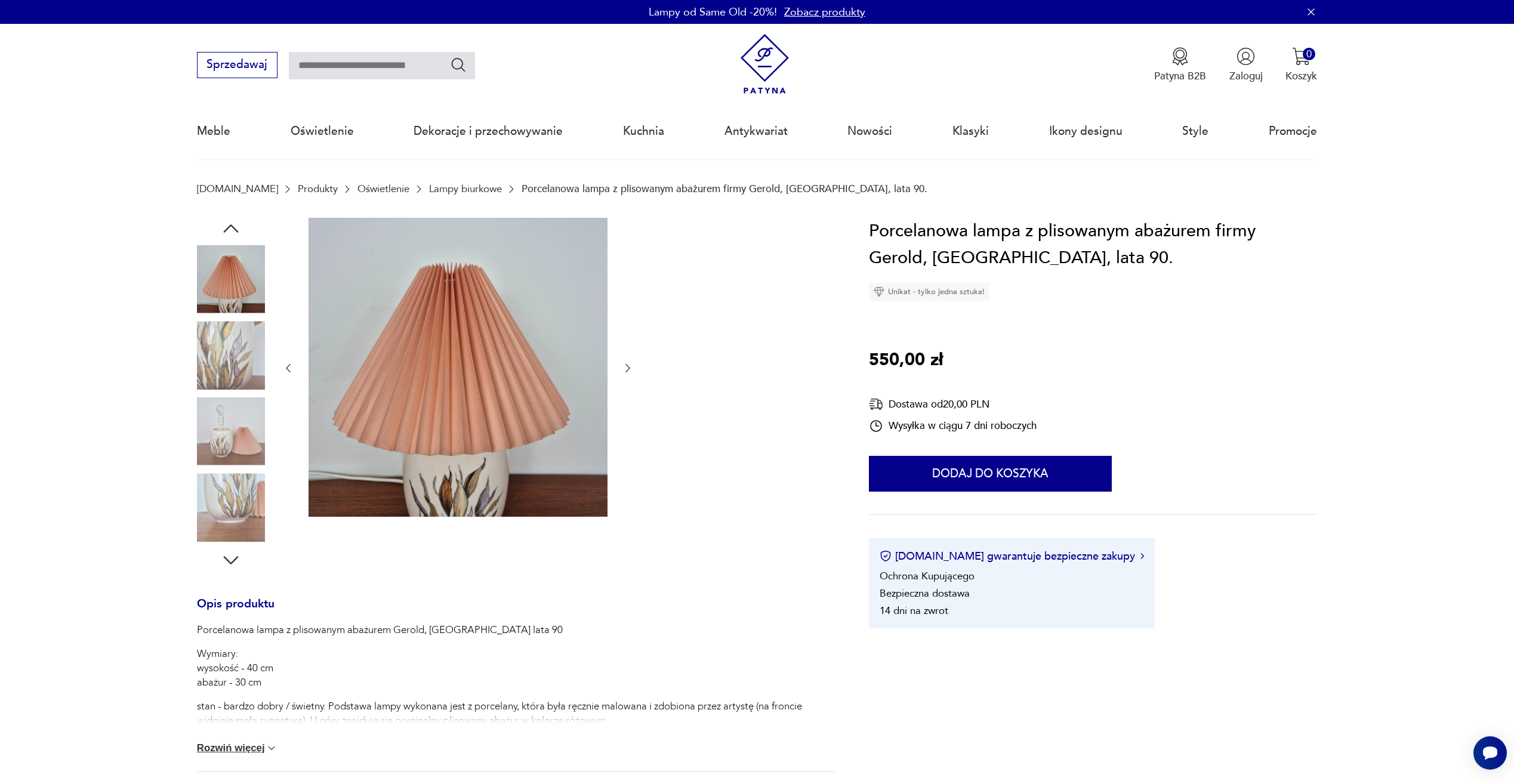
click at [211, 461] on img at bounding box center [231, 431] width 68 height 68
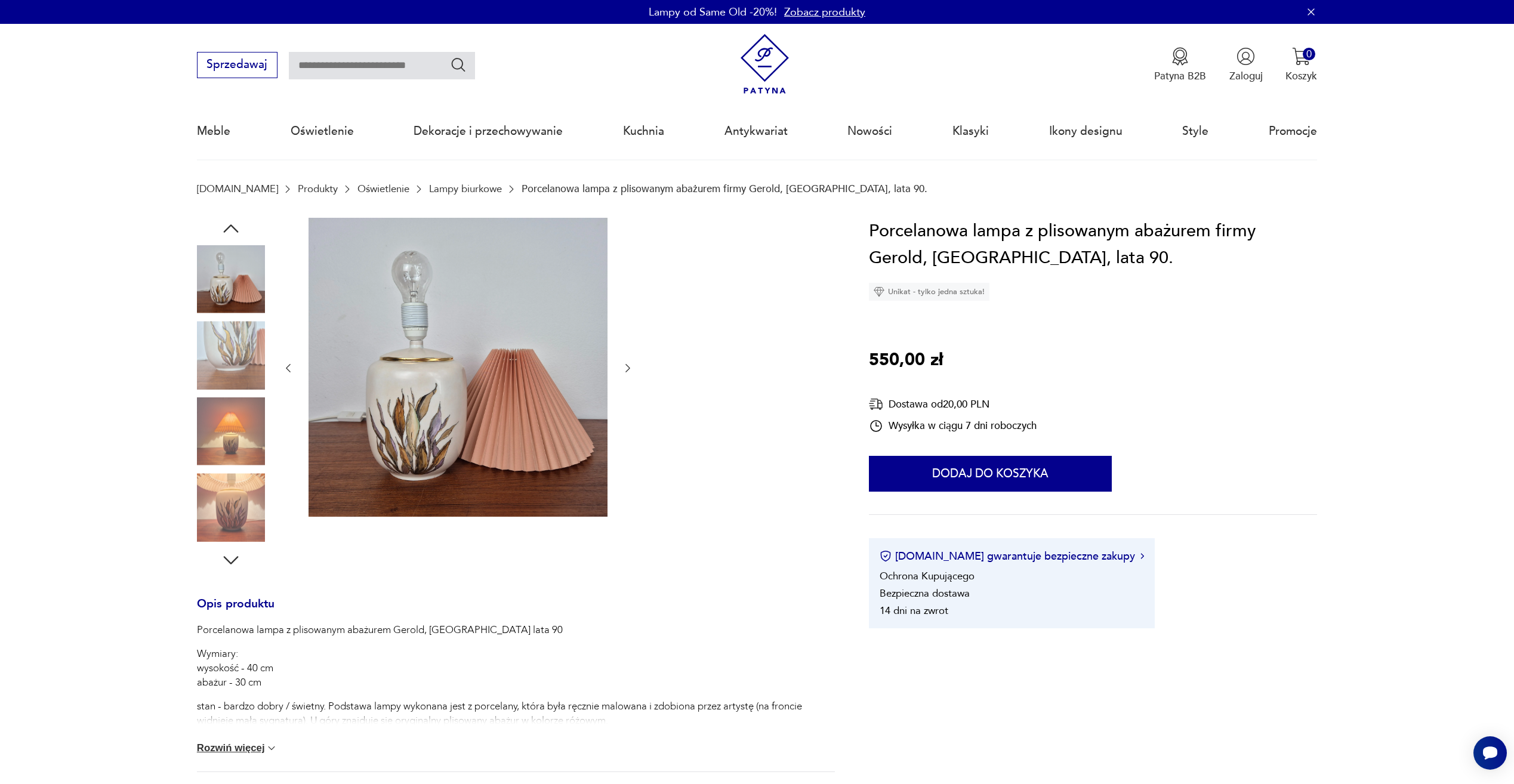
click at [247, 400] on img at bounding box center [231, 431] width 68 height 68
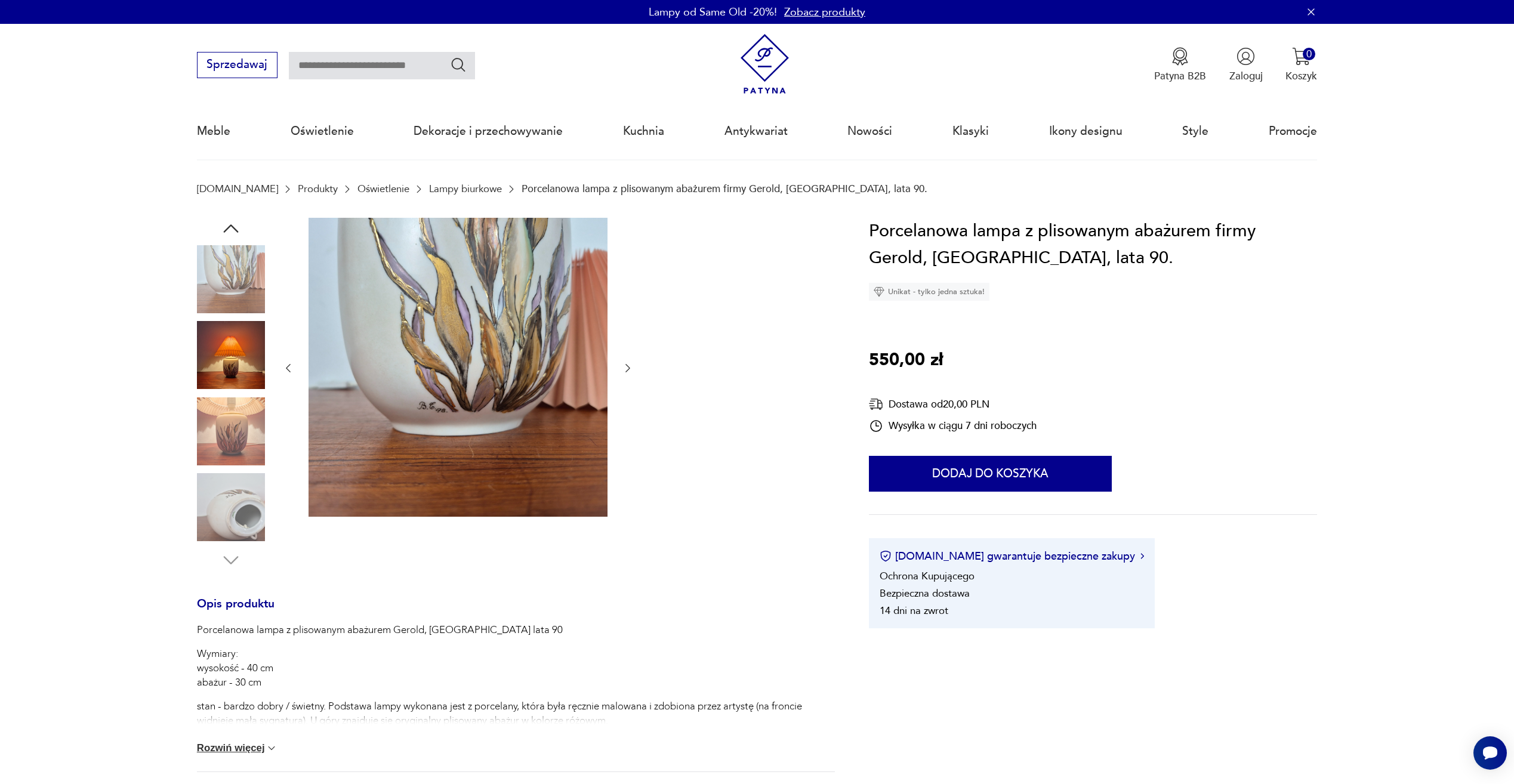
click at [247, 400] on img at bounding box center [231, 431] width 68 height 68
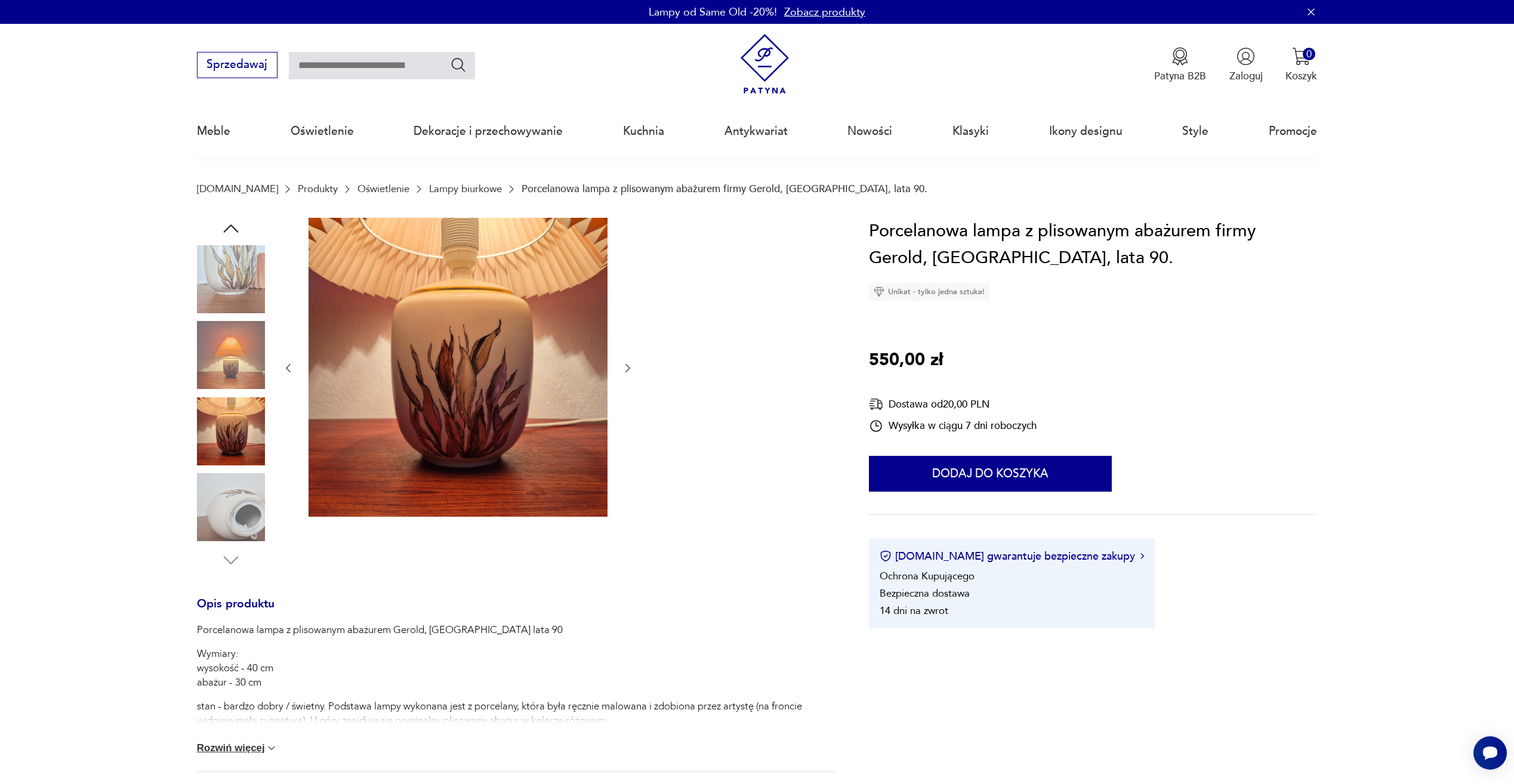
click at [247, 409] on img at bounding box center [231, 431] width 68 height 68
click at [252, 348] on img at bounding box center [231, 355] width 68 height 68
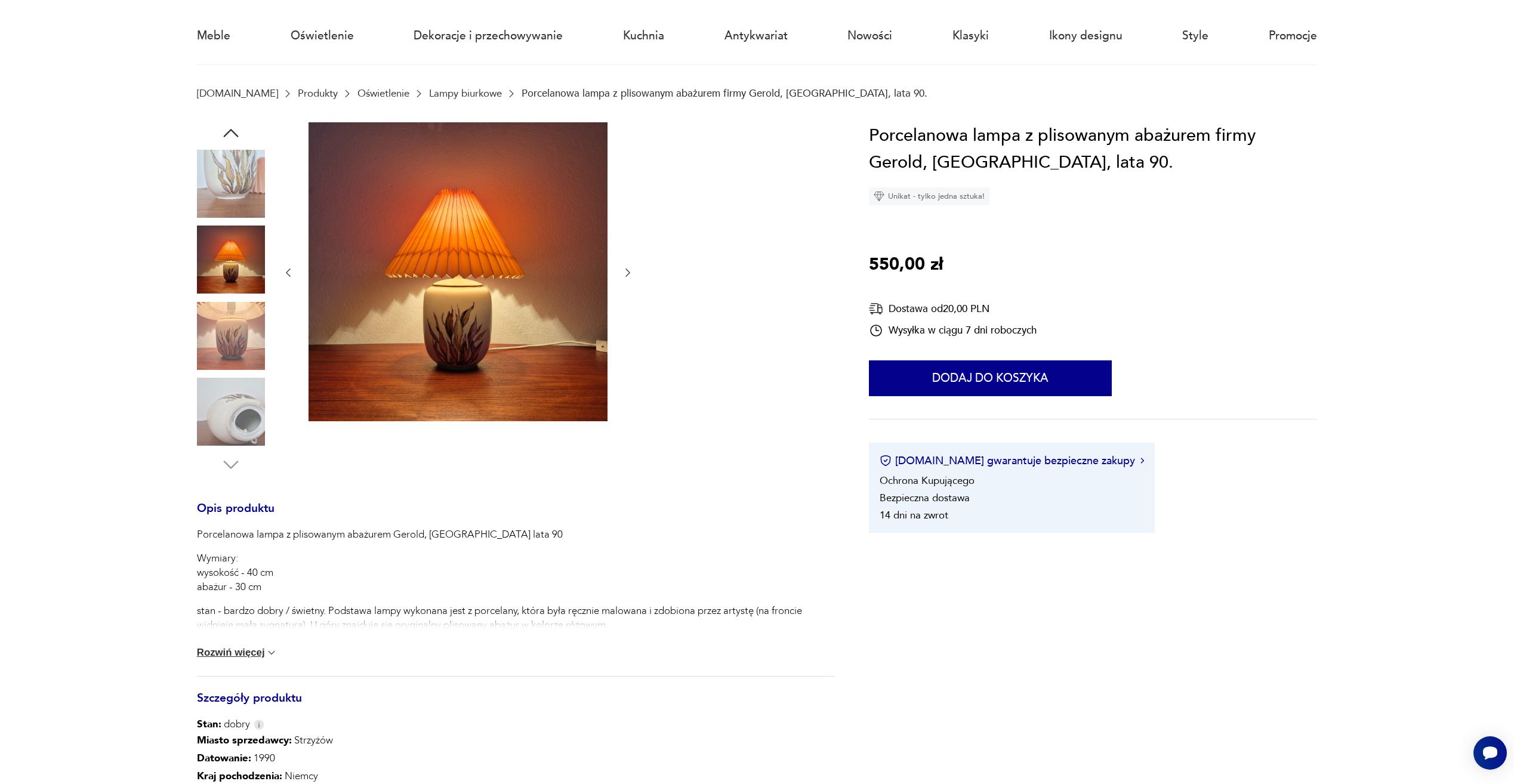
scroll to position [119, 0]
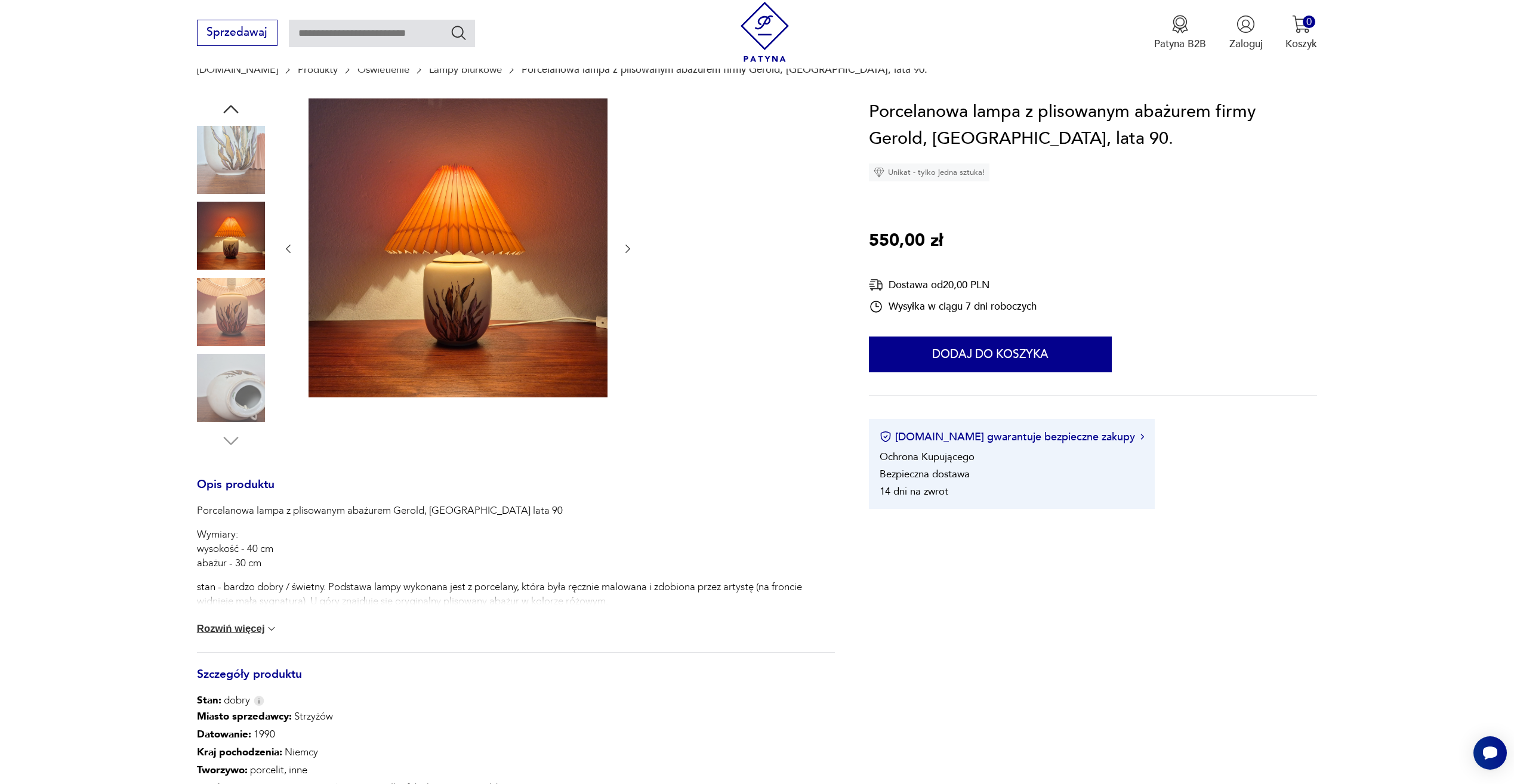
click at [229, 630] on button "Rozwiń więcej" at bounding box center [238, 628] width 81 height 12
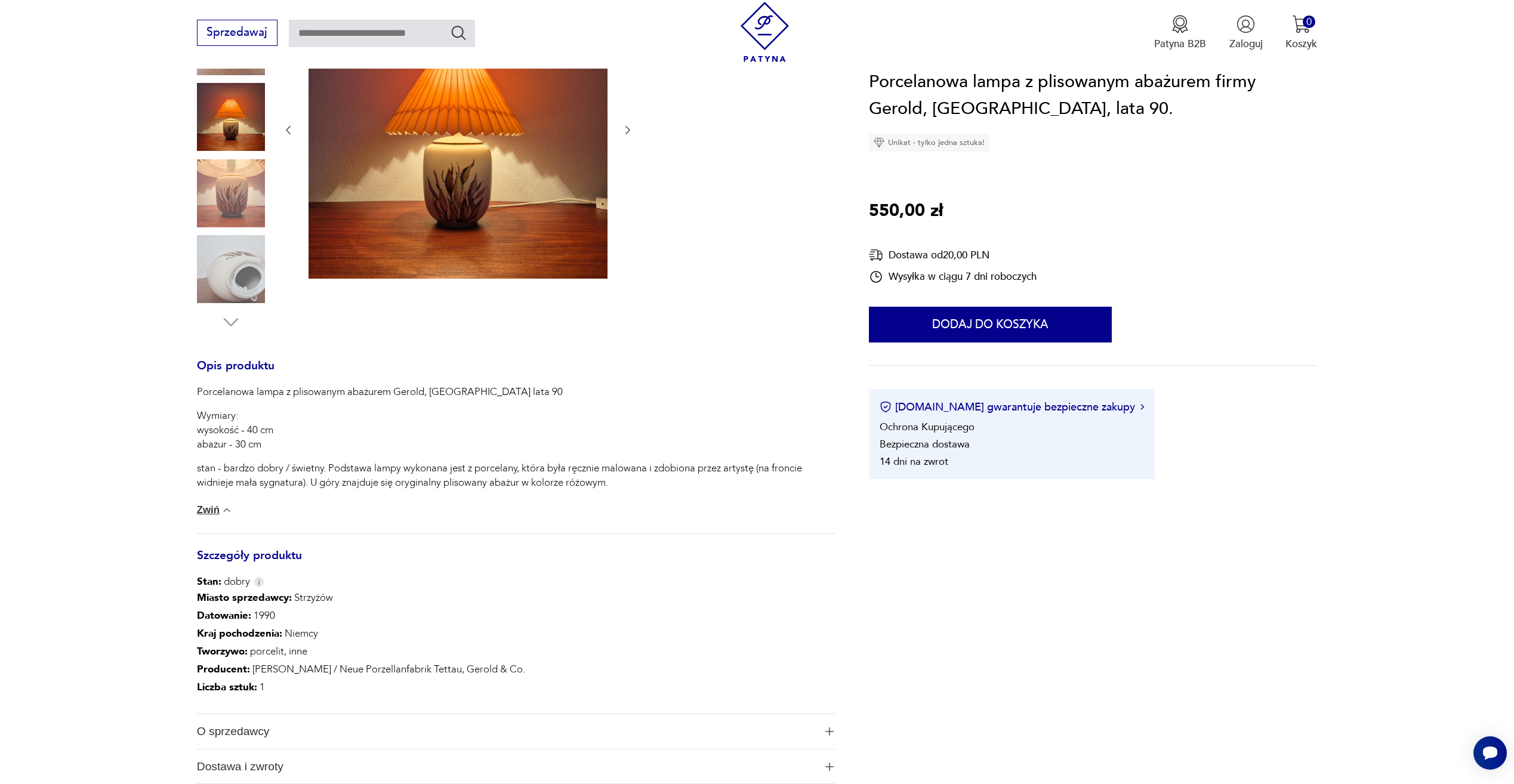
scroll to position [239, 0]
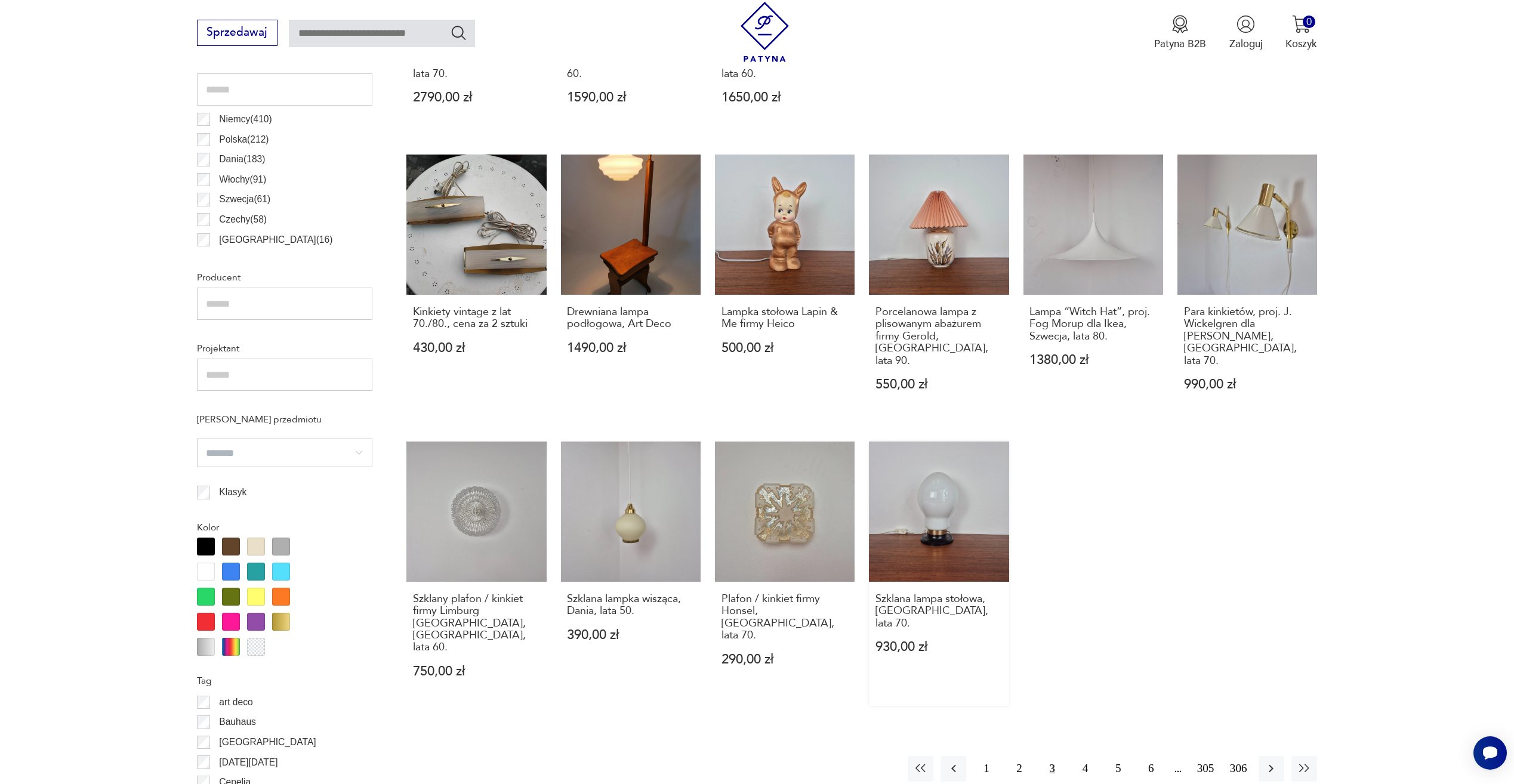
scroll to position [712, 0]
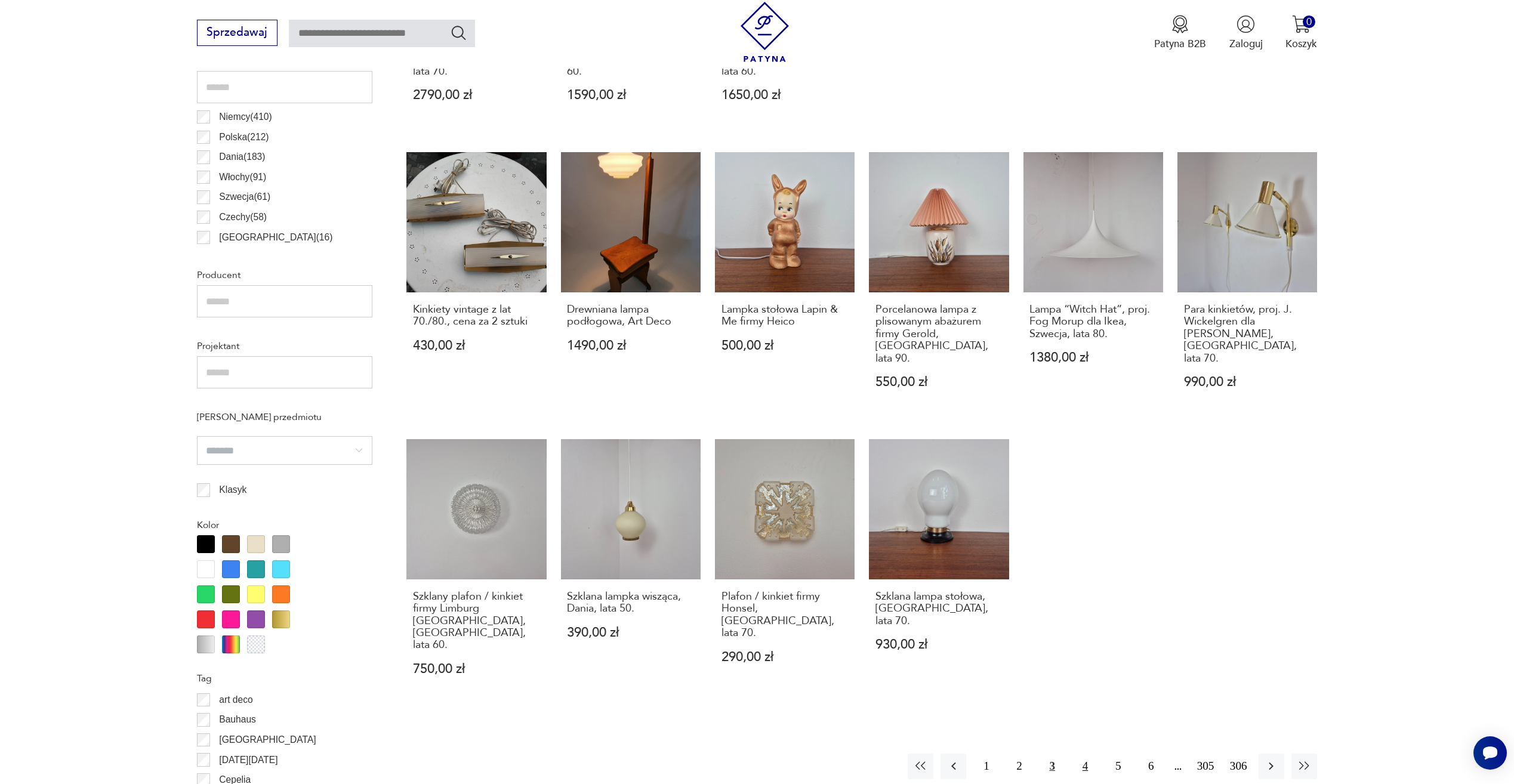
click at [1076, 754] on button "4" at bounding box center [1086, 767] width 26 height 26
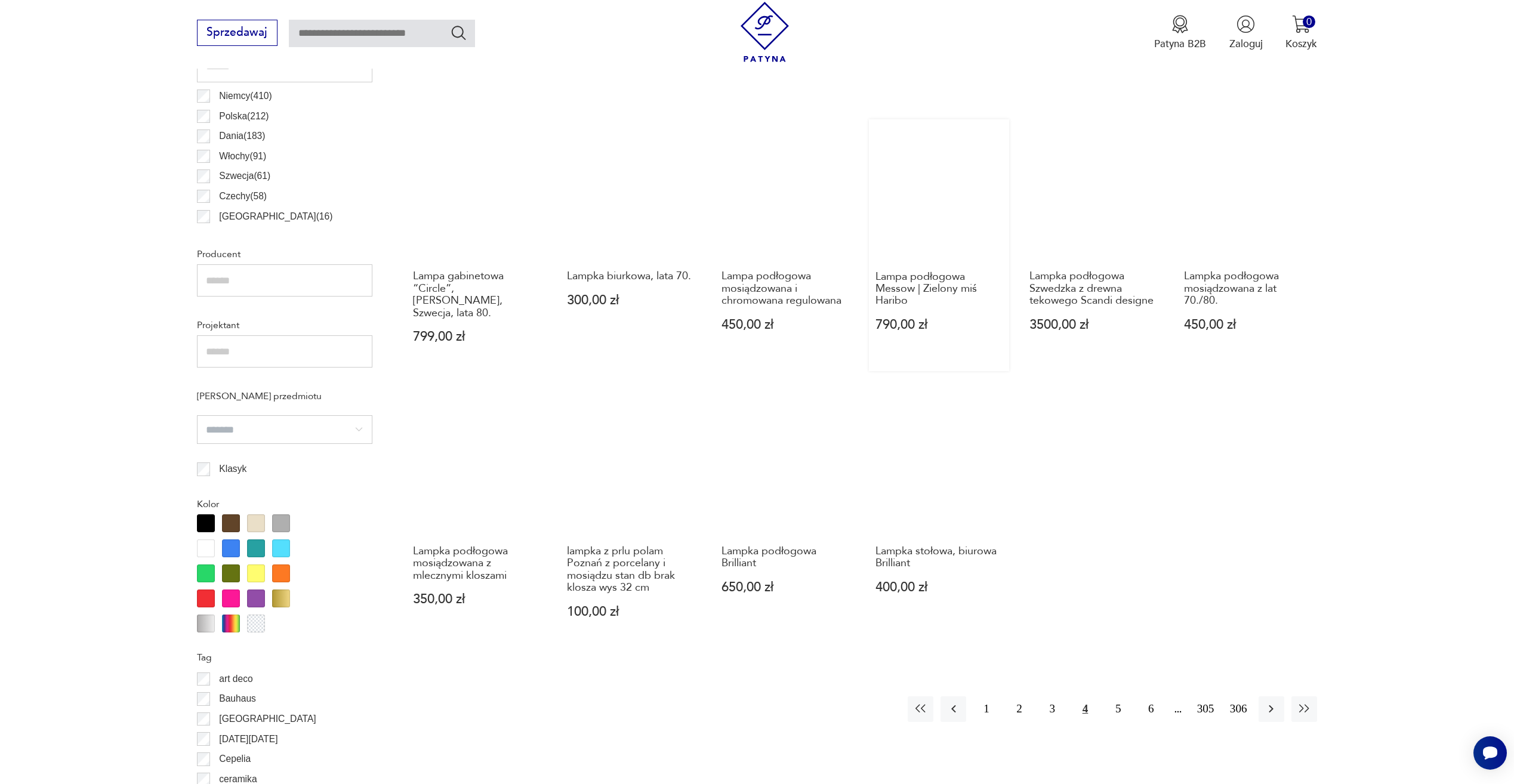
scroll to position [772, 0]
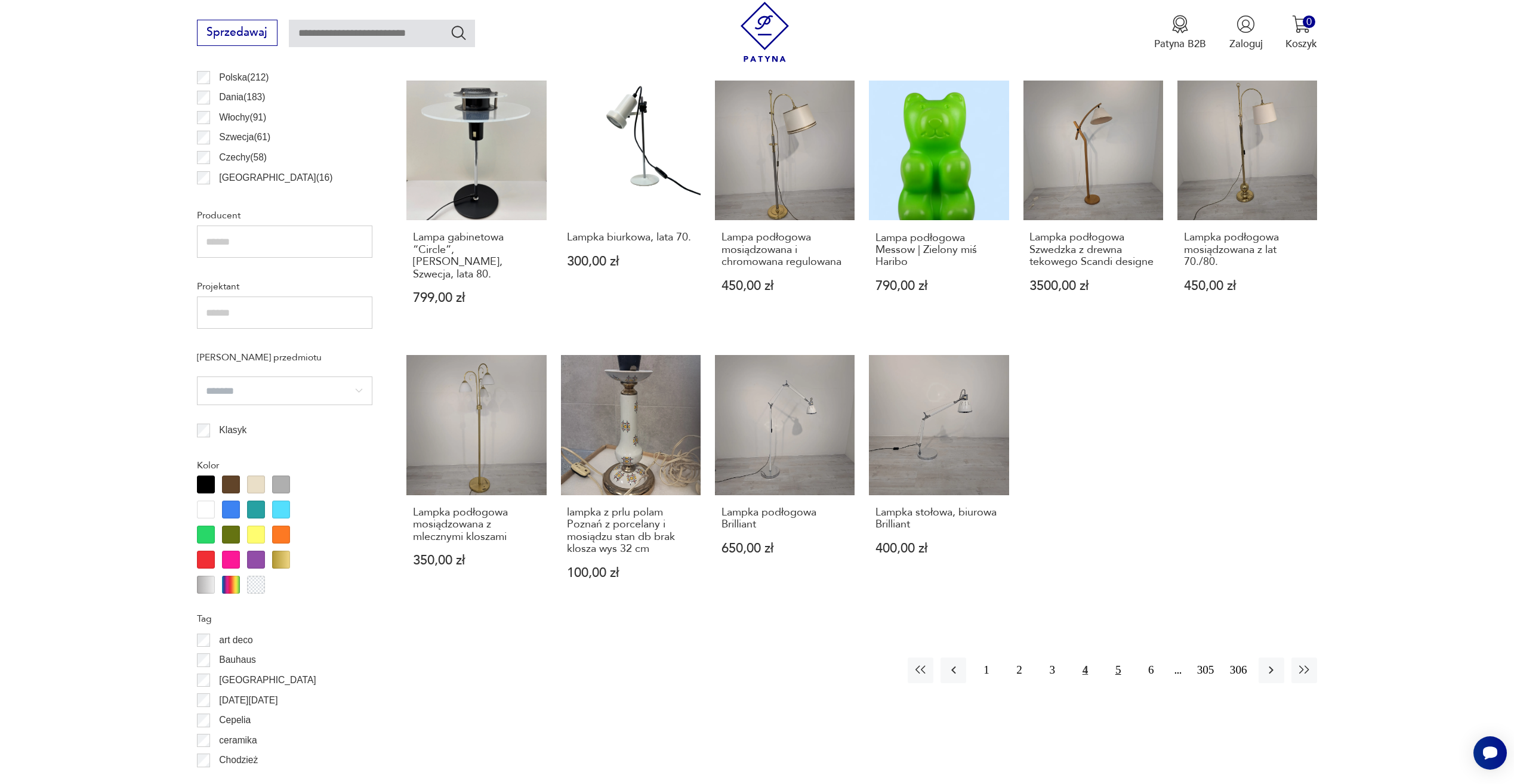
click at [1119, 658] on button "5" at bounding box center [1119, 671] width 26 height 26
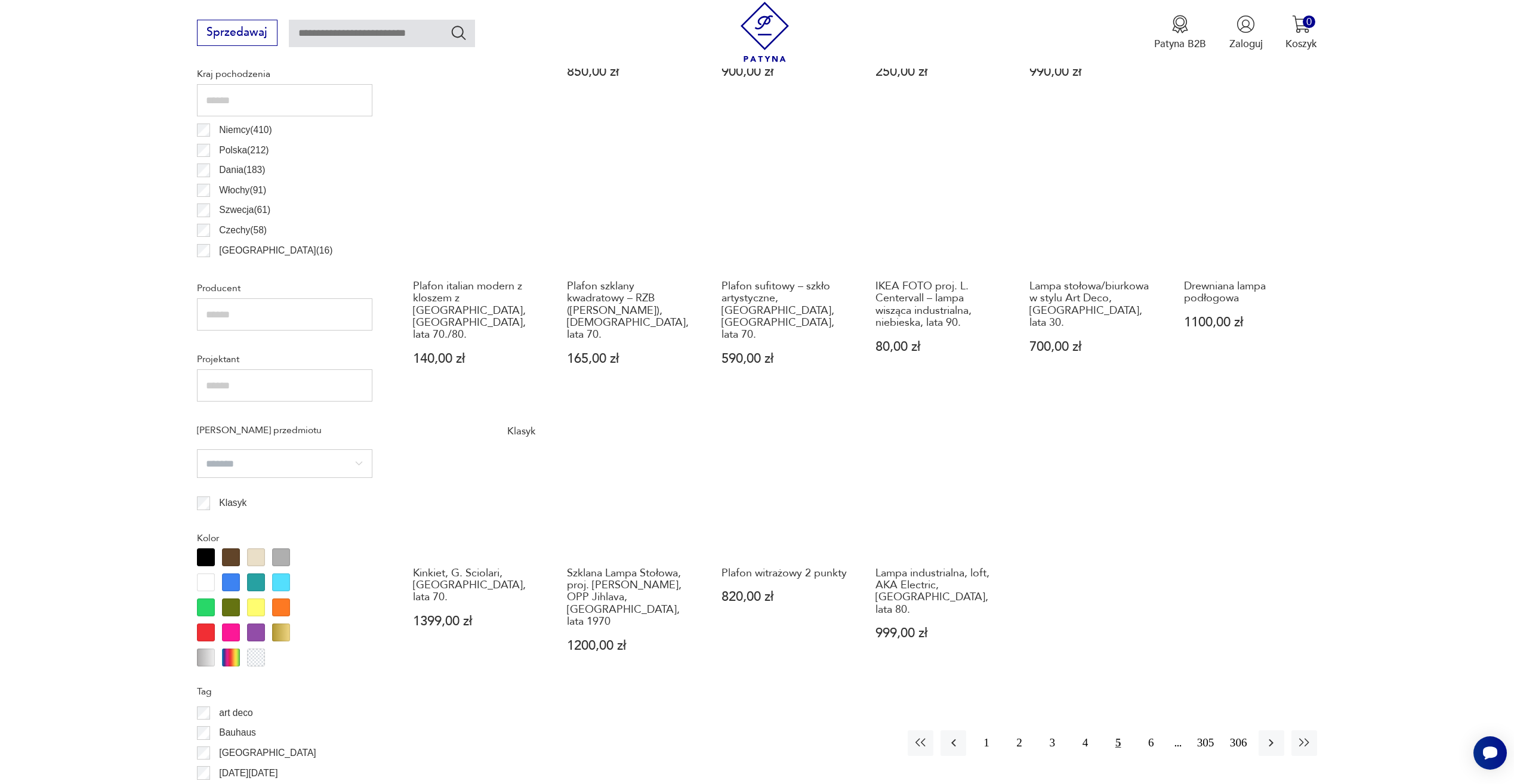
scroll to position [712, 0]
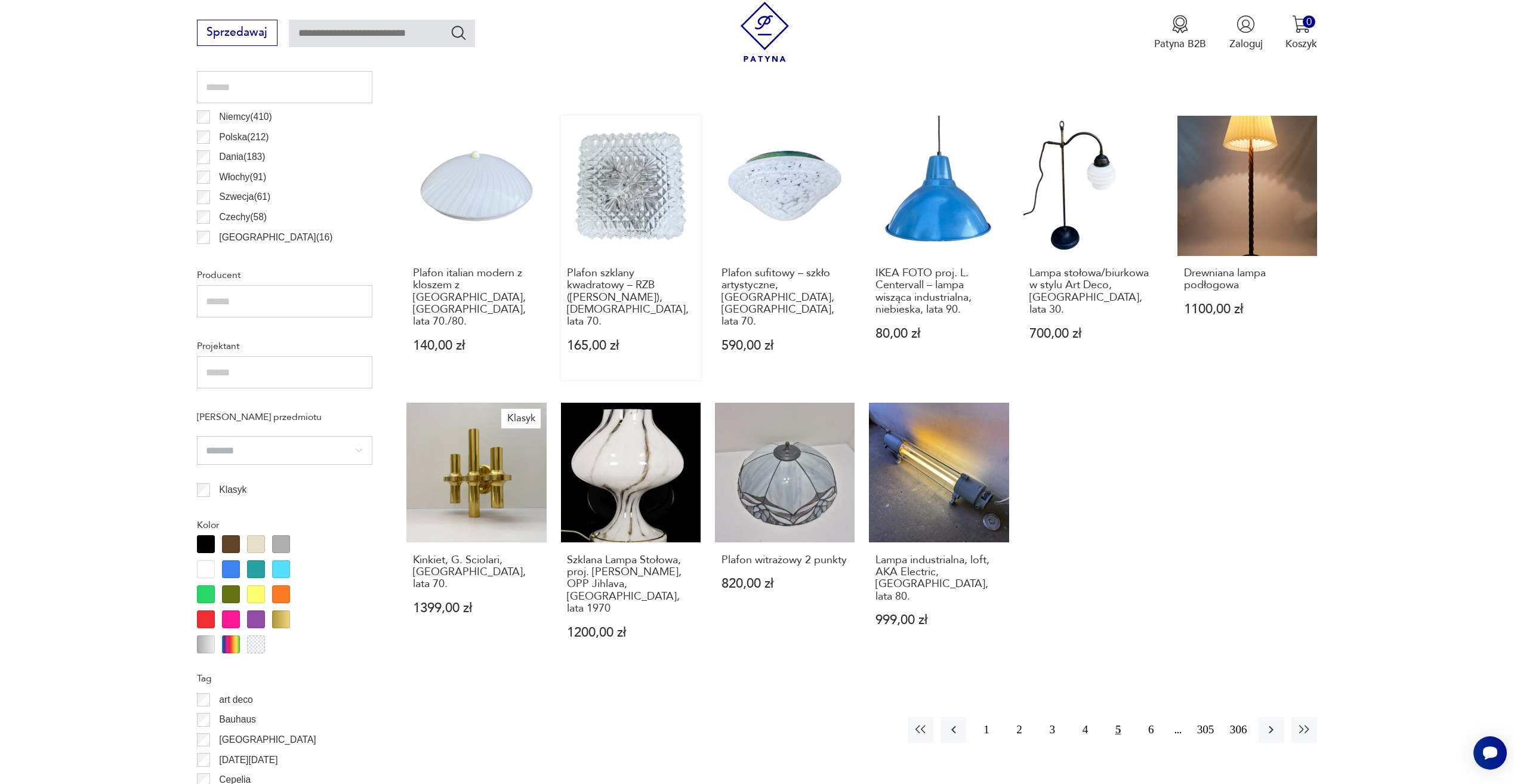
click at [603, 215] on link "Plafon szklany kwadratowy – RZB ([PERSON_NAME]), [DEMOGRAPHIC_DATA], lata 70. 1…" at bounding box center [631, 247] width 140 height 265
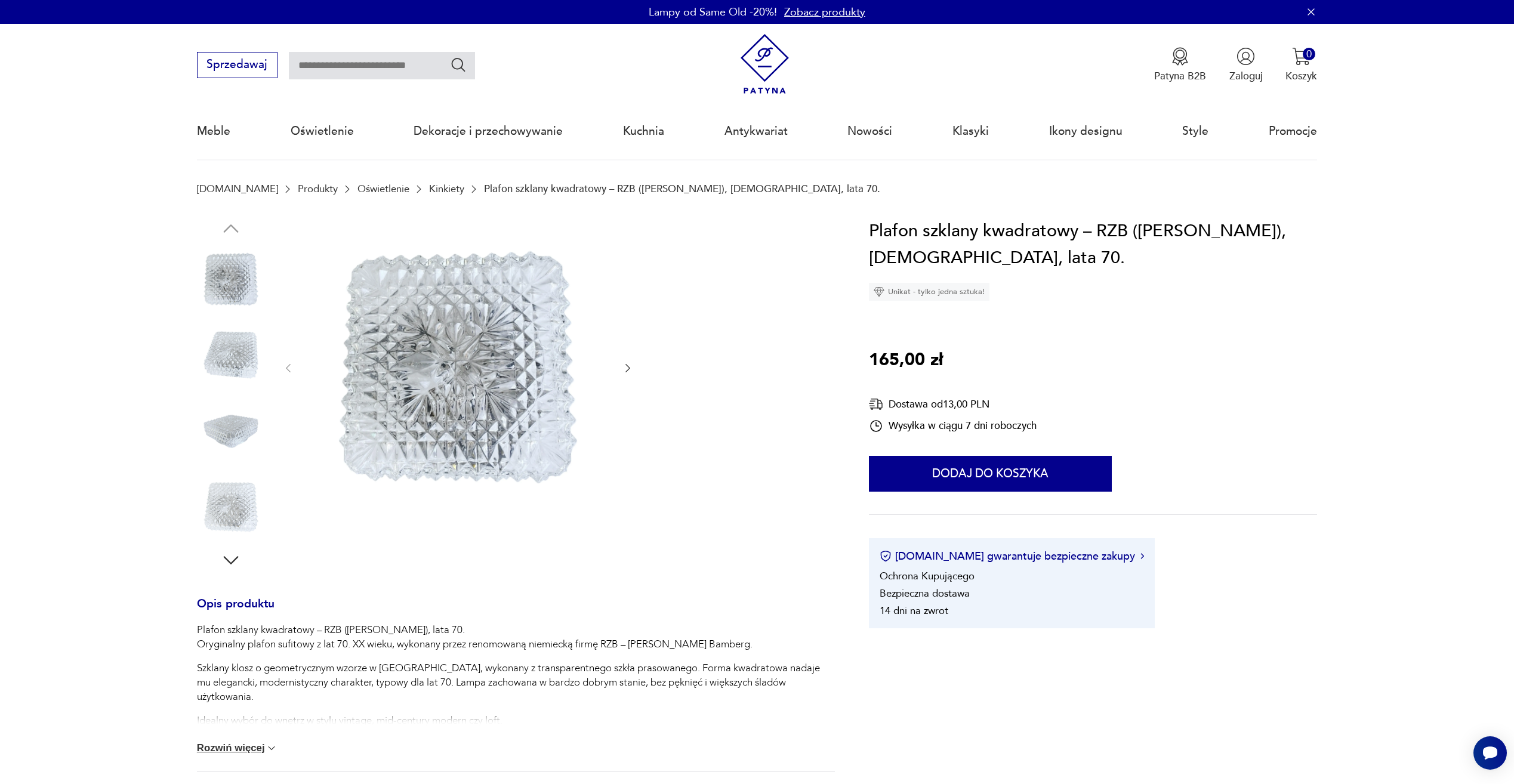
click at [231, 370] on img at bounding box center [231, 355] width 68 height 68
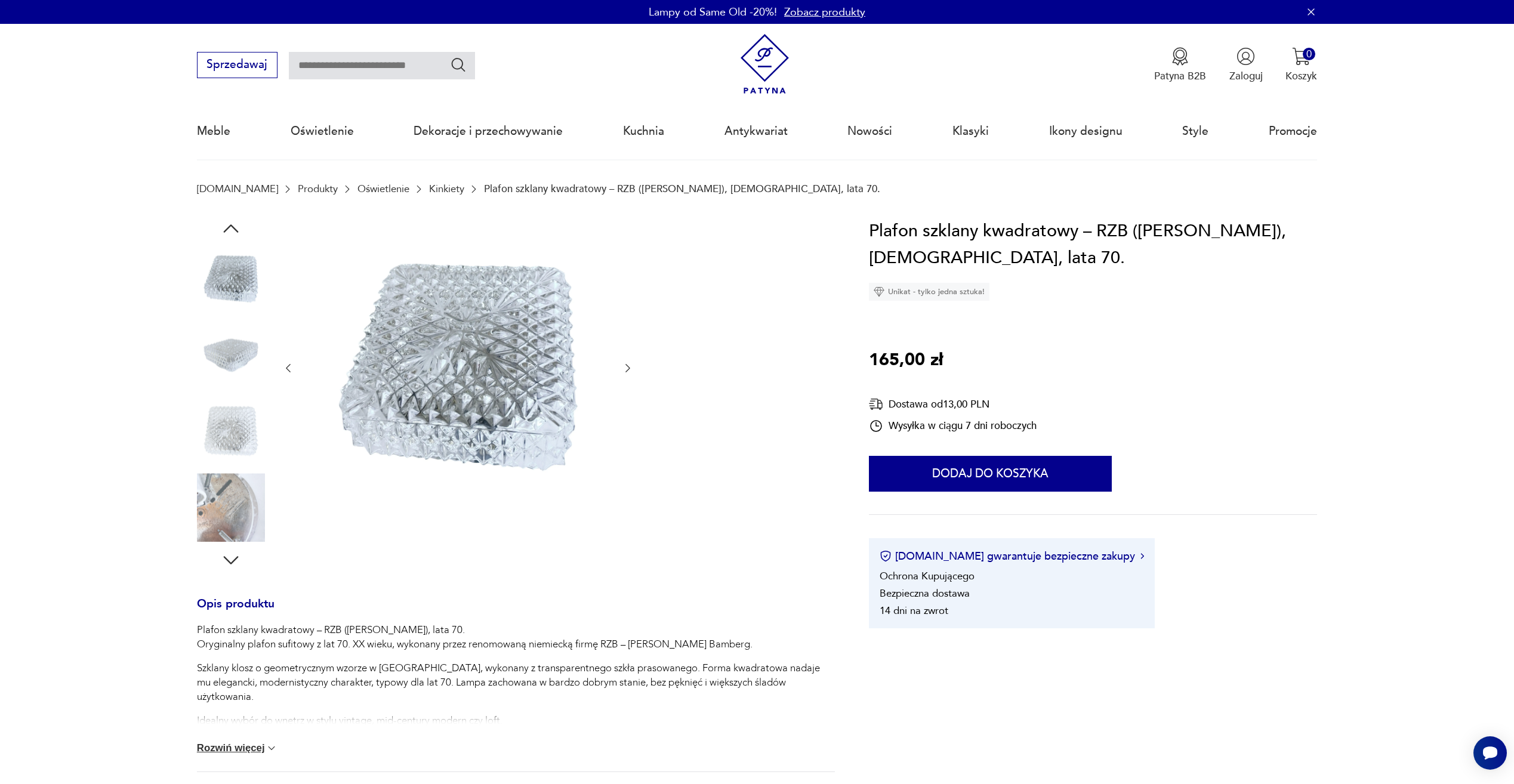
click at [245, 431] on img at bounding box center [231, 431] width 68 height 68
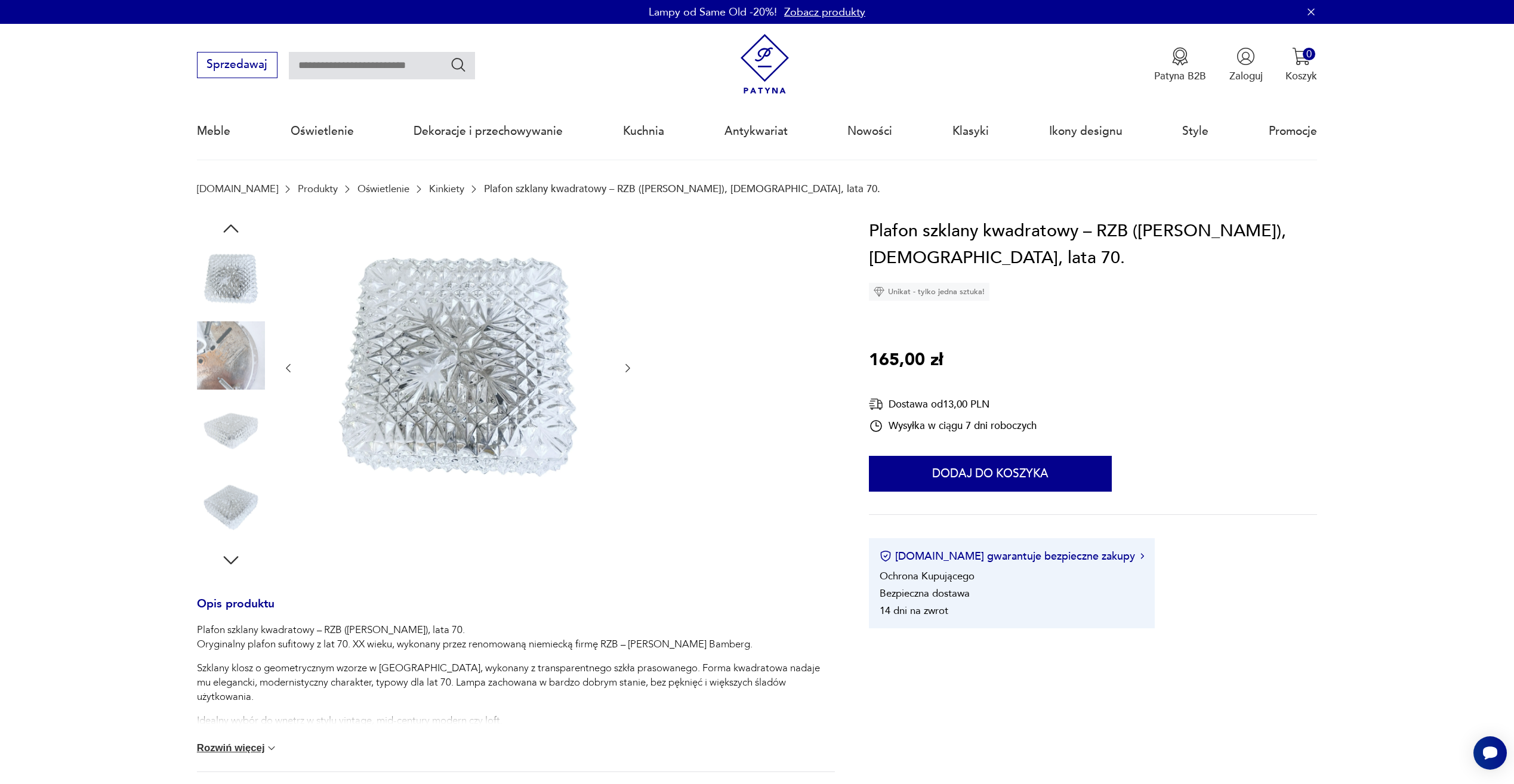
click at [232, 398] on img at bounding box center [231, 431] width 68 height 68
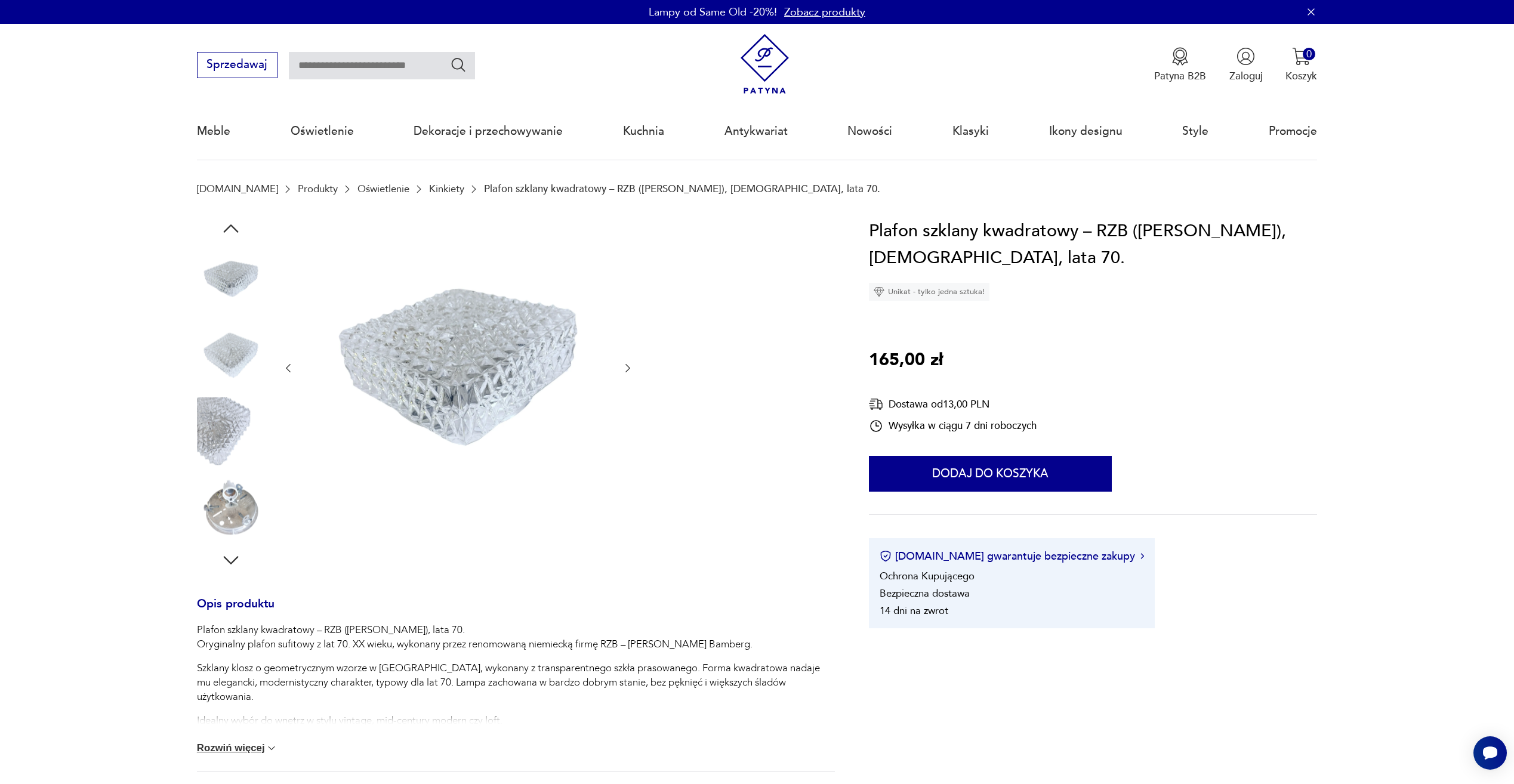
click at [233, 460] on img at bounding box center [231, 431] width 68 height 68
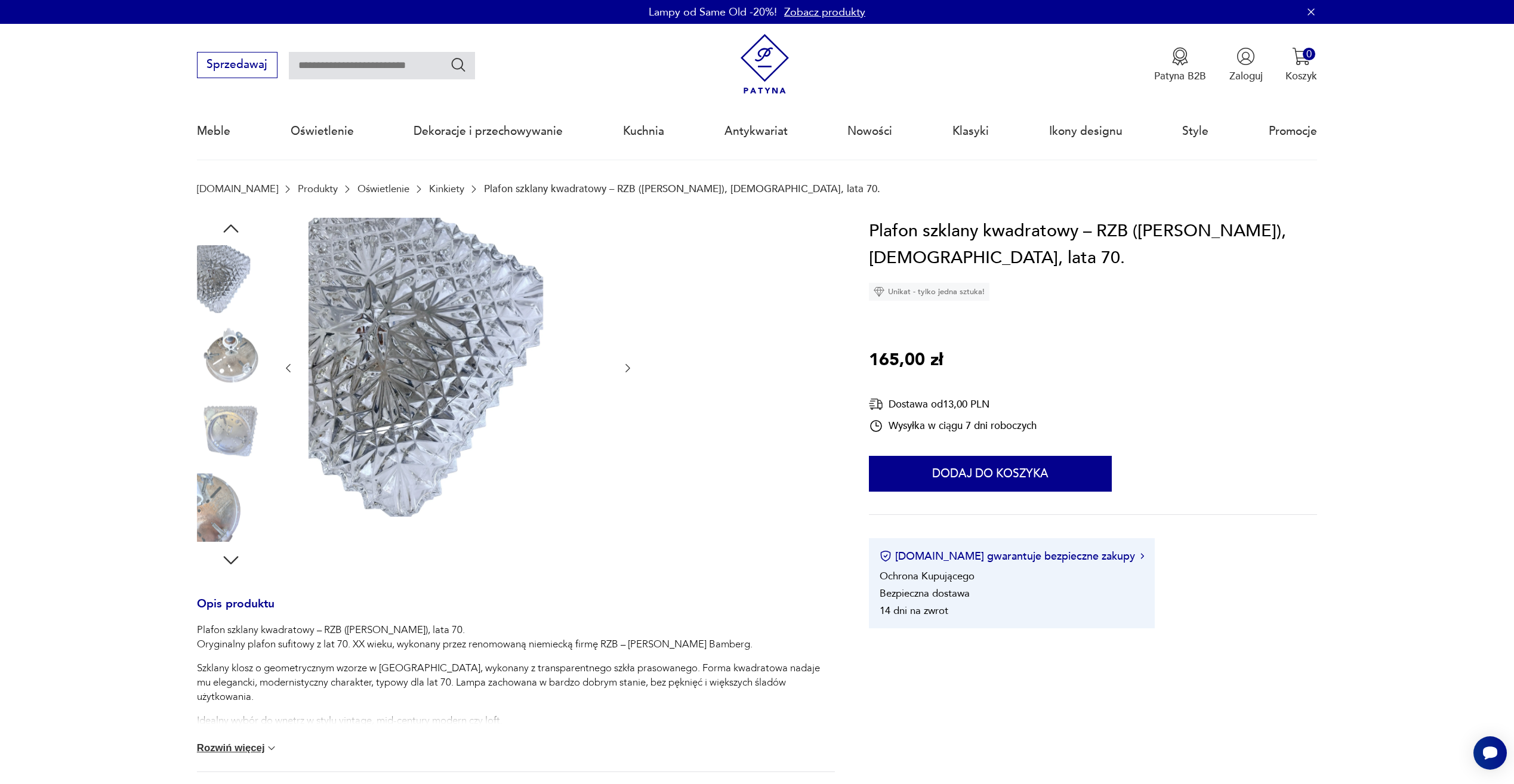
click at [240, 402] on img at bounding box center [231, 431] width 68 height 68
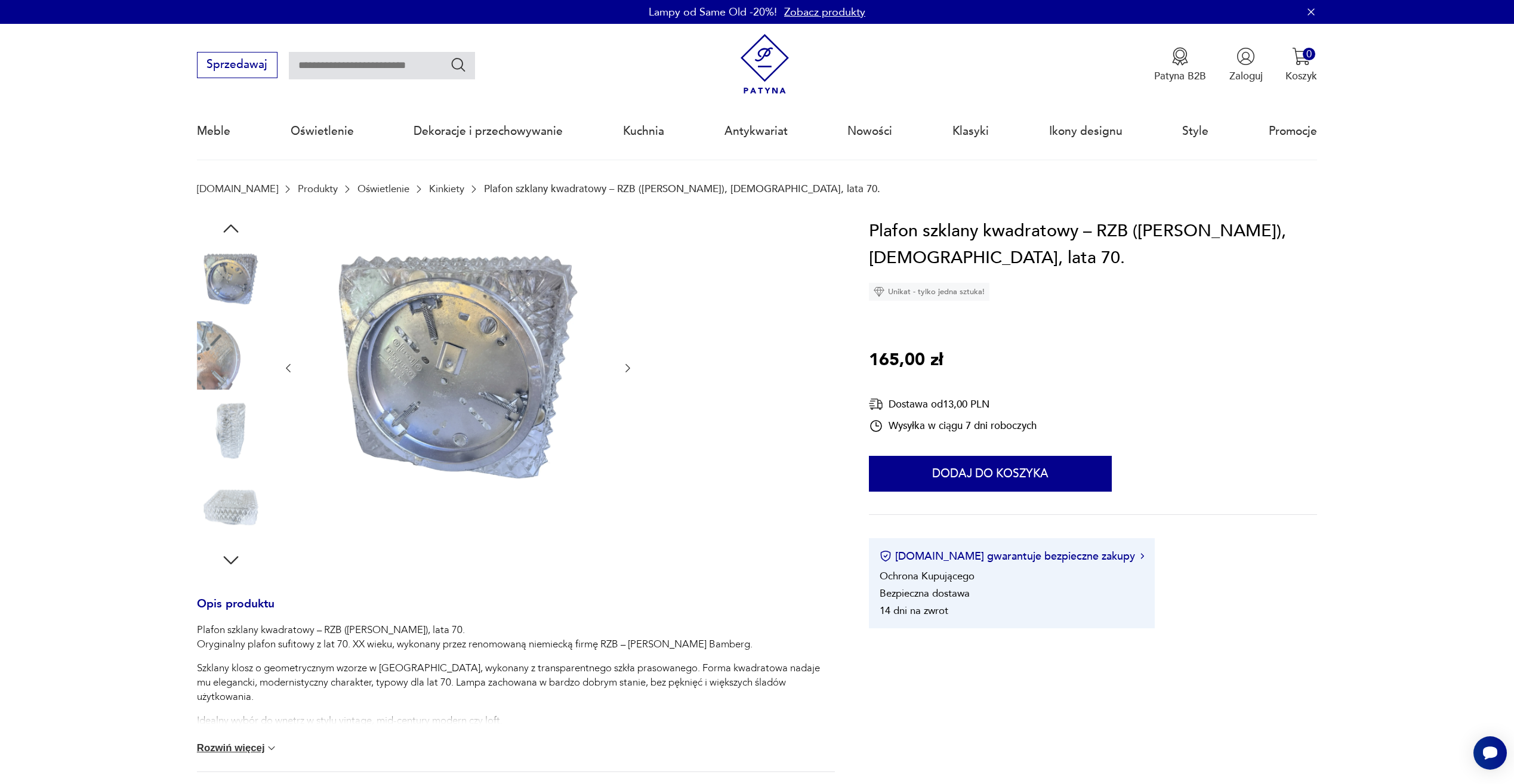
click at [240, 377] on img at bounding box center [231, 355] width 68 height 68
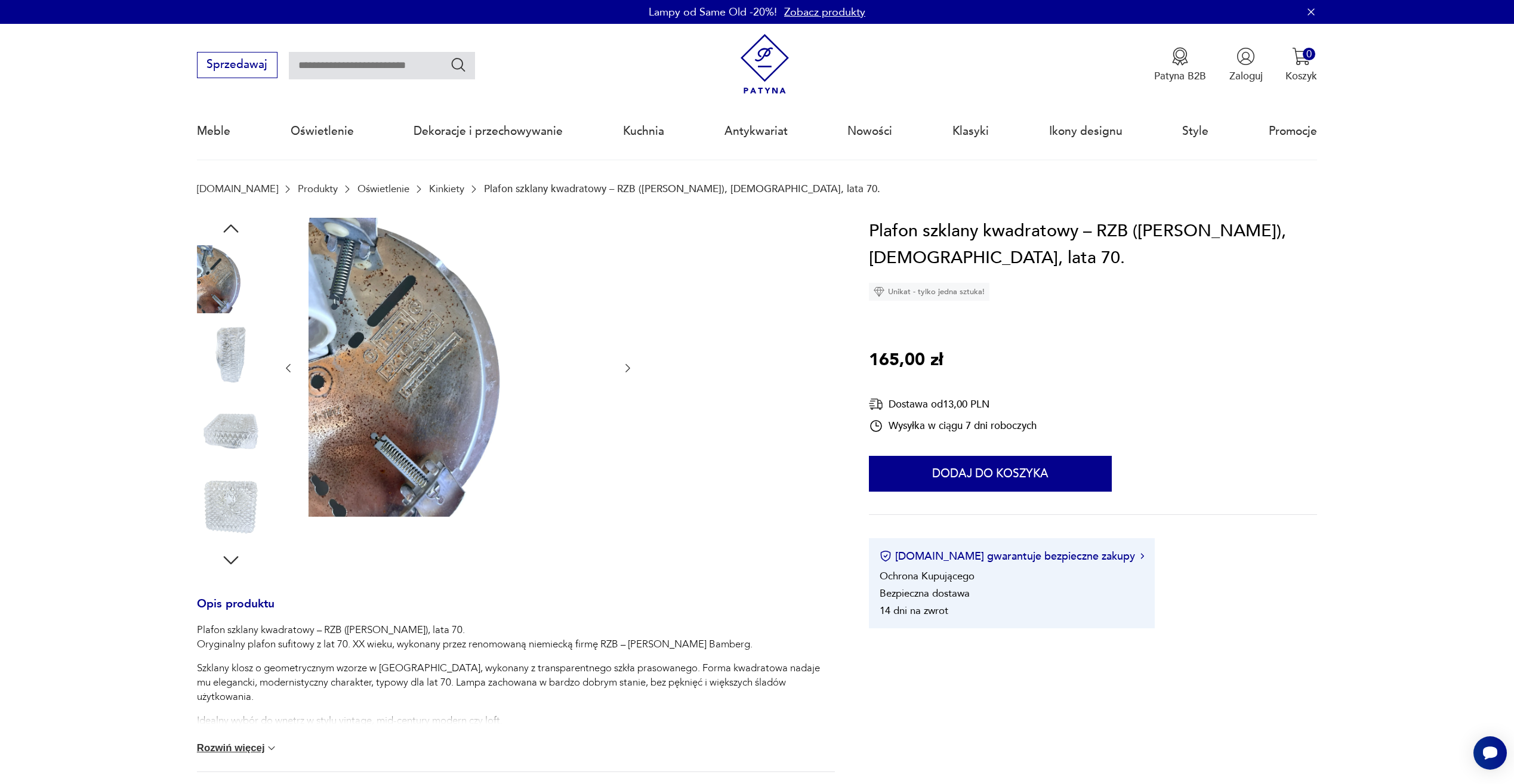
click at [238, 410] on img at bounding box center [231, 431] width 68 height 68
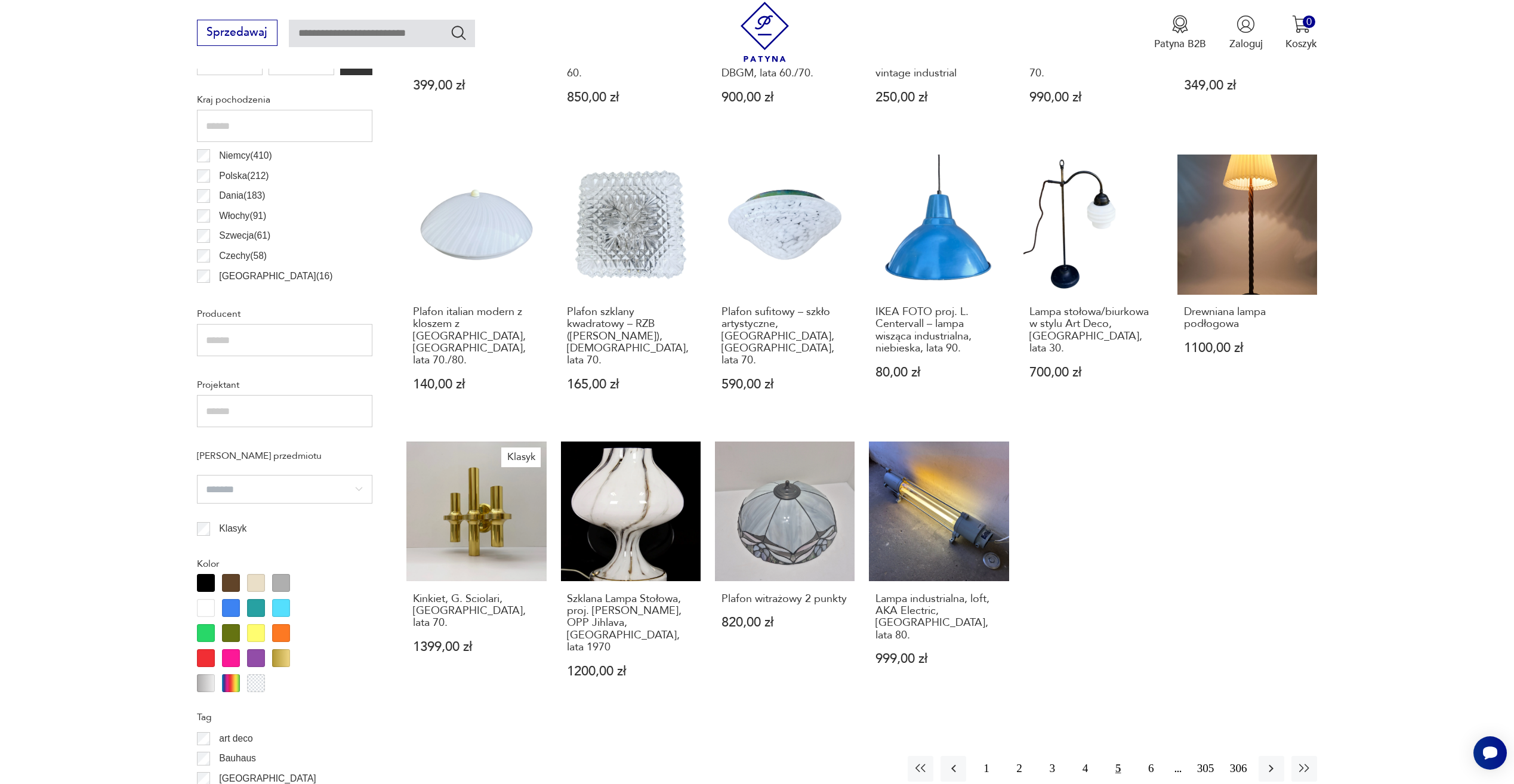
scroll to position [653, 0]
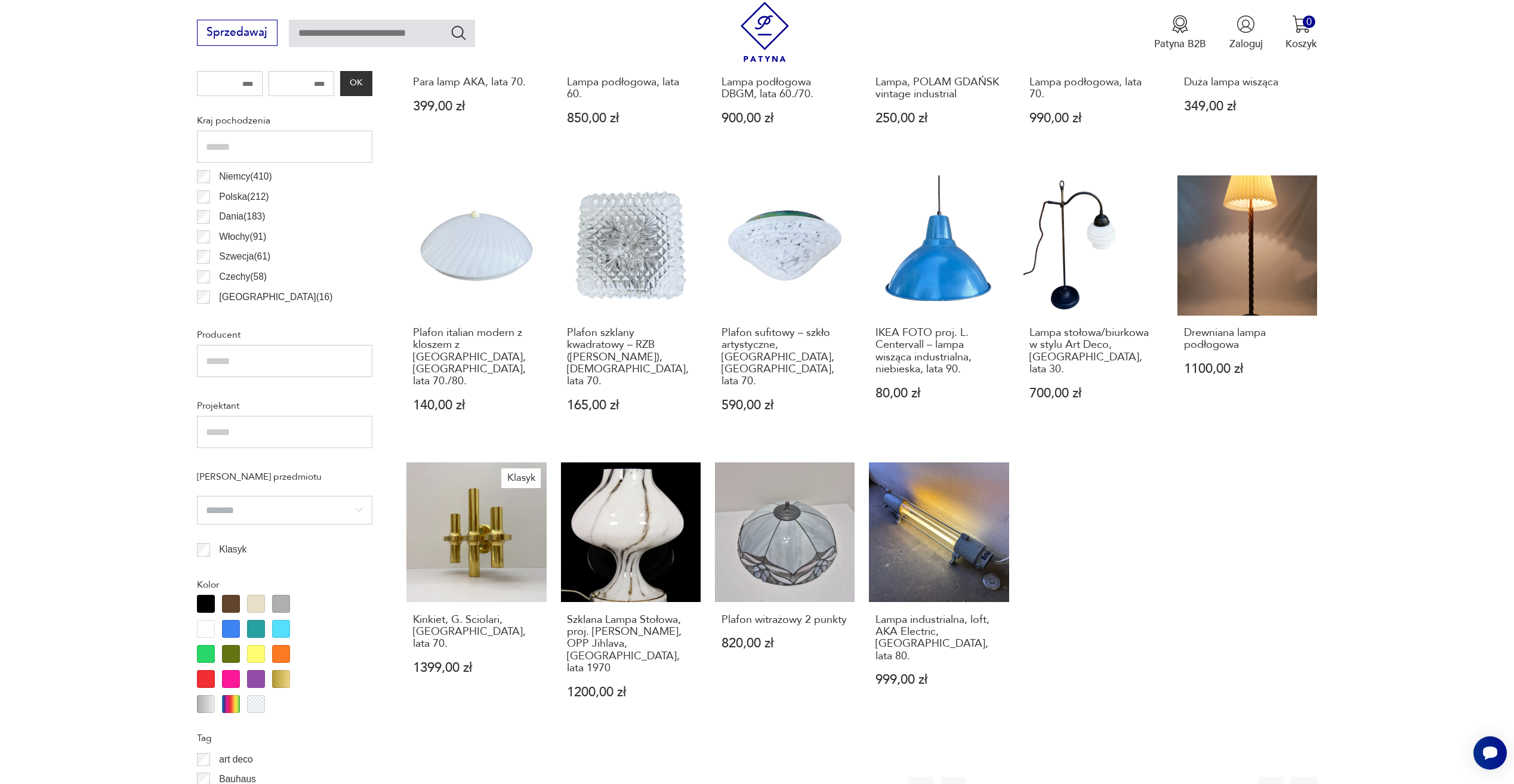
click at [1142, 777] on button "6" at bounding box center [1151, 790] width 26 height 26
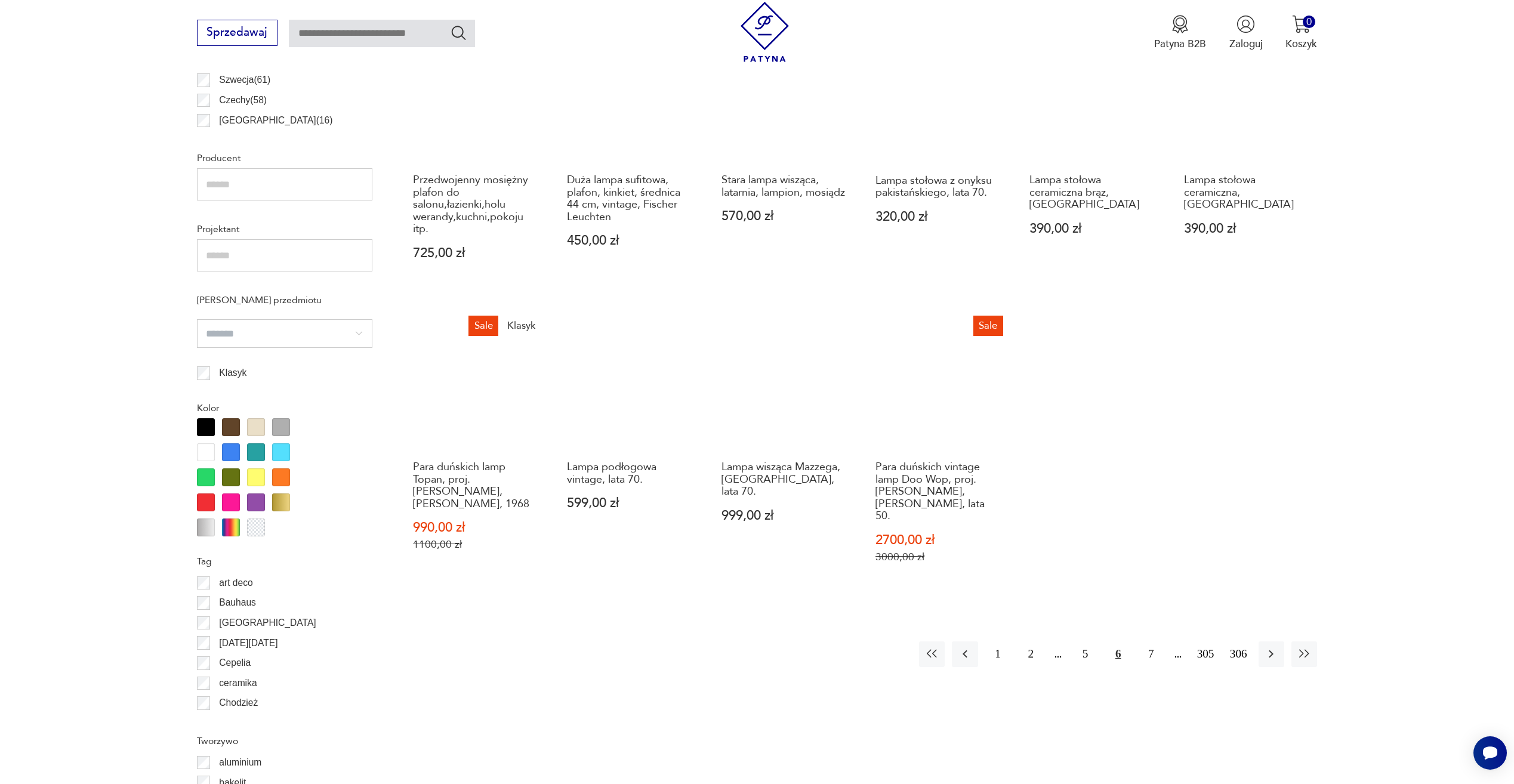
scroll to position [832, 0]
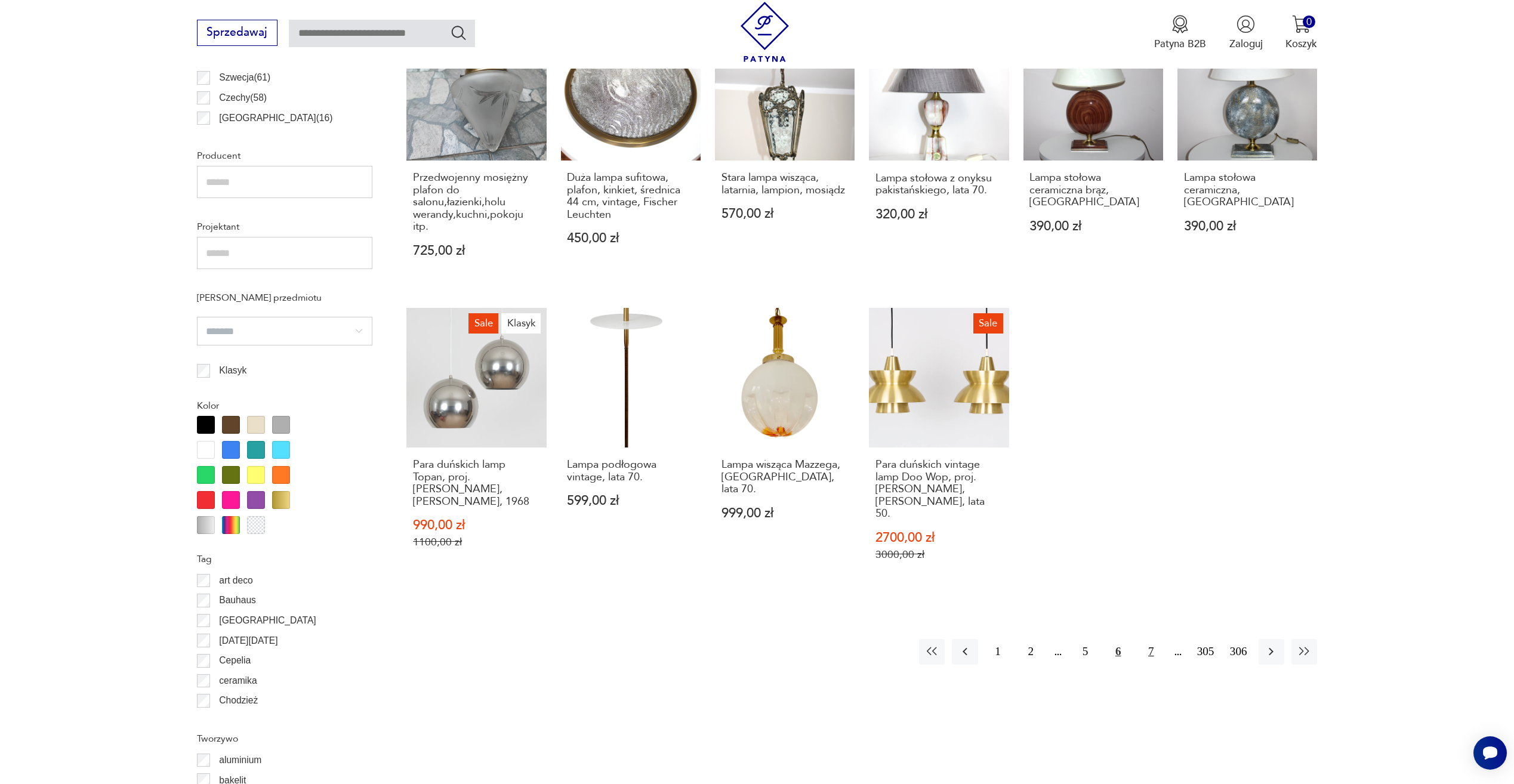
click at [1138, 646] on div "1 2 5 6 7 305 306" at bounding box center [1118, 652] width 398 height 26
click at [1149, 646] on button "7" at bounding box center [1151, 652] width 26 height 26
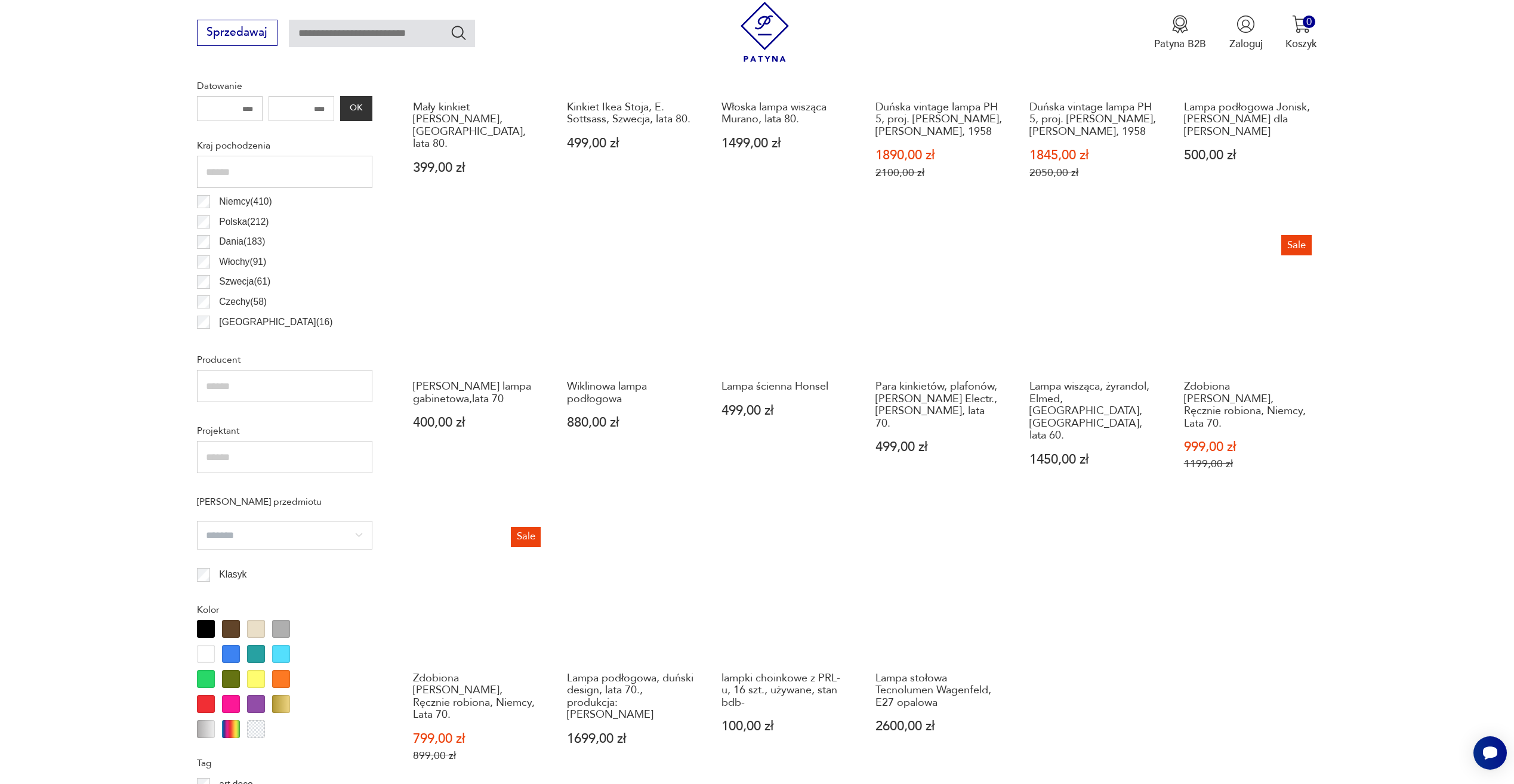
scroll to position [712, 0]
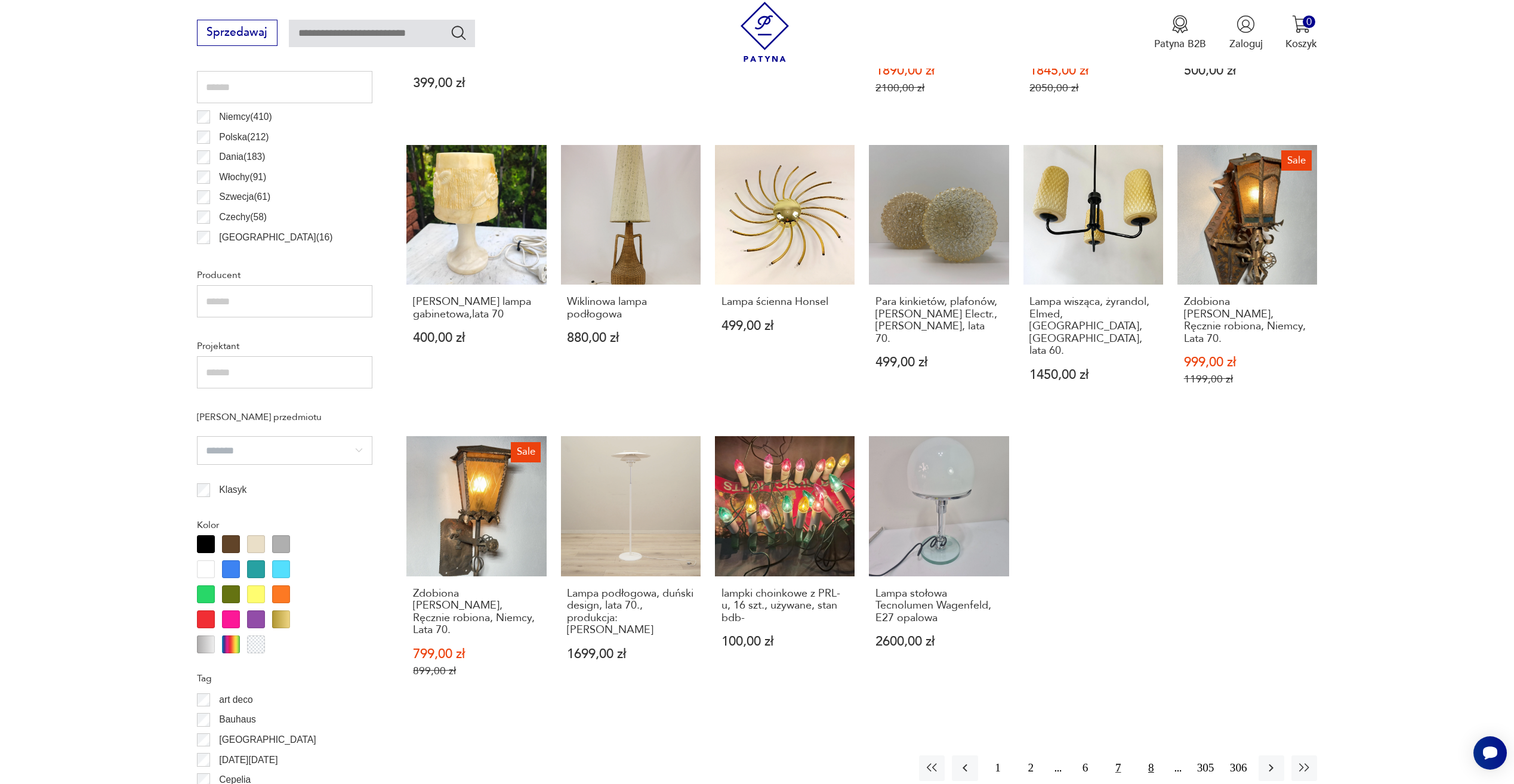
click at [1152, 755] on button "8" at bounding box center [1151, 768] width 26 height 26
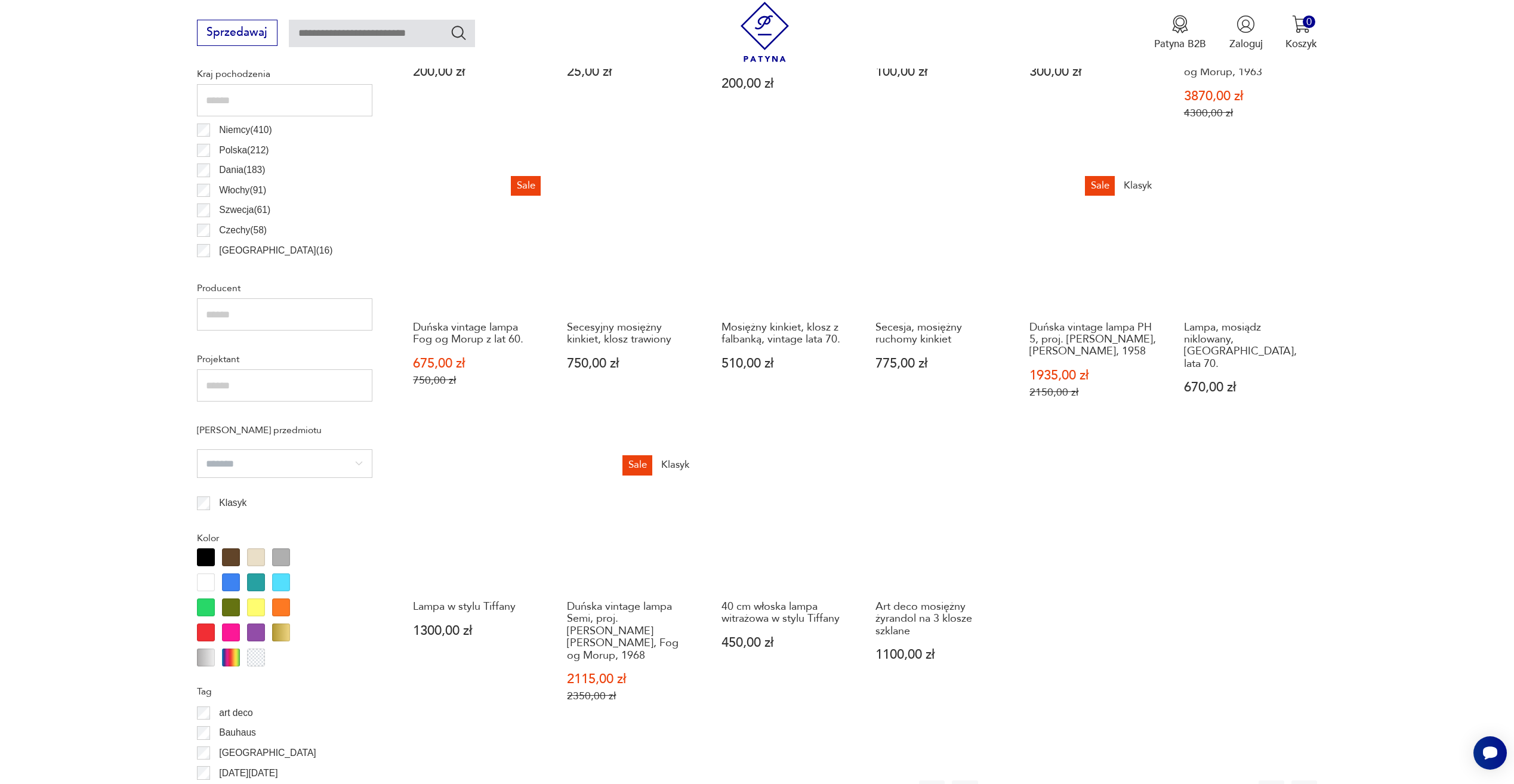
scroll to position [772, 0]
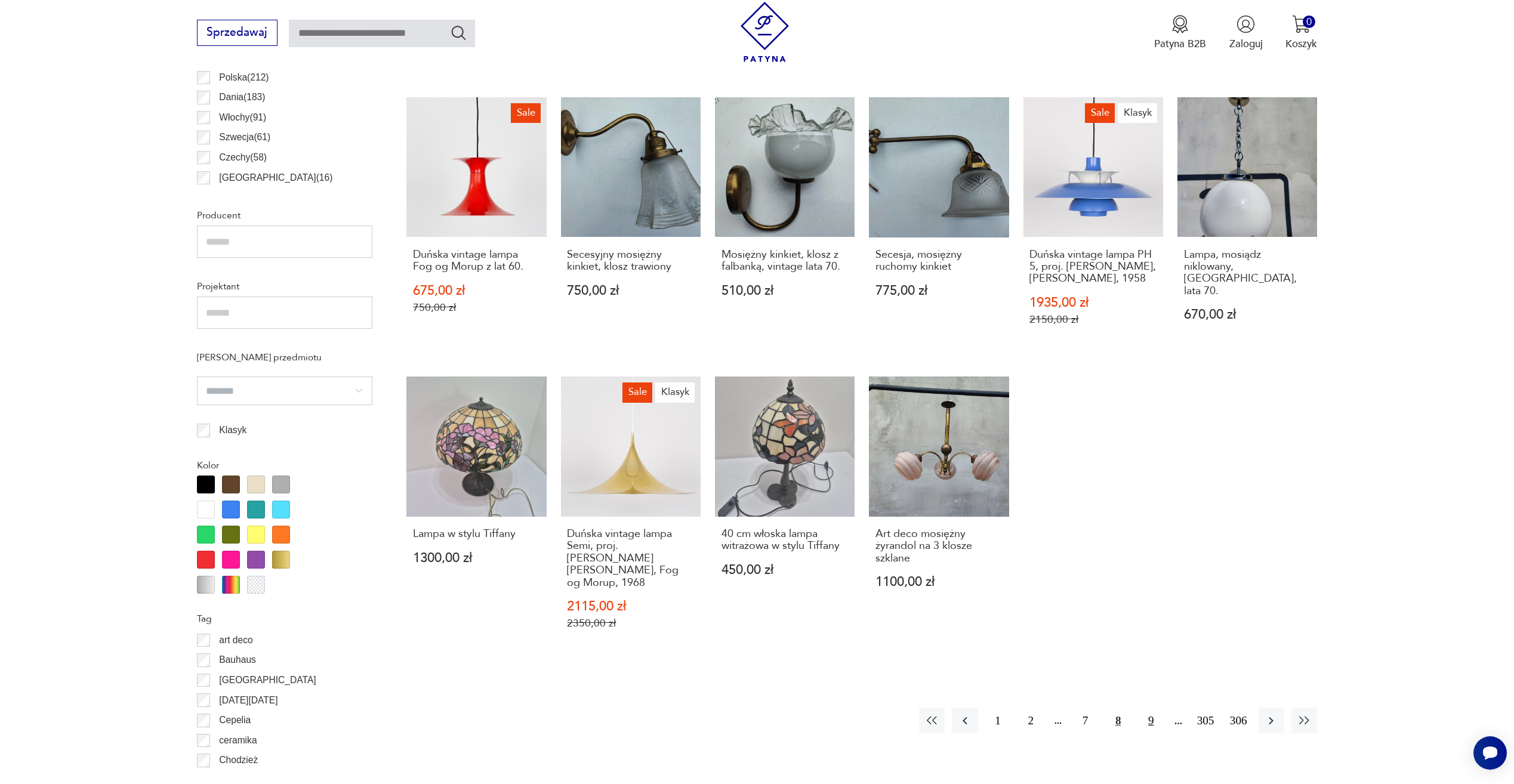
click at [1151, 715] on button "9" at bounding box center [1151, 721] width 26 height 26
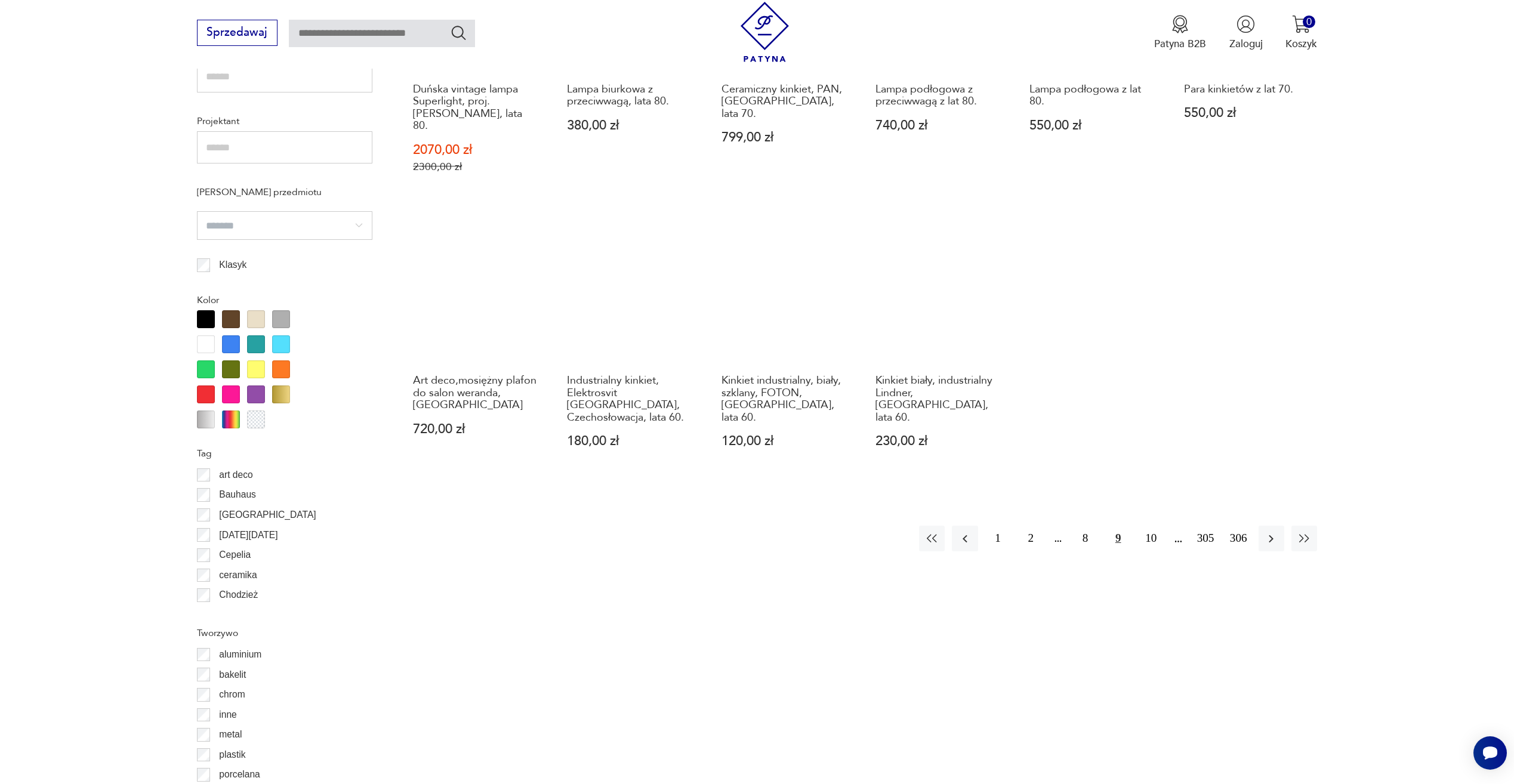
scroll to position [951, 0]
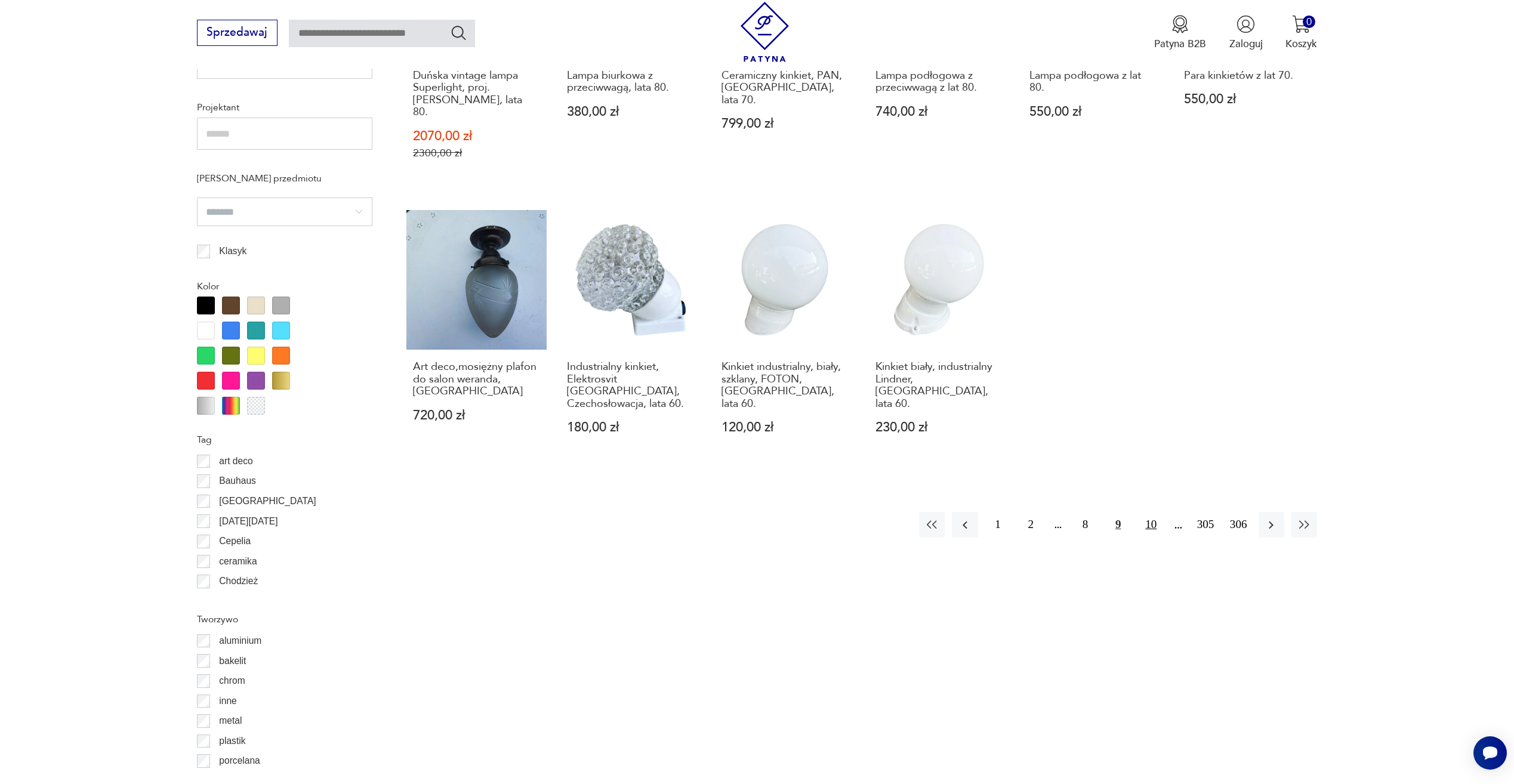
click at [1166, 512] on div "1 2 8 9 10 305 306" at bounding box center [1118, 525] width 398 height 26
click at [1157, 512] on button "10" at bounding box center [1151, 525] width 26 height 26
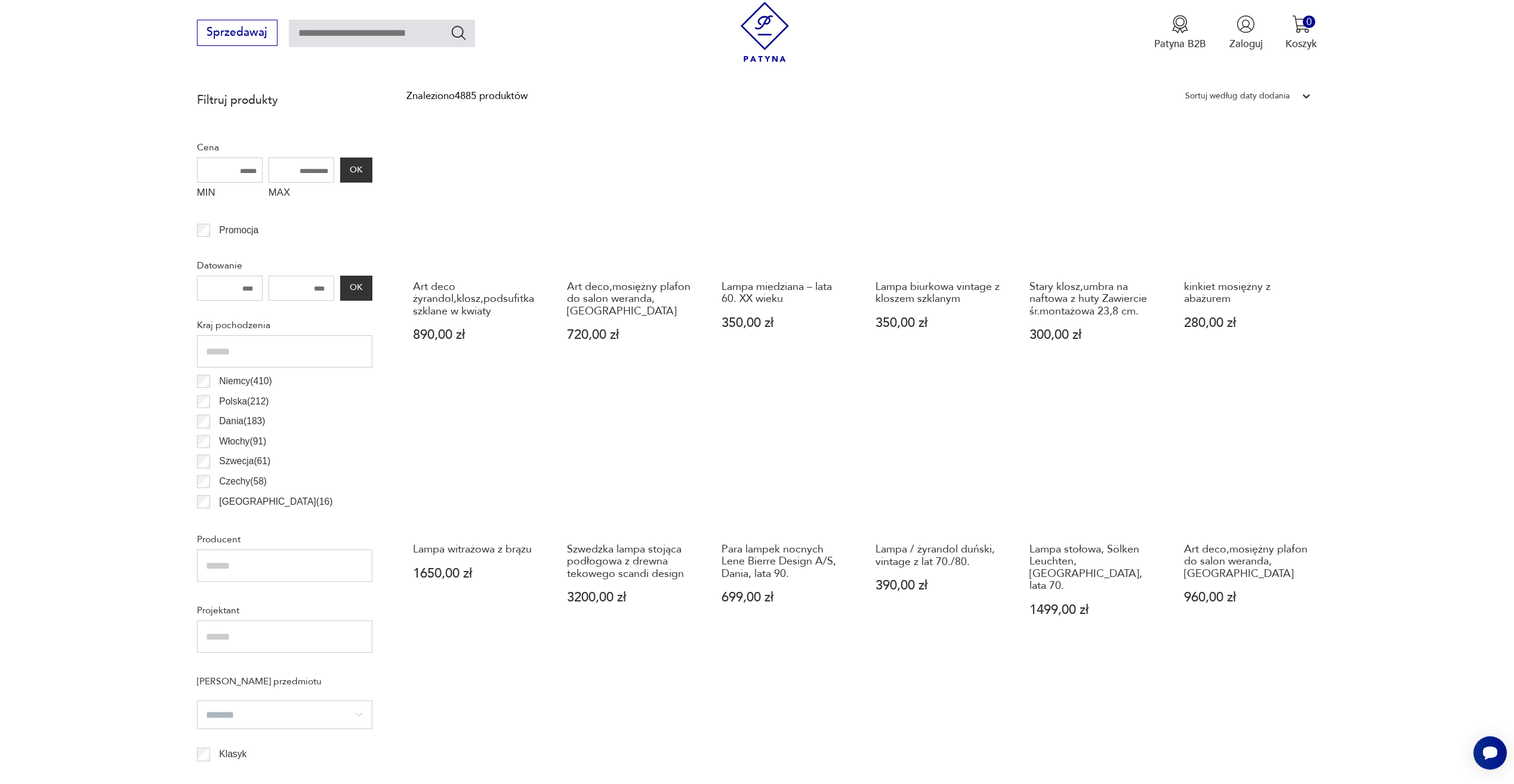
scroll to position [653, 0]
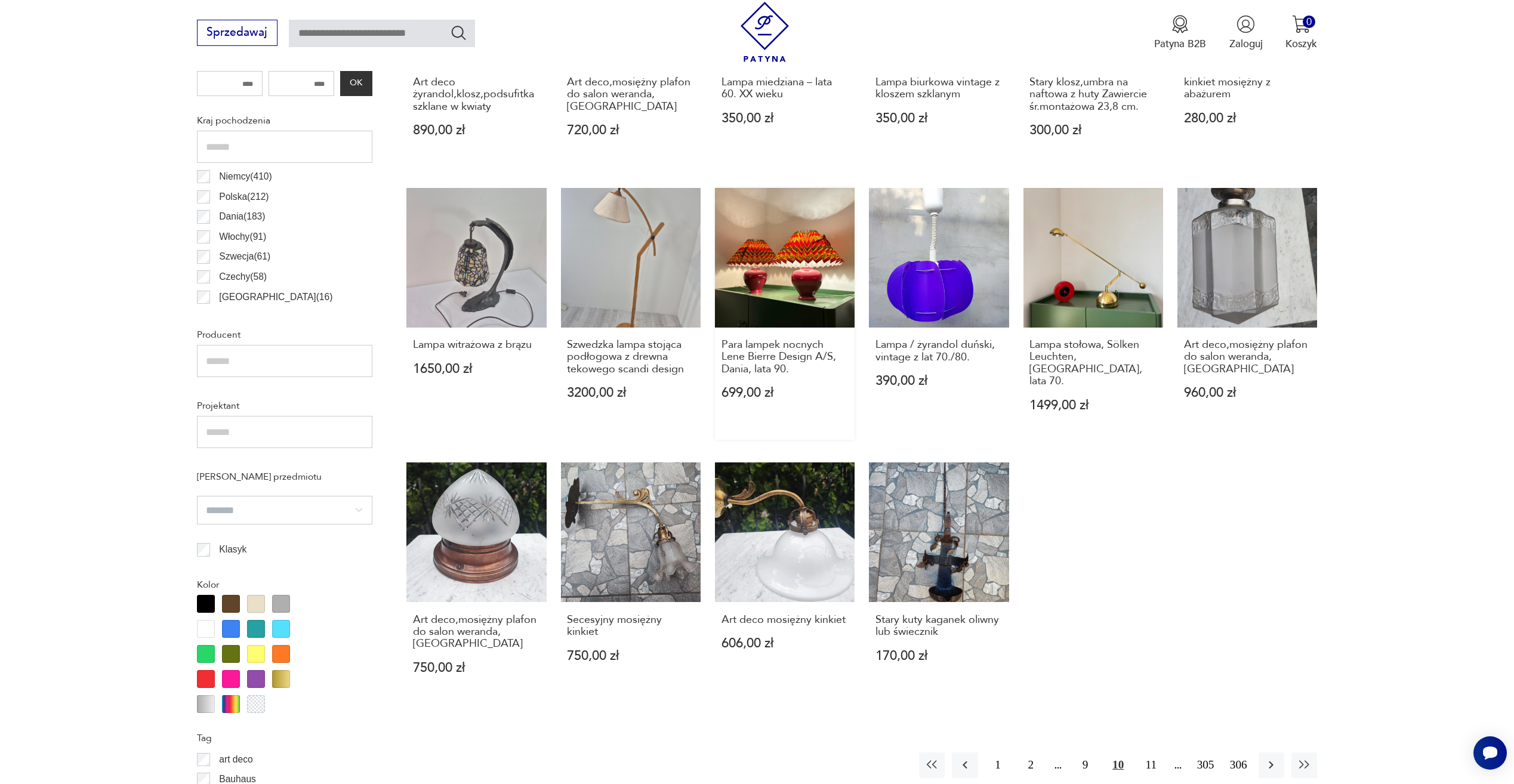
click at [802, 293] on link "Para lampek nocnych [PERSON_NAME] Design A/S, Dania, lata 90. 699,00 zł" at bounding box center [785, 313] width 140 height 252
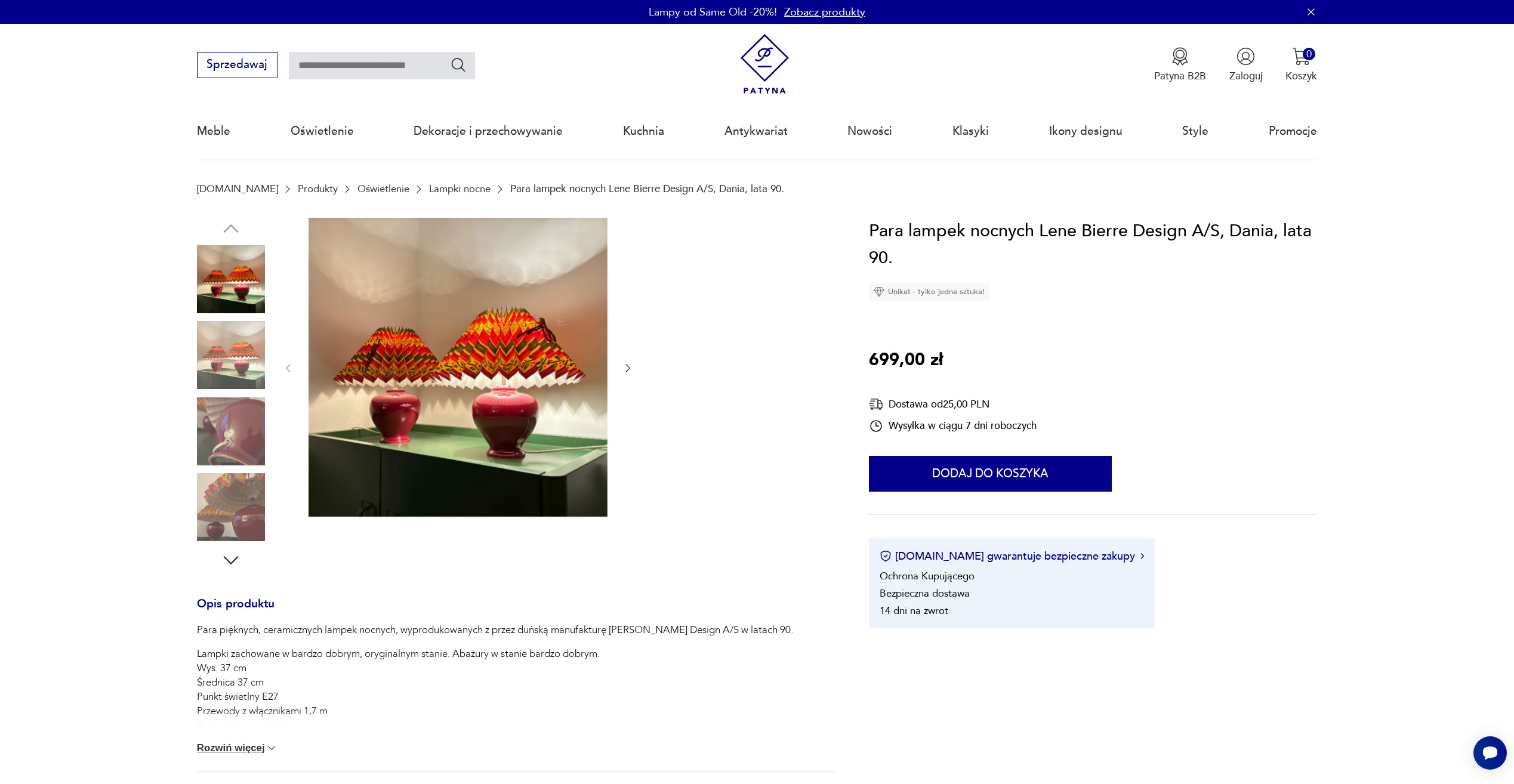
click at [211, 359] on img at bounding box center [231, 355] width 68 height 68
click at [216, 424] on img at bounding box center [231, 431] width 68 height 68
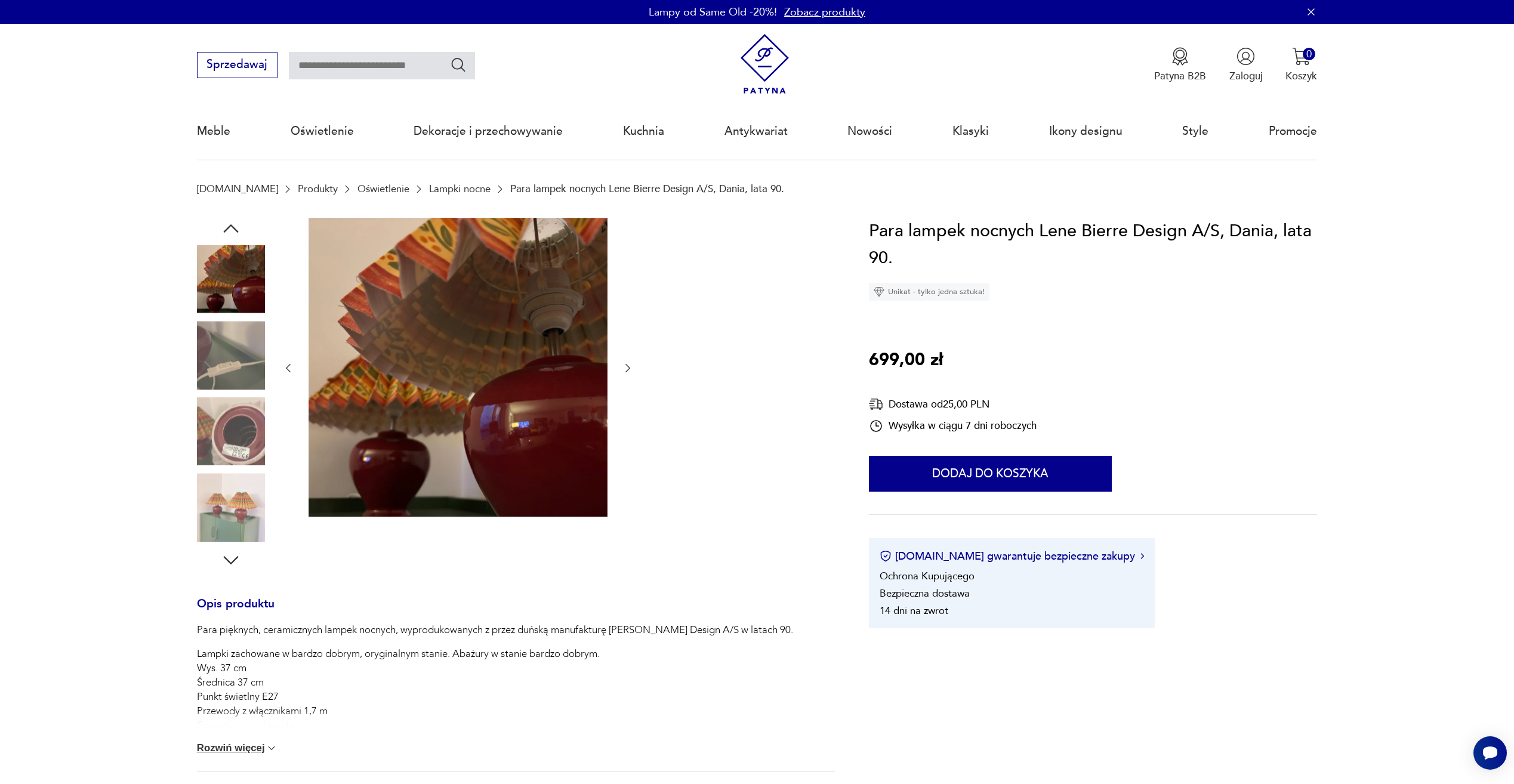
click at [225, 473] on img at bounding box center [231, 507] width 68 height 68
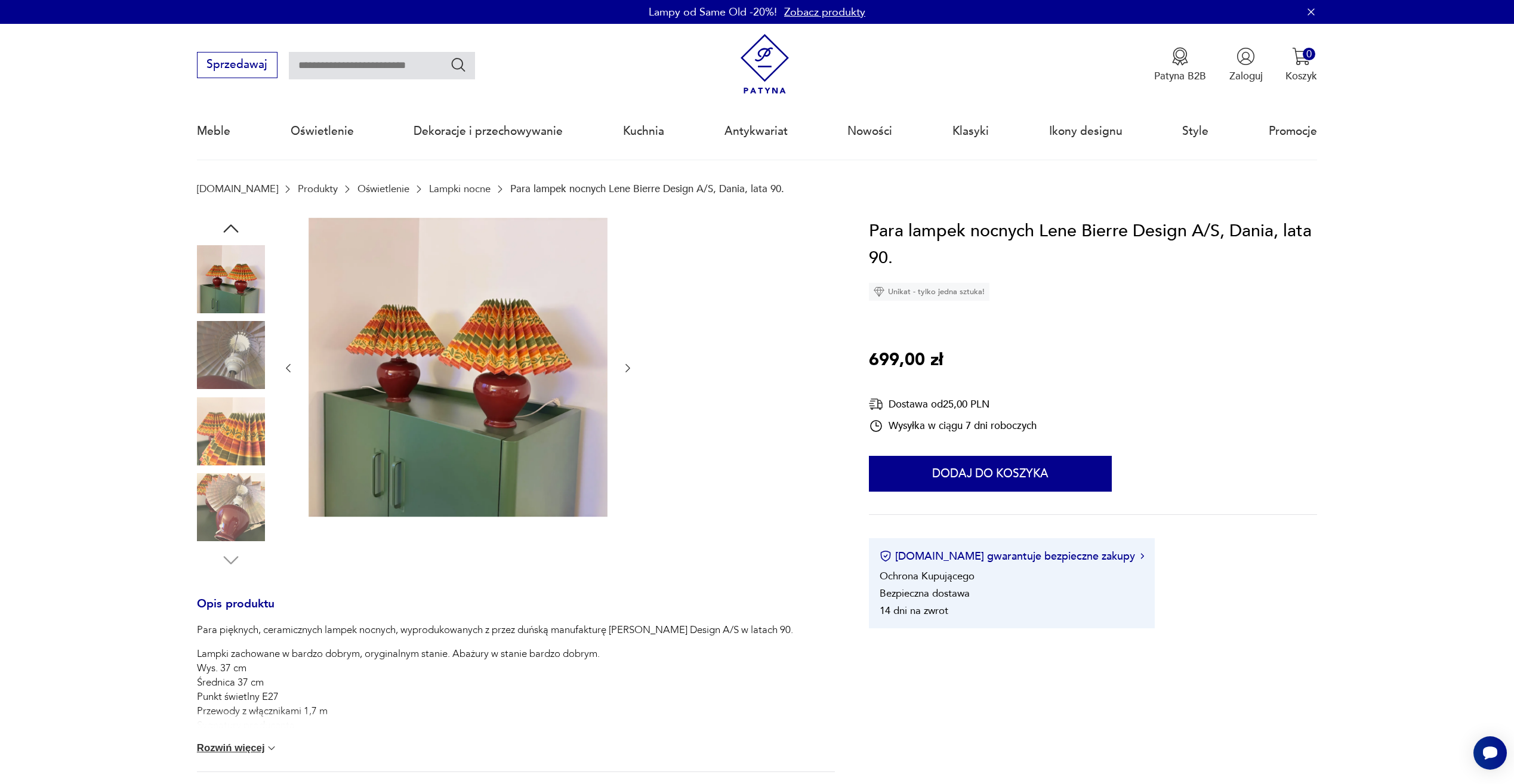
click at [225, 482] on img at bounding box center [231, 507] width 68 height 68
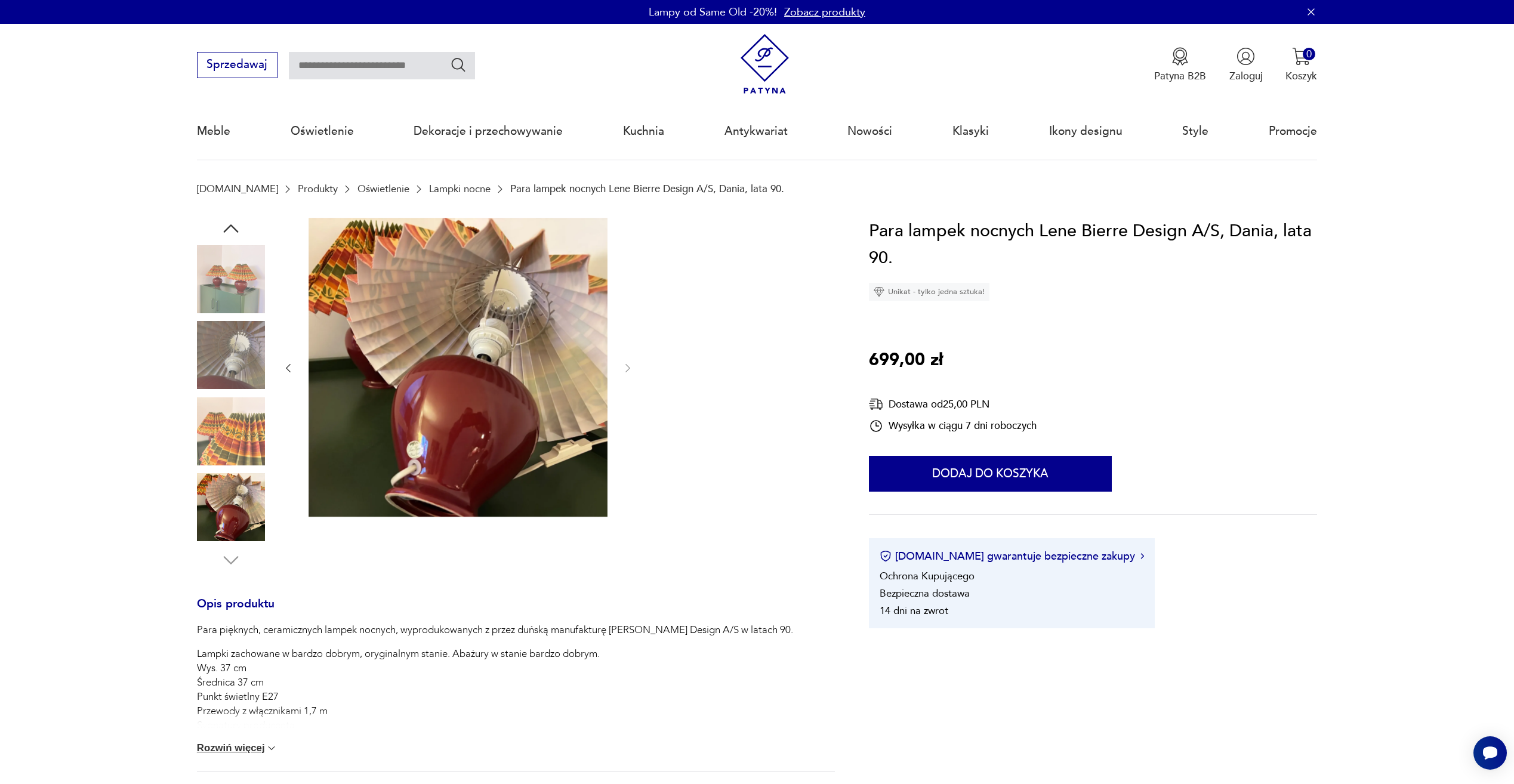
click at [232, 524] on img at bounding box center [231, 507] width 68 height 68
drag, startPoint x: 243, startPoint y: 547, endPoint x: 245, endPoint y: 539, distance: 8.2
click at [244, 540] on div at bounding box center [231, 395] width 68 height 353
click at [244, 425] on img at bounding box center [231, 431] width 68 height 68
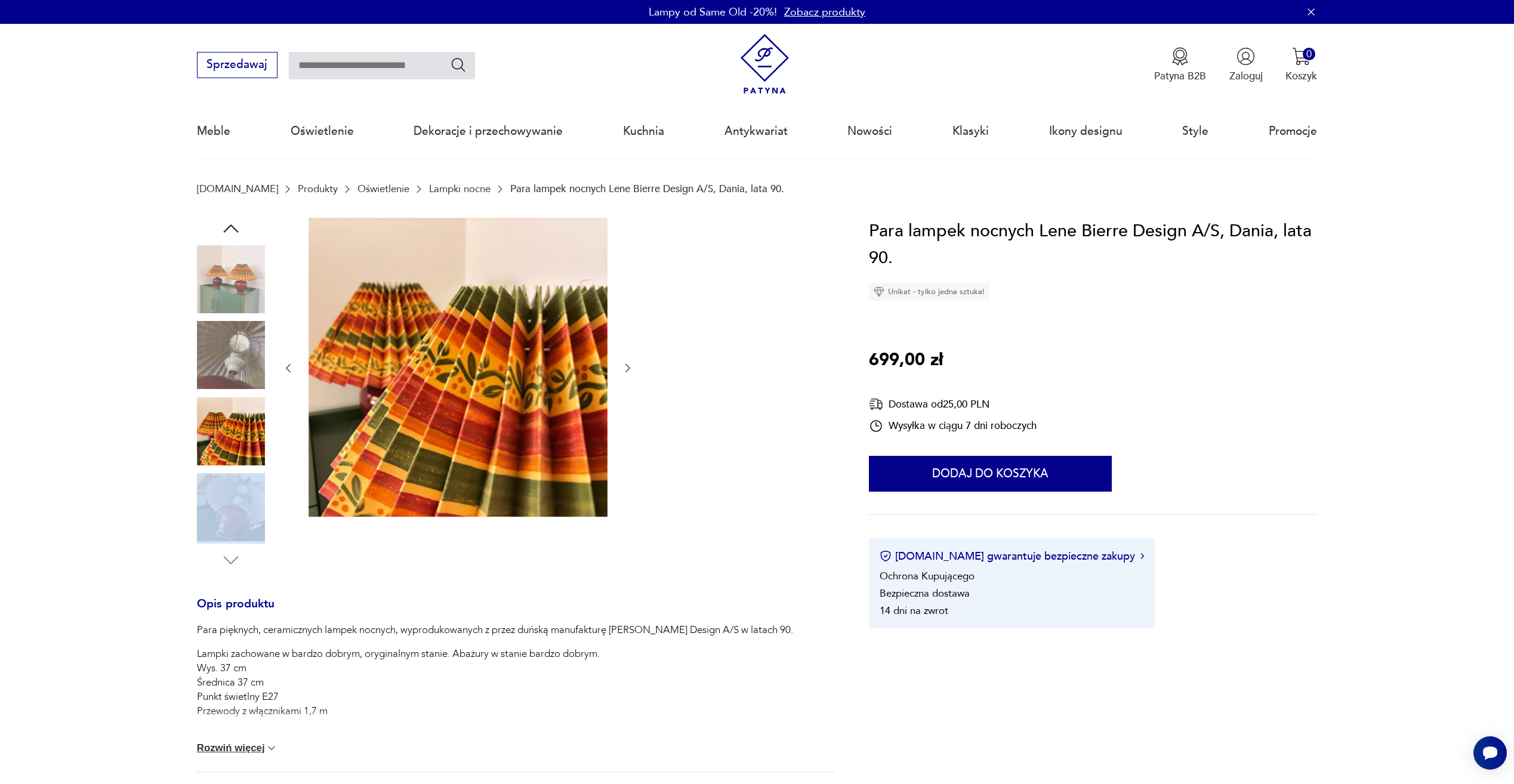
click at [236, 326] on img at bounding box center [231, 355] width 68 height 68
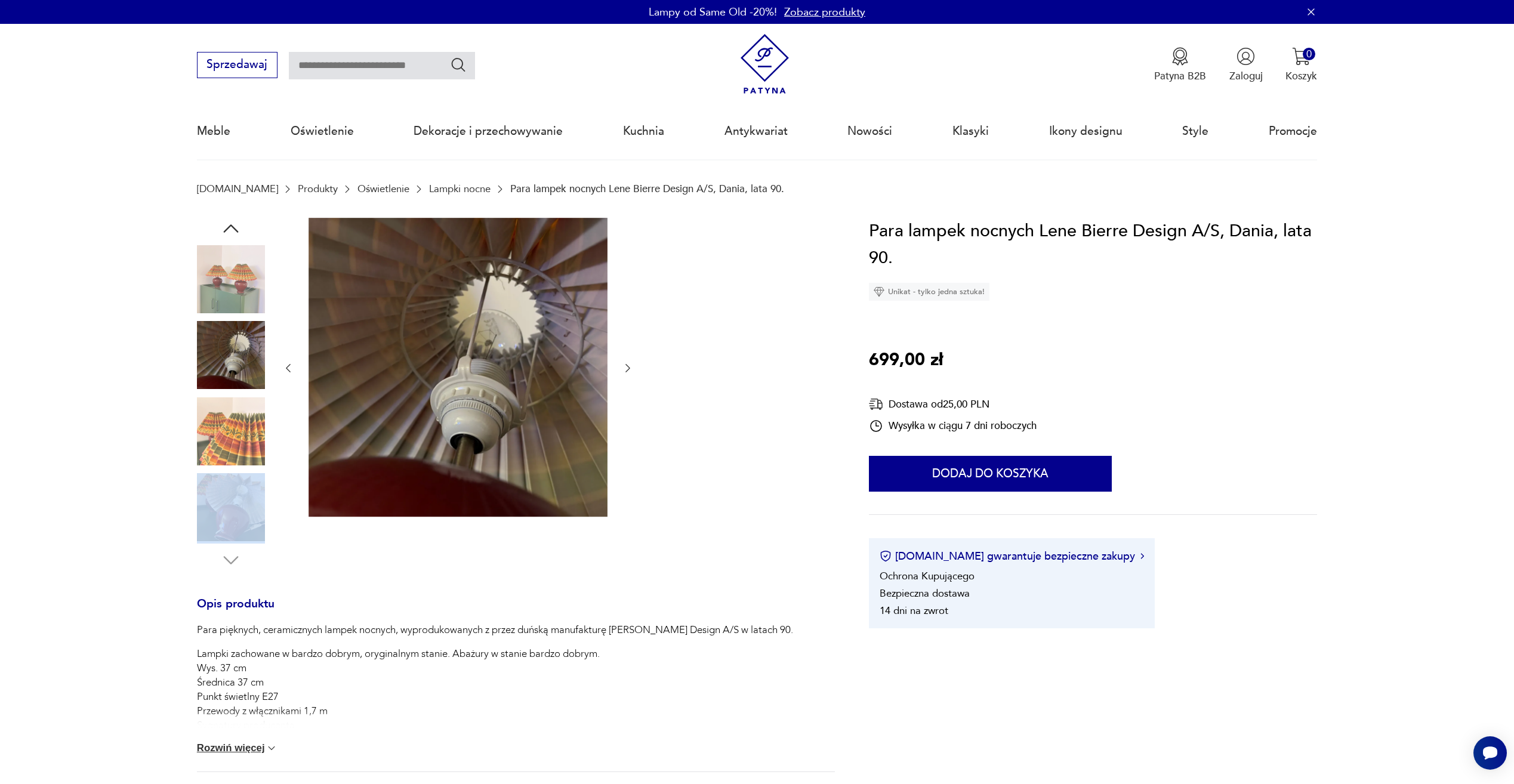
click at [238, 296] on img at bounding box center [231, 279] width 68 height 68
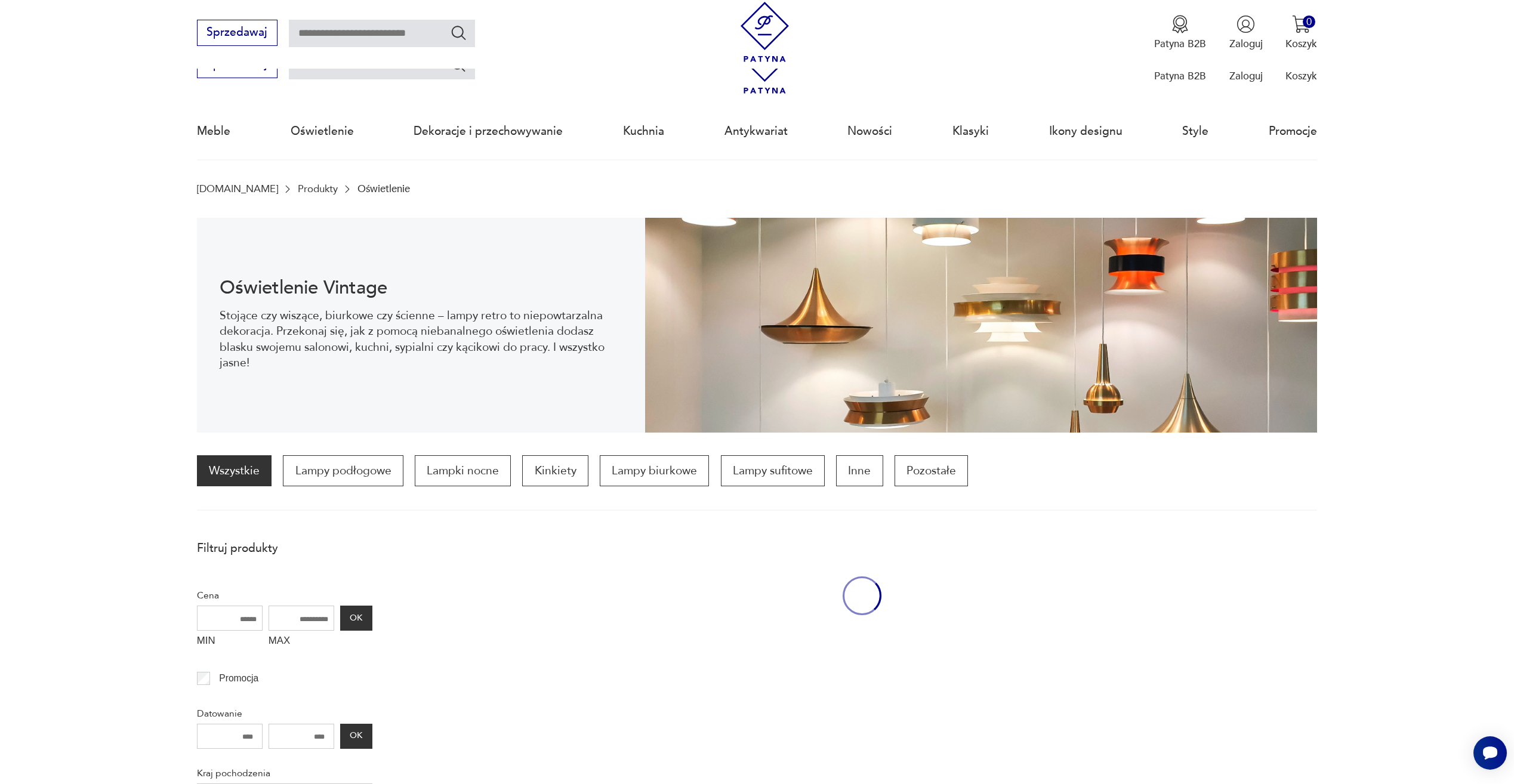
scroll to position [653, 0]
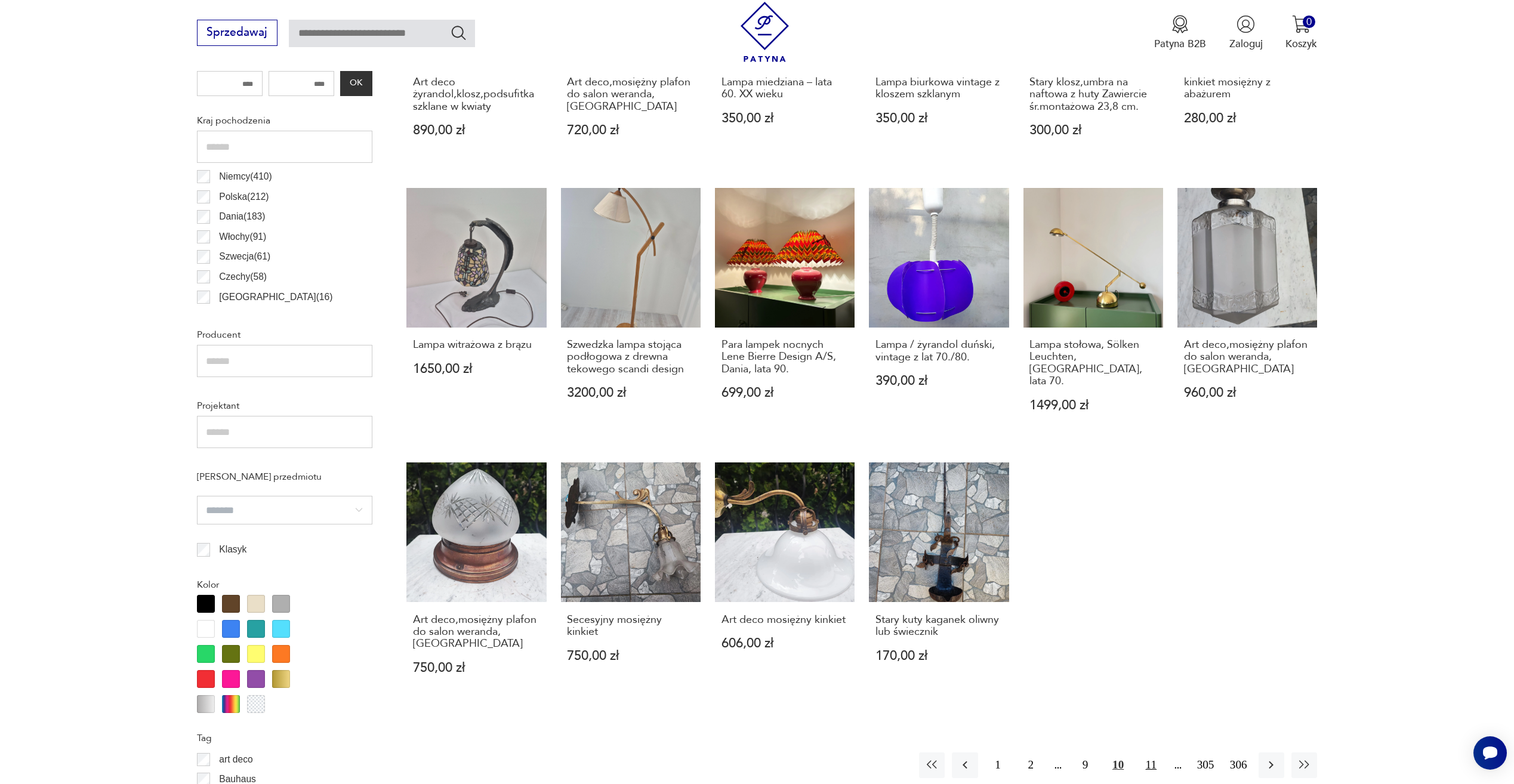
click at [1150, 752] on button "11" at bounding box center [1151, 765] width 26 height 26
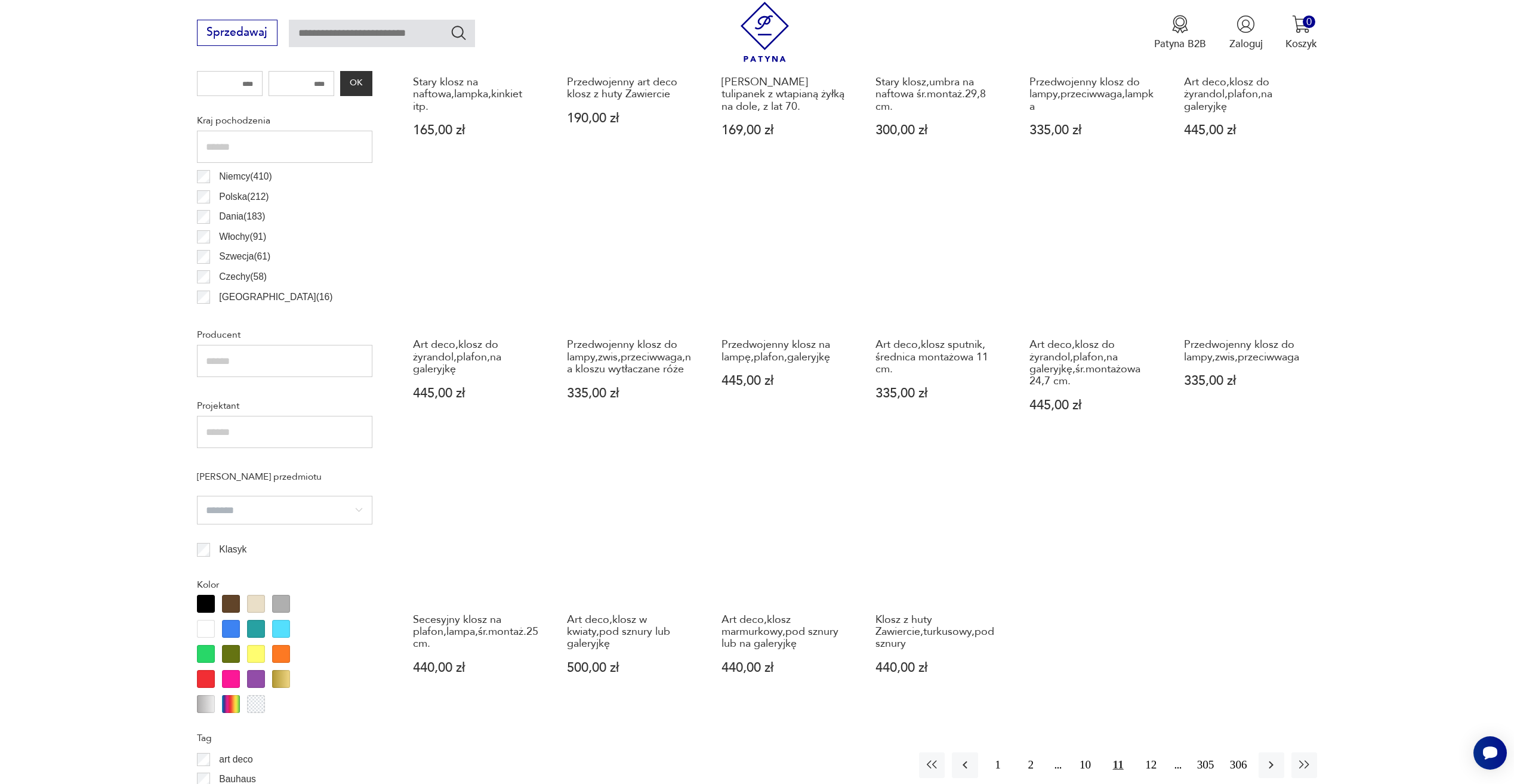
scroll to position [712, 0]
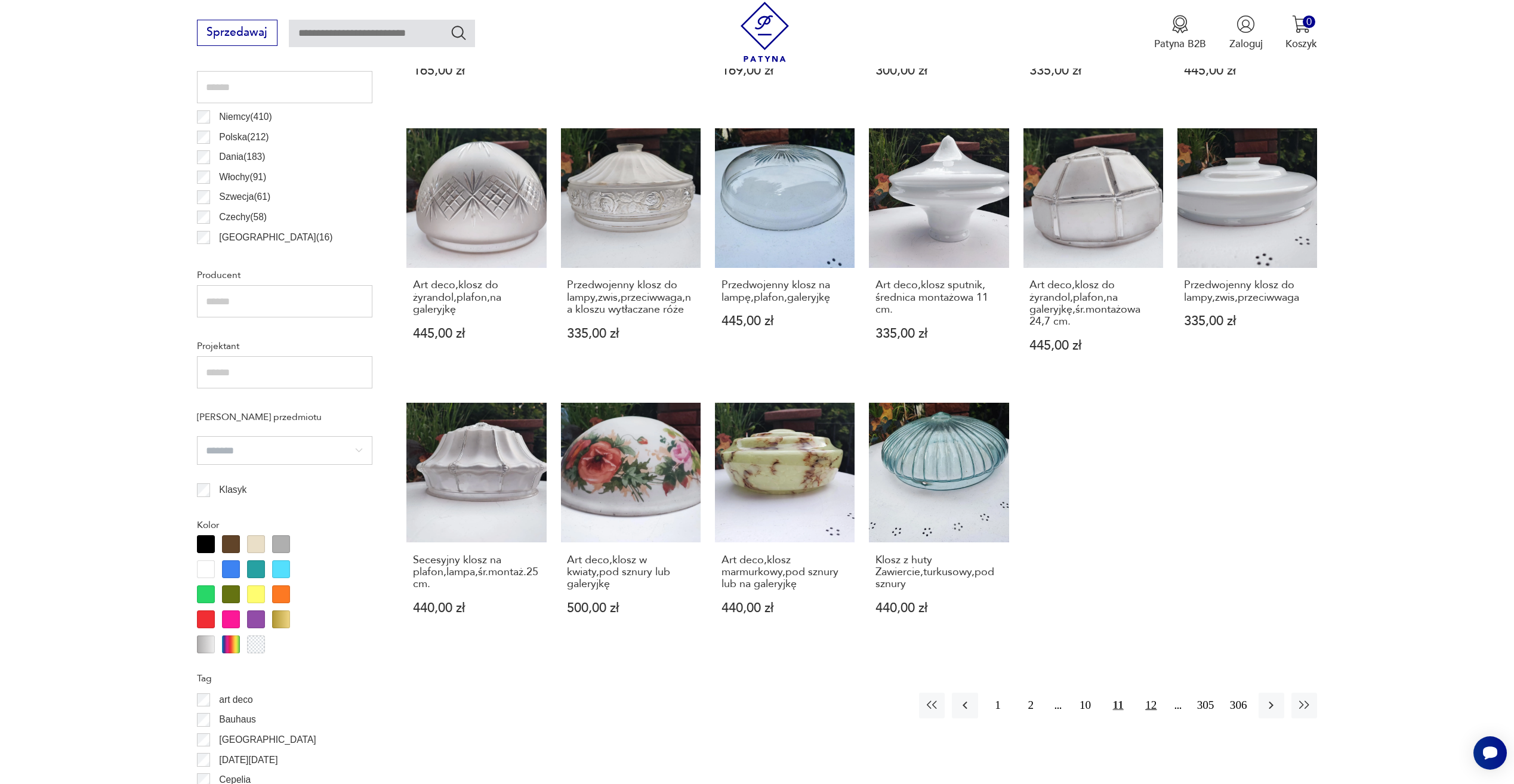
click at [1152, 709] on button "12" at bounding box center [1151, 706] width 26 height 26
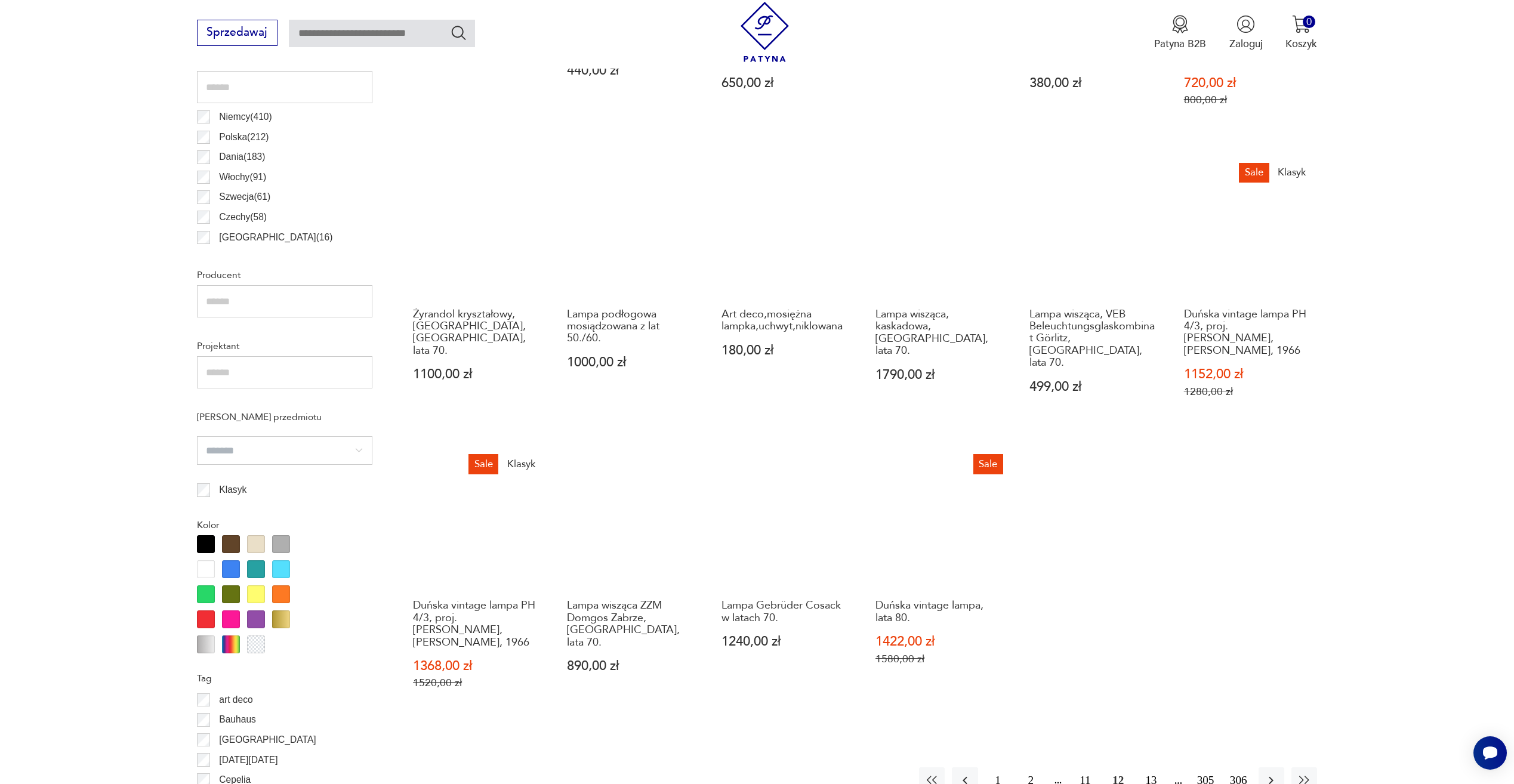
scroll to position [1011, 0]
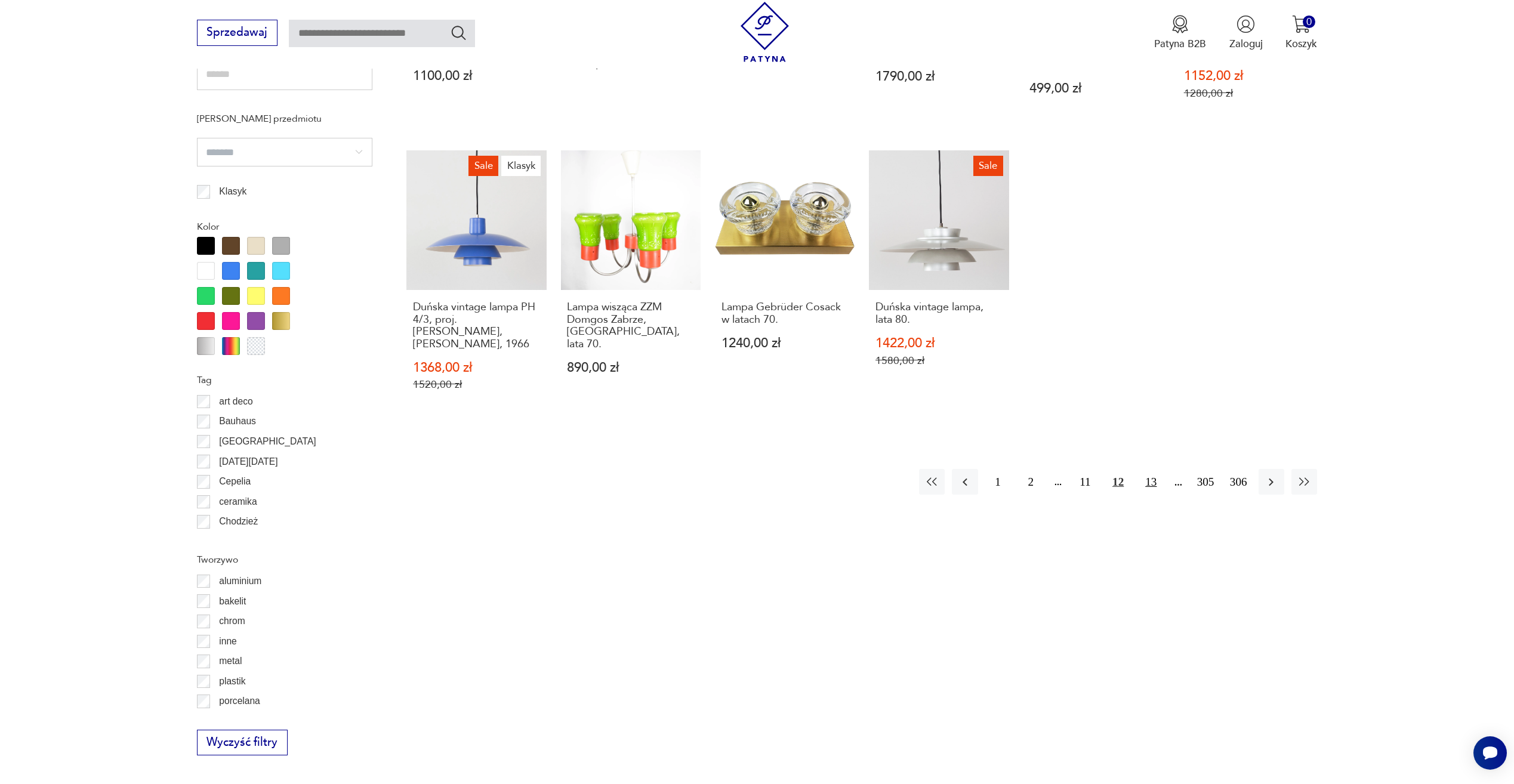
click at [1162, 475] on button "13" at bounding box center [1151, 482] width 26 height 26
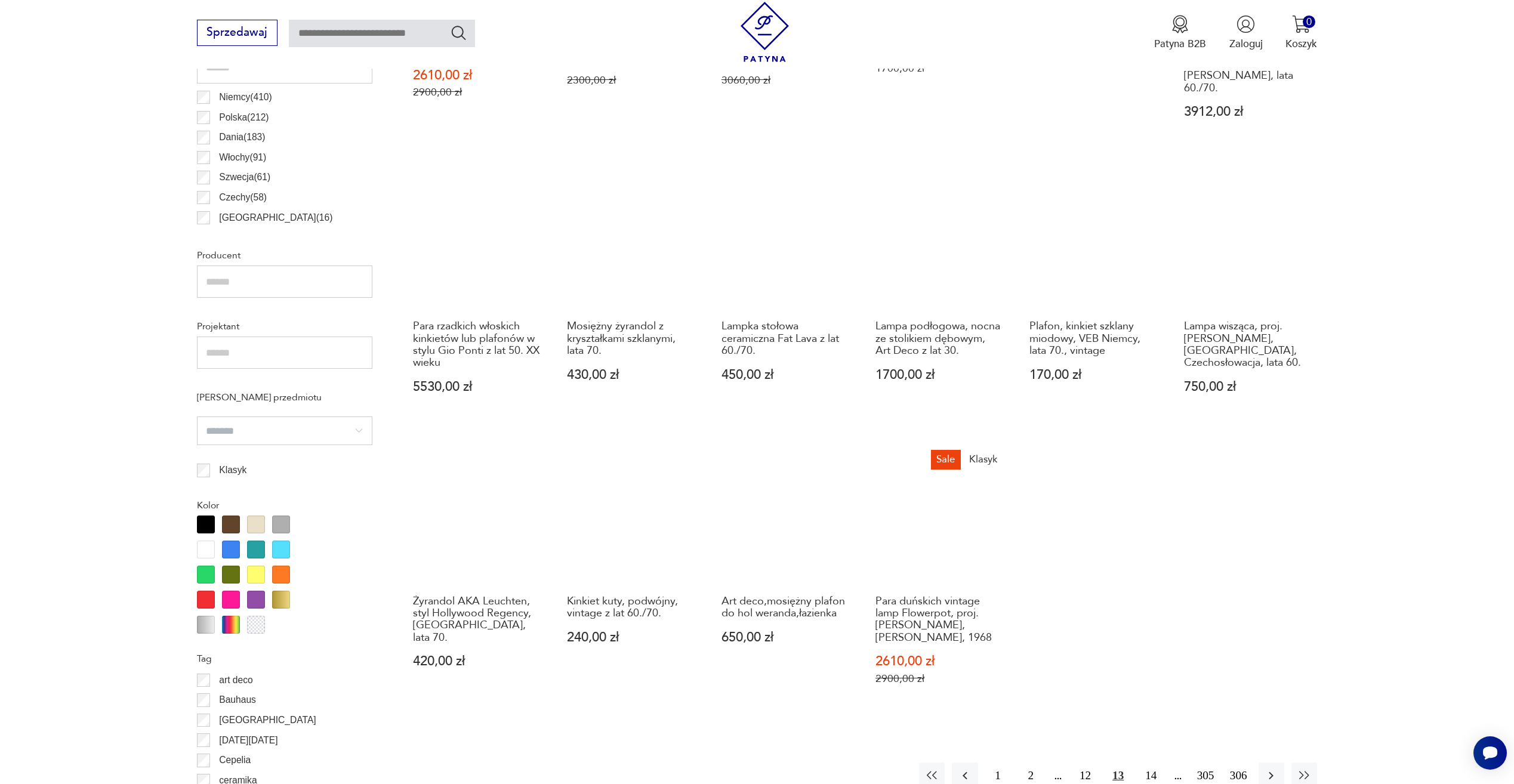
scroll to position [772, 0]
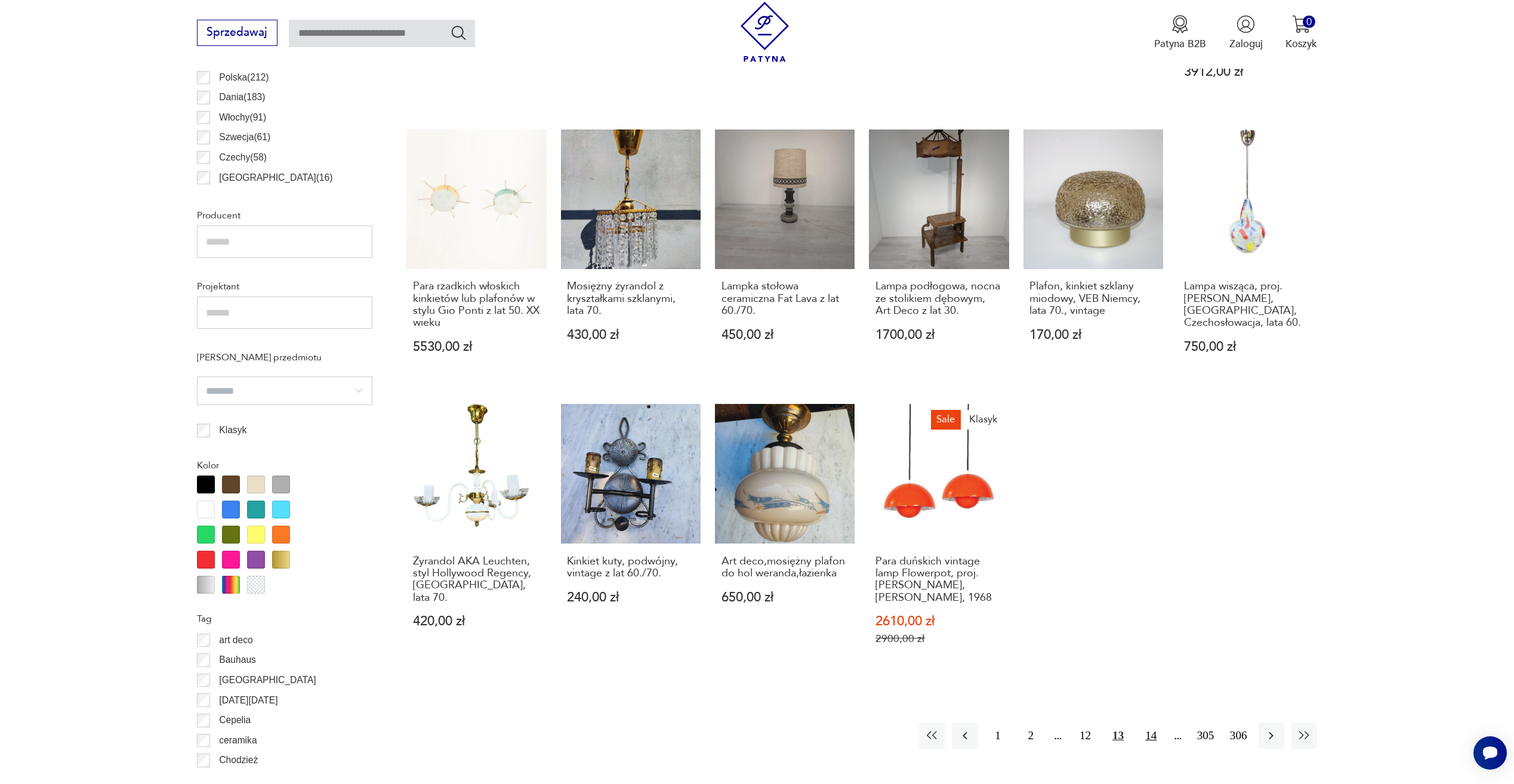
click at [1159, 722] on button "14" at bounding box center [1151, 735] width 26 height 26
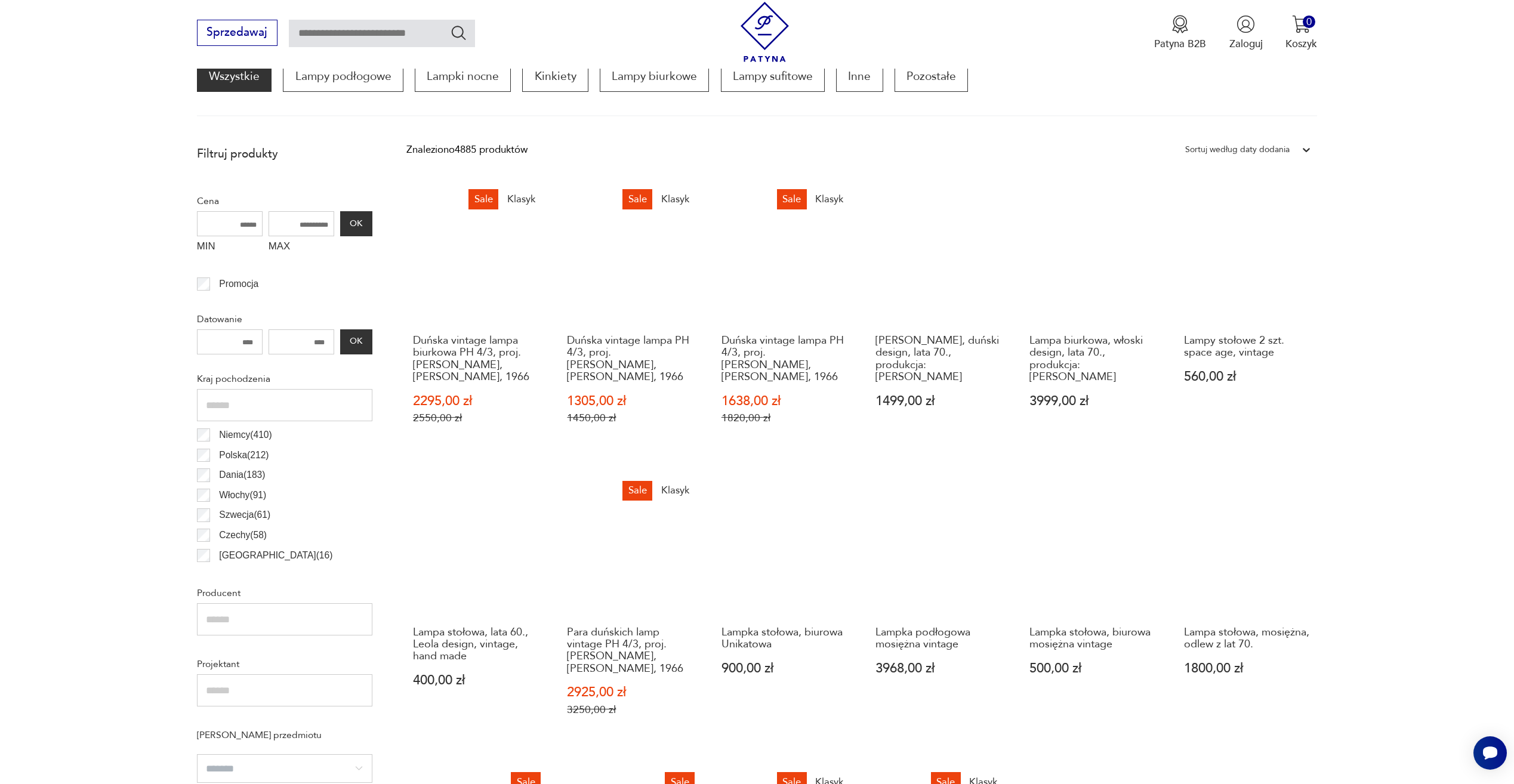
scroll to position [414, 0]
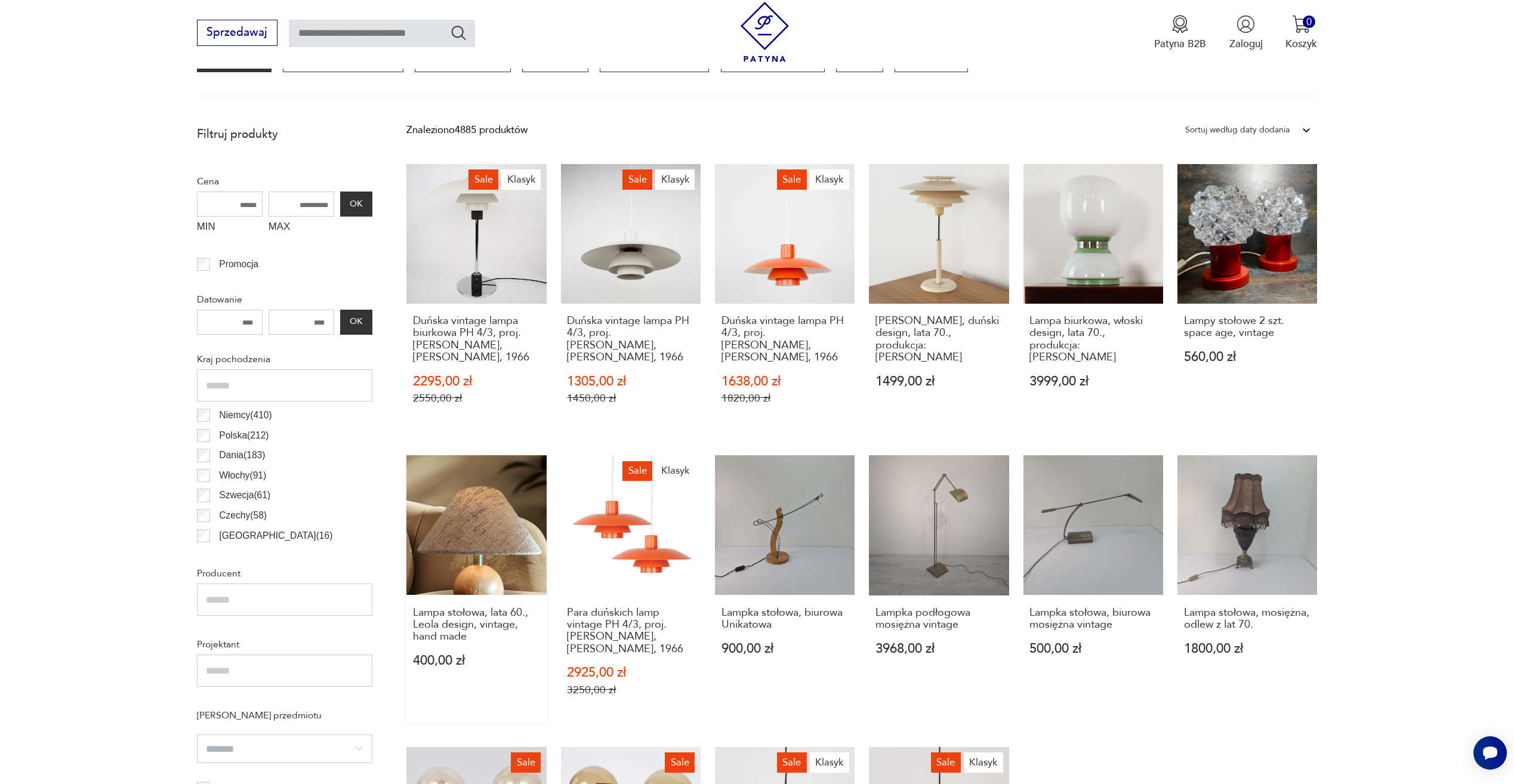
click at [496, 520] on link "Lampa stołowa, lata 60., Leola design, vintage, hand made 400,00 zł" at bounding box center [476, 590] width 140 height 268
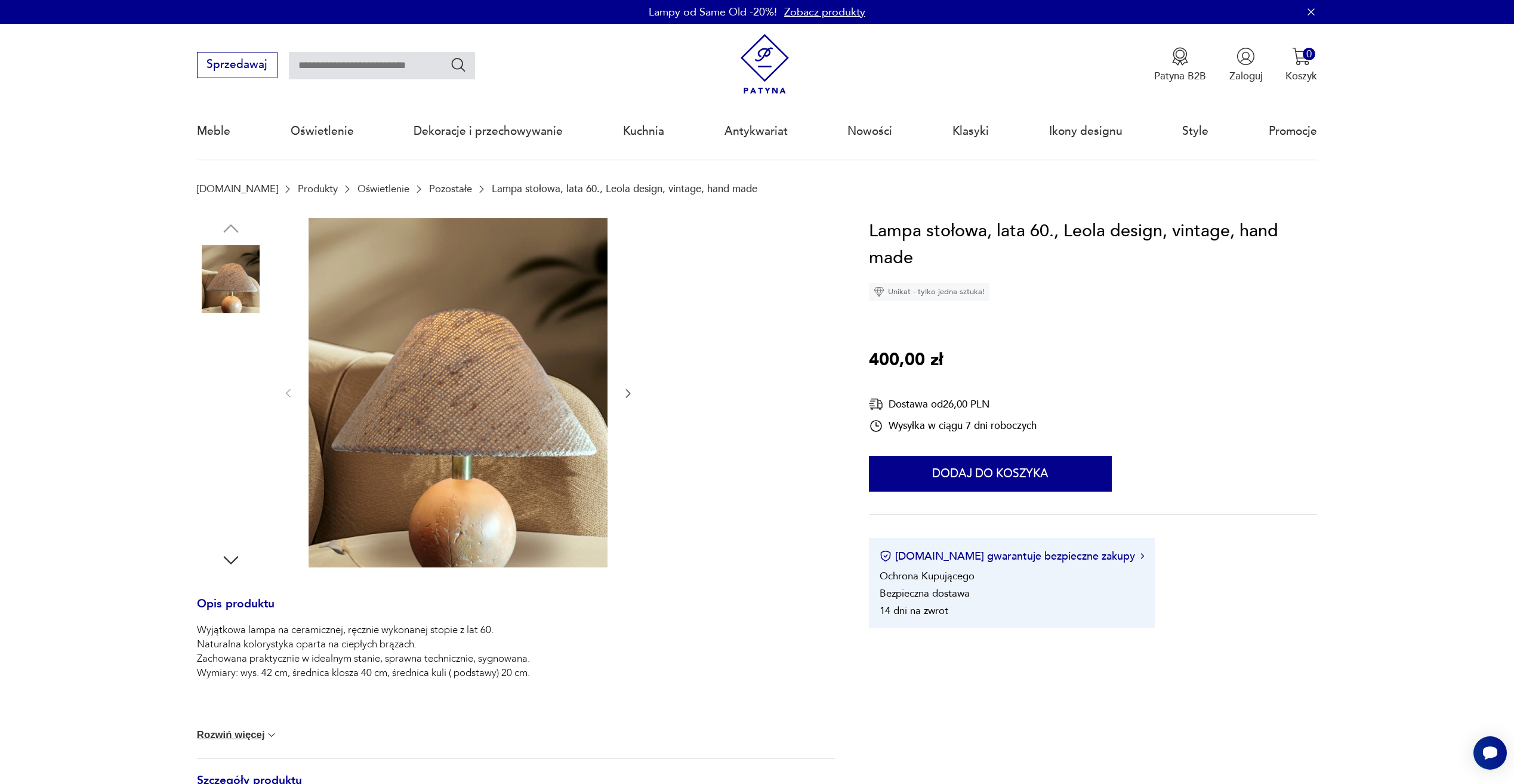
click at [253, 419] on img at bounding box center [231, 431] width 68 height 68
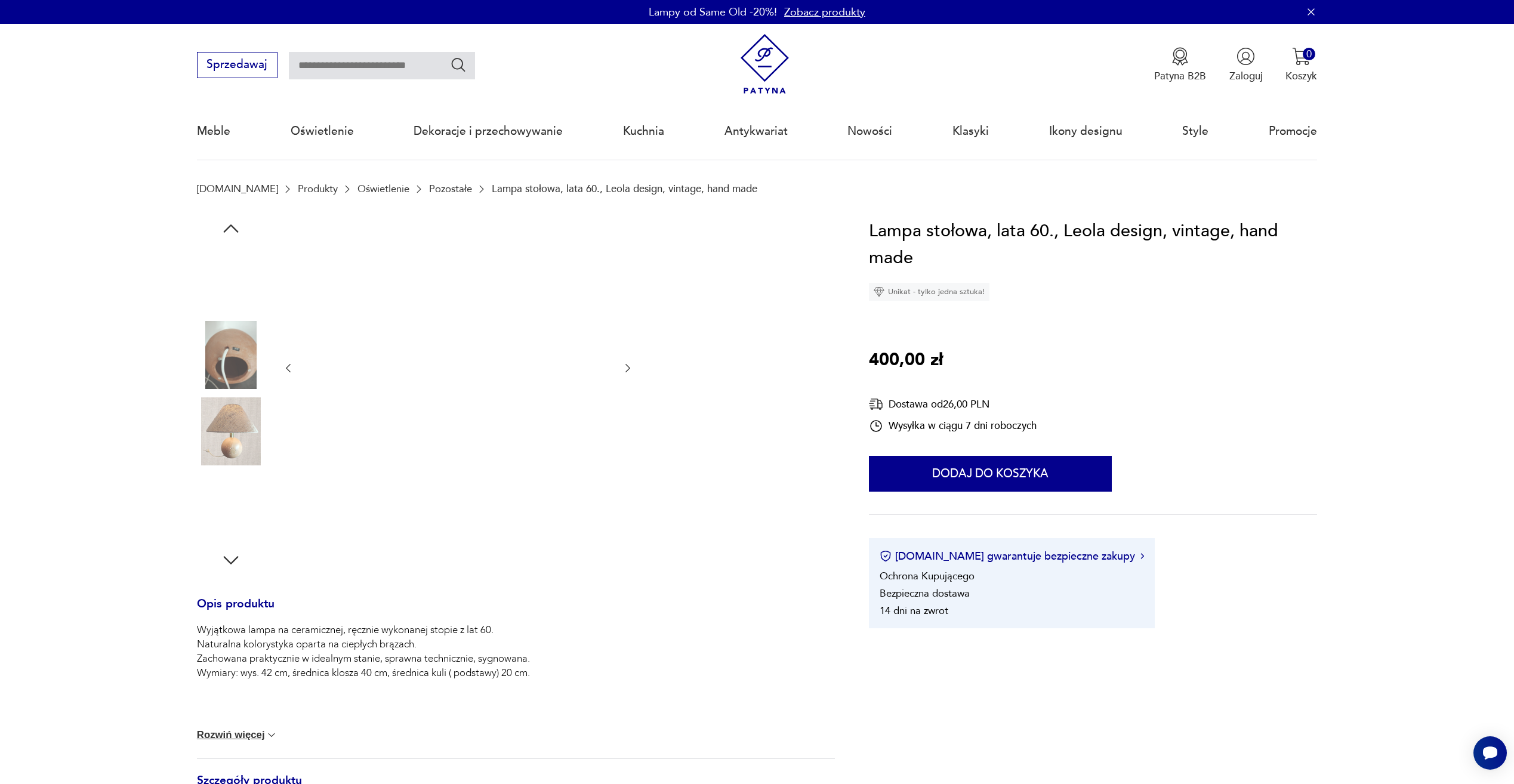
click at [253, 418] on img at bounding box center [231, 431] width 68 height 68
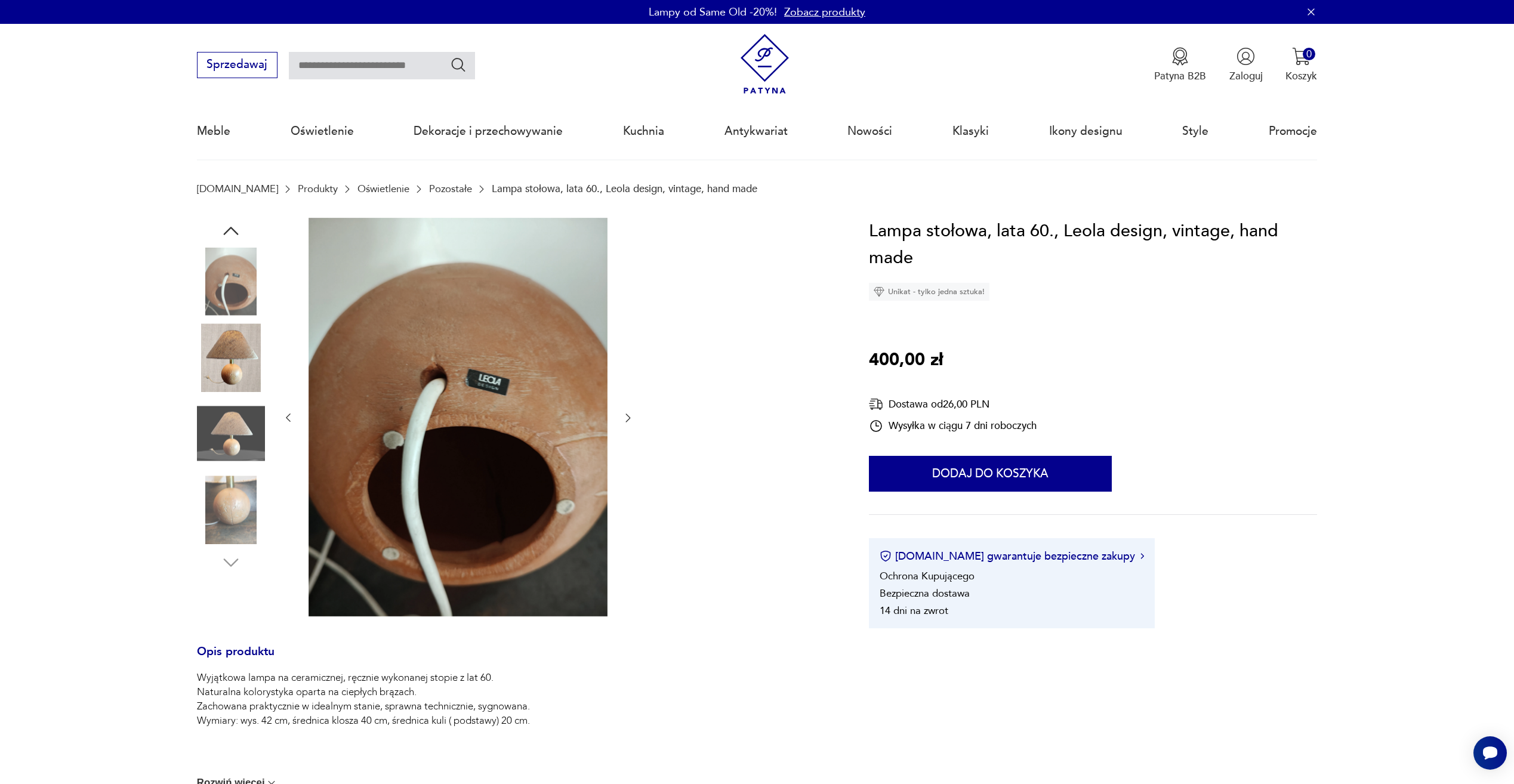
click at [253, 418] on img at bounding box center [231, 433] width 68 height 68
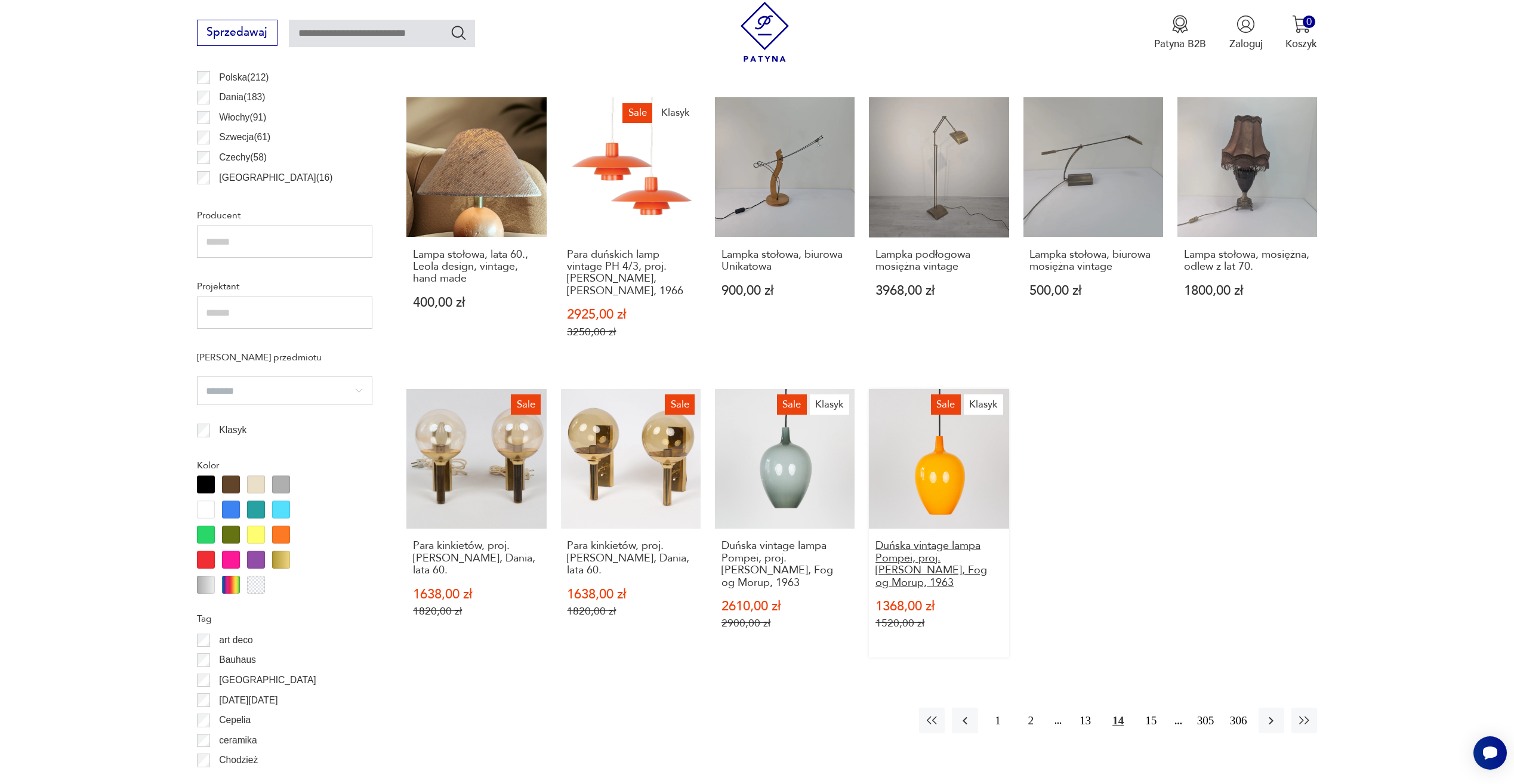
scroll to position [832, 0]
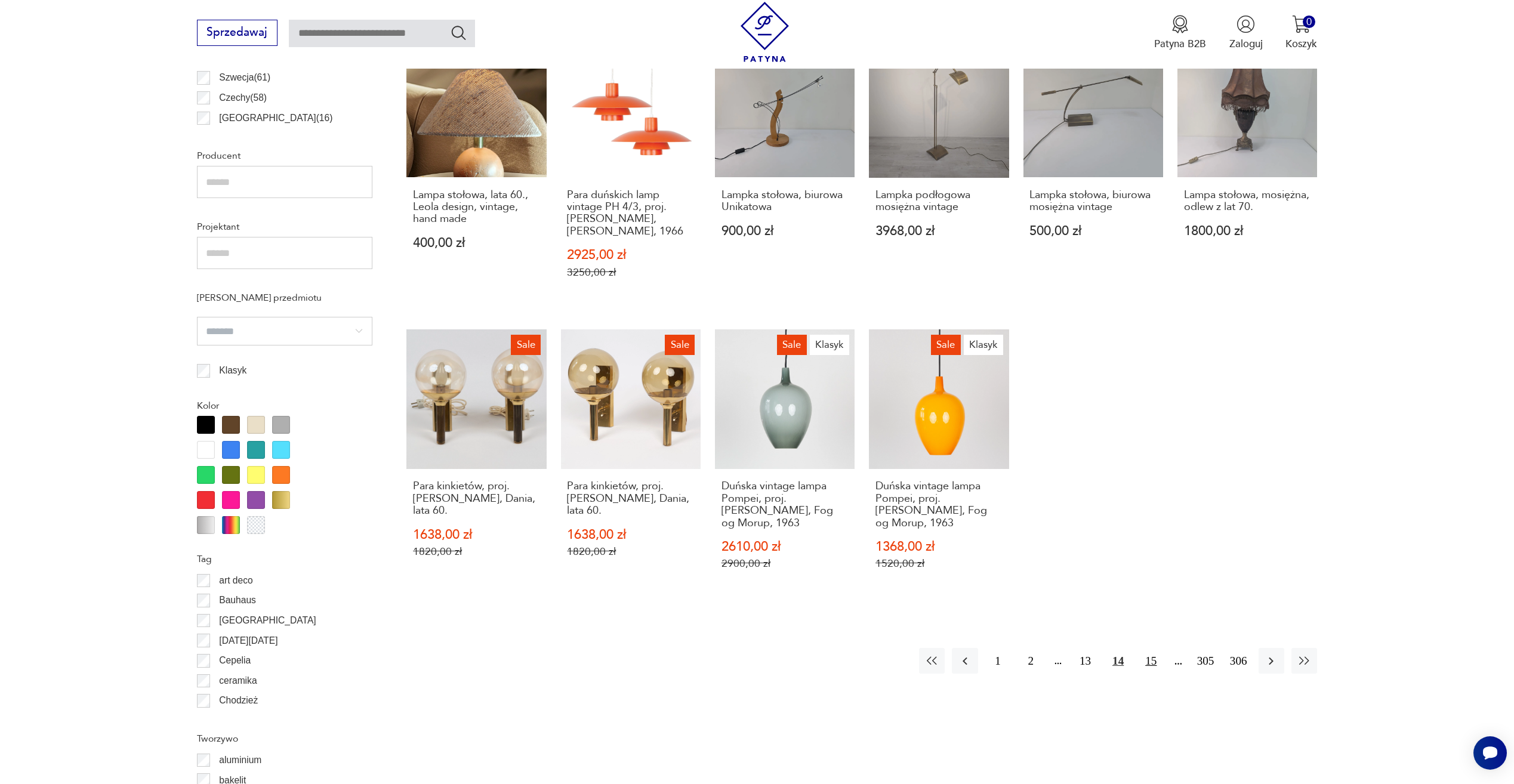
click at [1160, 670] on button "15" at bounding box center [1151, 661] width 26 height 26
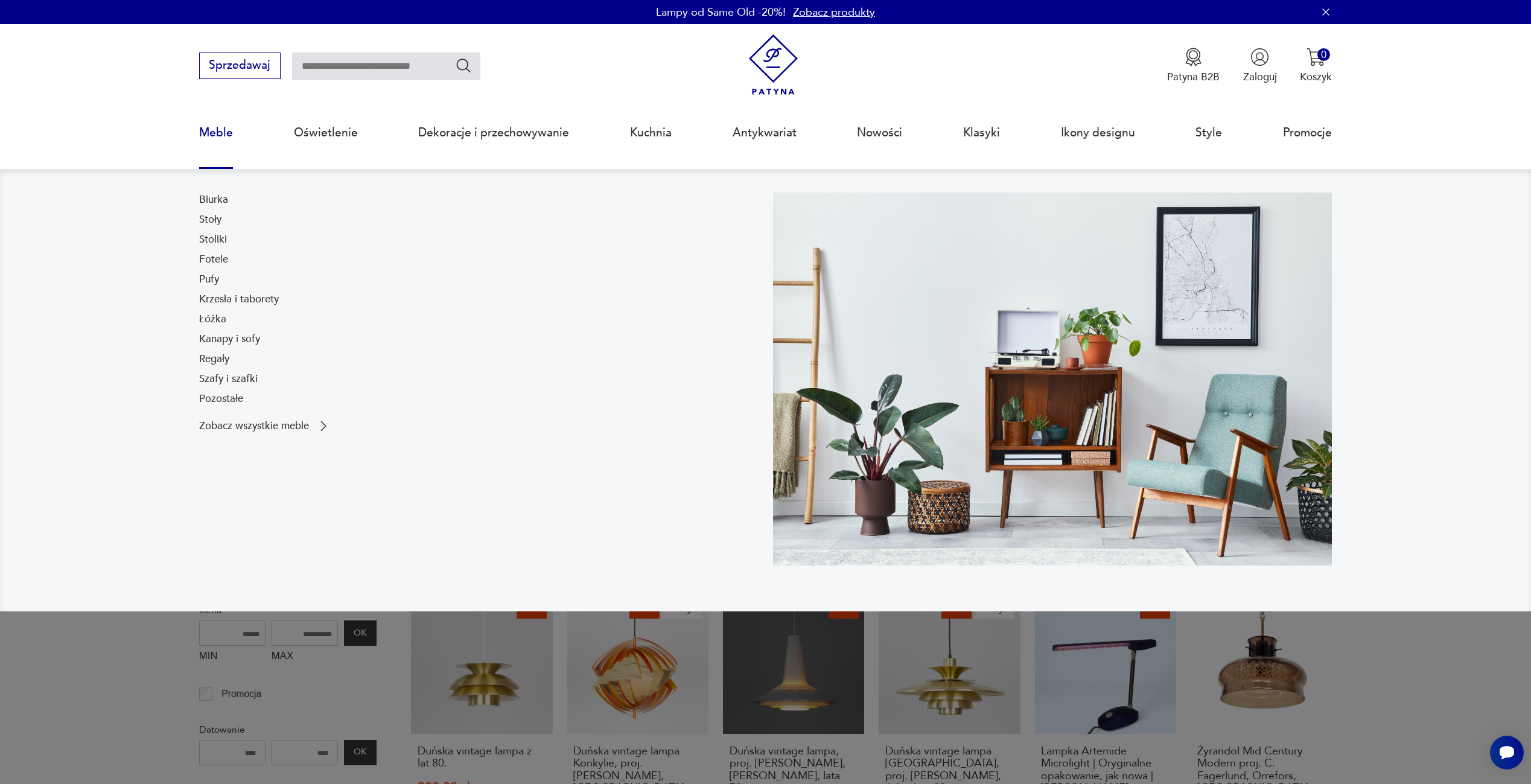
click at [210, 251] on div "Biurka Stoły Stoliki Fotele Pufy Krzesła i taborety Łóżka Kanapy i sofy Regały …" at bounding box center [239, 302] width 80 height 219
click at [213, 263] on link "Fotele" at bounding box center [214, 260] width 29 height 15
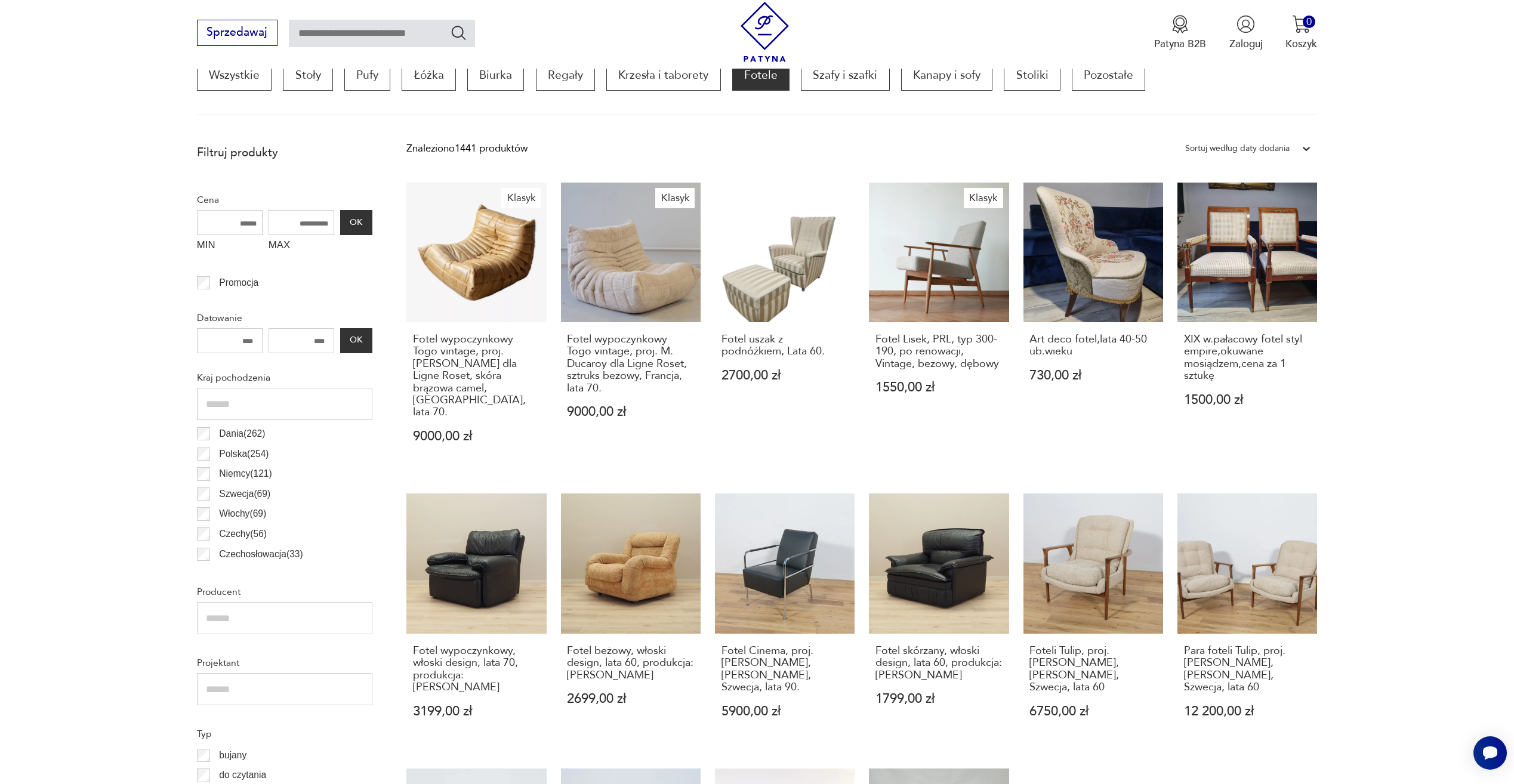
scroll to position [473, 0]
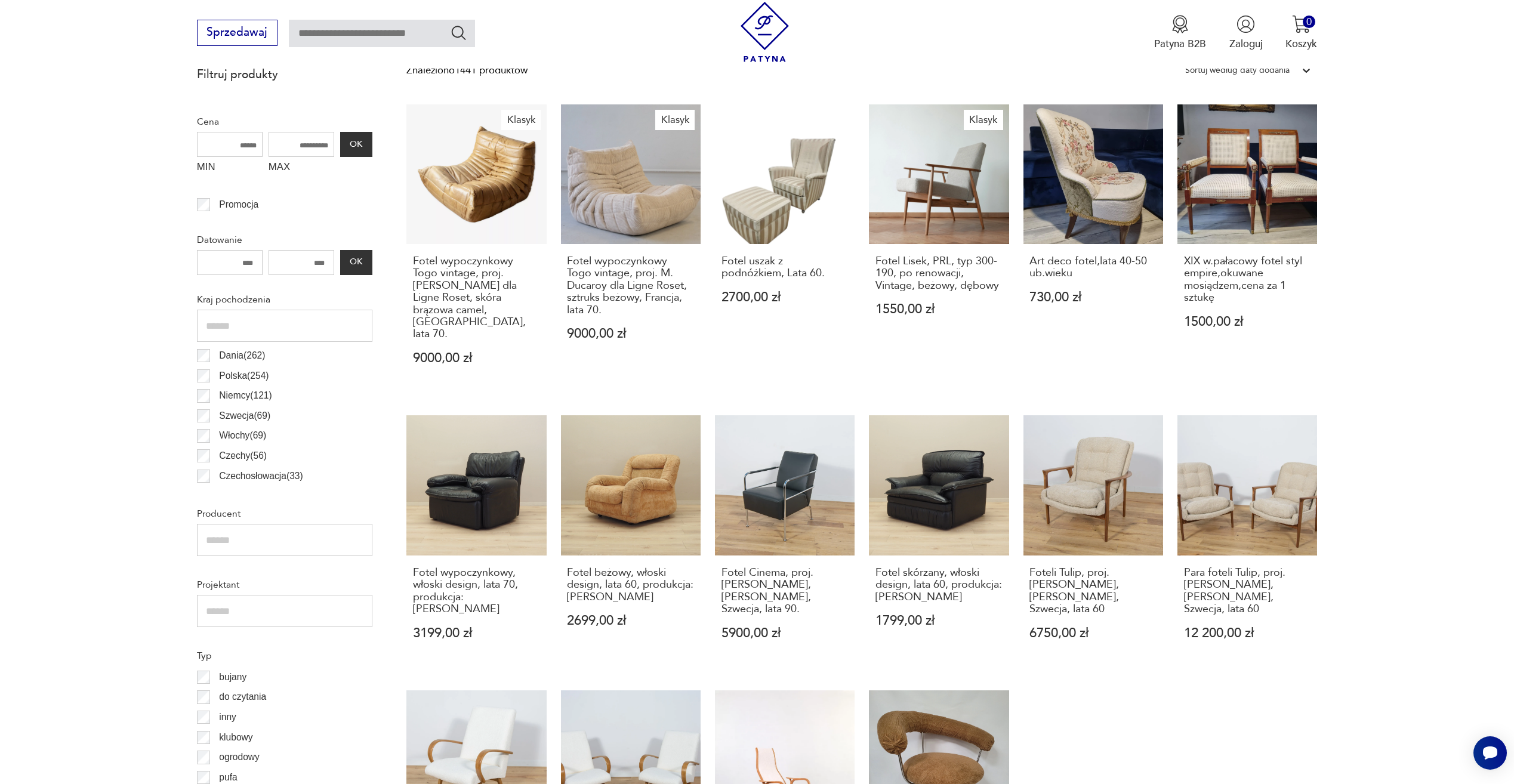
click at [211, 460] on label "Czechy ( 56 )" at bounding box center [238, 455] width 57 height 20
click at [204, 460] on div "Dania ( 262 ) [GEOGRAPHIC_DATA] ( 254 ) [GEOGRAPHIC_DATA] ( 121 ) [GEOGRAPHIC_D…" at bounding box center [285, 588] width 176 height 485
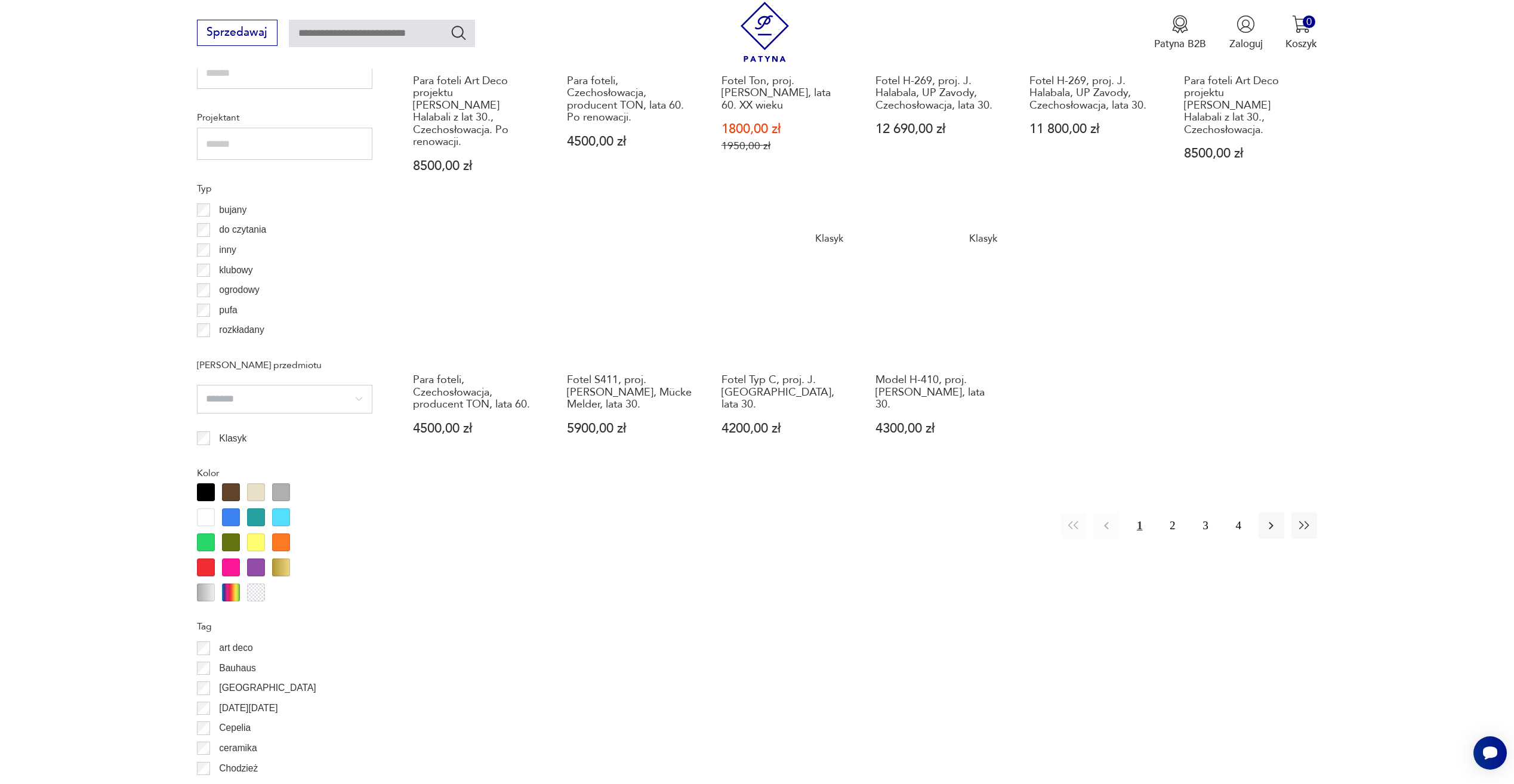
scroll to position [951, 0]
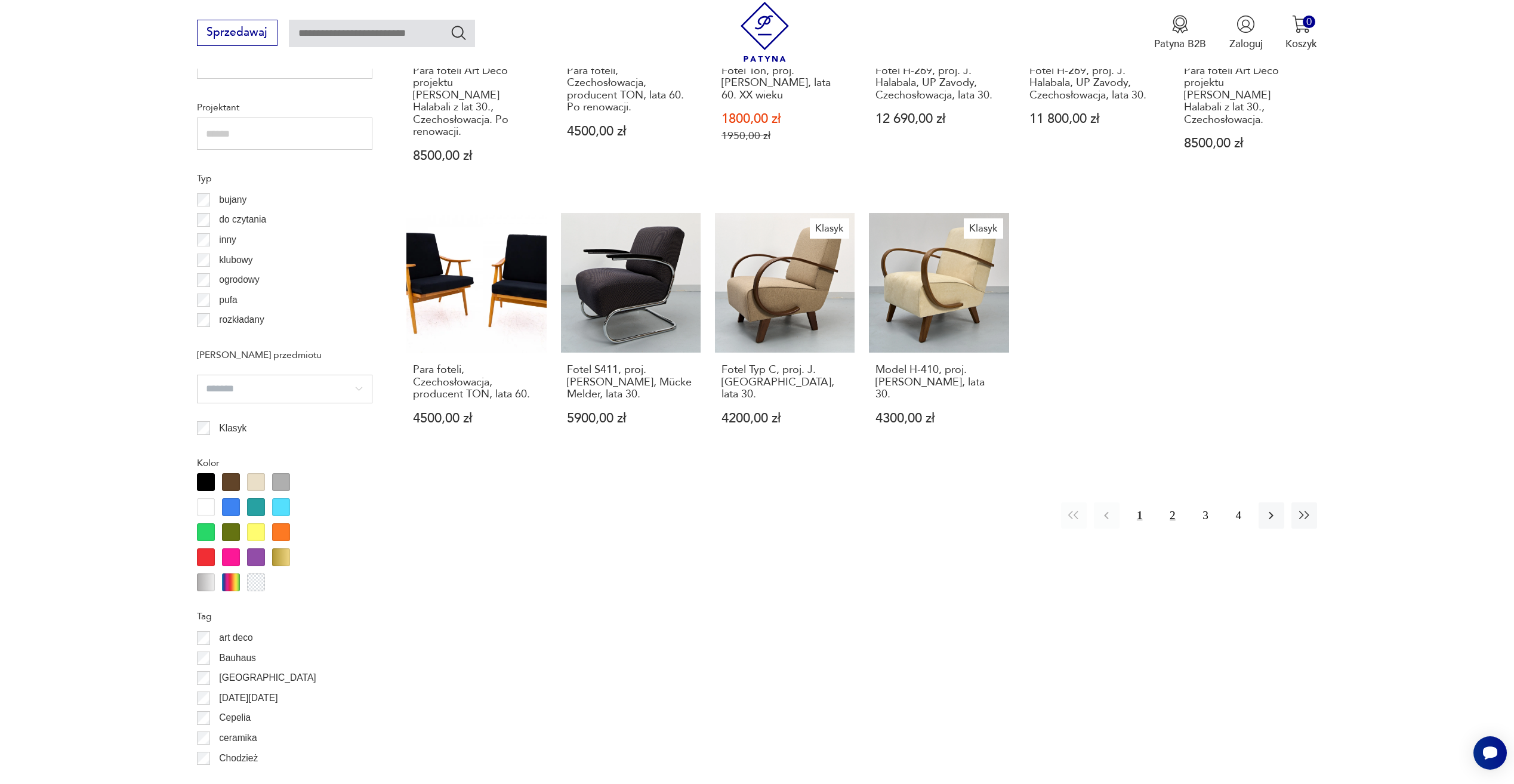
click at [1174, 502] on button "2" at bounding box center [1172, 515] width 26 height 26
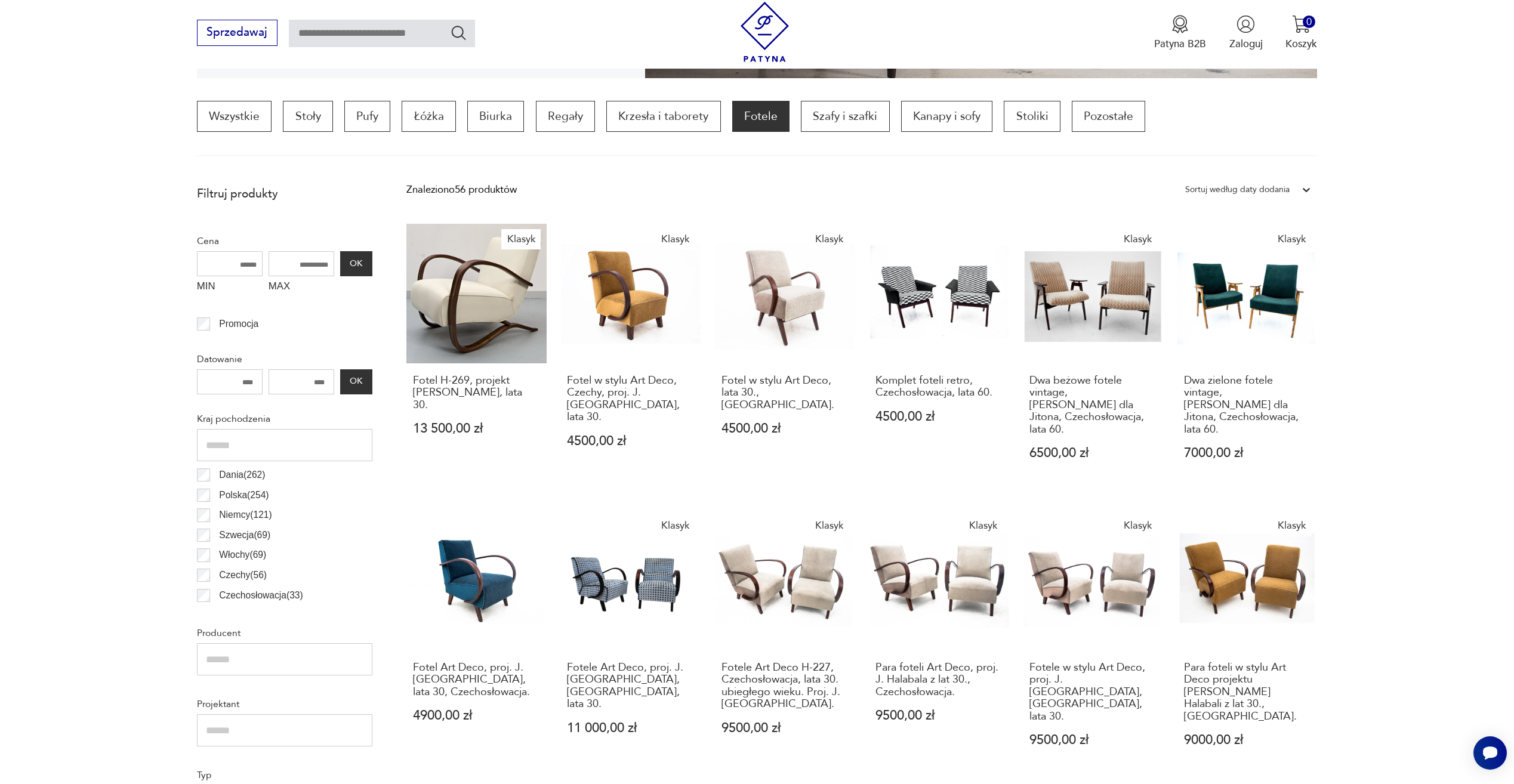
scroll to position [805, 0]
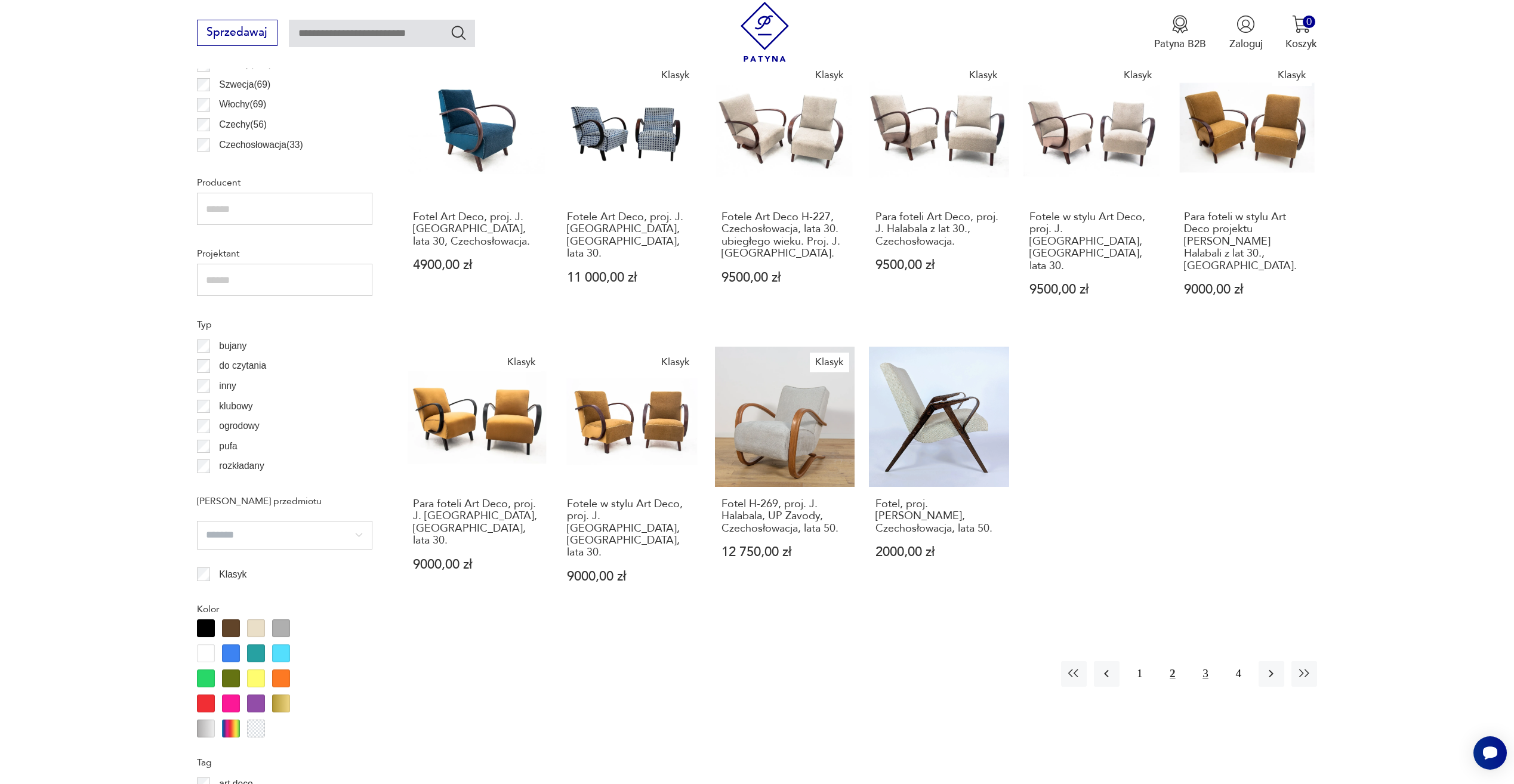
click at [1203, 661] on button "3" at bounding box center [1205, 674] width 26 height 26
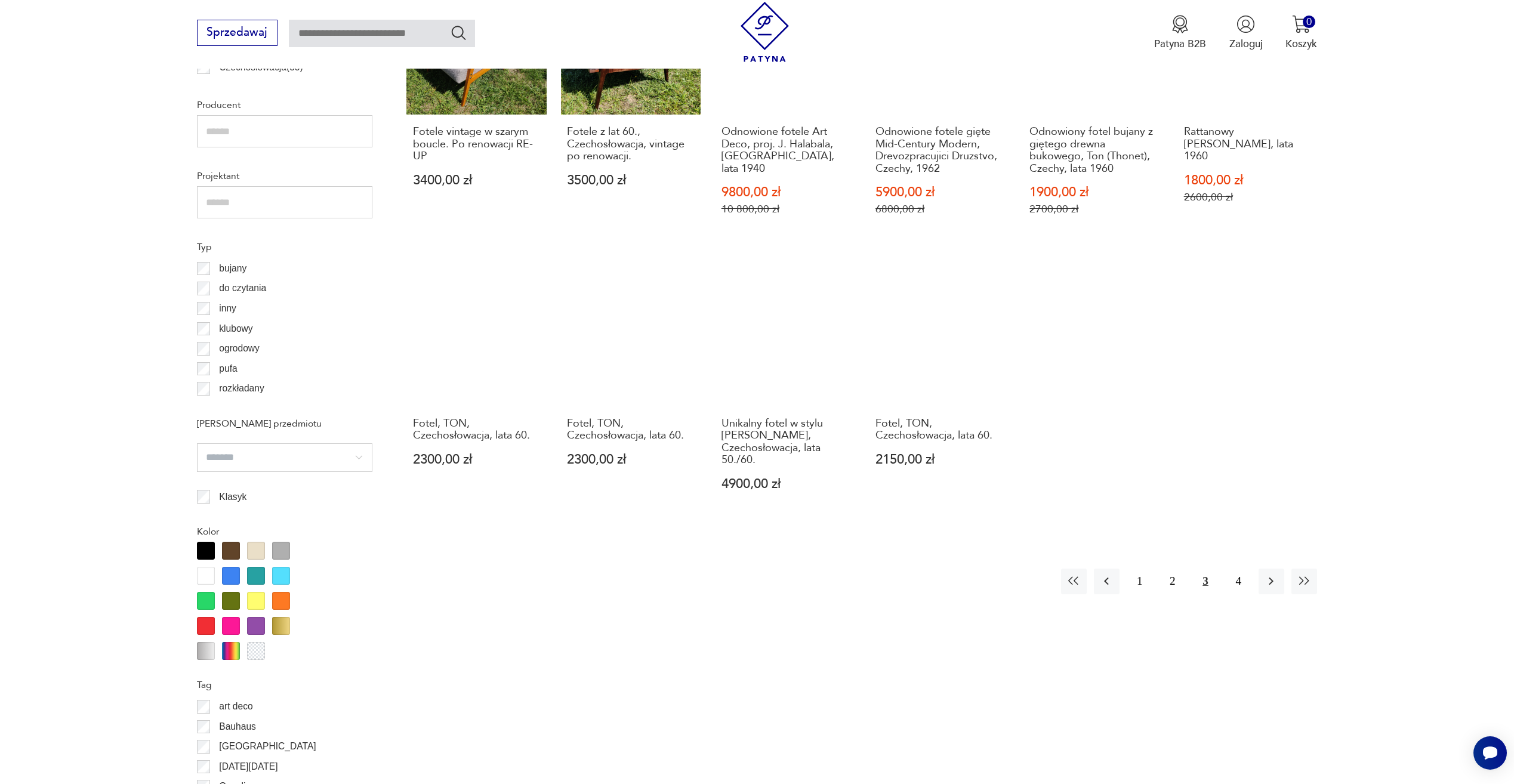
scroll to position [892, 0]
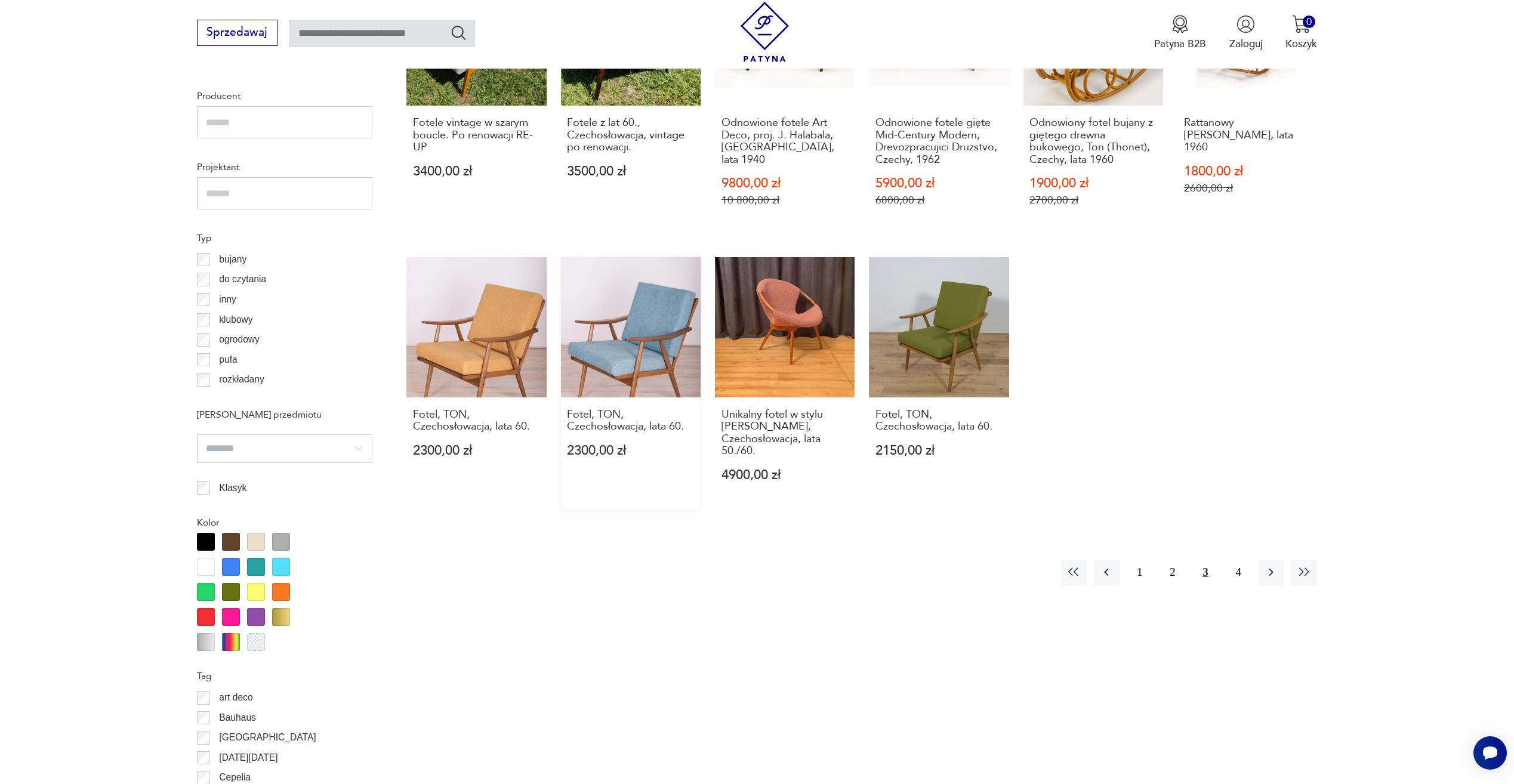
click at [619, 354] on link "Fotel, TON, Czechosłowacja, lata 60. 2300,00 zł" at bounding box center [631, 383] width 140 height 252
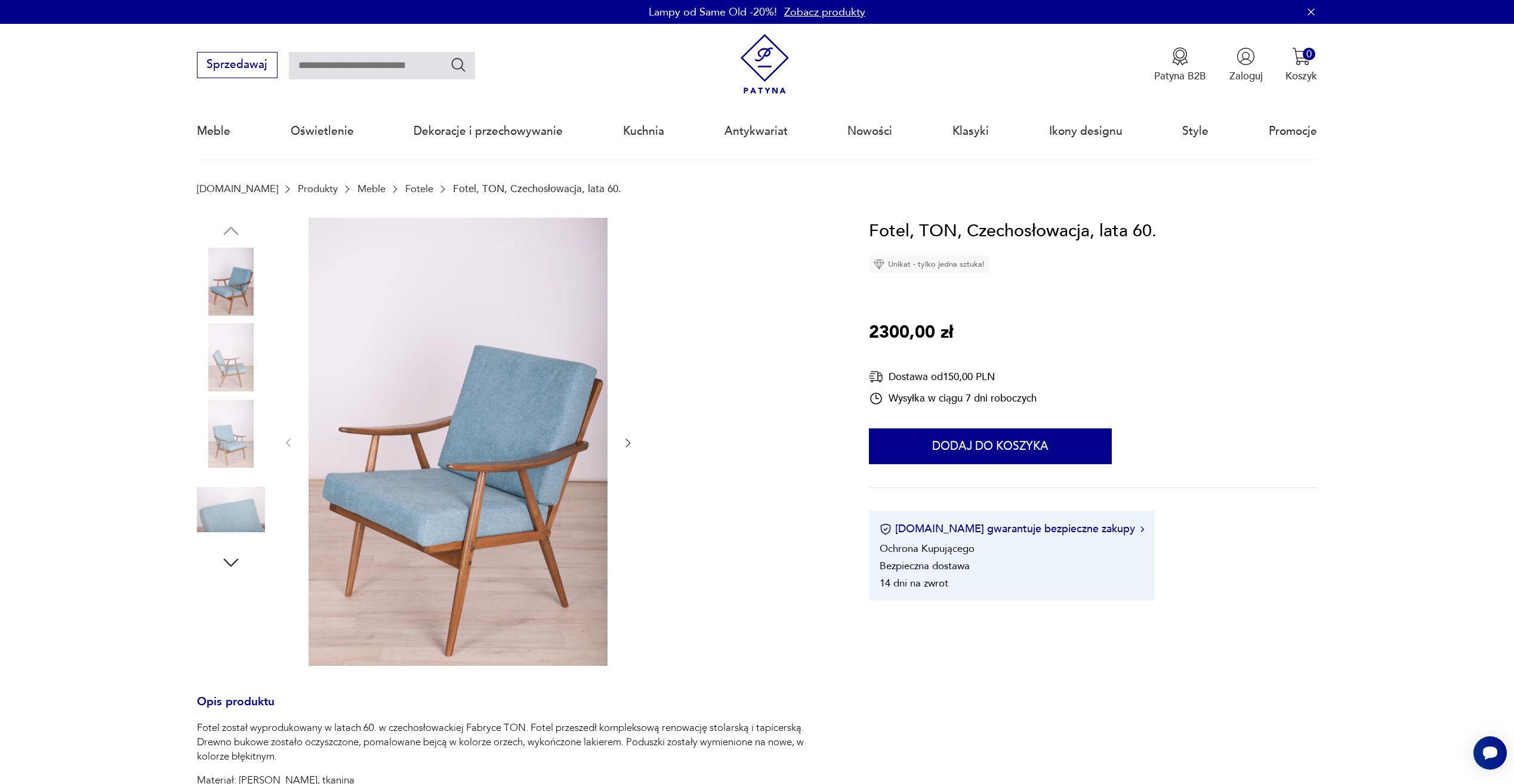
click at [219, 407] on img at bounding box center [231, 433] width 68 height 68
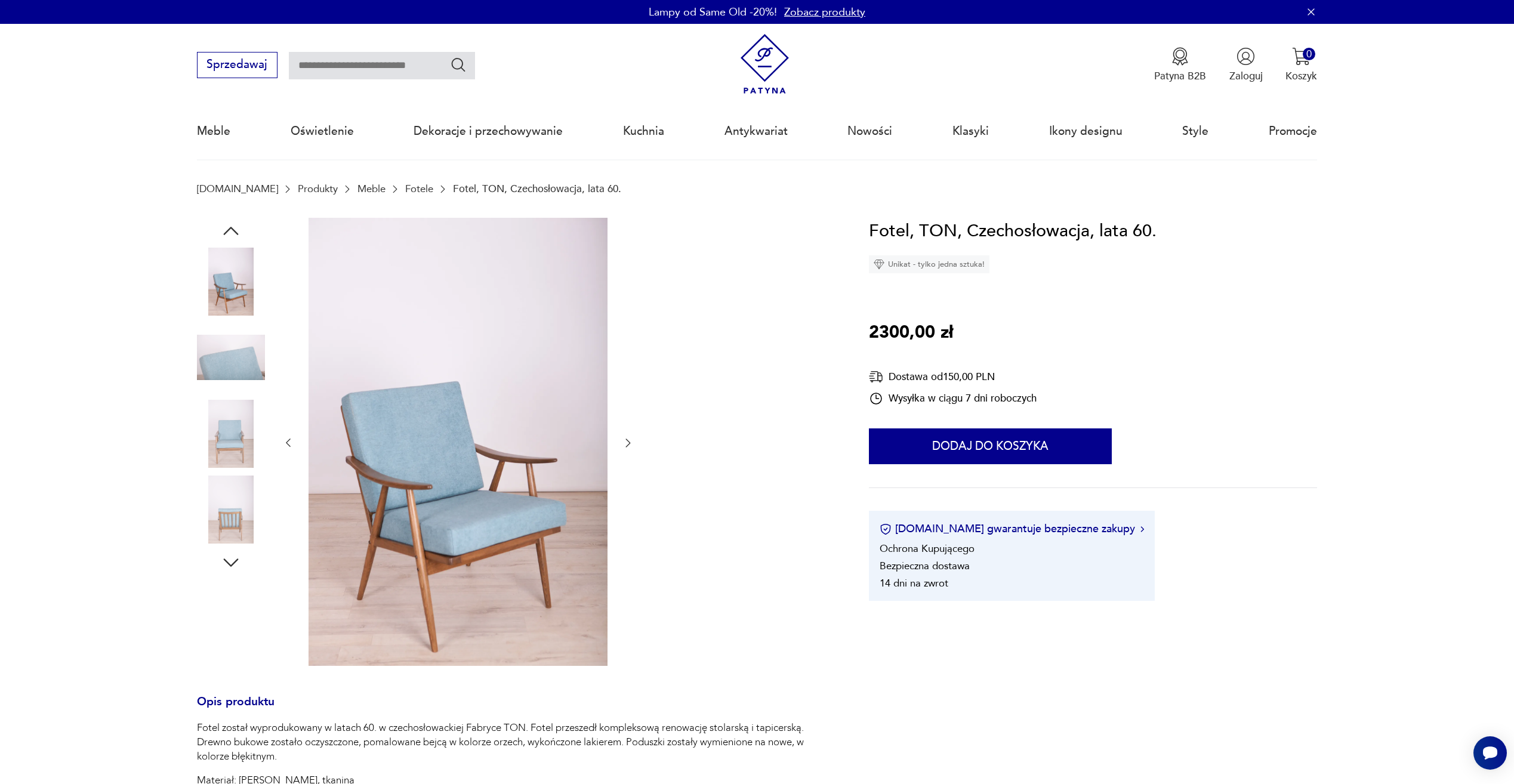
click at [232, 324] on img at bounding box center [231, 357] width 68 height 68
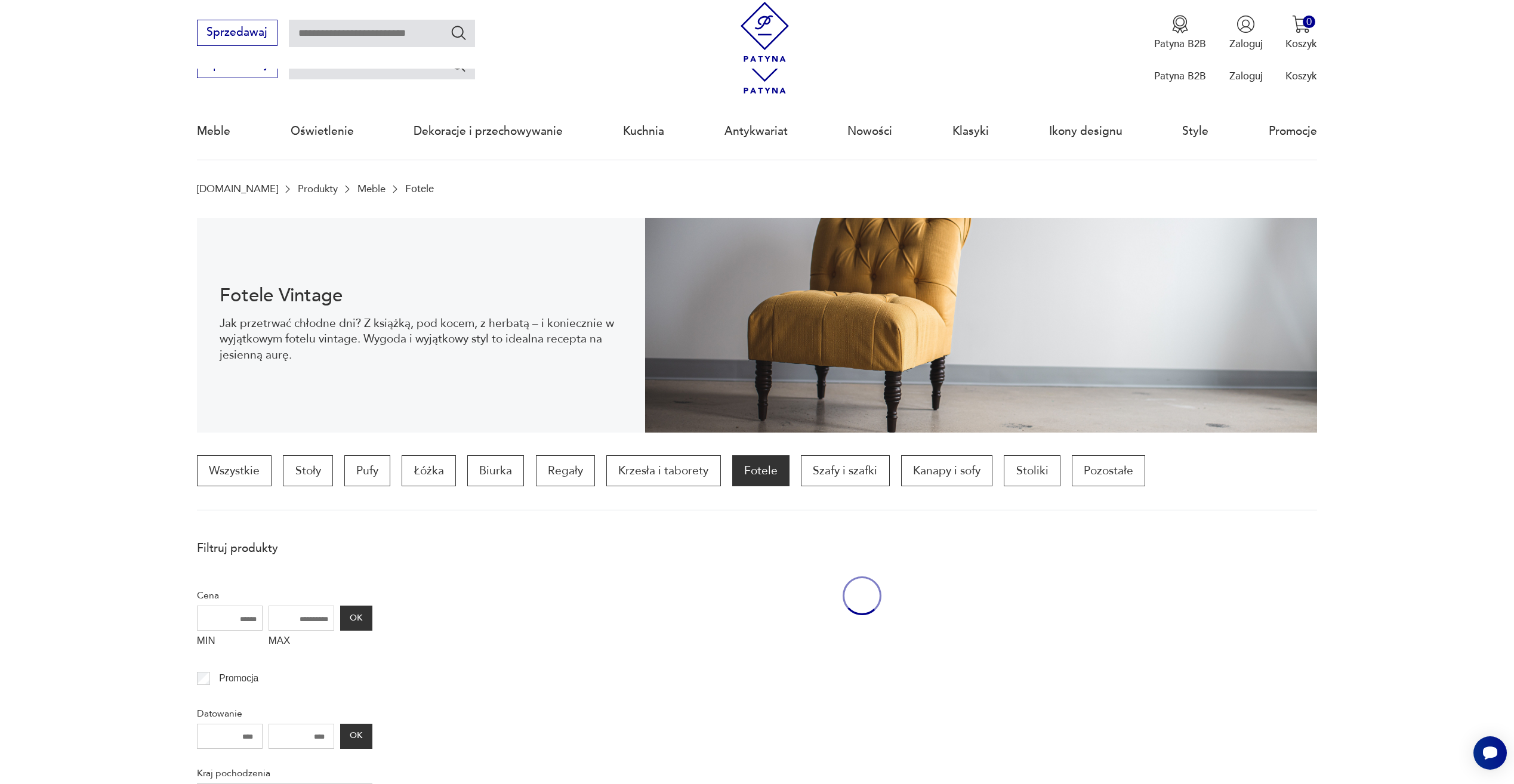
scroll to position [1024, 0]
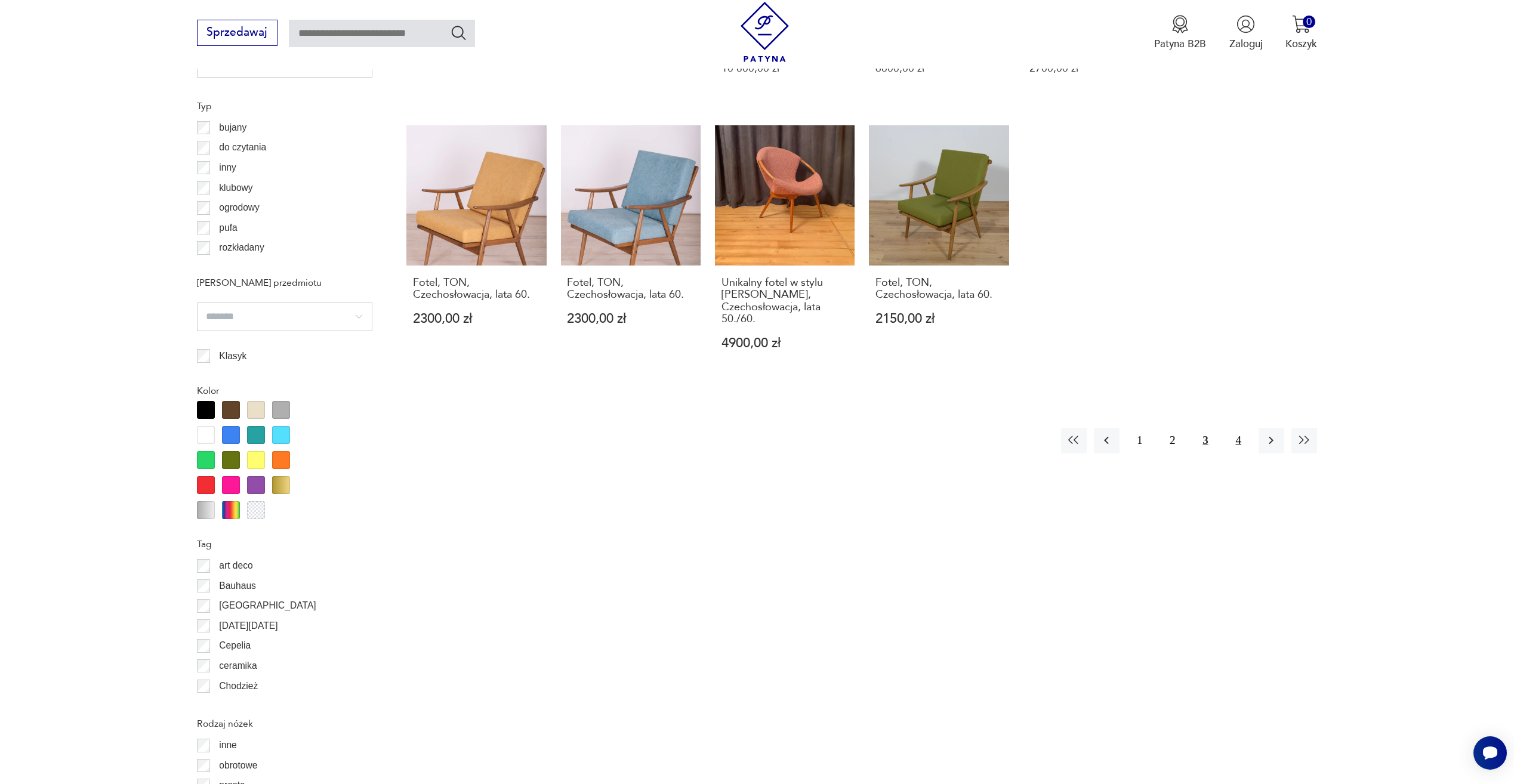
click at [1246, 448] on button "4" at bounding box center [1239, 440] width 26 height 26
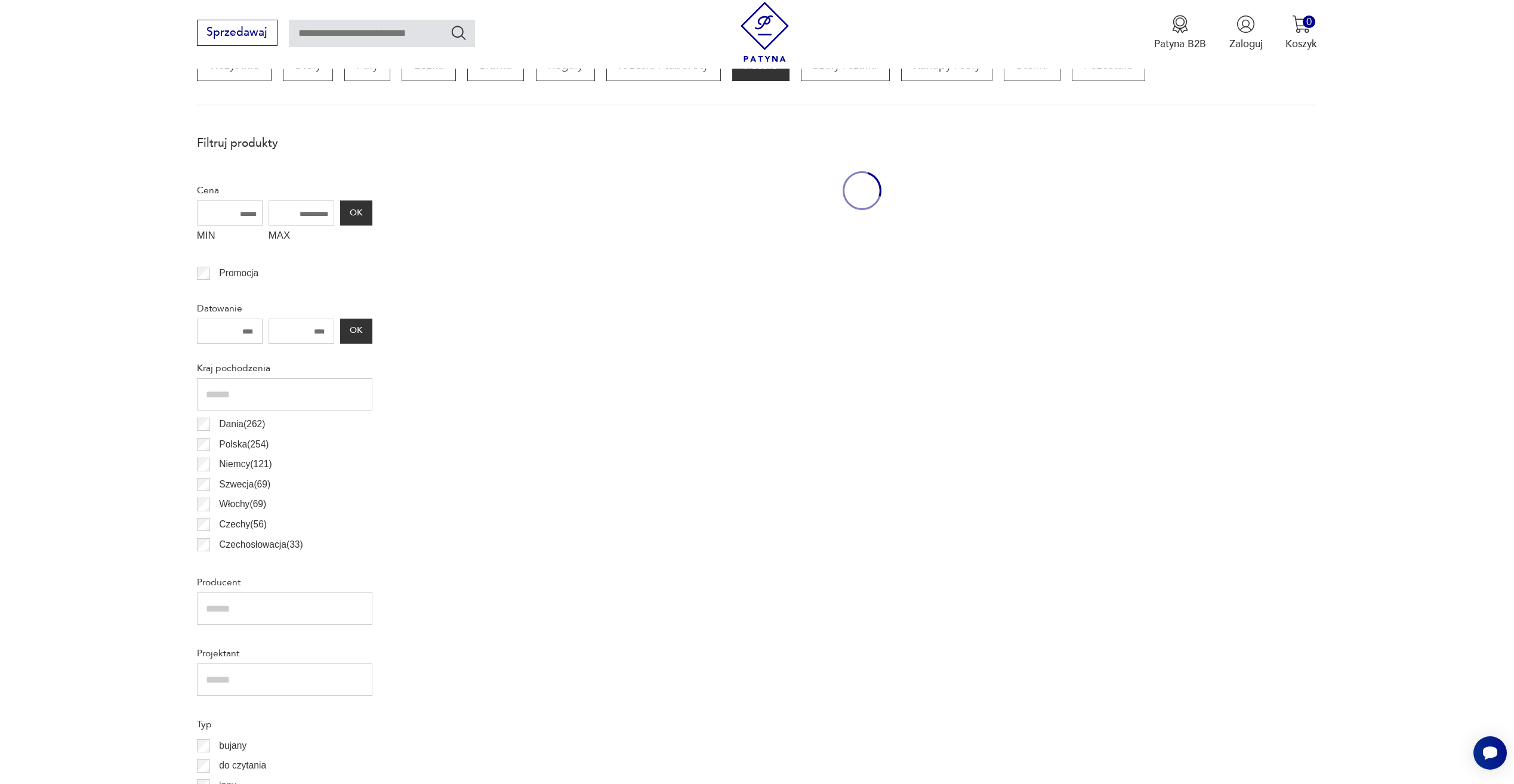
scroll to position [354, 0]
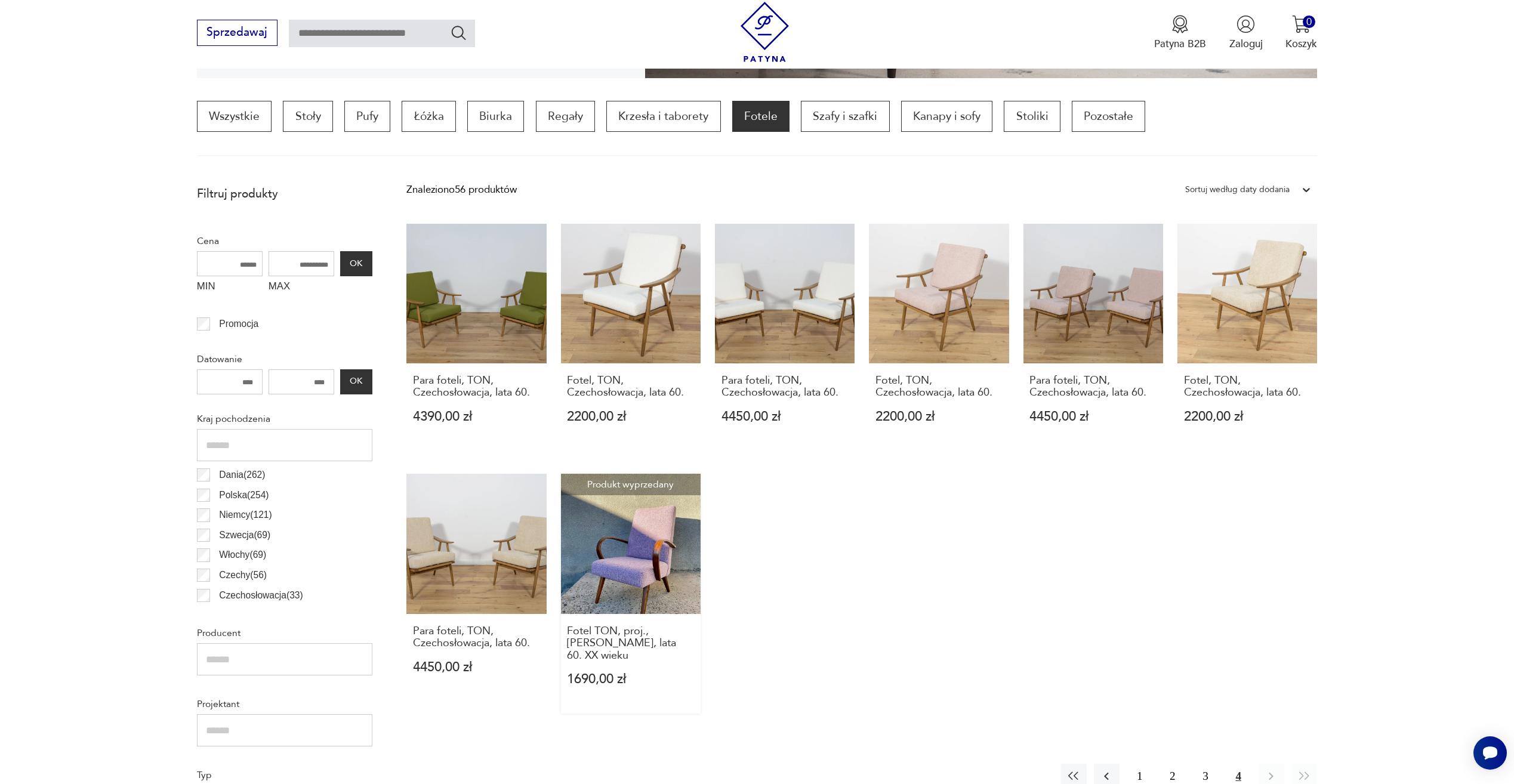
click at [680, 580] on link "Produkt wyprzedany Fotel TON, proj., [PERSON_NAME], lata 60. XX wieku 1690,00 zł" at bounding box center [631, 593] width 140 height 240
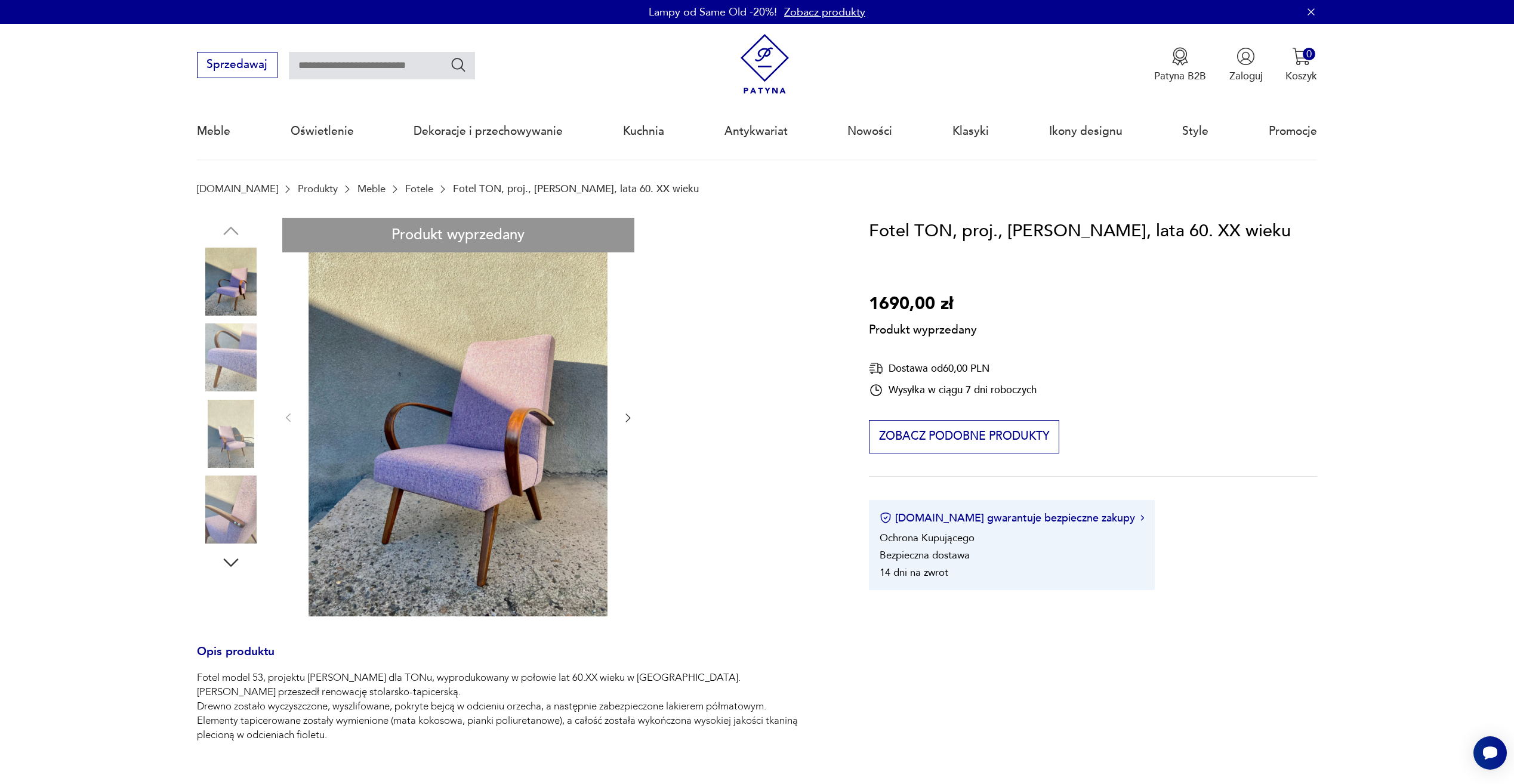
click at [213, 316] on div "Produkt wyprzedany Opis produktu Fotel model 53, projektu [PERSON_NAME] dla TON…" at bounding box center [516, 666] width 638 height 897
click at [226, 364] on div "Produkt wyprzedany Opis produktu Fotel model 53, projektu [PERSON_NAME] dla TON…" at bounding box center [516, 666] width 638 height 897
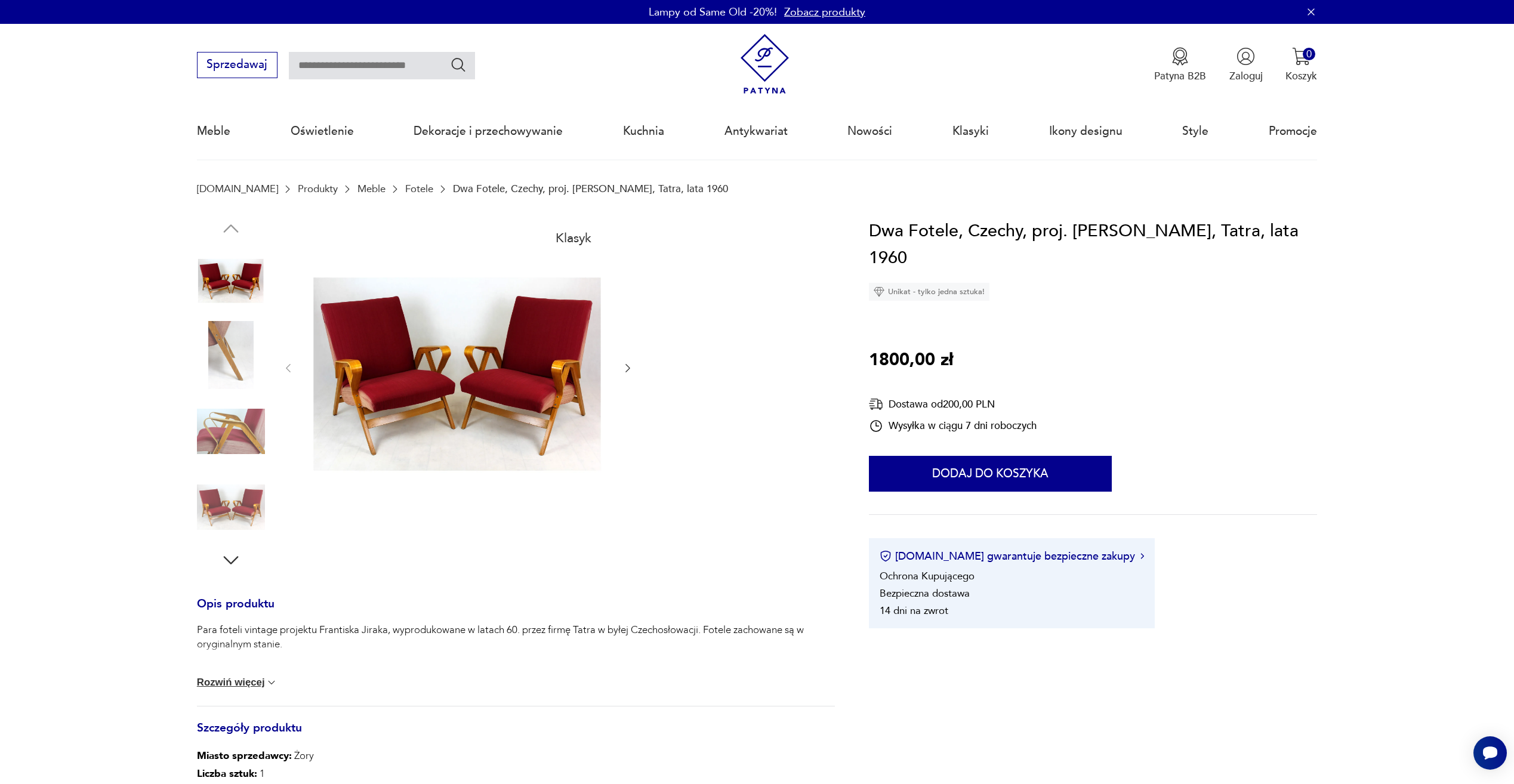
click at [250, 432] on img at bounding box center [231, 431] width 68 height 68
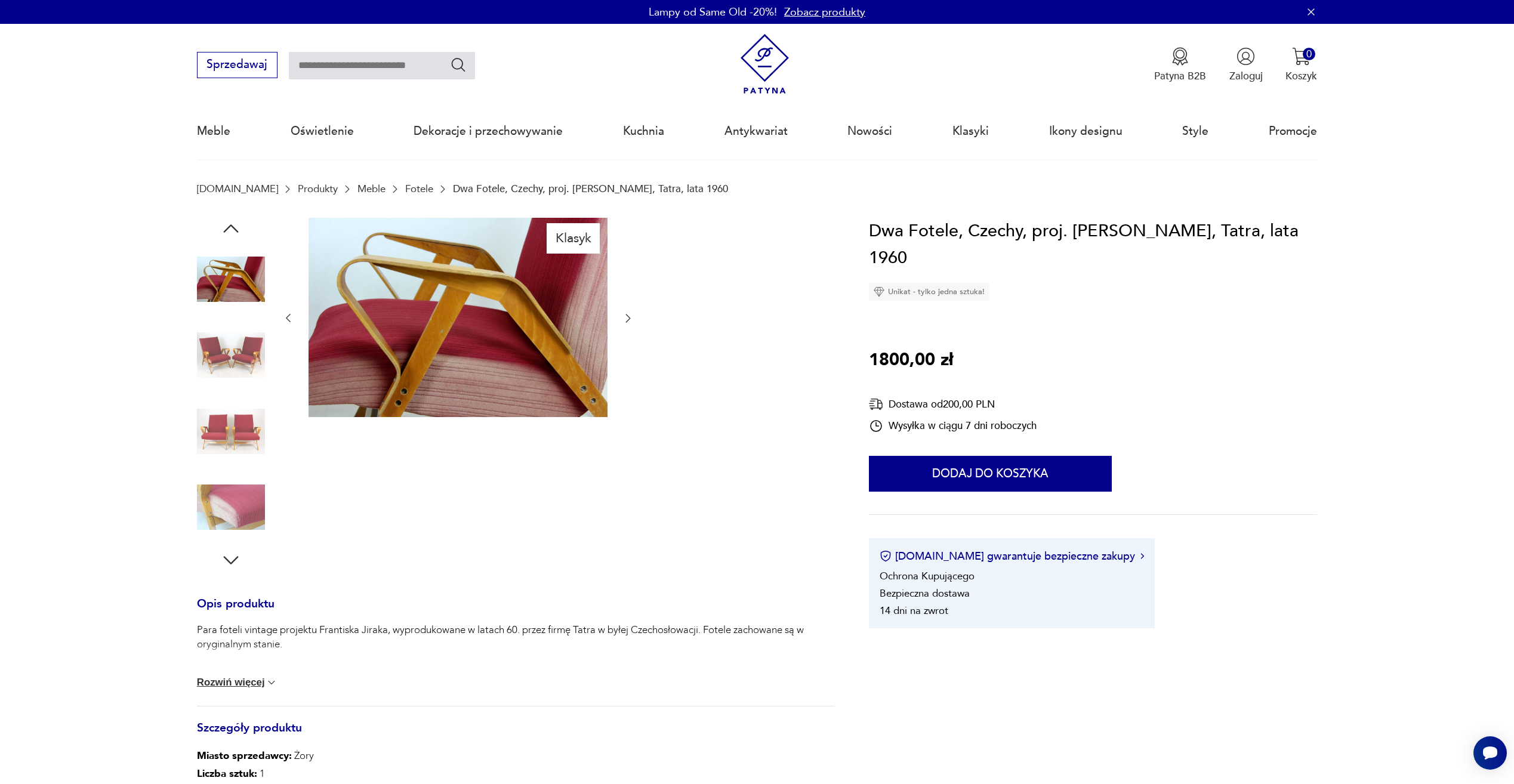
click at [254, 489] on img at bounding box center [231, 507] width 68 height 68
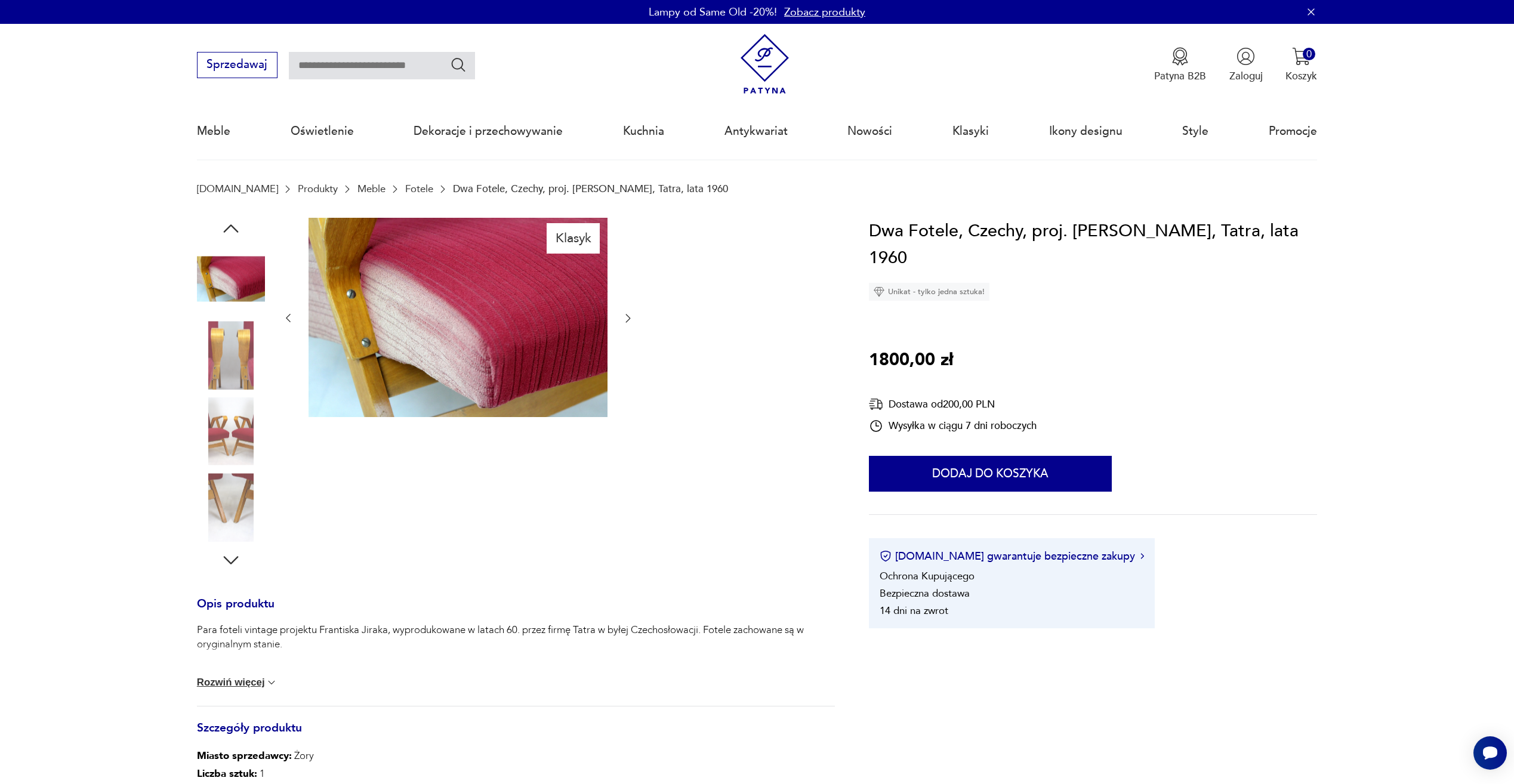
click at [247, 444] on img at bounding box center [231, 431] width 68 height 68
